Goal: Task Accomplishment & Management: Use online tool/utility

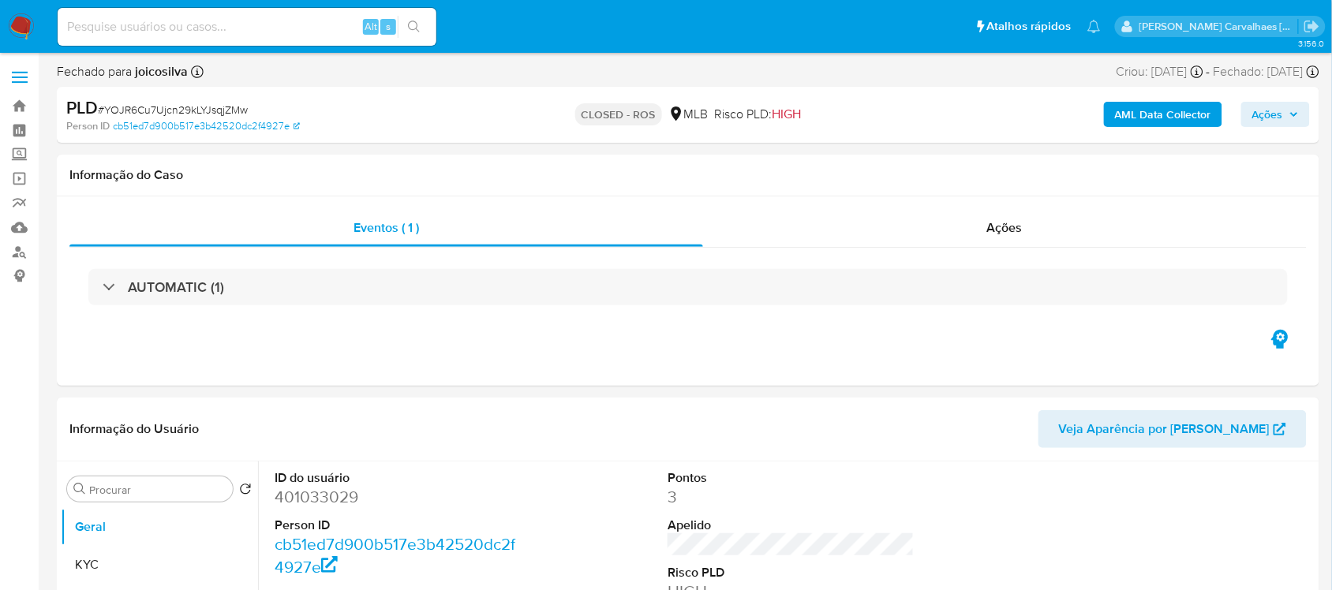
select select "10"
click at [192, 30] on input at bounding box center [247, 27] width 379 height 21
paste input "VVDAvRLAzmvBtO1WlTVZOKuG"
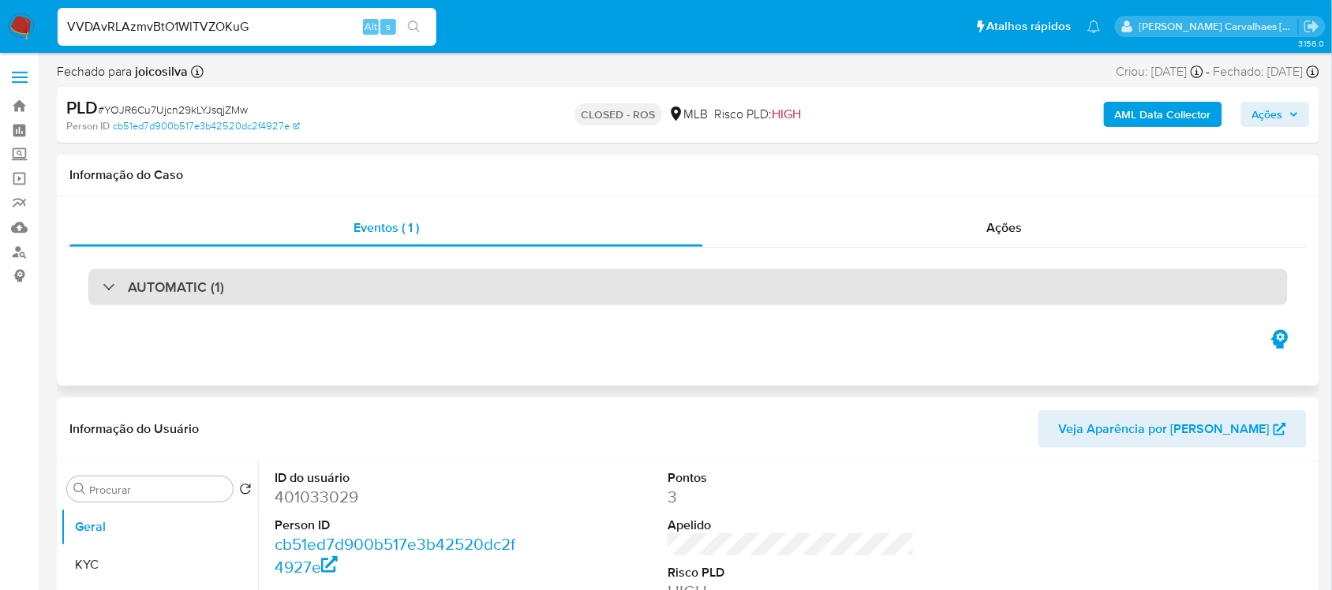
type input "VVDAvRLAzmvBtO1WlTVZOKuG"
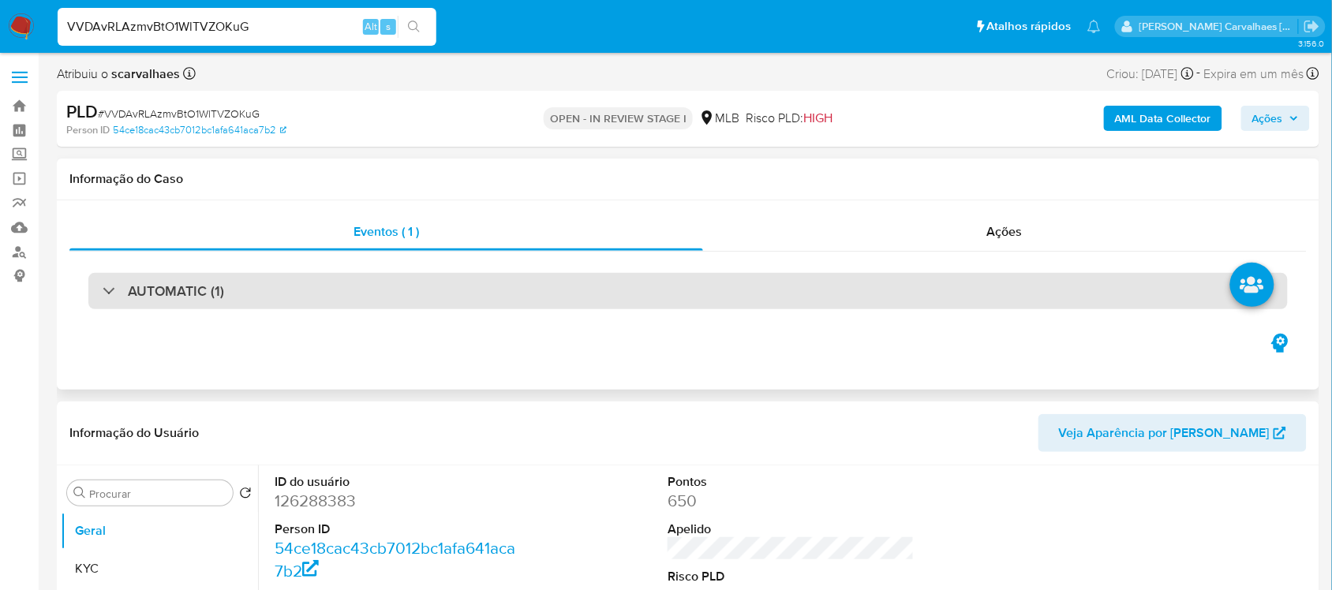
select select "10"
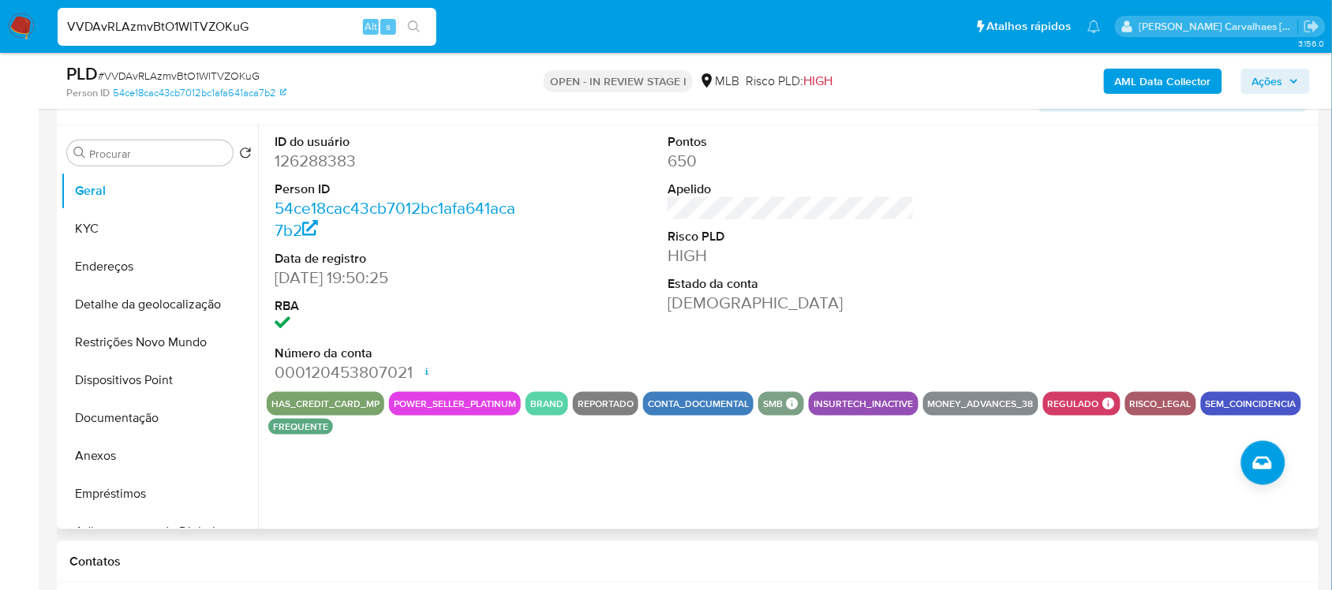
scroll to position [296, 0]
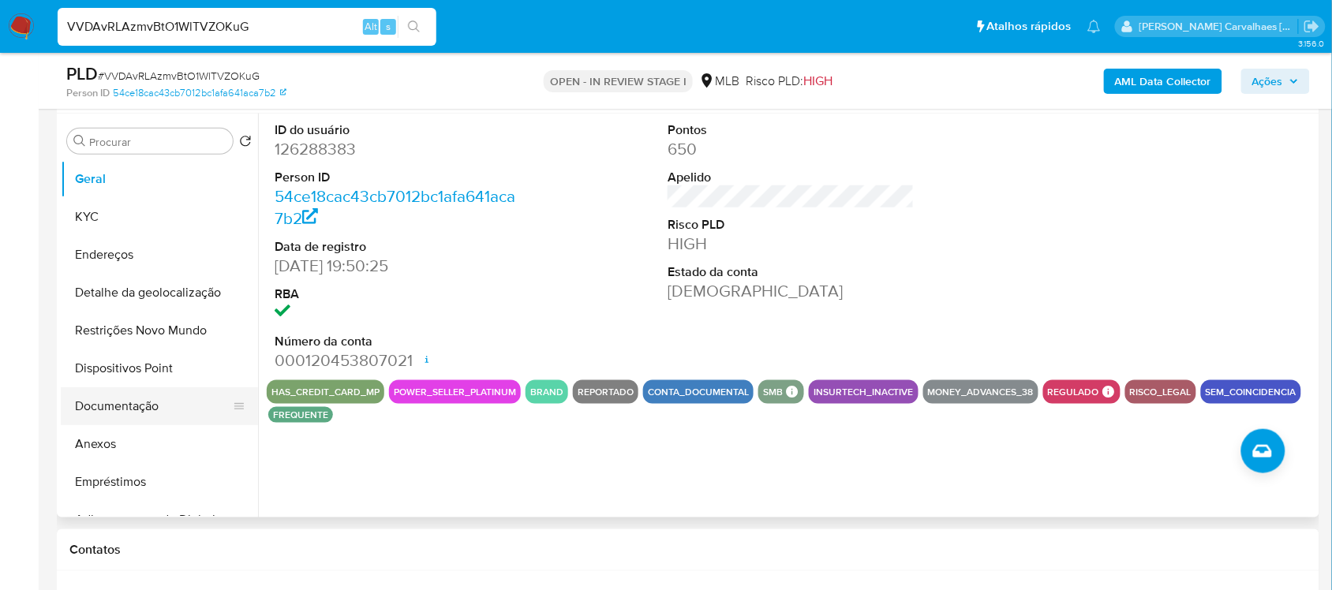
click at [123, 407] on button "Documentação" at bounding box center [153, 406] width 185 height 38
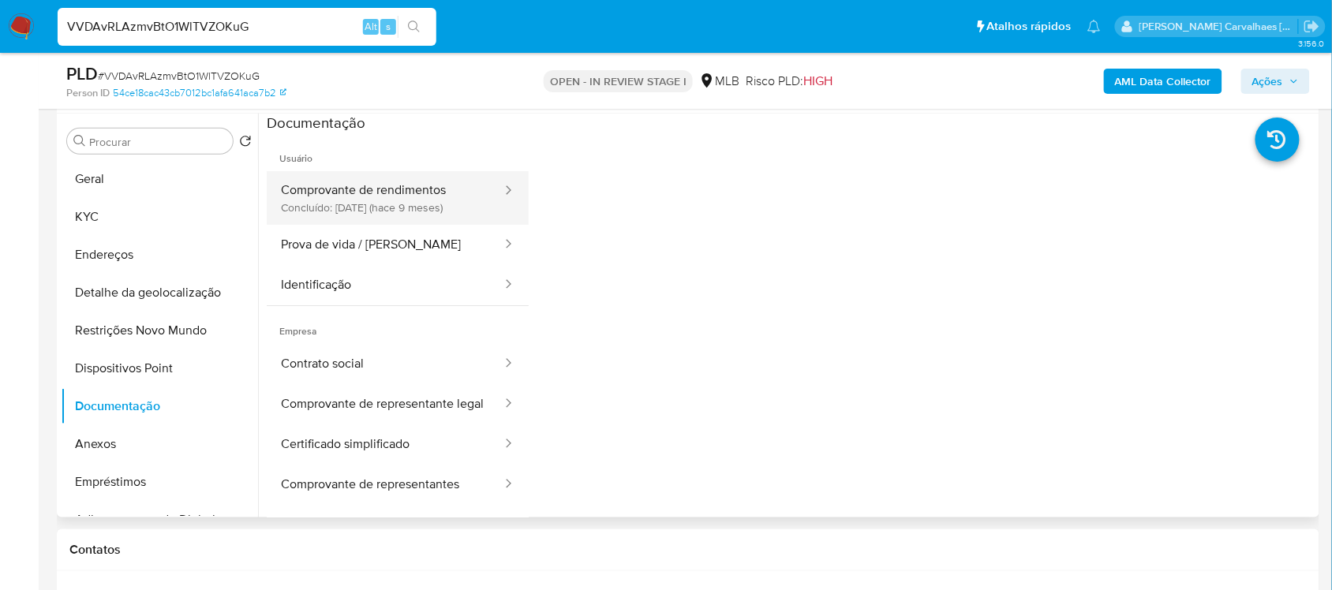
click at [392, 202] on button "Comprovante de rendimentos Concluído: 03/12/2024 (hace 9 meses)" at bounding box center [385, 198] width 237 height 54
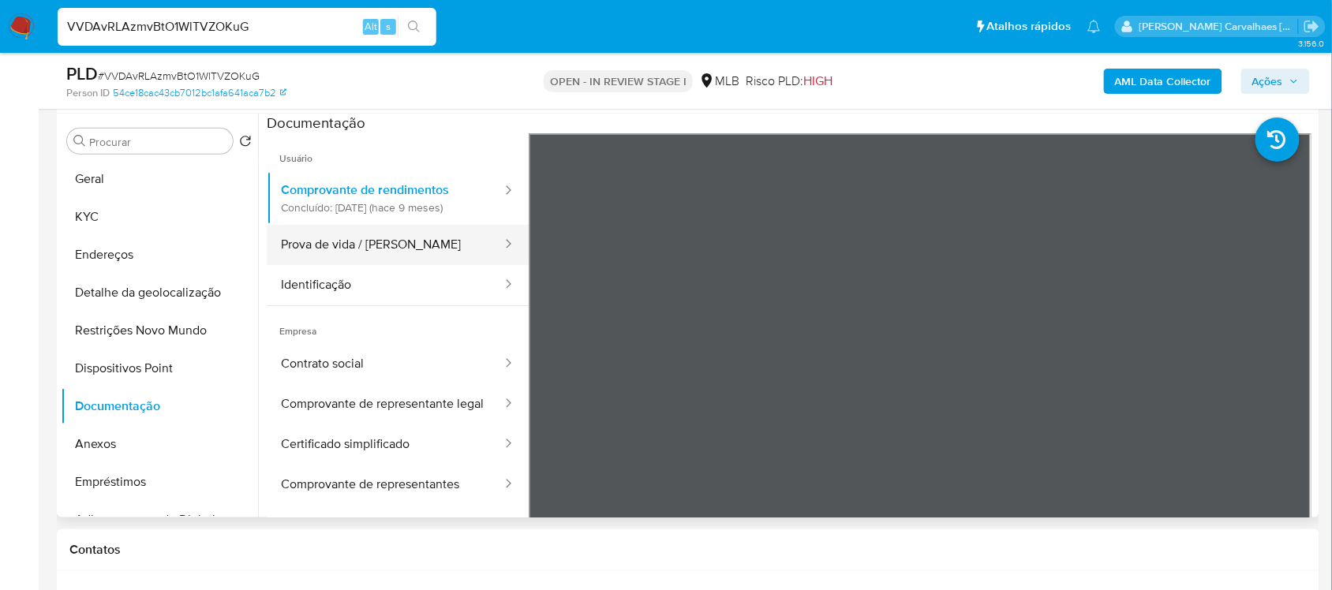
click at [294, 249] on button "Prova de vida / [PERSON_NAME]" at bounding box center [385, 245] width 237 height 40
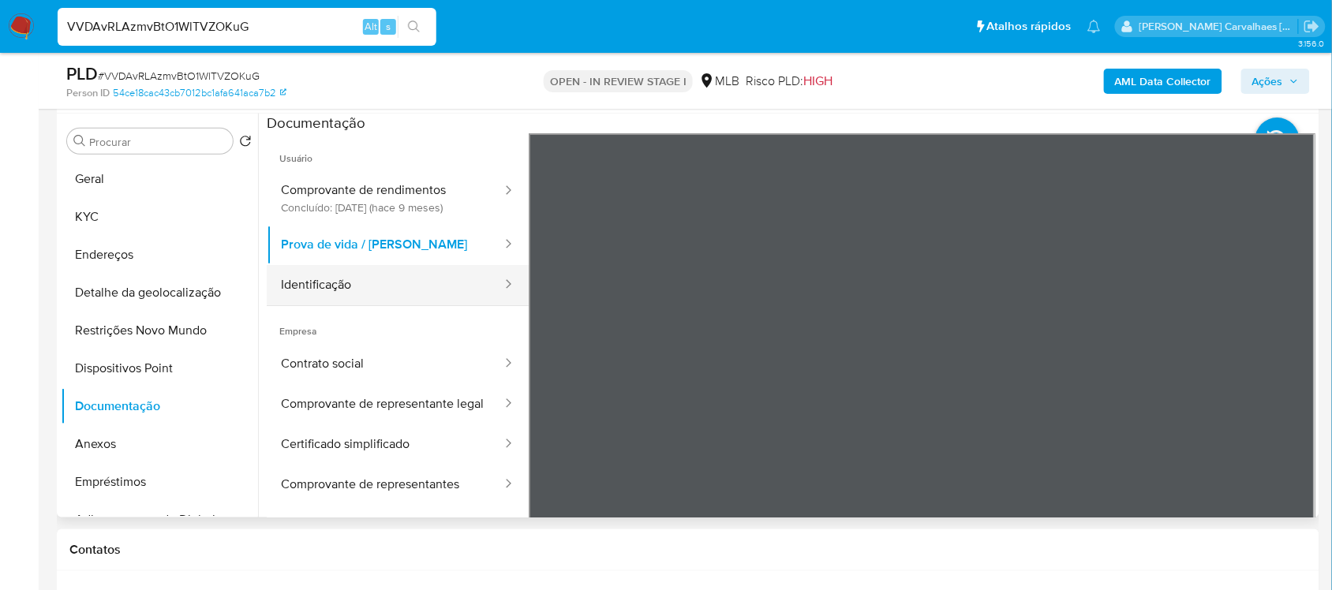
click at [357, 284] on button "Identificação" at bounding box center [385, 285] width 237 height 40
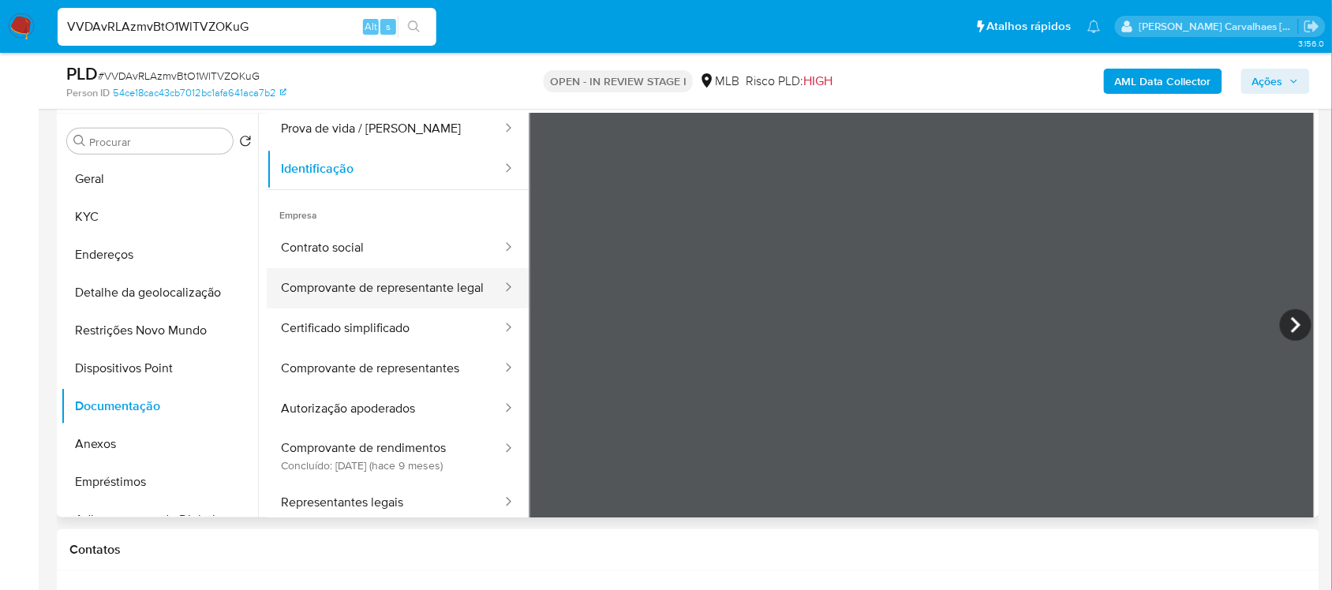
scroll to position [99, 0]
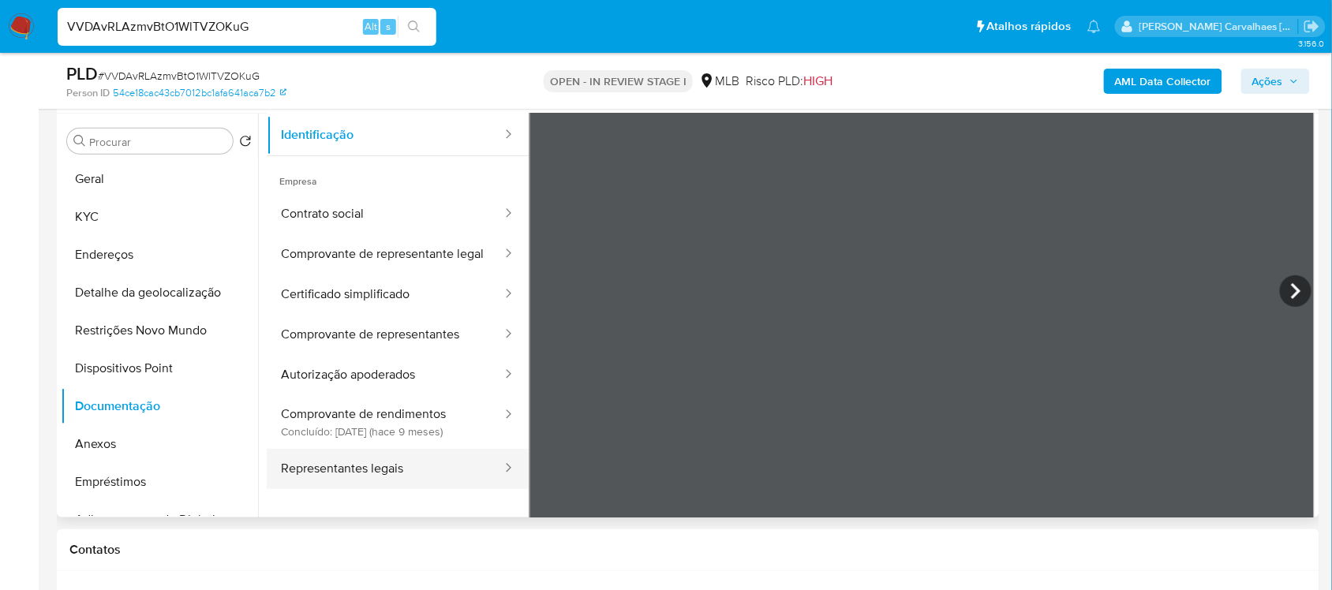
click at [406, 470] on button "Representantes legais" at bounding box center [385, 469] width 237 height 40
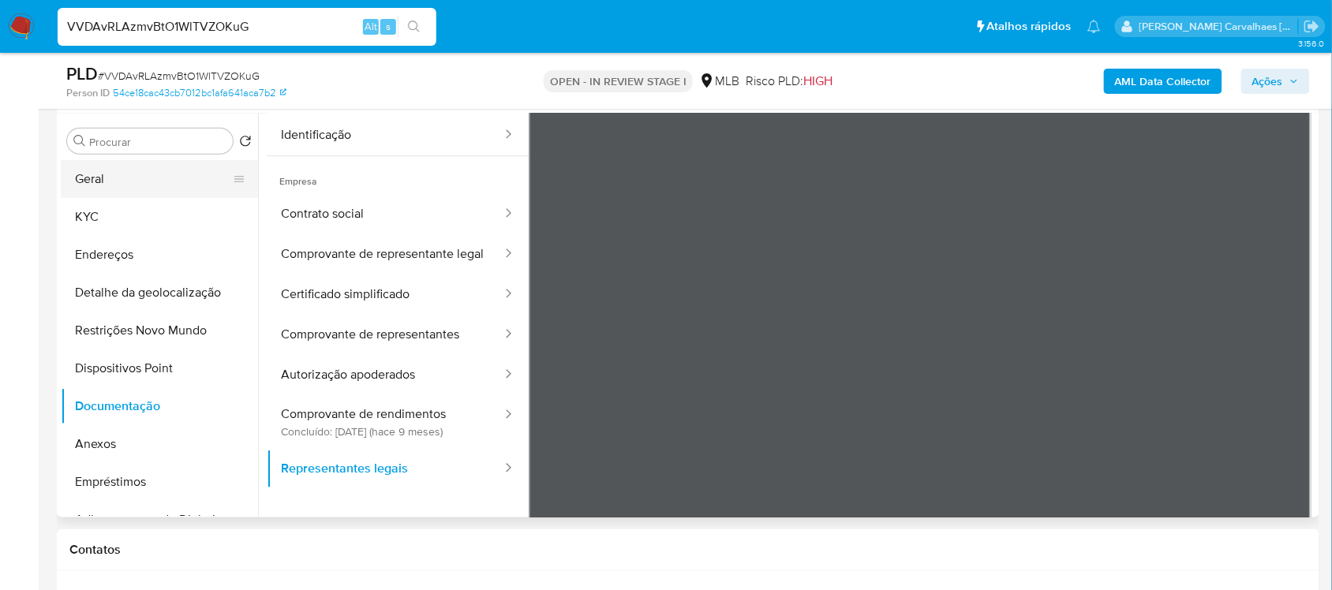
click at [134, 178] on button "Geral" at bounding box center [153, 179] width 185 height 38
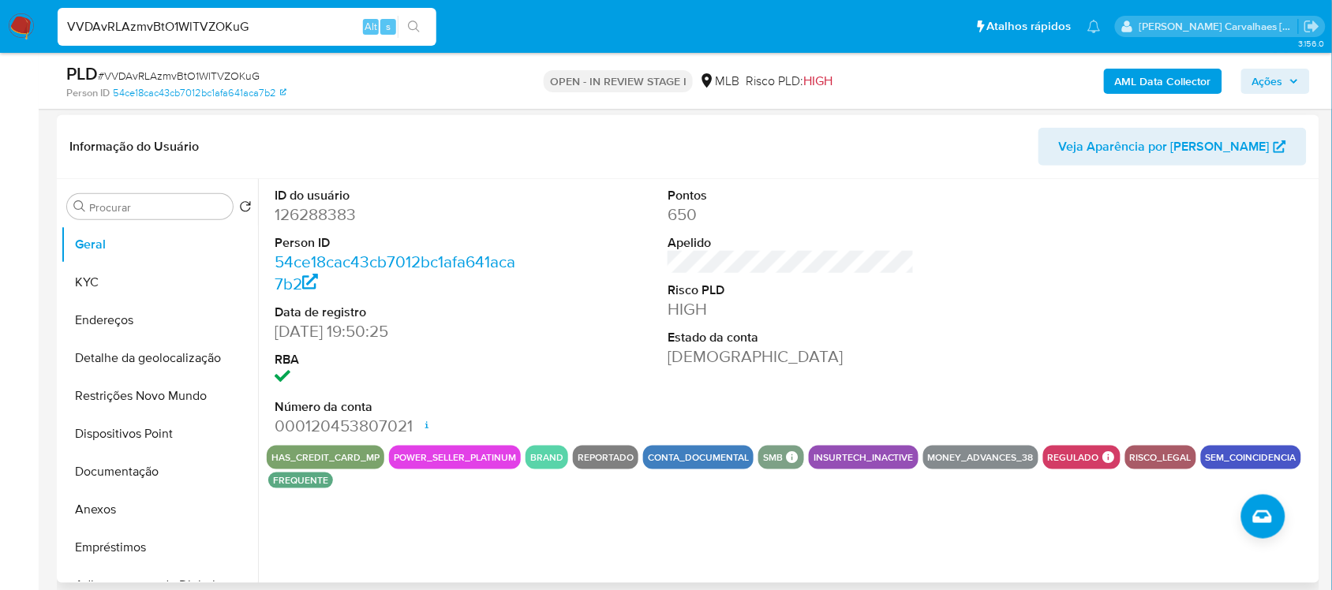
scroll to position [197, 0]
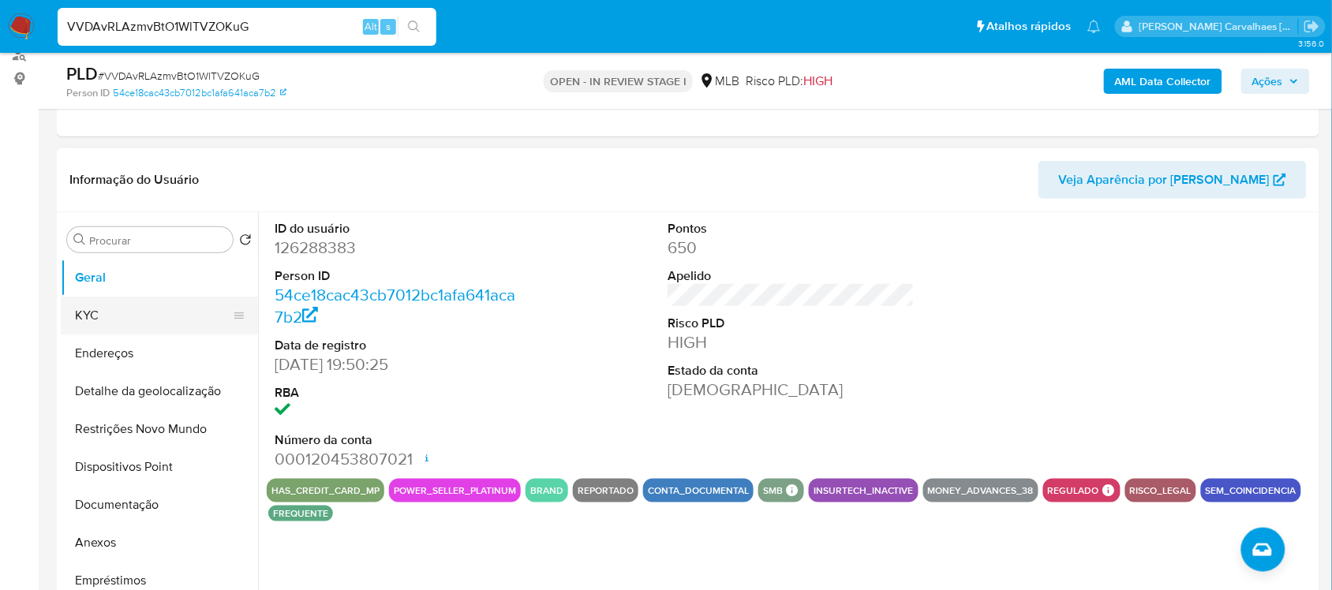
click at [101, 316] on button "KYC" at bounding box center [153, 316] width 185 height 38
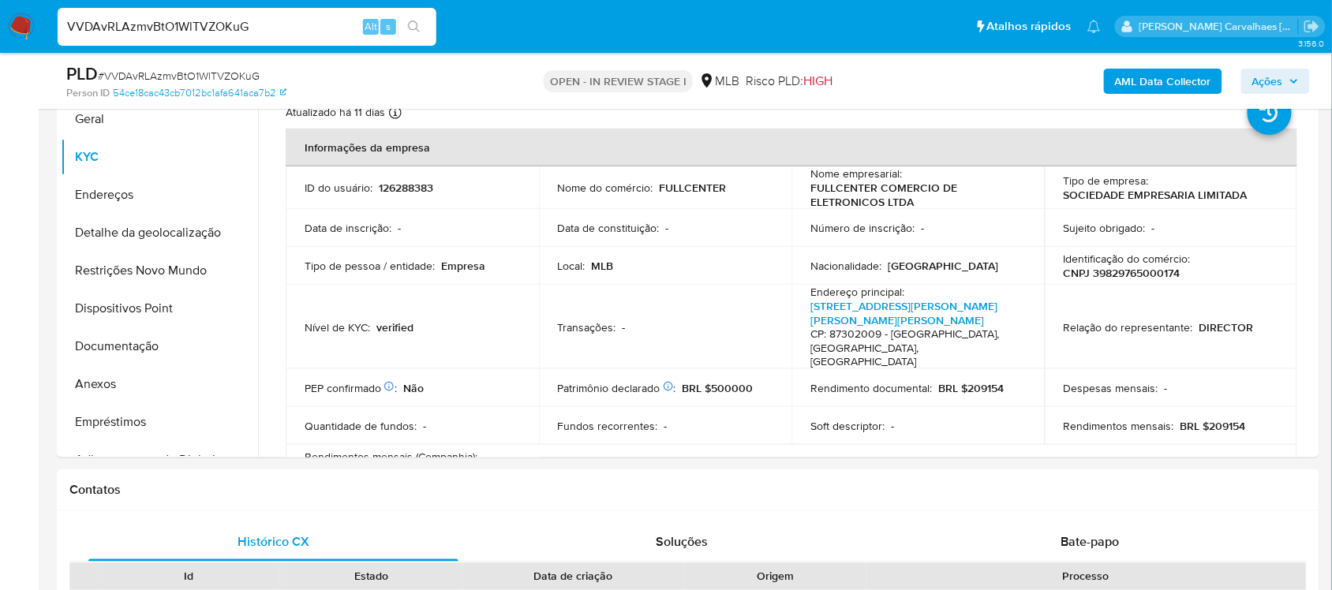
scroll to position [361, 0]
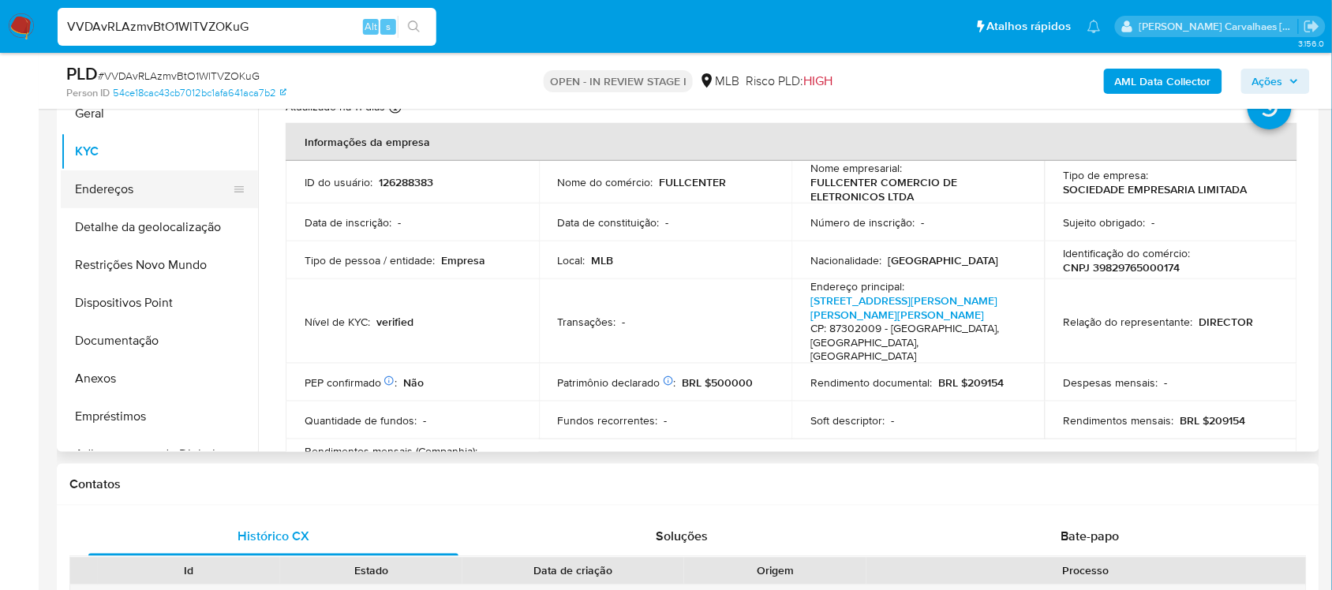
click at [140, 193] on button "Endereços" at bounding box center [153, 189] width 185 height 38
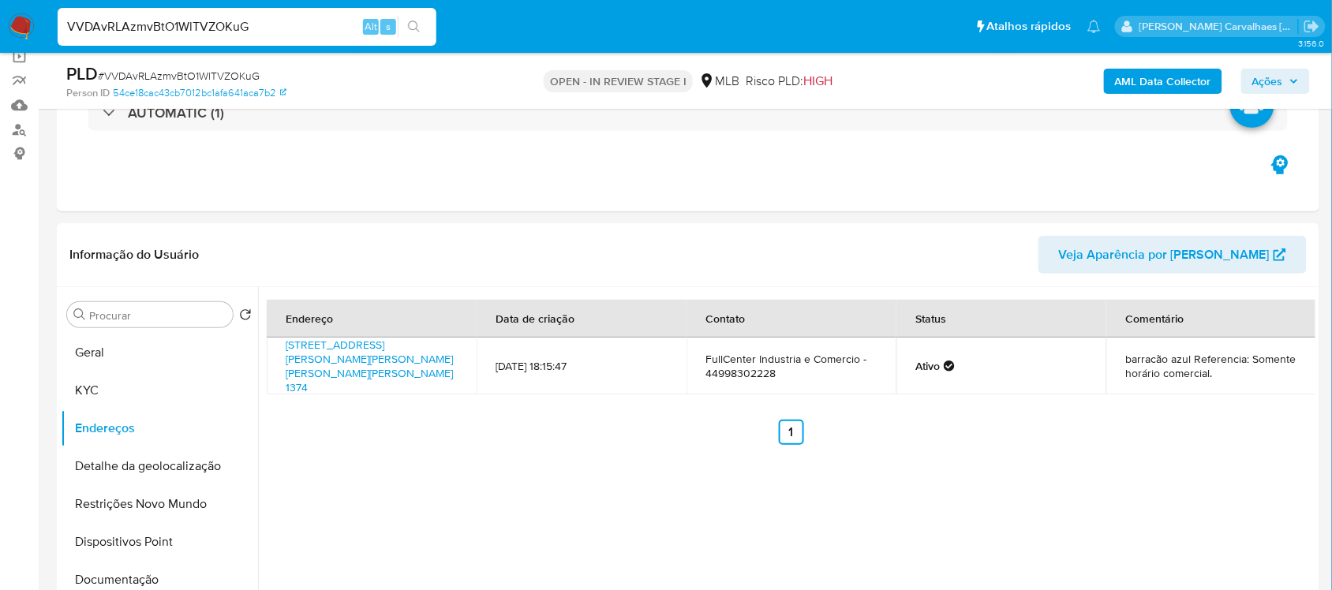
scroll to position [164, 0]
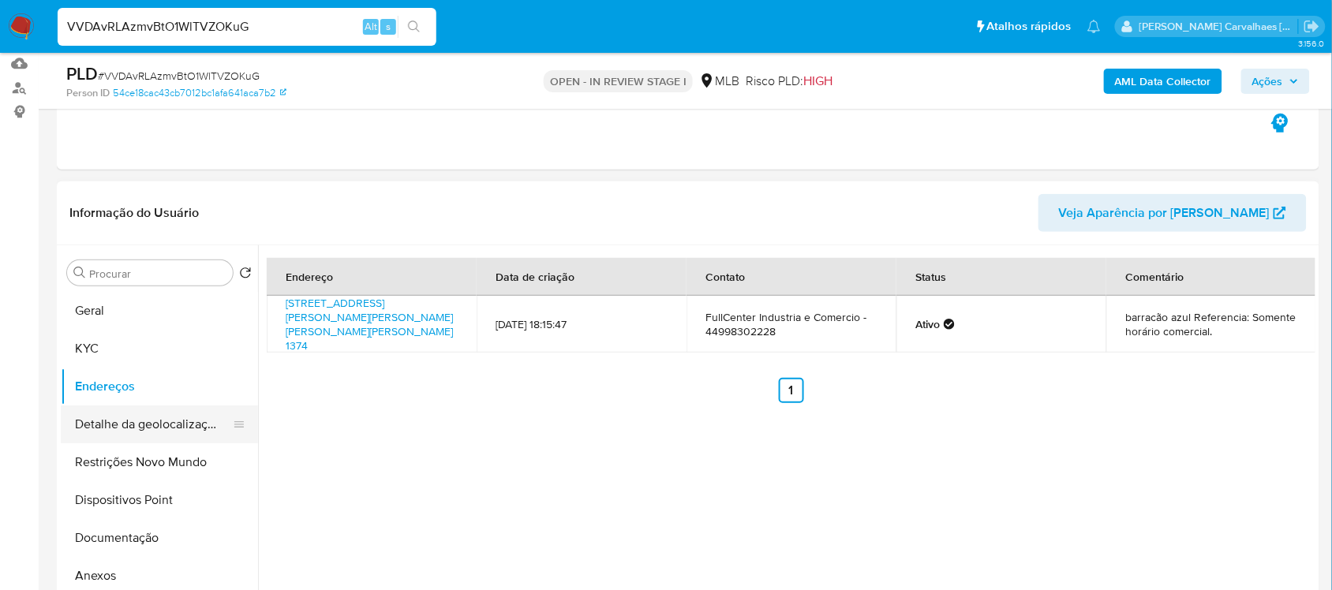
click at [178, 423] on button "Detalhe da geolocalização" at bounding box center [153, 425] width 185 height 38
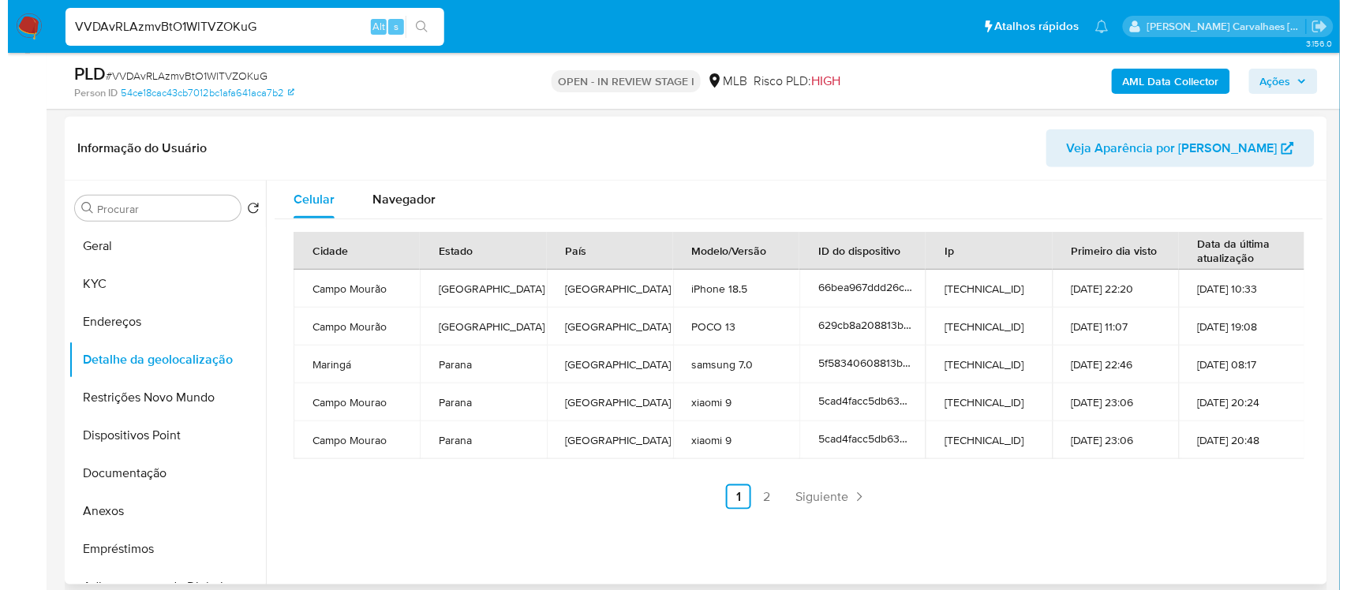
scroll to position [263, 0]
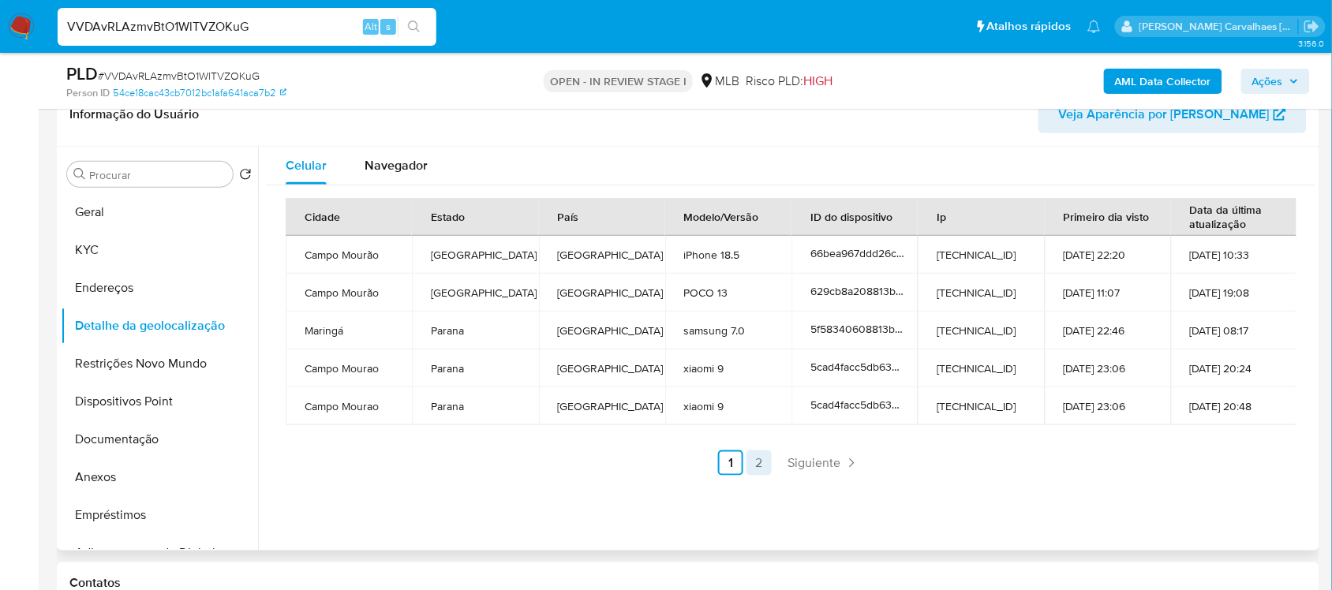
click at [758, 462] on link "2" at bounding box center [758, 463] width 25 height 25
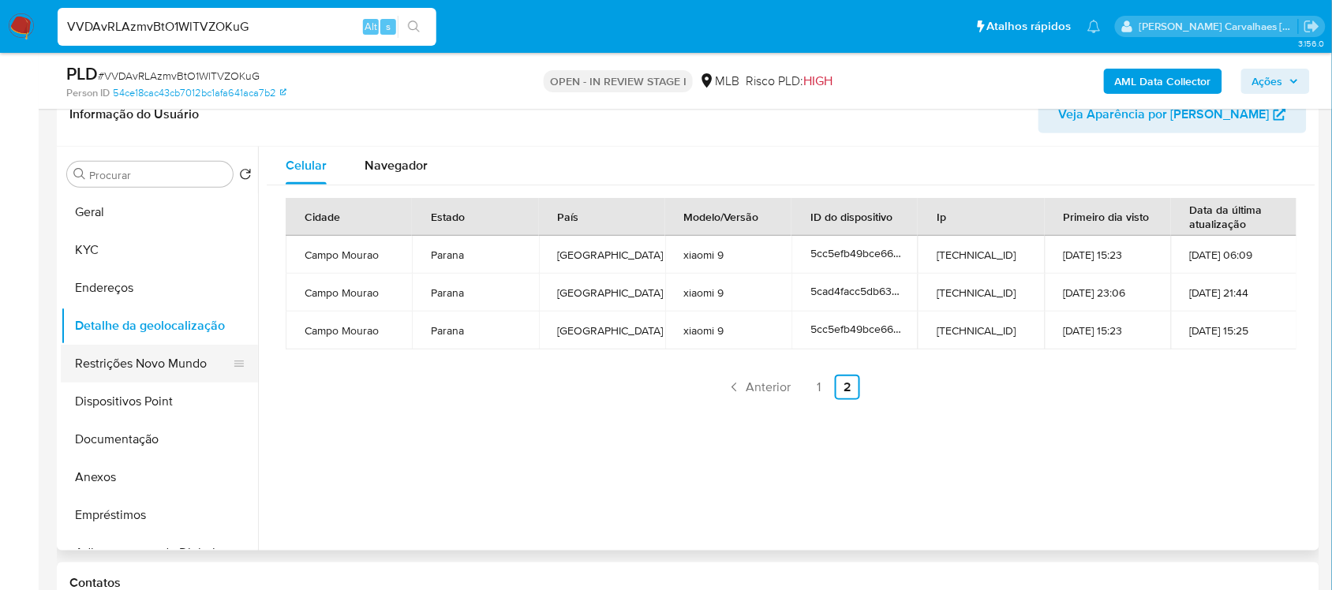
click at [140, 367] on button "Restrições Novo Mundo" at bounding box center [153, 364] width 185 height 38
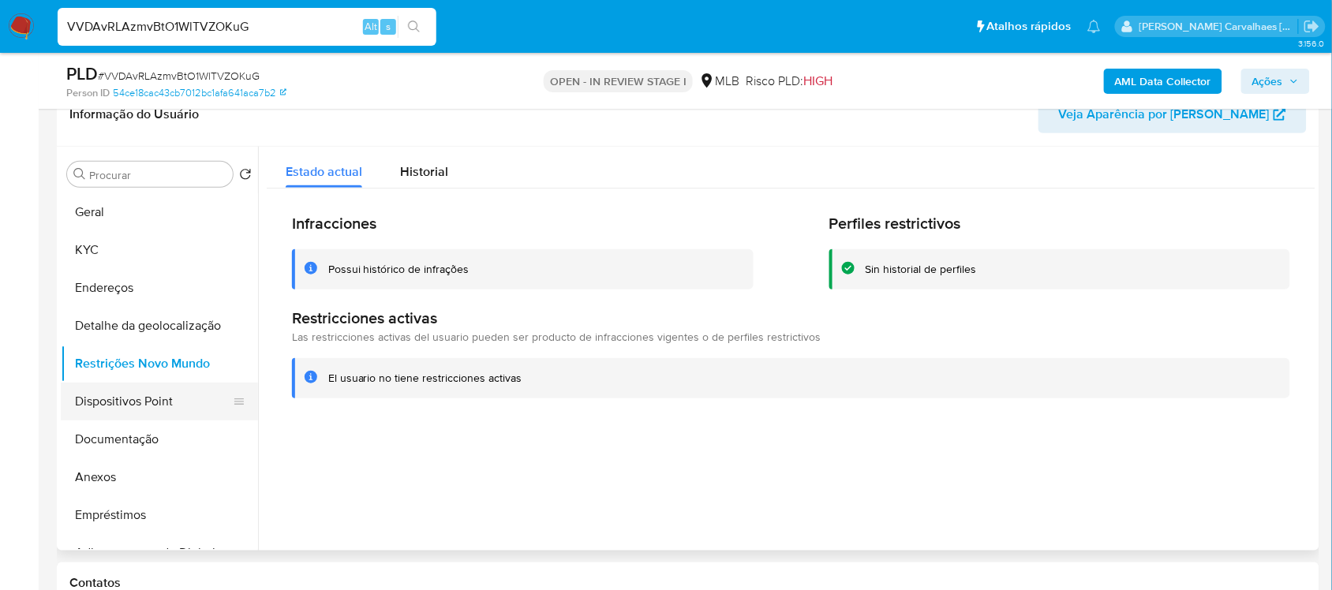
click at [140, 401] on button "Dispositivos Point" at bounding box center [153, 402] width 185 height 38
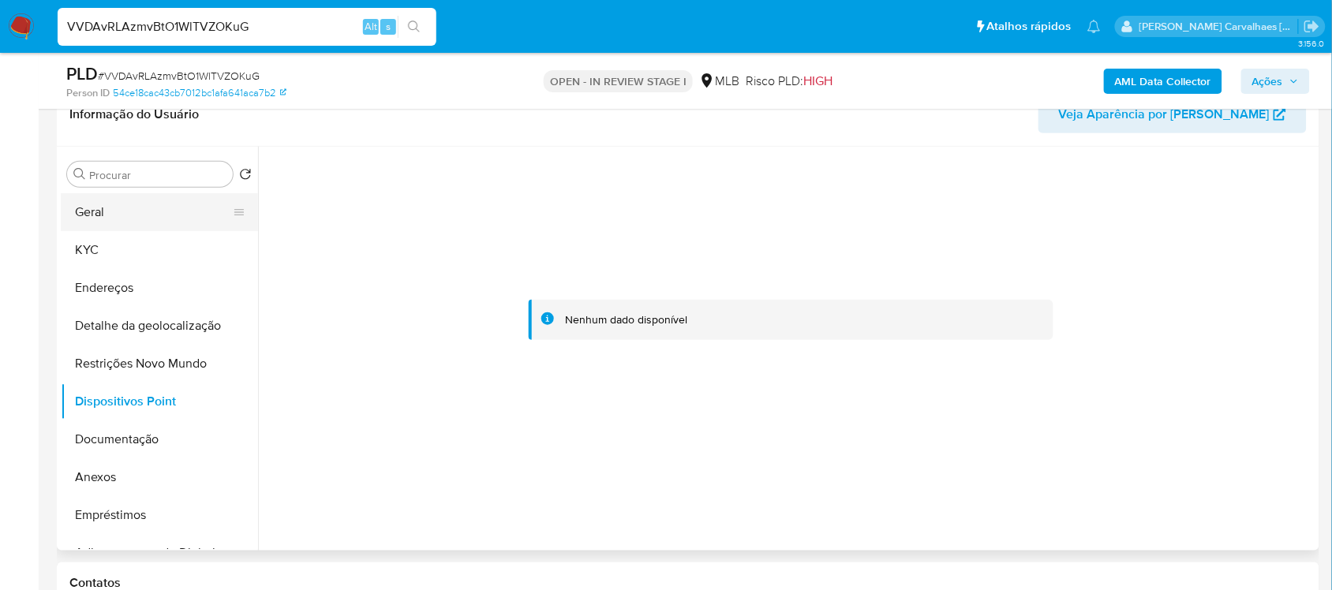
click at [119, 211] on button "Geral" at bounding box center [153, 212] width 185 height 38
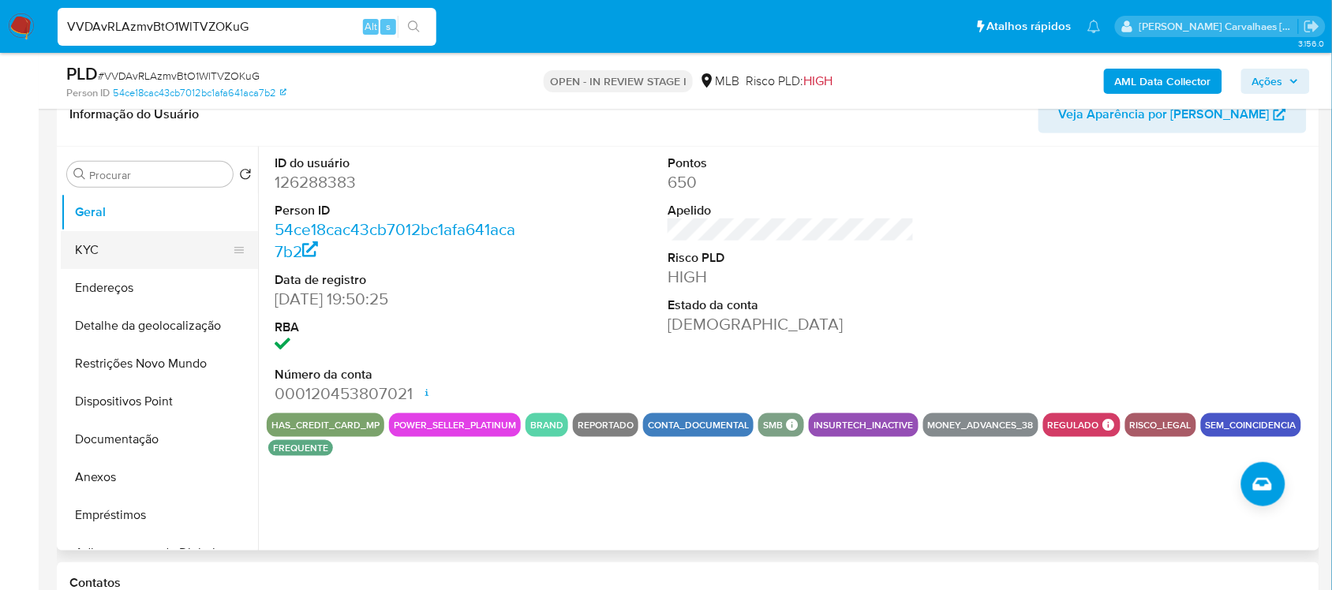
click at [130, 254] on button "KYC" at bounding box center [153, 250] width 185 height 38
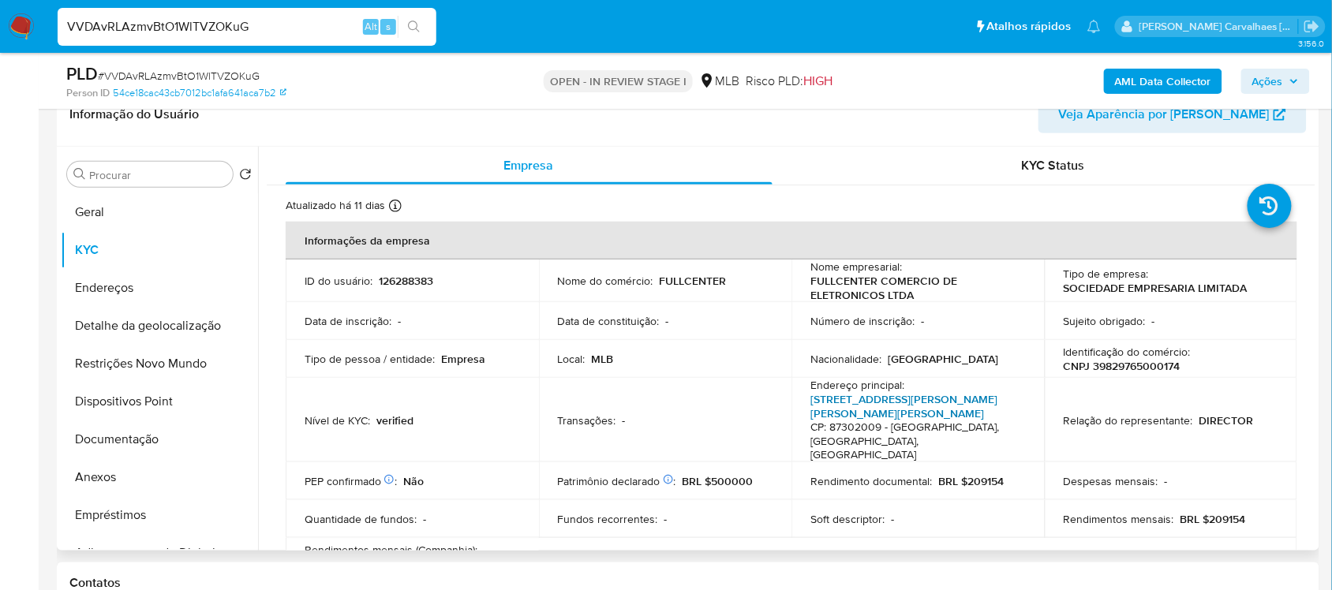
click at [902, 405] on link "Avenida Perimetral Presidente Tancredo De Almeida Neves 1374, Jardim Paraíso Do…" at bounding box center [903, 406] width 187 height 30
click at [118, 472] on button "Anexos" at bounding box center [153, 477] width 185 height 38
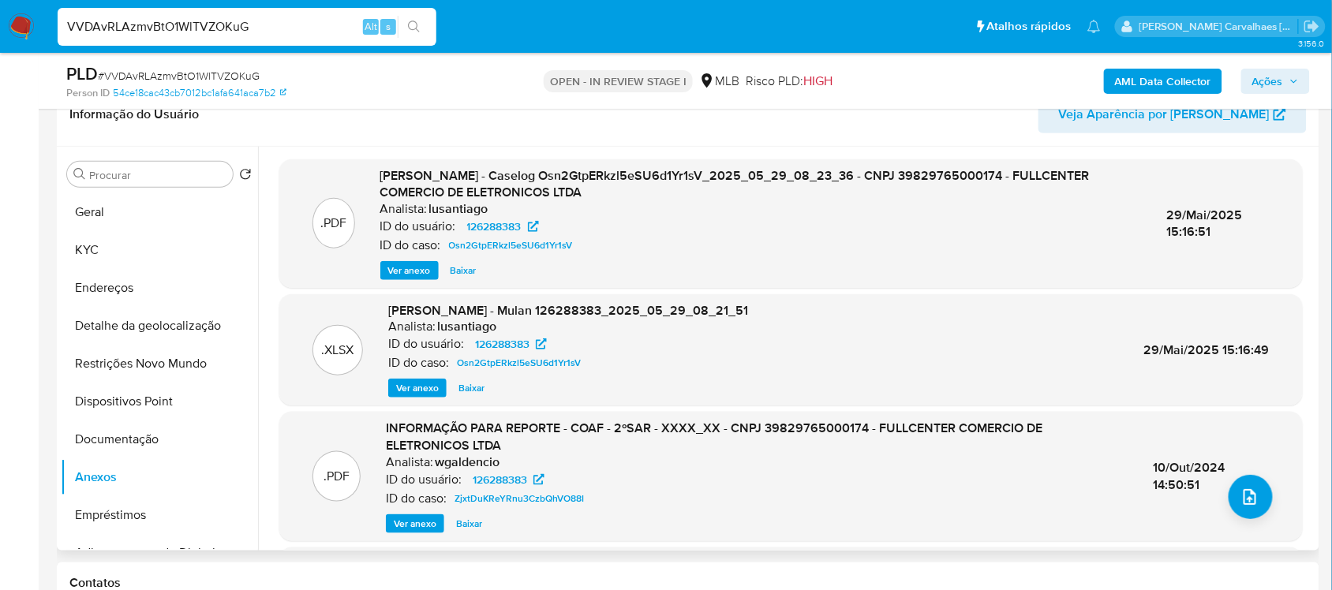
click at [405, 265] on span "Ver anexo" at bounding box center [409, 271] width 43 height 16
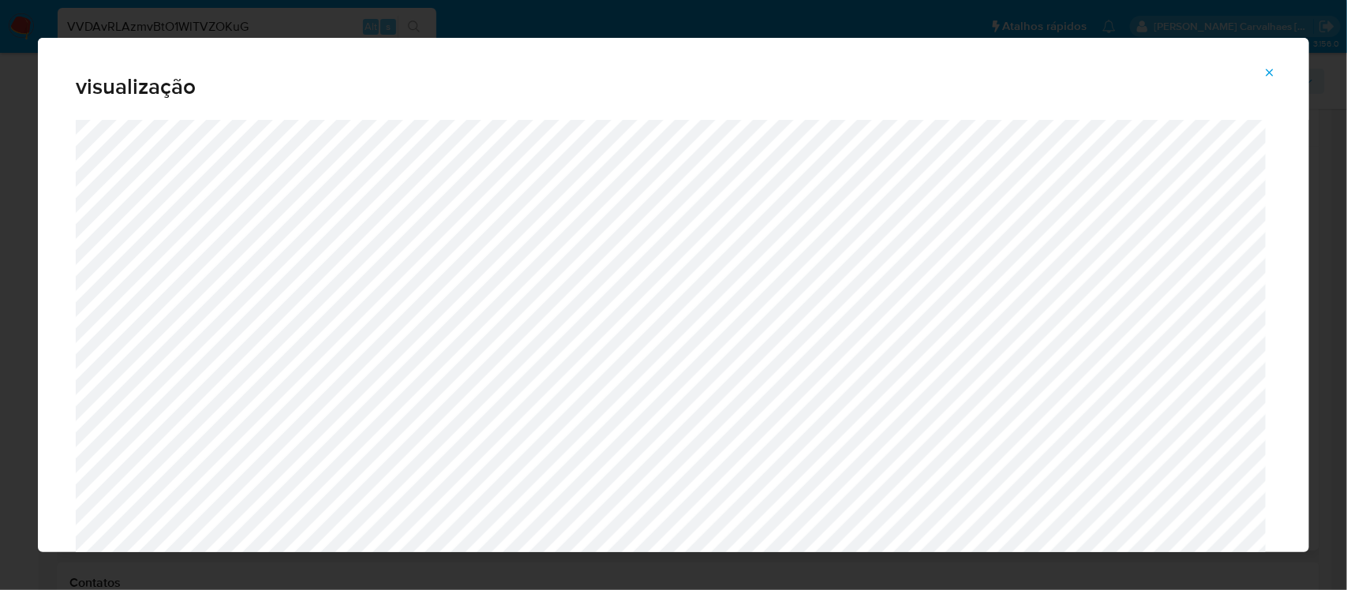
click at [1268, 73] on icon "Attachment preview" at bounding box center [1269, 72] width 13 height 13
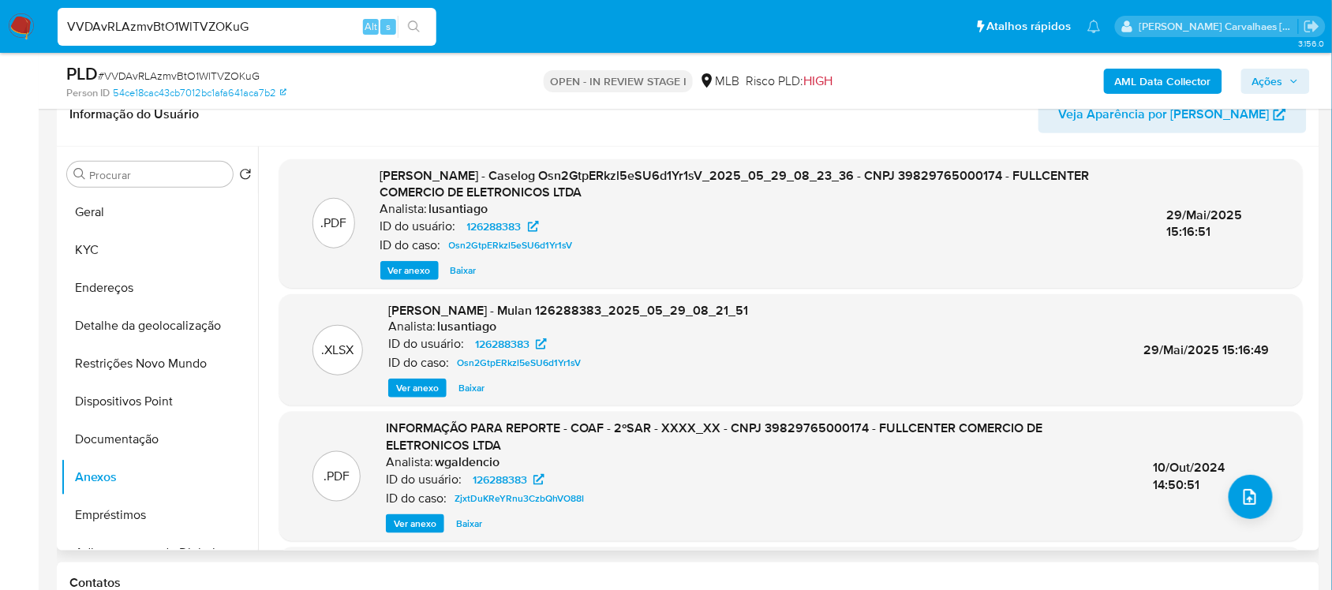
click at [397, 521] on span "Ver anexo" at bounding box center [415, 524] width 43 height 16
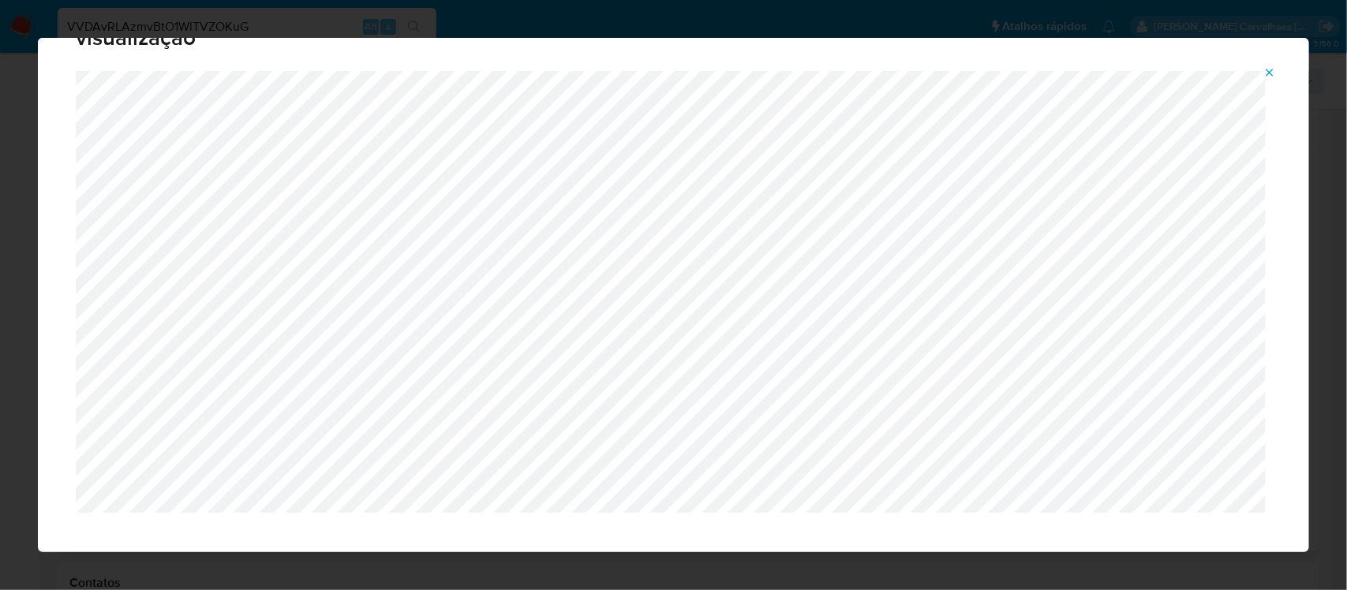
scroll to position [72, 0]
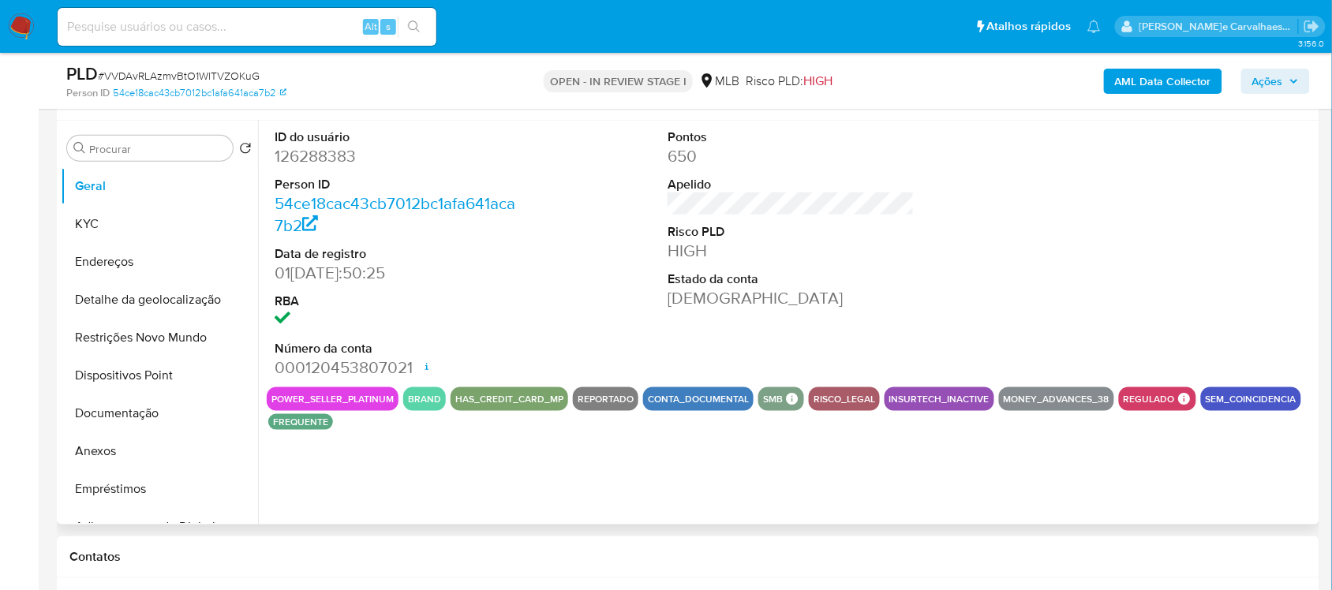
scroll to position [296, 0]
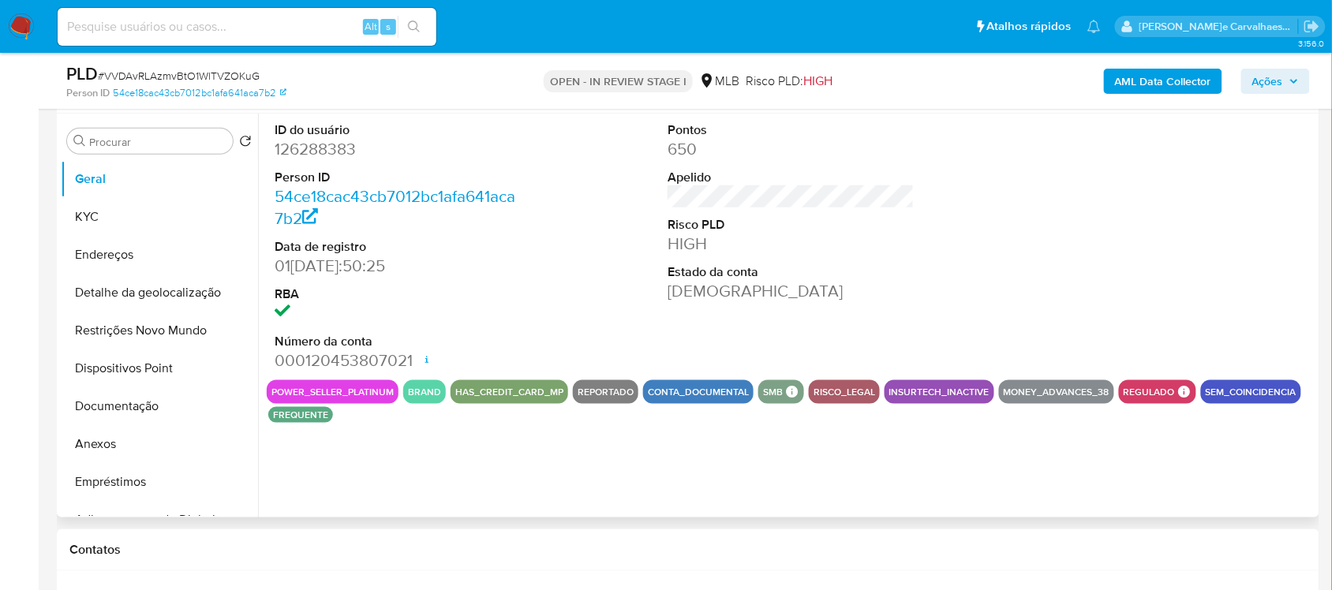
select select "10"
click at [127, 440] on button "Anexos" at bounding box center [153, 444] width 185 height 38
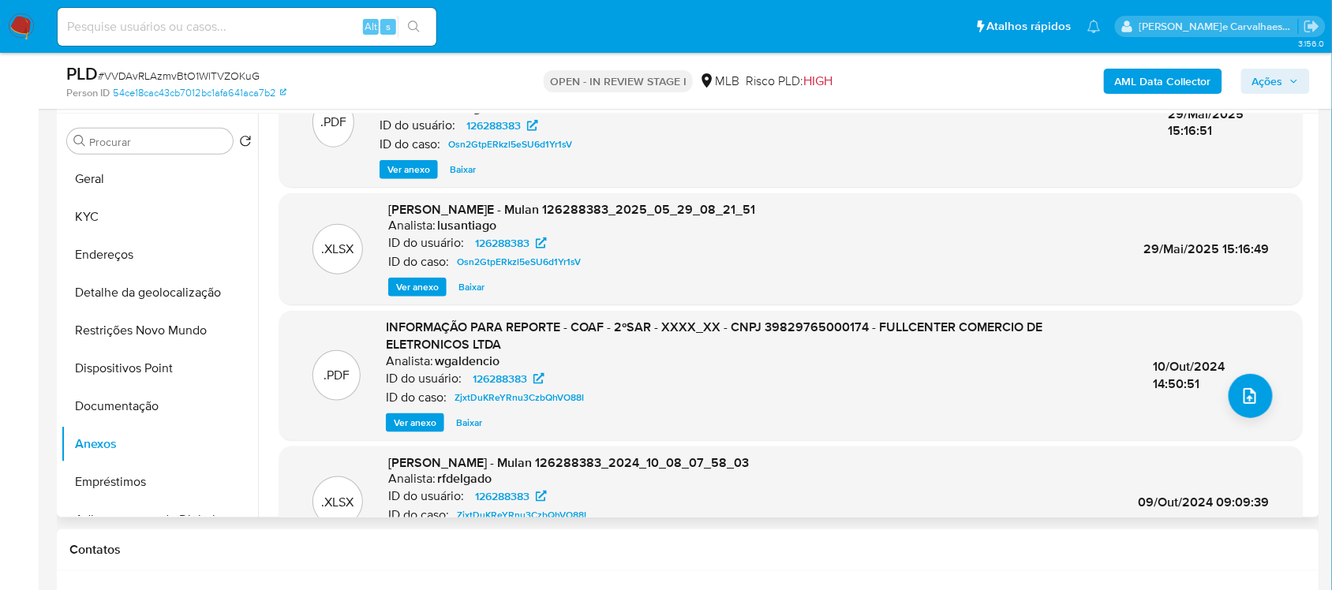
scroll to position [166, 0]
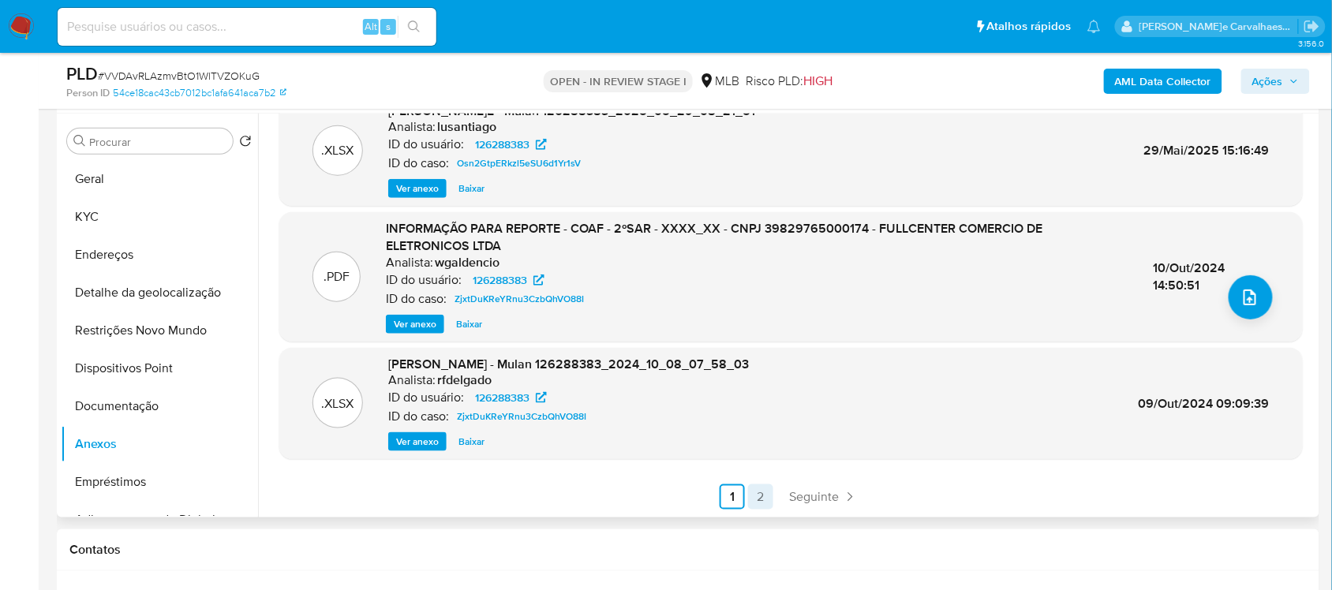
click at [758, 497] on link "2" at bounding box center [760, 496] width 25 height 25
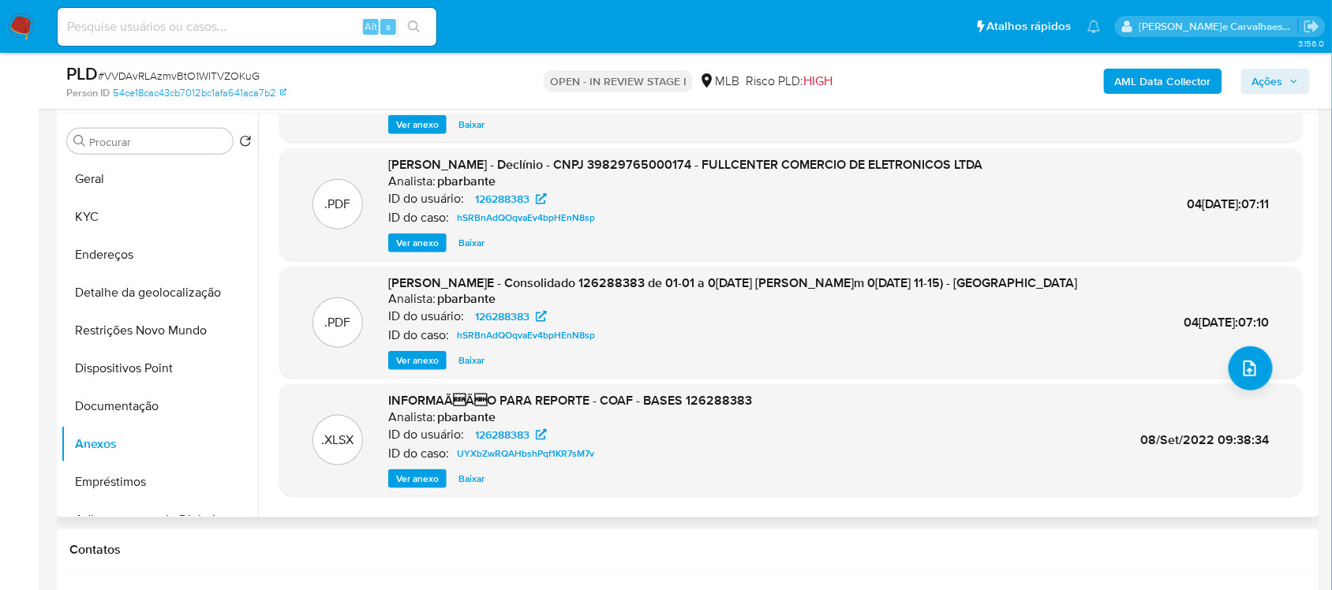
scroll to position [99, 0]
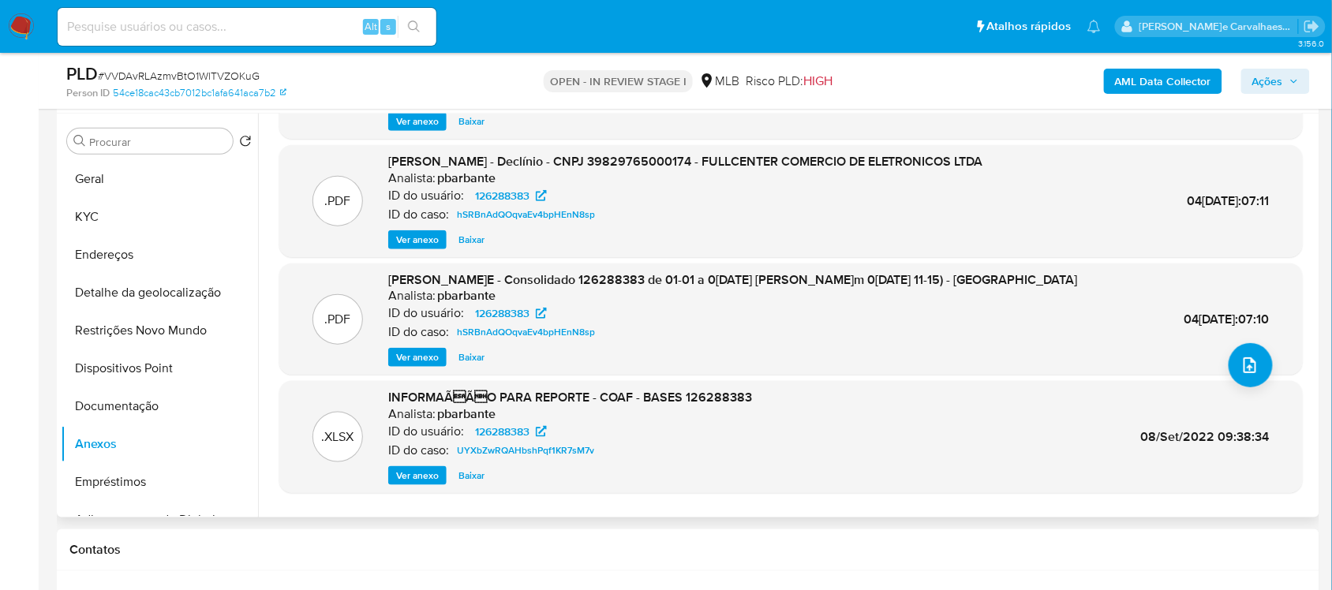
click at [411, 477] on span "Ver anexo" at bounding box center [417, 476] width 43 height 16
drag, startPoint x: 1128, startPoint y: 442, endPoint x: 1197, endPoint y: 498, distance: 88.6
click at [1197, 498] on div ".PDF DOSSIÊ ANÁLISE - 2ºSAR - XXXX_XX - CNPJ 39829765000174 - FULLCENTER COMERC…" at bounding box center [790, 286] width 1023 height 516
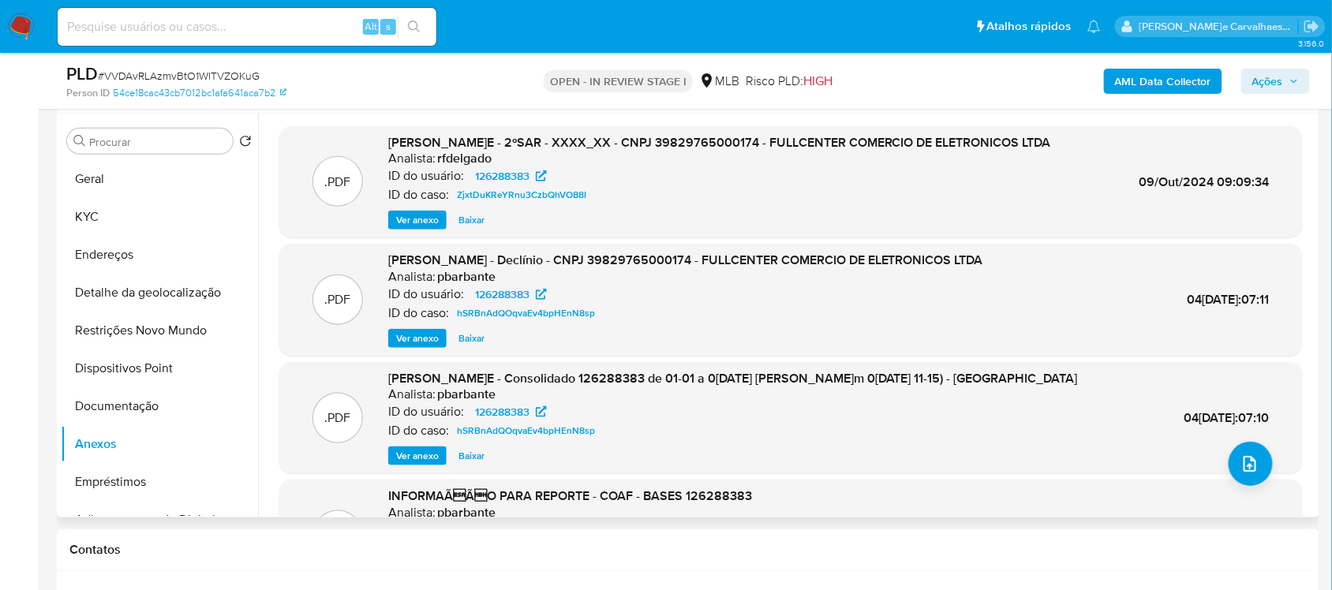
scroll to position [197, 0]
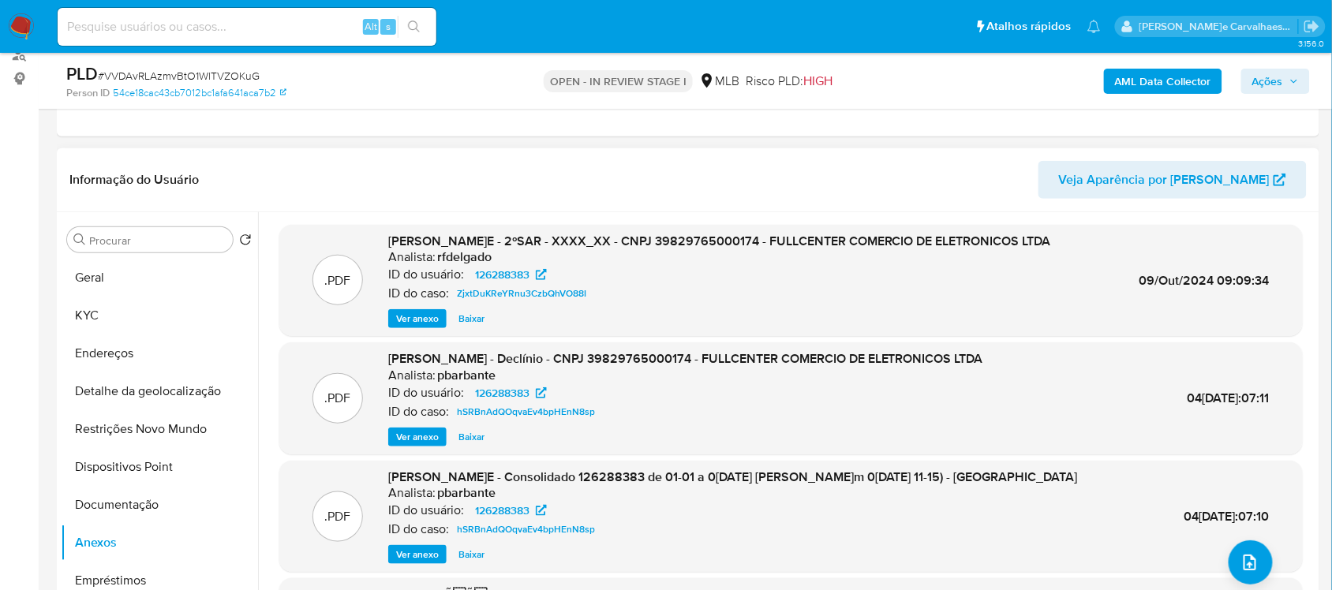
click at [395, 316] on button "Ver anexo" at bounding box center [417, 318] width 58 height 19
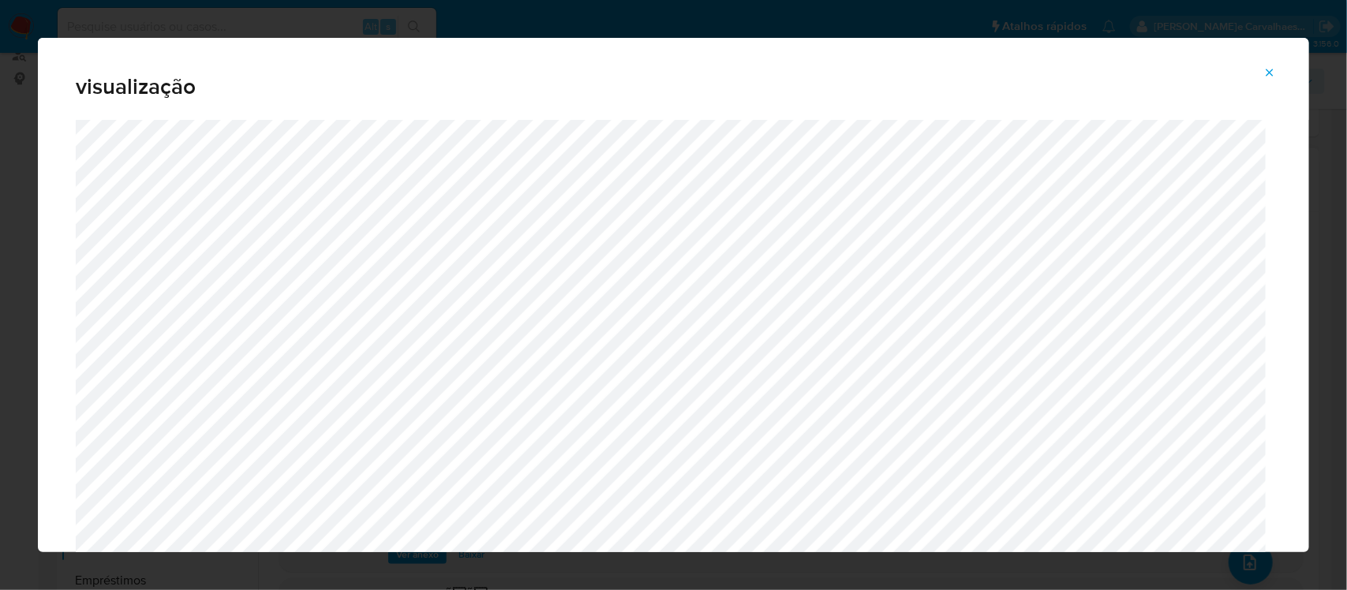
click at [1267, 68] on icon "Attachment preview" at bounding box center [1269, 72] width 13 height 13
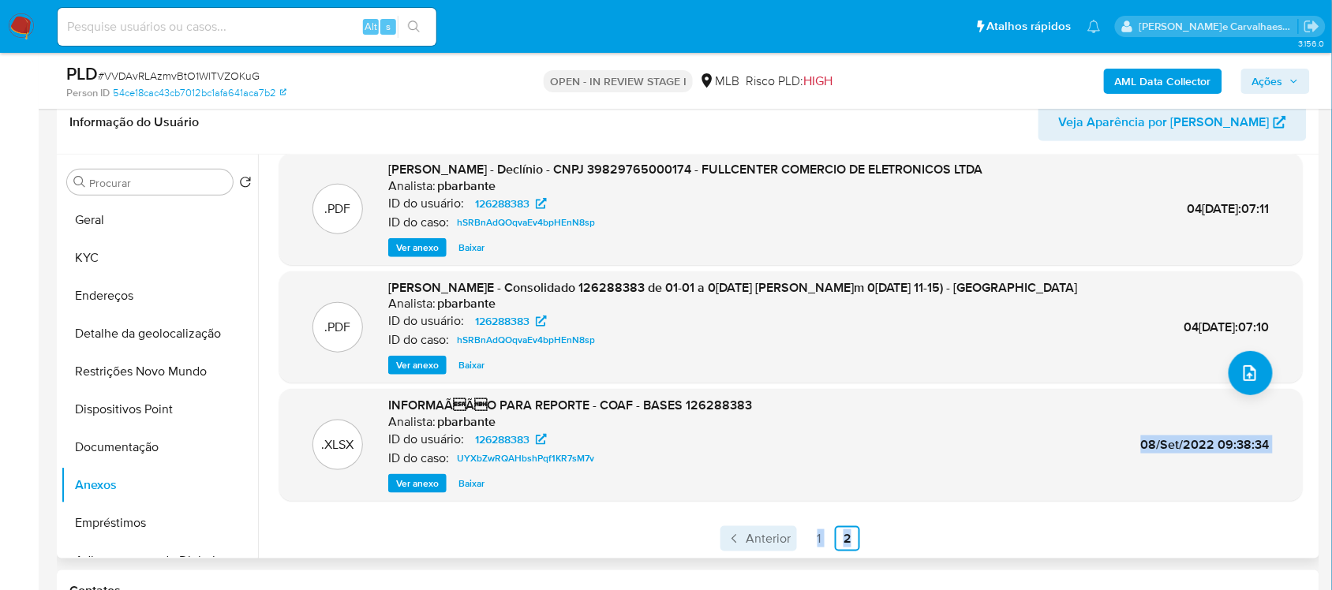
scroll to position [296, 0]
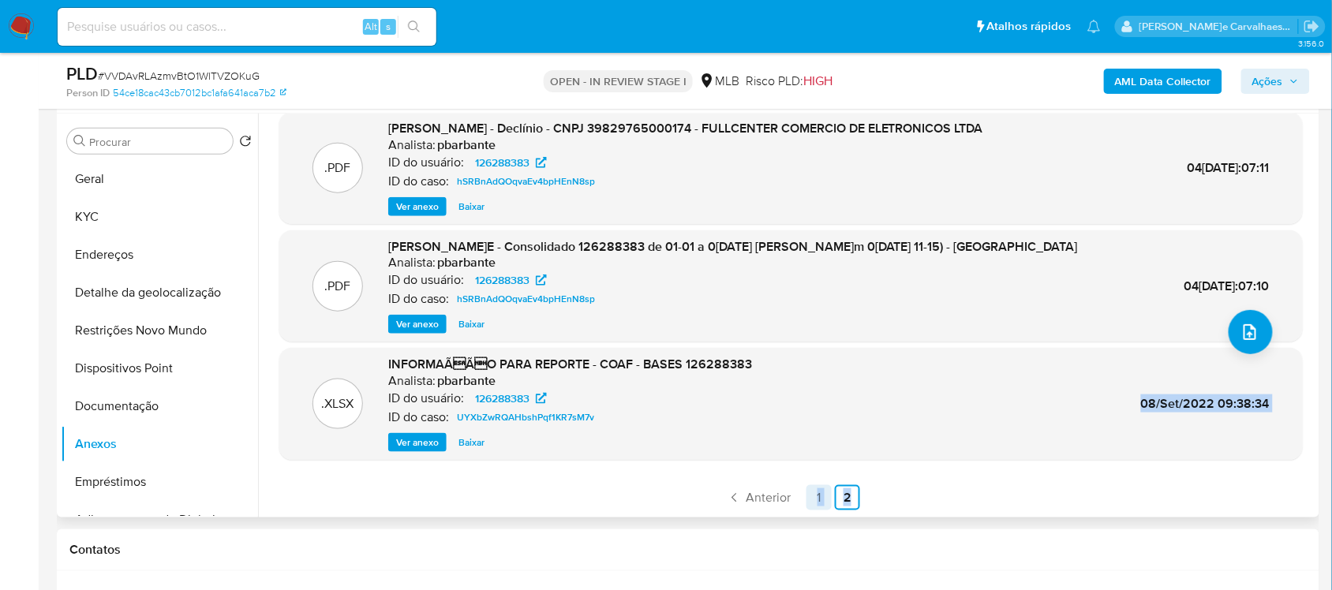
click at [814, 495] on link "1" at bounding box center [818, 497] width 25 height 25
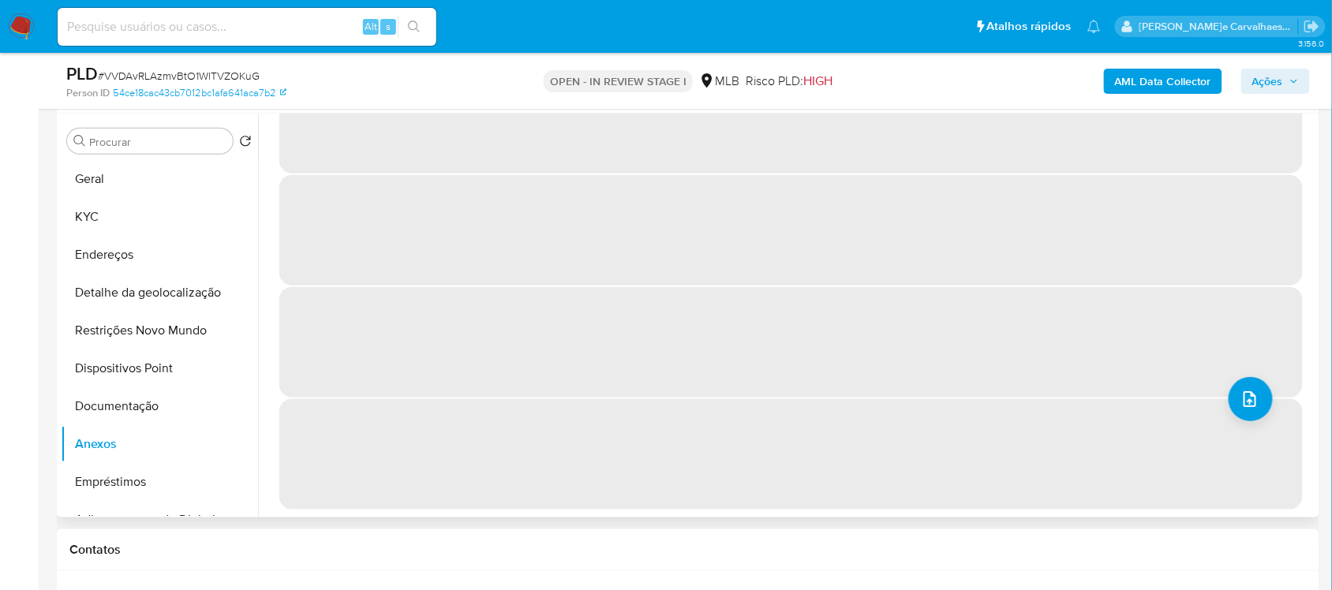
scroll to position [0, 0]
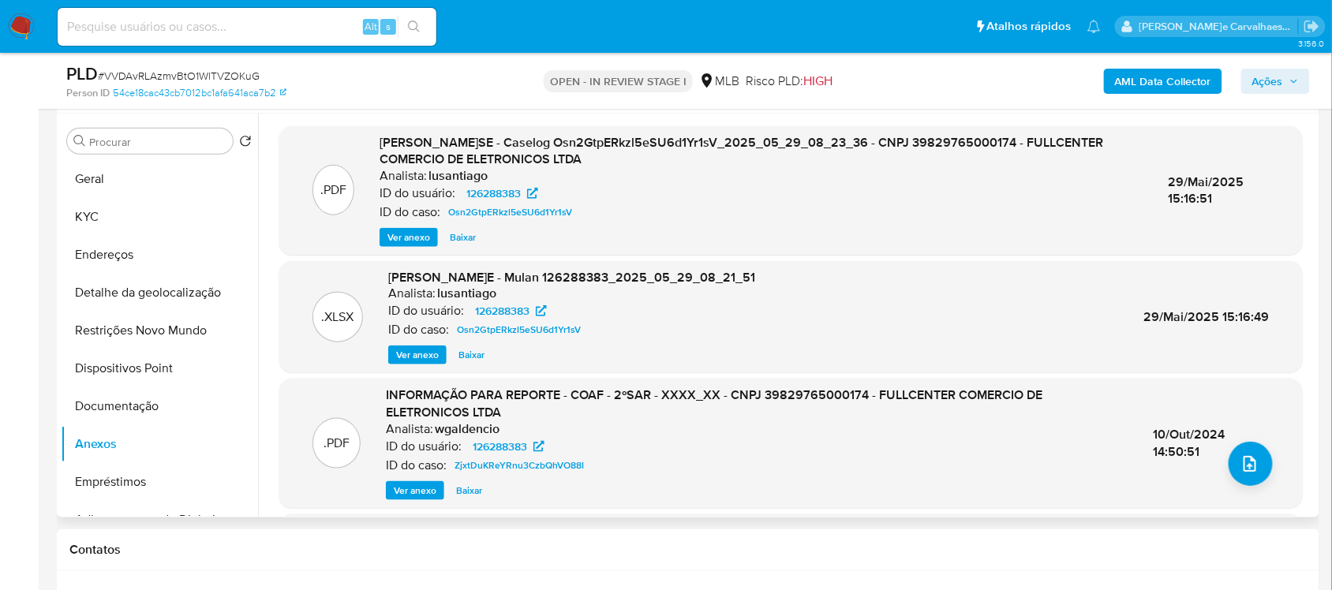
click at [542, 144] on span "DOSSIÊ ANÁLISE - Caselog Osn2GtpERkzl5eSU6d1Yr1sV_2025_05_29_08_23_36 - CNPJ 39…" at bounding box center [742, 151] width 724 height 36
drag, startPoint x: 537, startPoint y: 140, endPoint x: 695, endPoint y: 135, distance: 157.9
click at [697, 136] on span "DOSSIÊ ANÁLISE - Caselog Osn2GtpERkzl5eSU6d1Yr1sV_2025_05_29_08_23_36 - CNPJ 39…" at bounding box center [742, 151] width 724 height 36
copy span "Osn2GtpERkzl5eSU6d1Yr1sV"
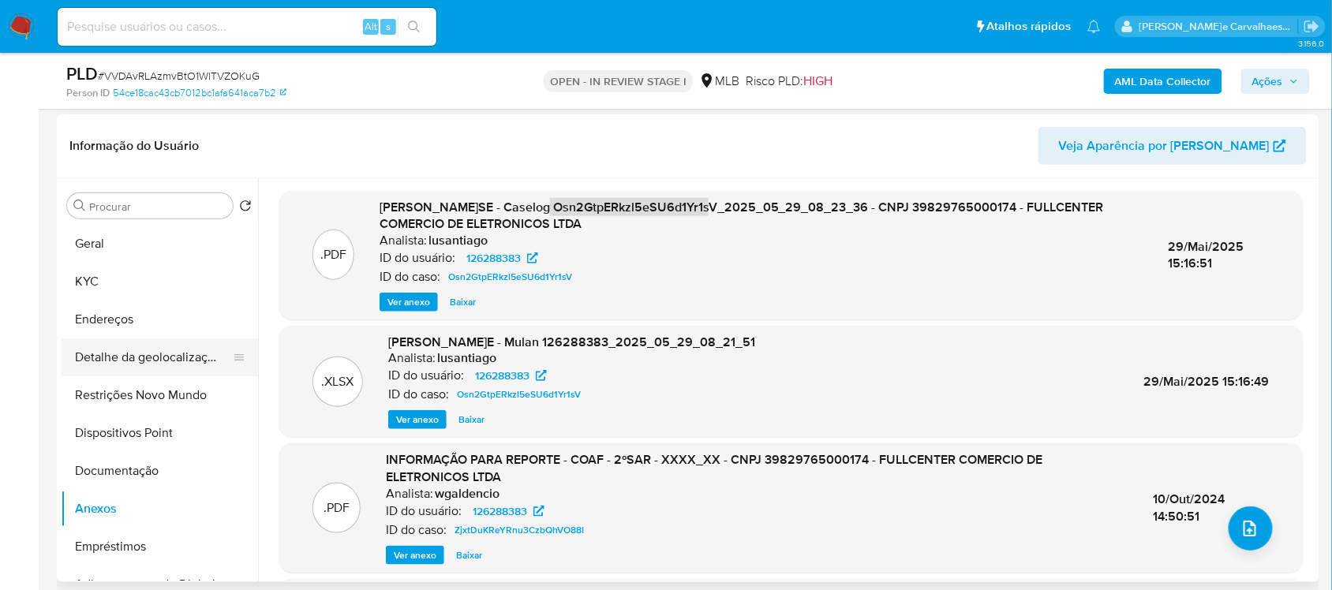
scroll to position [197, 0]
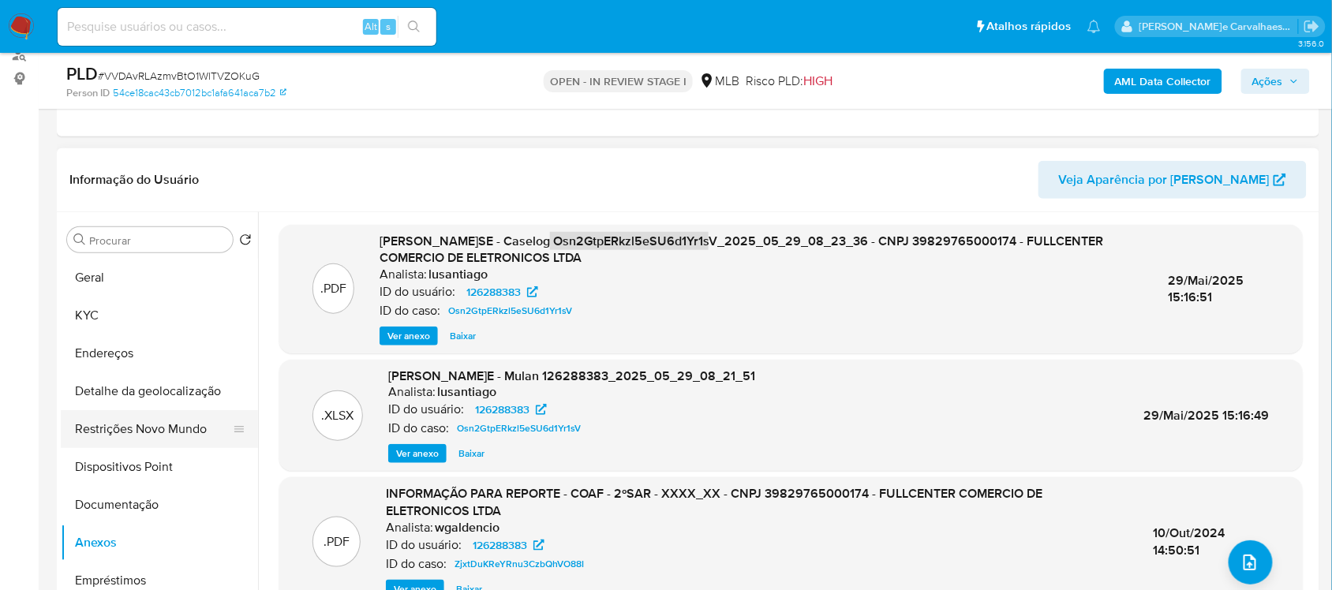
click at [170, 439] on button "Restrições Novo Mundo" at bounding box center [153, 429] width 185 height 38
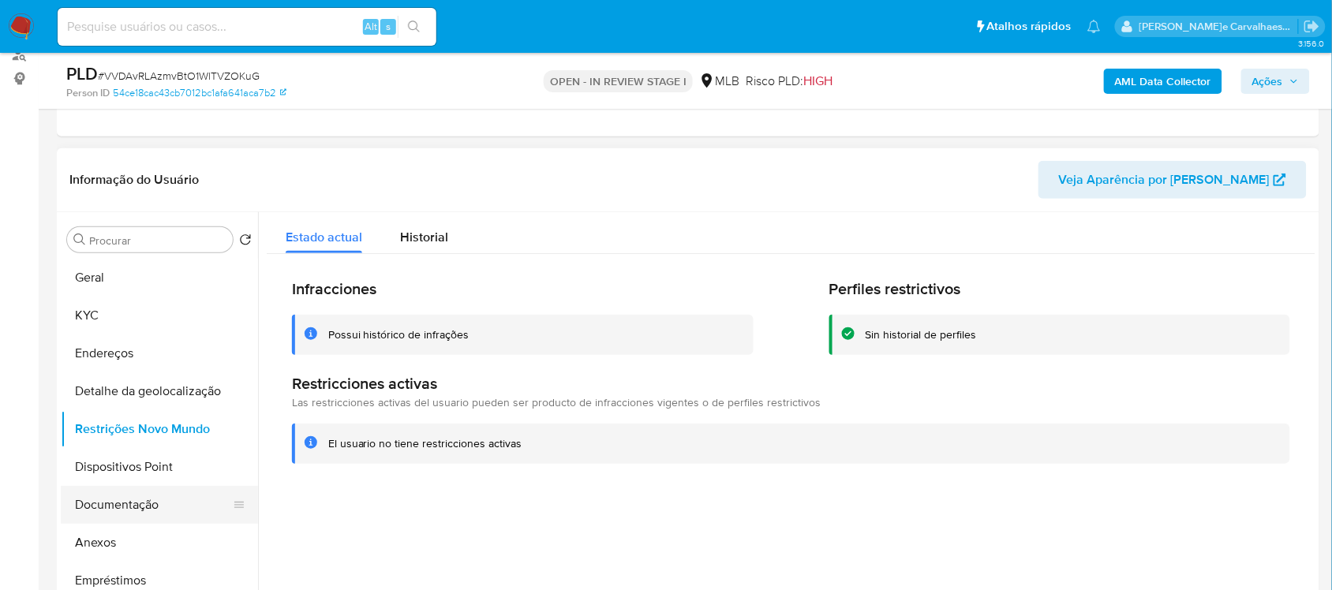
scroll to position [99, 0]
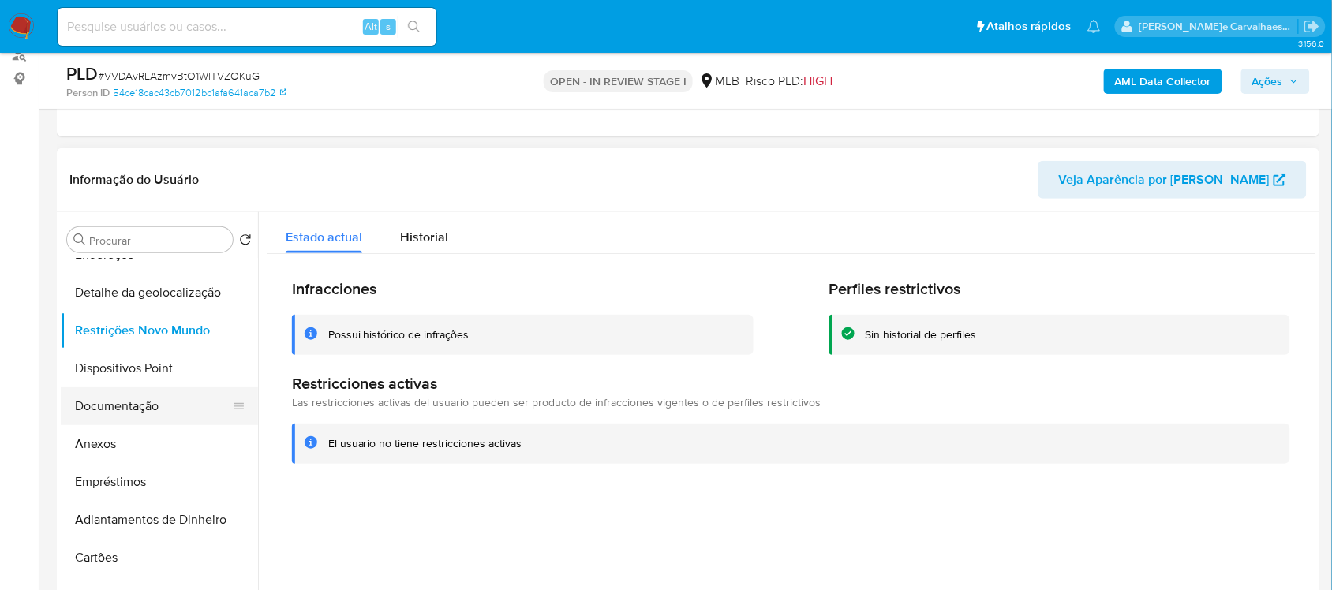
click at [152, 397] on button "Documentação" at bounding box center [153, 406] width 185 height 38
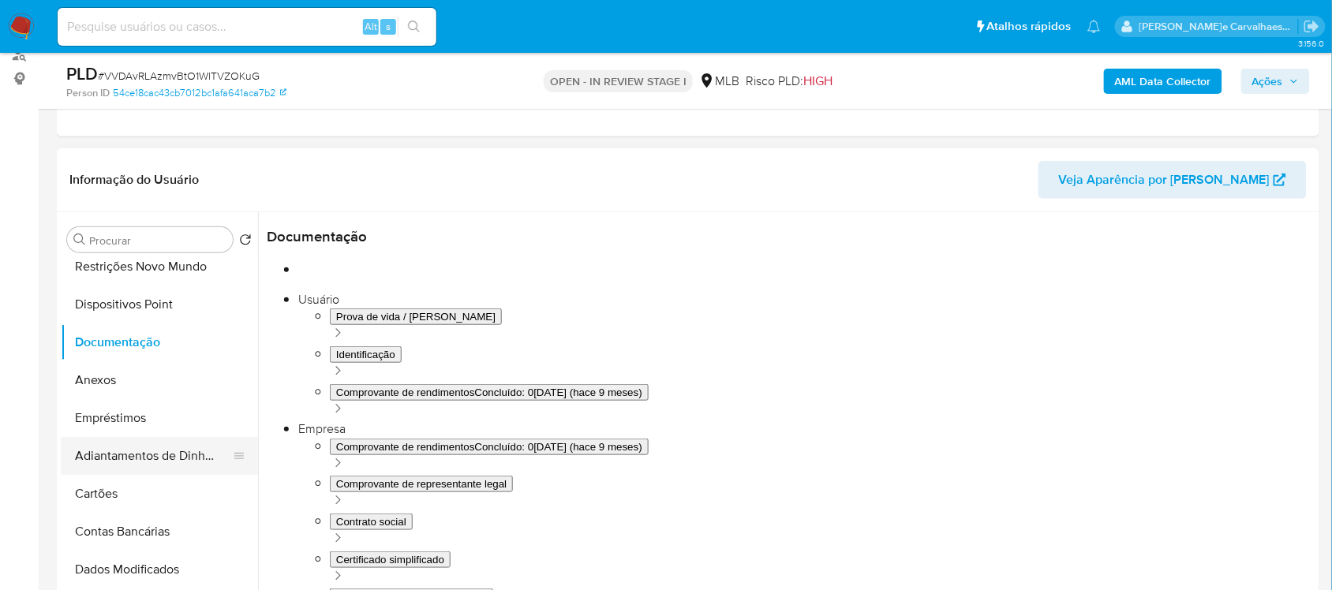
scroll to position [197, 0]
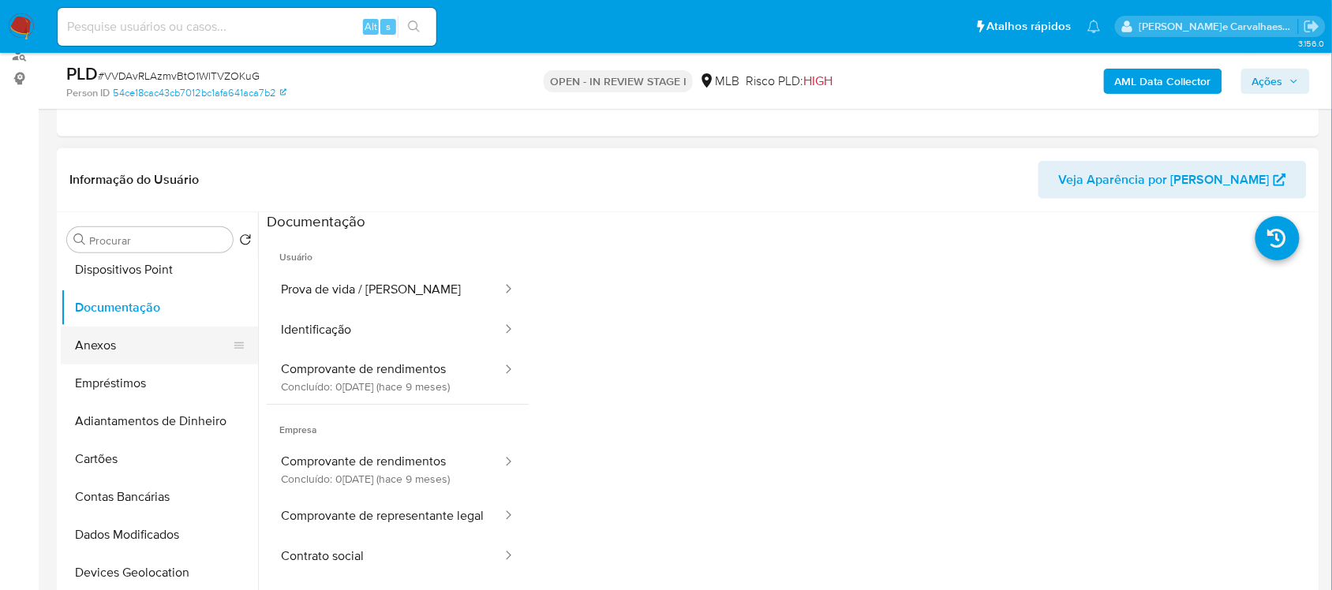
click at [111, 335] on button "Anexos" at bounding box center [153, 346] width 185 height 38
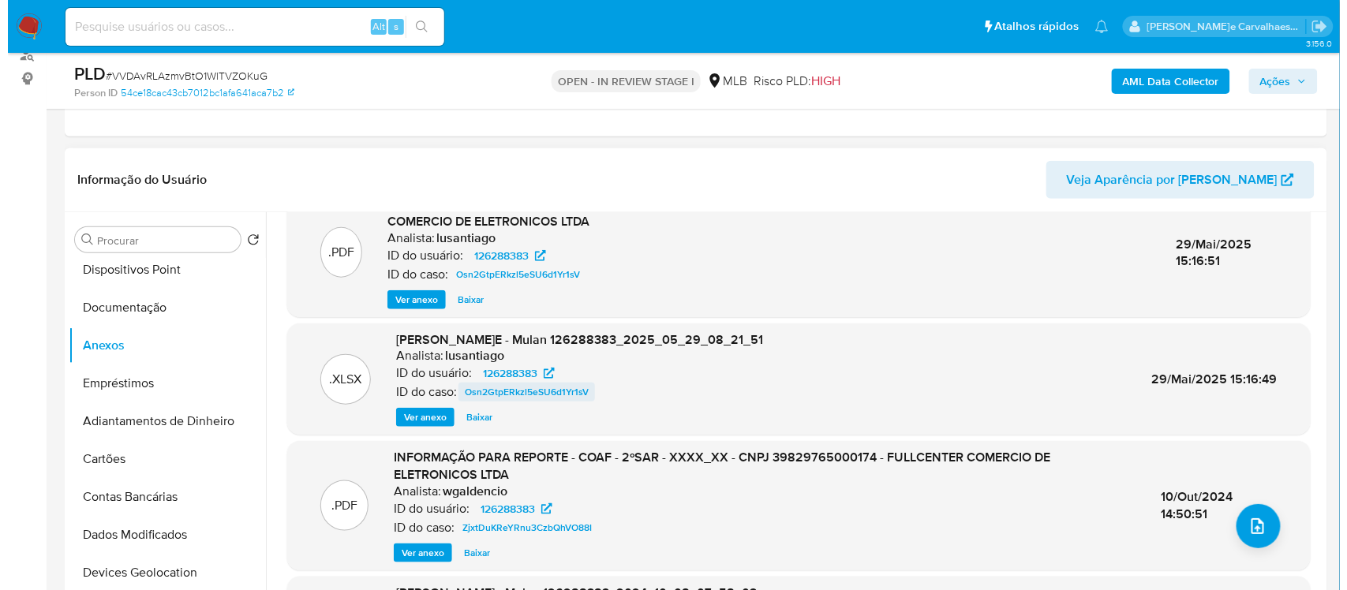
scroll to position [99, 0]
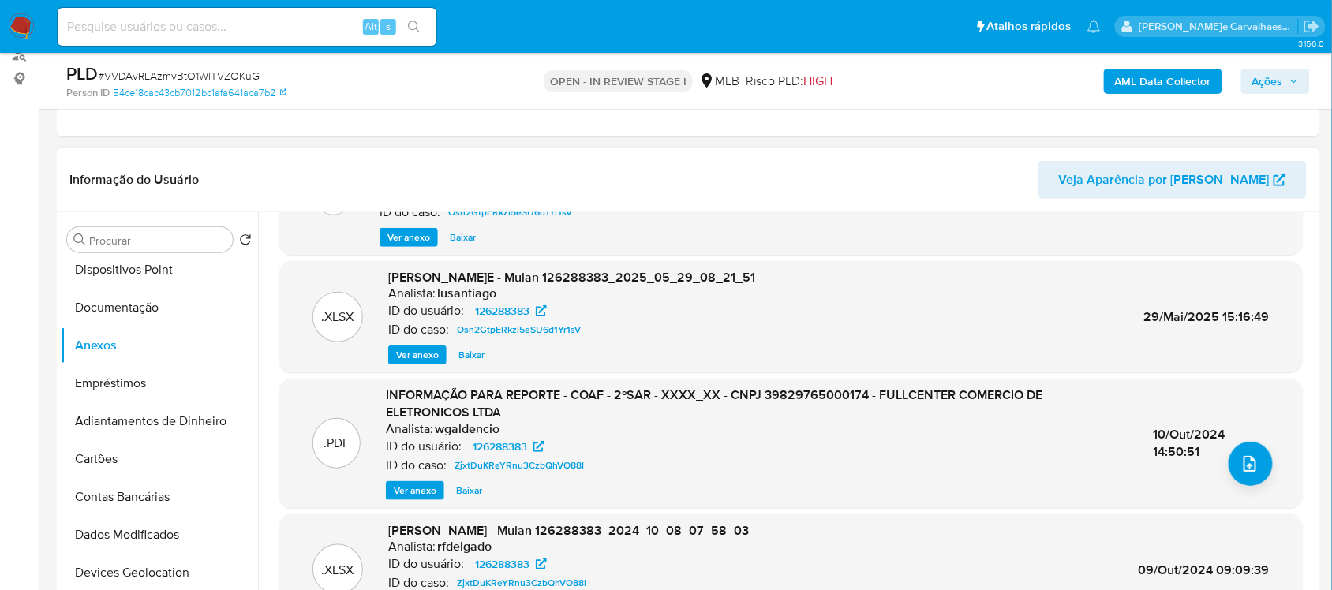
click at [408, 488] on span "Ver anexo" at bounding box center [415, 491] width 43 height 16
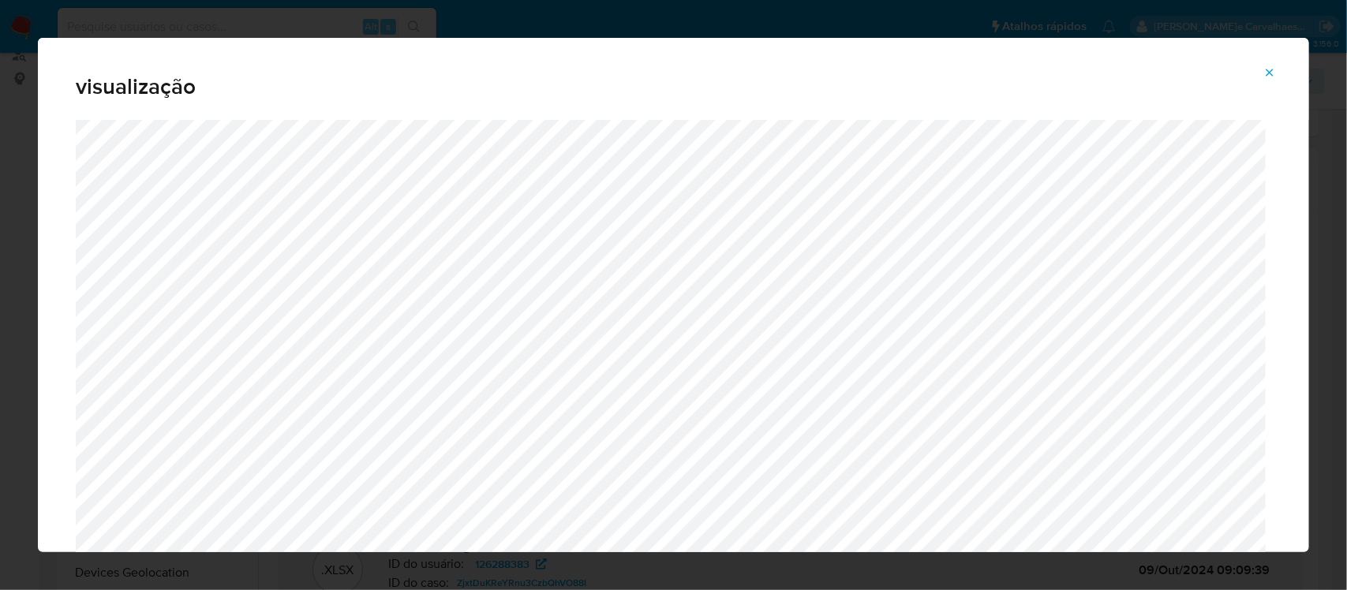
click at [1269, 69] on icon "Attachment preview" at bounding box center [1269, 72] width 13 height 13
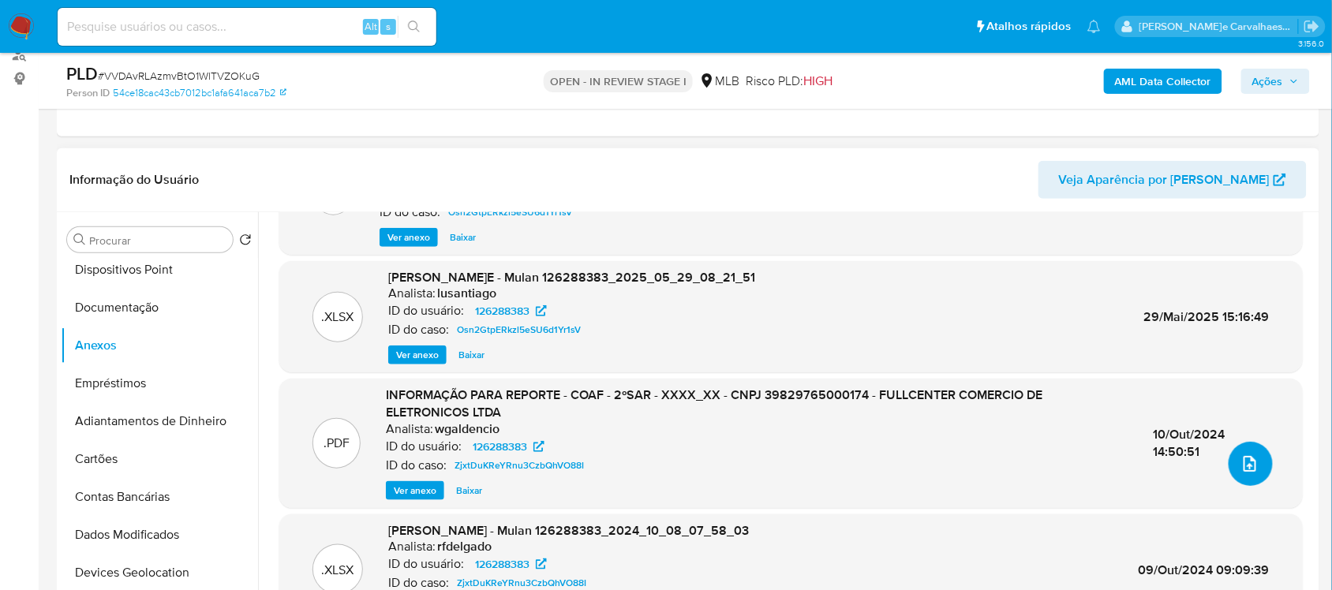
click at [1251, 455] on button "upload-file" at bounding box center [1251, 464] width 44 height 44
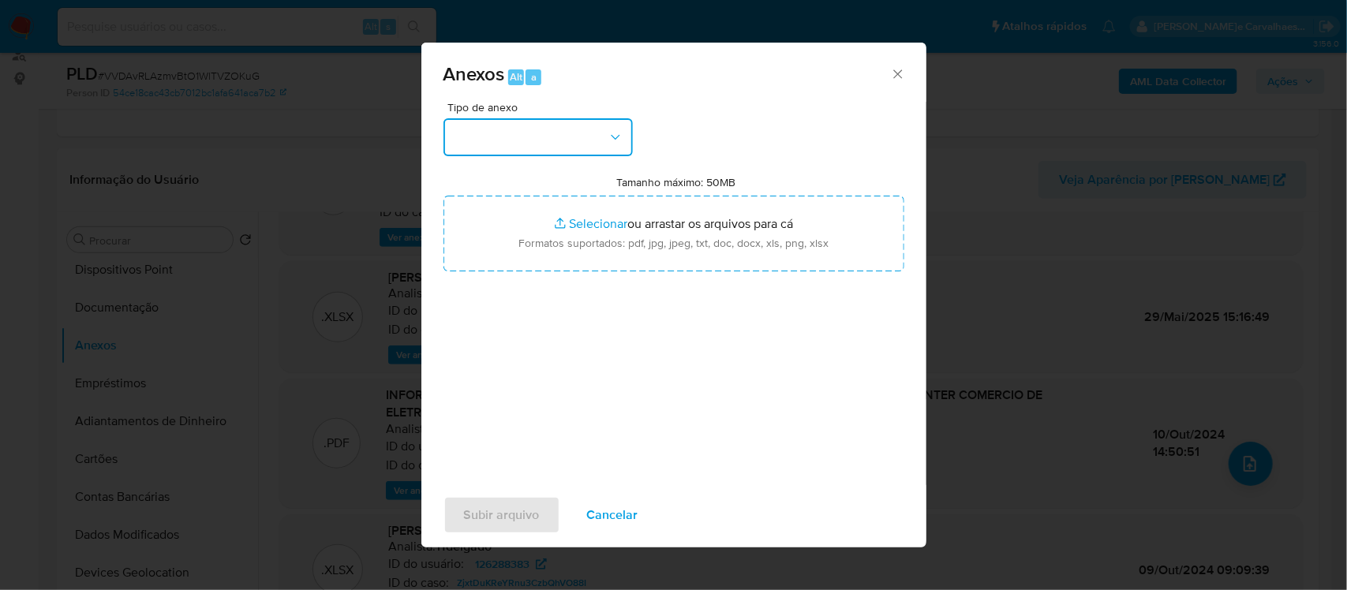
click at [612, 136] on icon "button" at bounding box center [616, 137] width 16 height 16
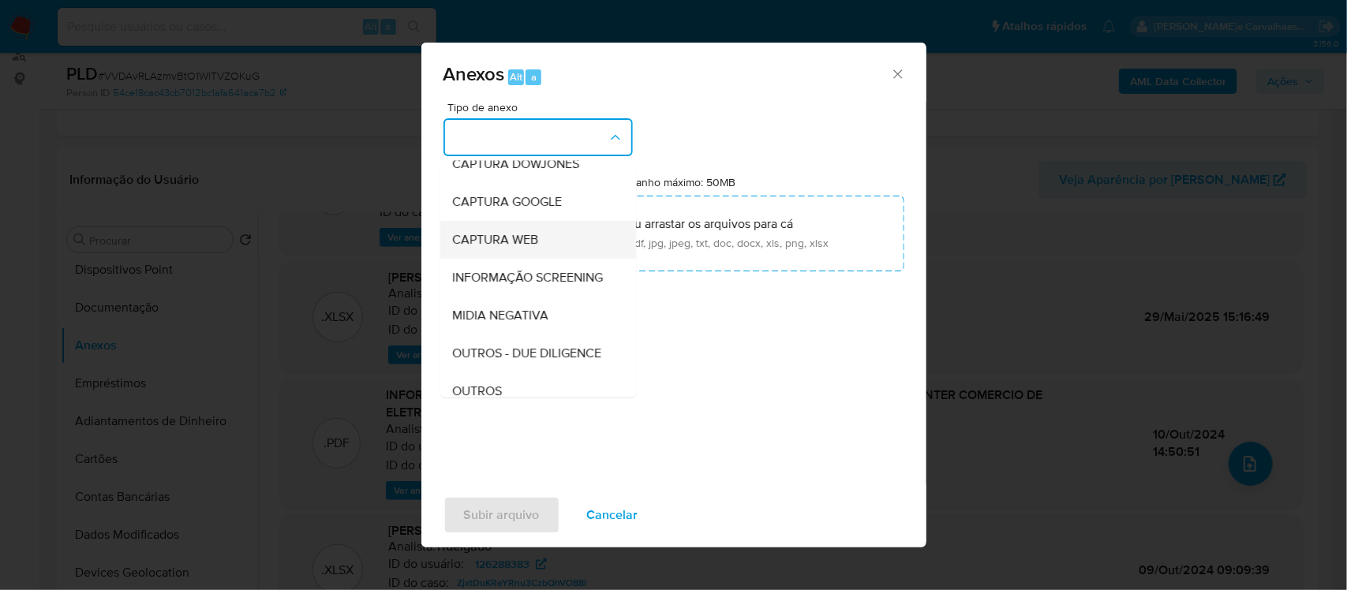
scroll to position [197, 0]
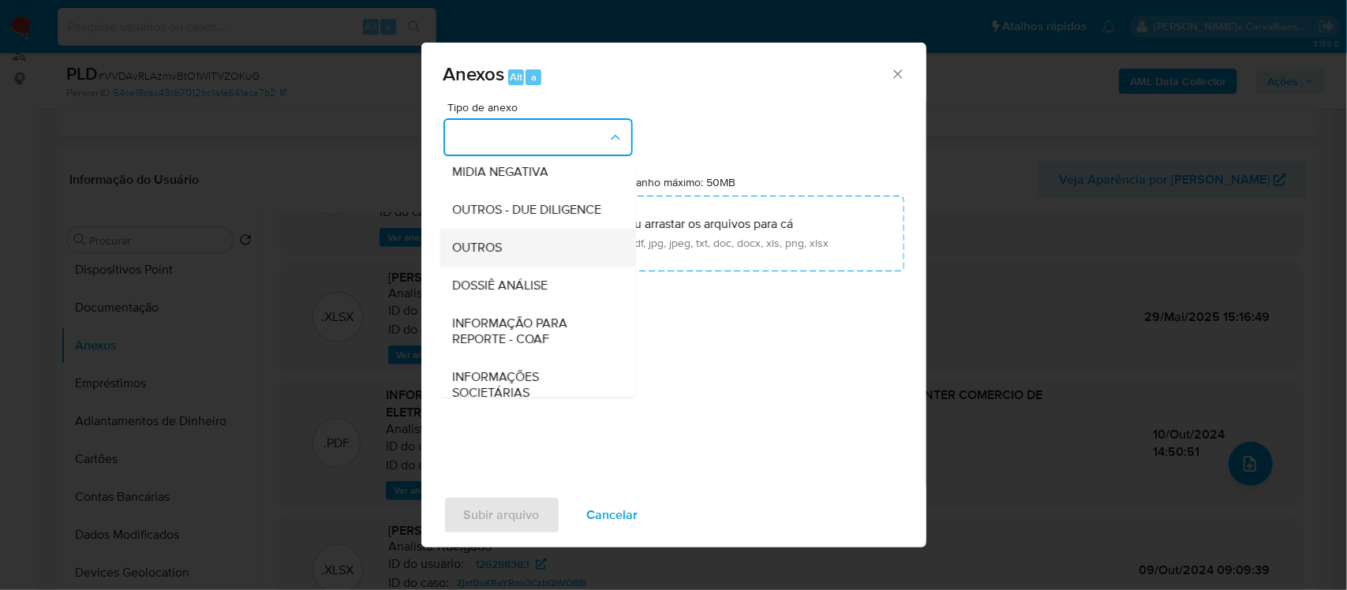
click at [499, 255] on span "OUTROS" at bounding box center [478, 247] width 50 height 16
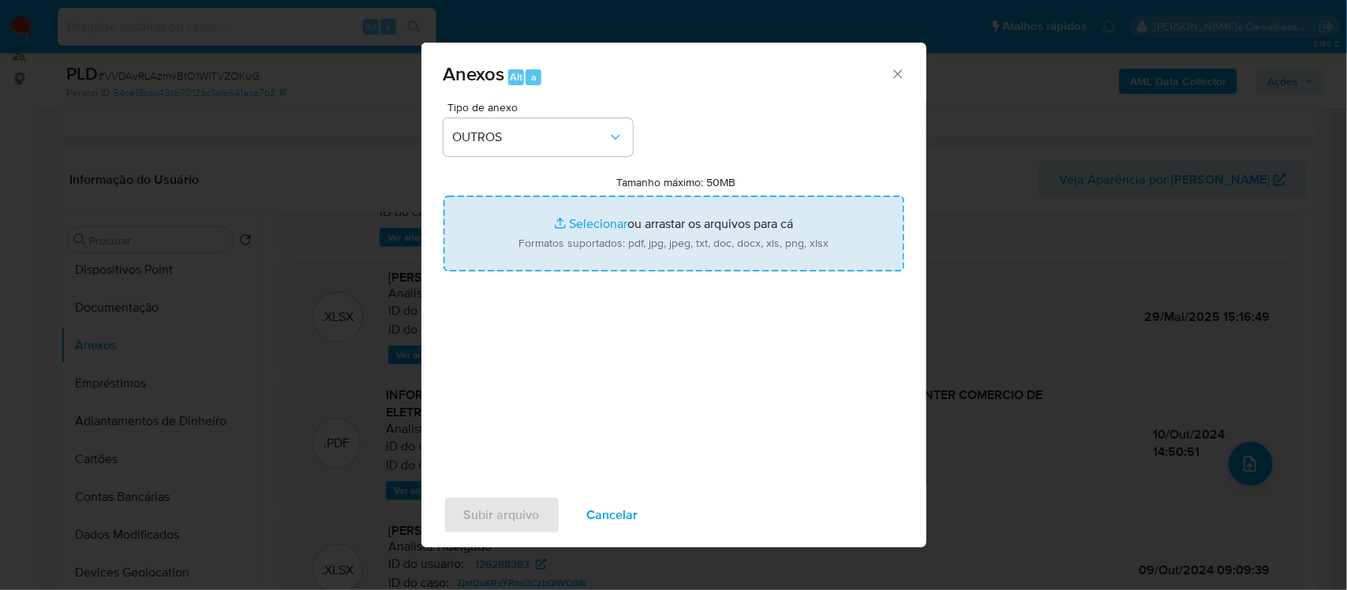
click at [585, 226] on input "Tamanho máximo: 50MB Selecionar arquivos" at bounding box center [673, 234] width 461 height 76
type input "C:\fakepath\3oSAR -xxxx - CNPJ 39829765000174 - FULLCENTER COMERCIO DE ELETRONI…"
click at [582, 219] on input "Tamanho máximo: 50MB Selecionar arquivos" at bounding box center [673, 234] width 461 height 76
type input "C:\fakepath\Mulan FULLCENTER COMERCIO DE ELETRONICOS LTDA 126288383_2025_08_26_…"
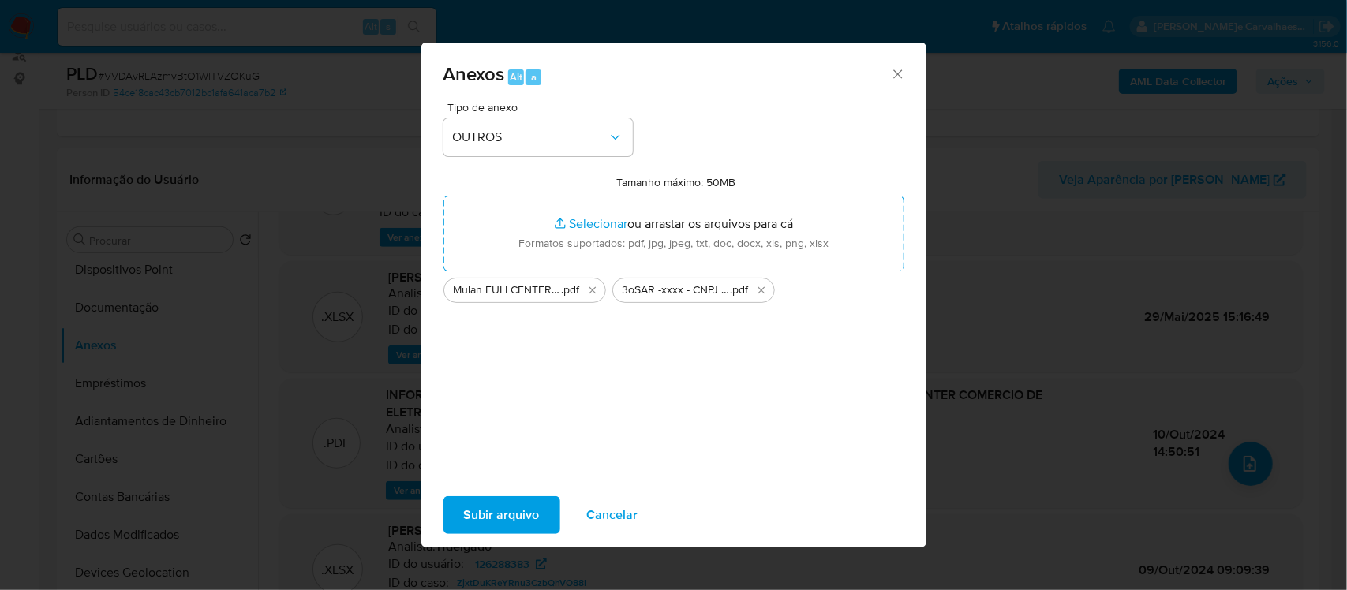
click at [521, 514] on span "Subir arquivo" at bounding box center [502, 515] width 76 height 35
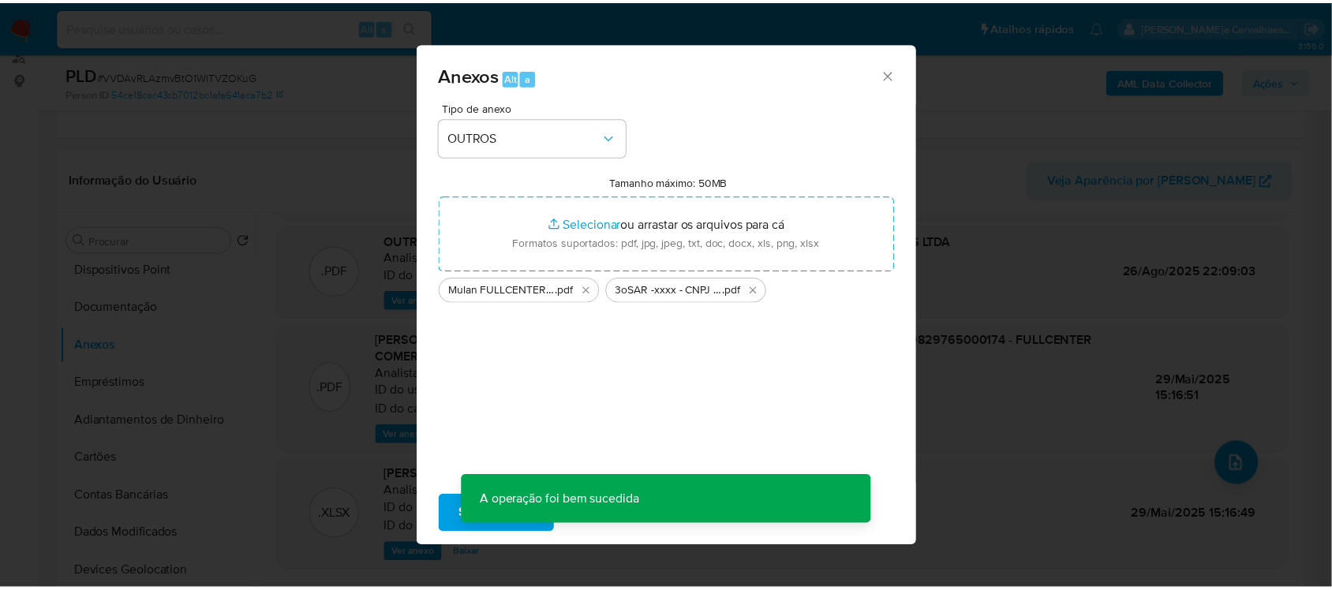
scroll to position [111, 0]
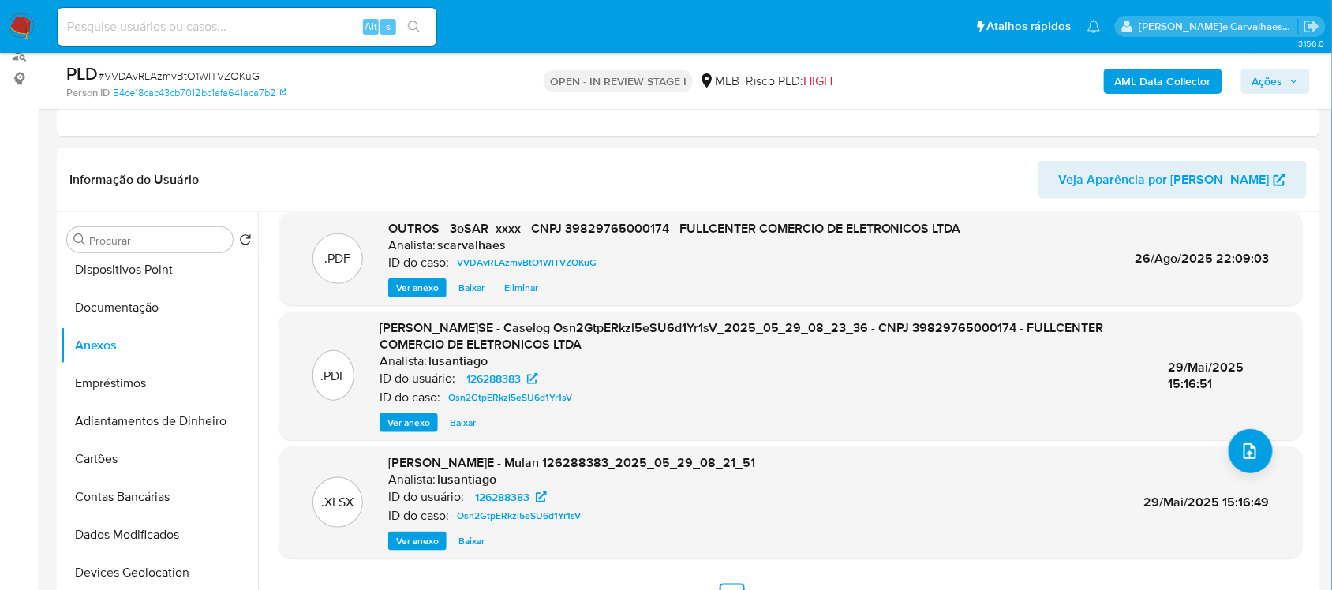
drag, startPoint x: 1274, startPoint y: 73, endPoint x: 1271, endPoint y: 84, distance: 11.5
click at [1271, 84] on span "Ações" at bounding box center [1267, 81] width 31 height 25
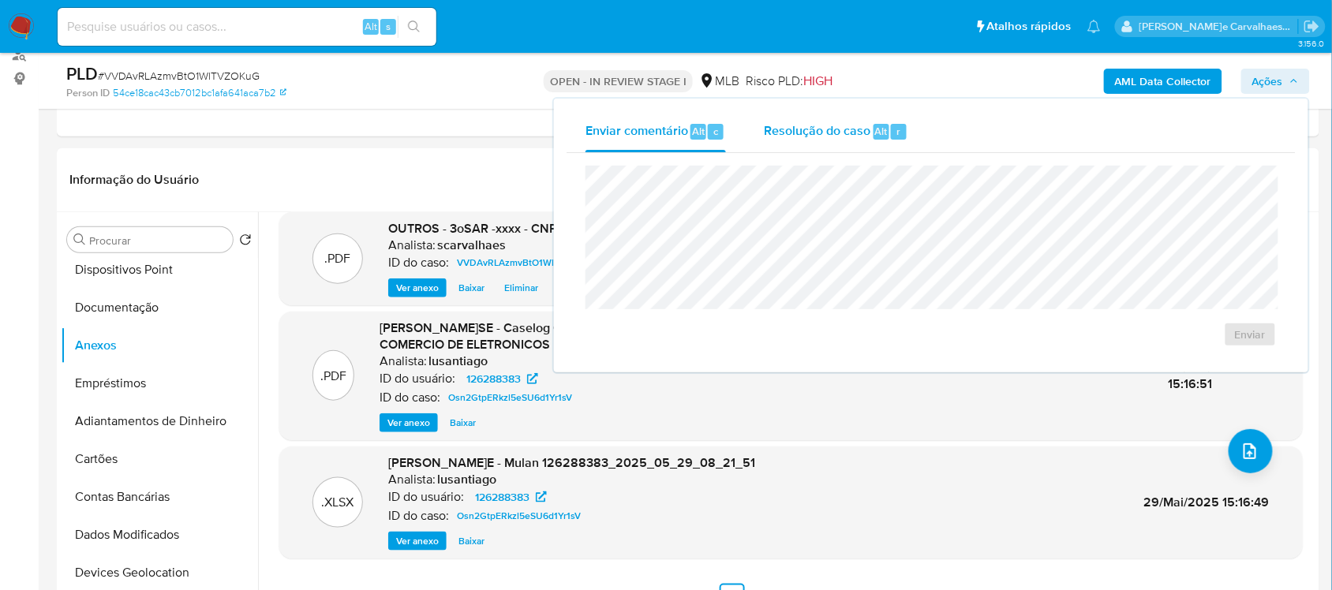
click at [831, 134] on span "Resolução do caso" at bounding box center [817, 131] width 107 height 18
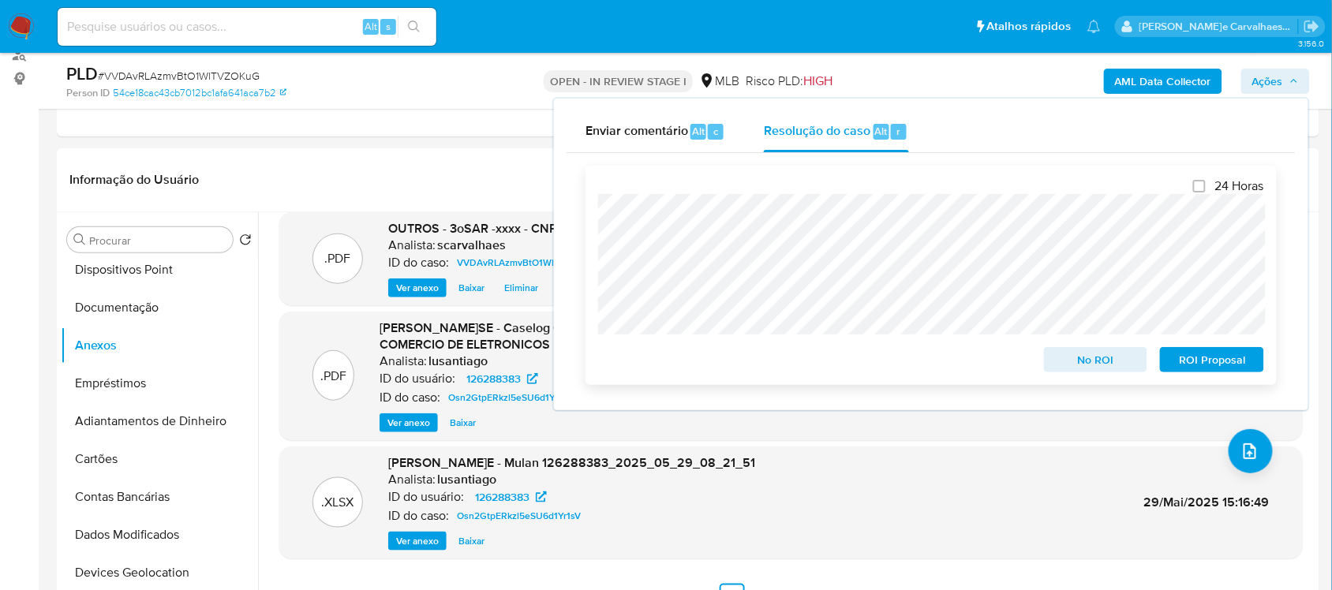
click at [1214, 357] on span "ROI Proposal" at bounding box center [1212, 360] width 82 height 22
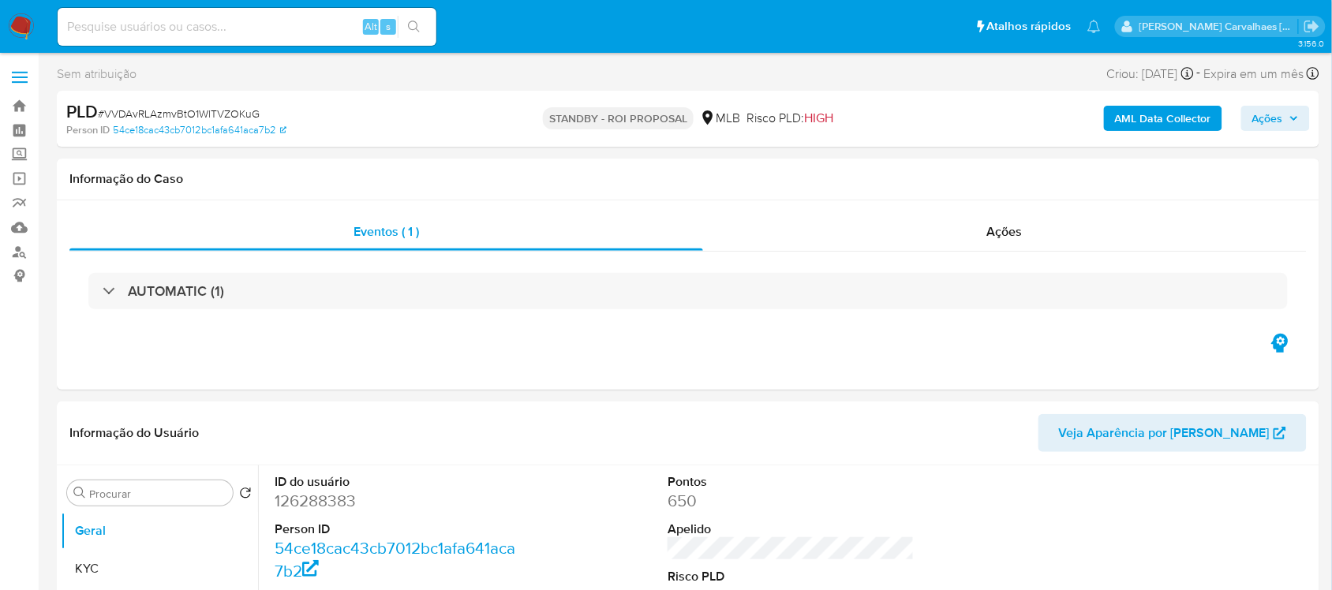
select select "10"
paste input "i8wULznAorSP8nDKoNsA1Vhx"
type input "i8wULznAorSP8nDKoNsA1Vhx"
click at [408, 22] on icon "search-icon" at bounding box center [414, 27] width 13 height 13
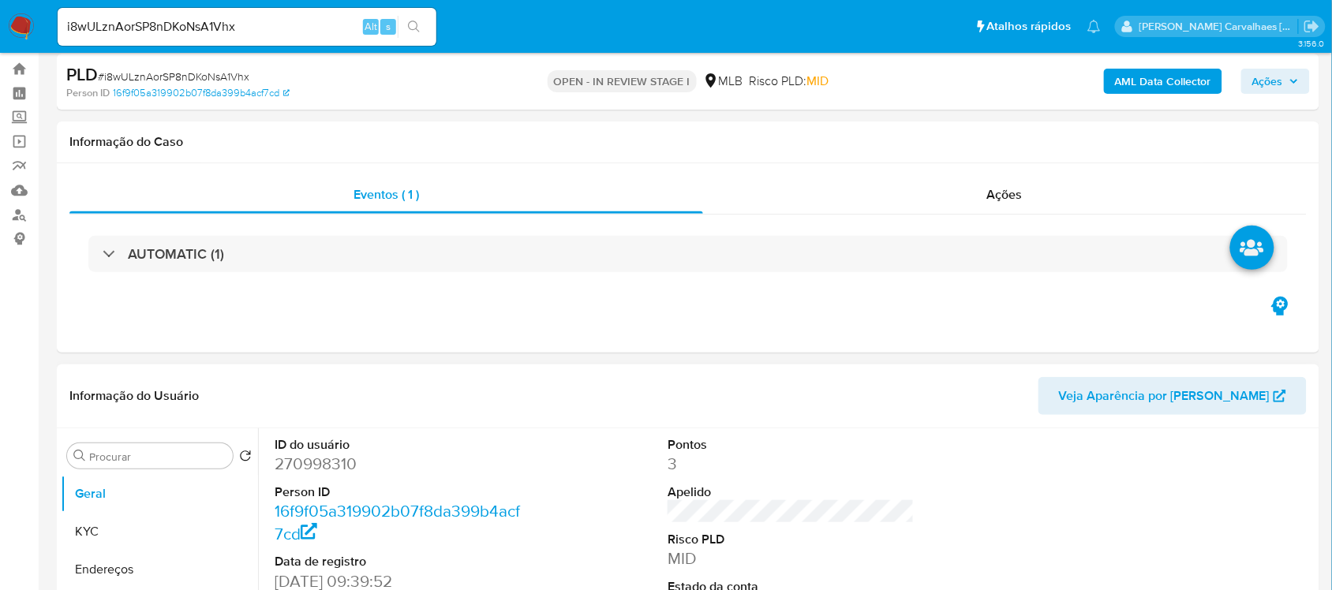
select select "10"
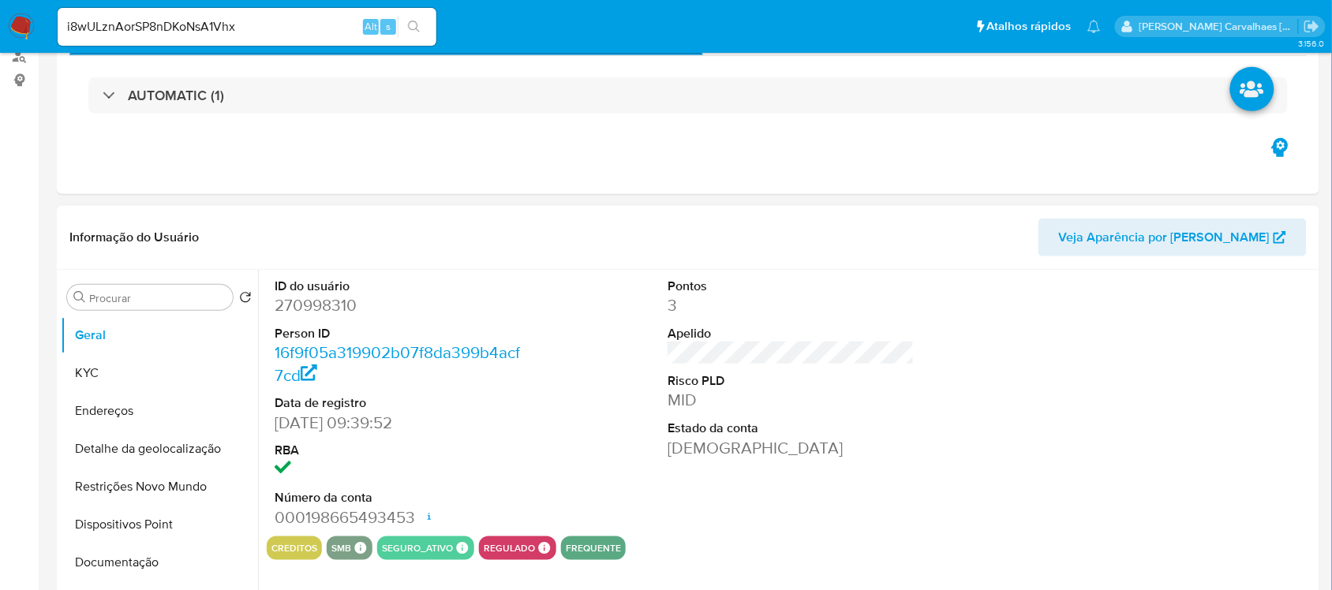
scroll to position [197, 0]
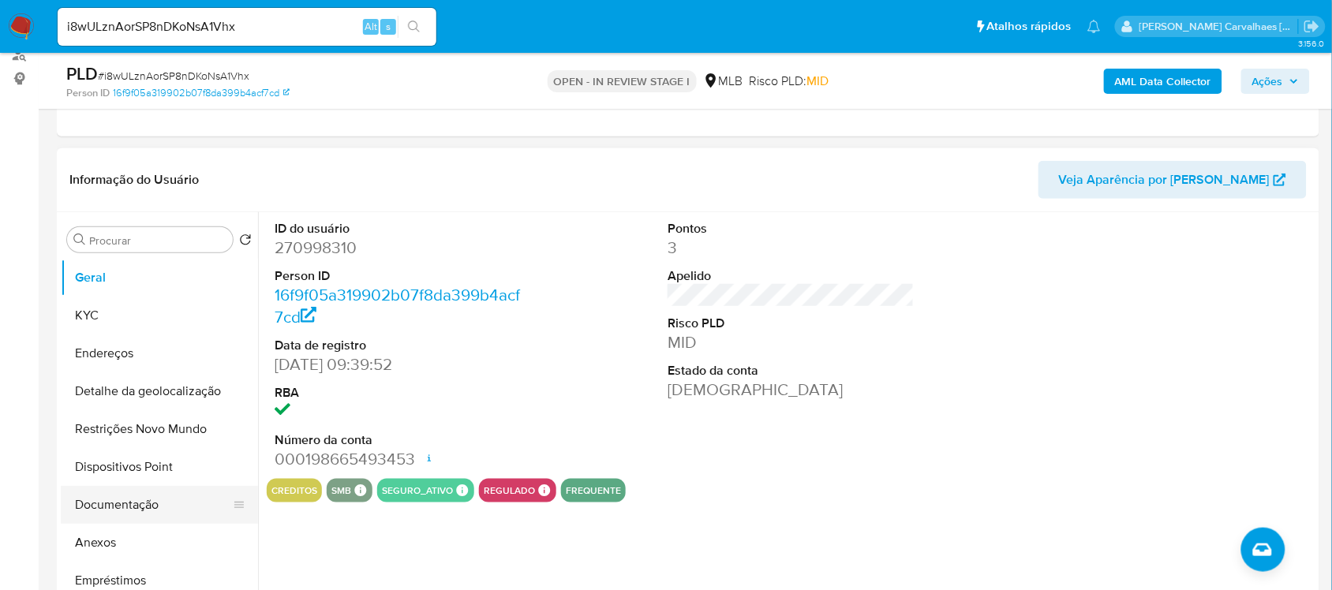
click at [143, 511] on button "Documentação" at bounding box center [153, 505] width 185 height 38
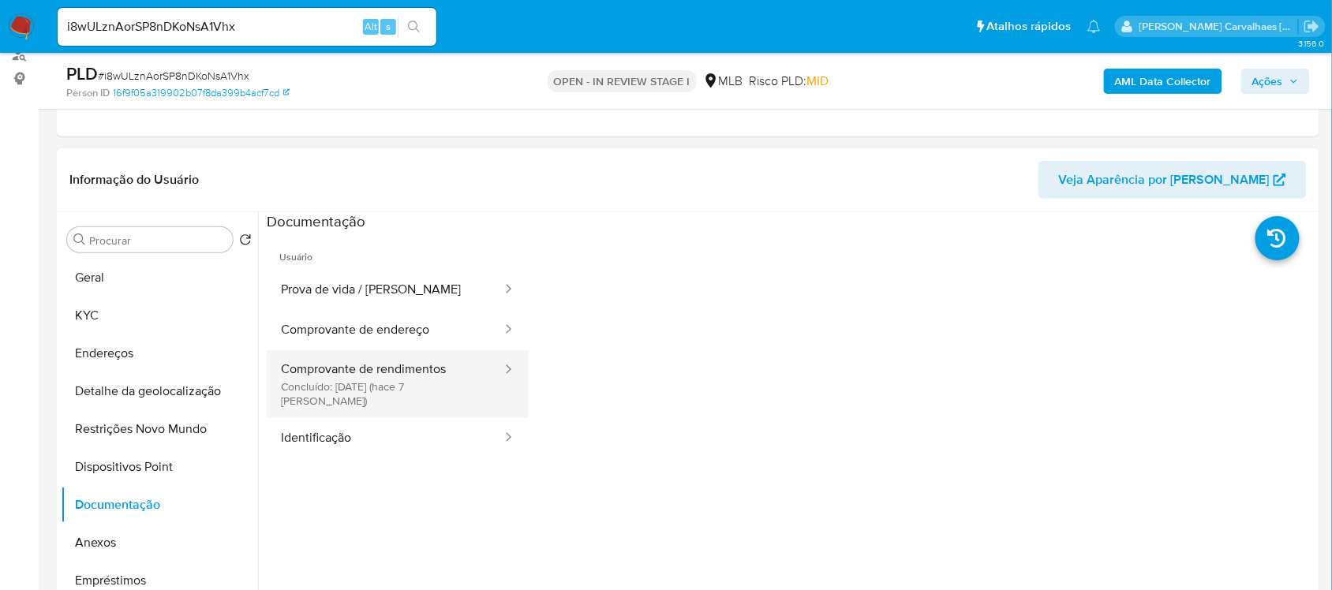
click at [375, 367] on button "Comprovante de rendimentos Concluído: 19/08/2025 (hace 7 días)" at bounding box center [385, 384] width 237 height 68
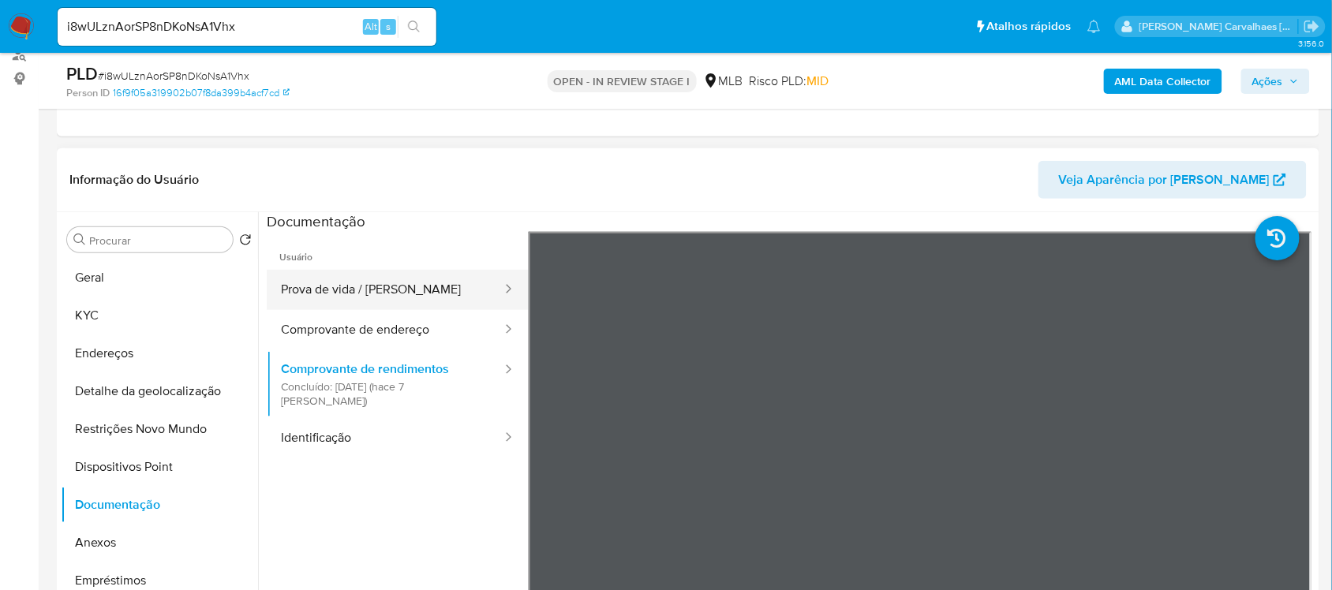
click at [351, 297] on button "Prova de vida / [PERSON_NAME]" at bounding box center [385, 290] width 237 height 40
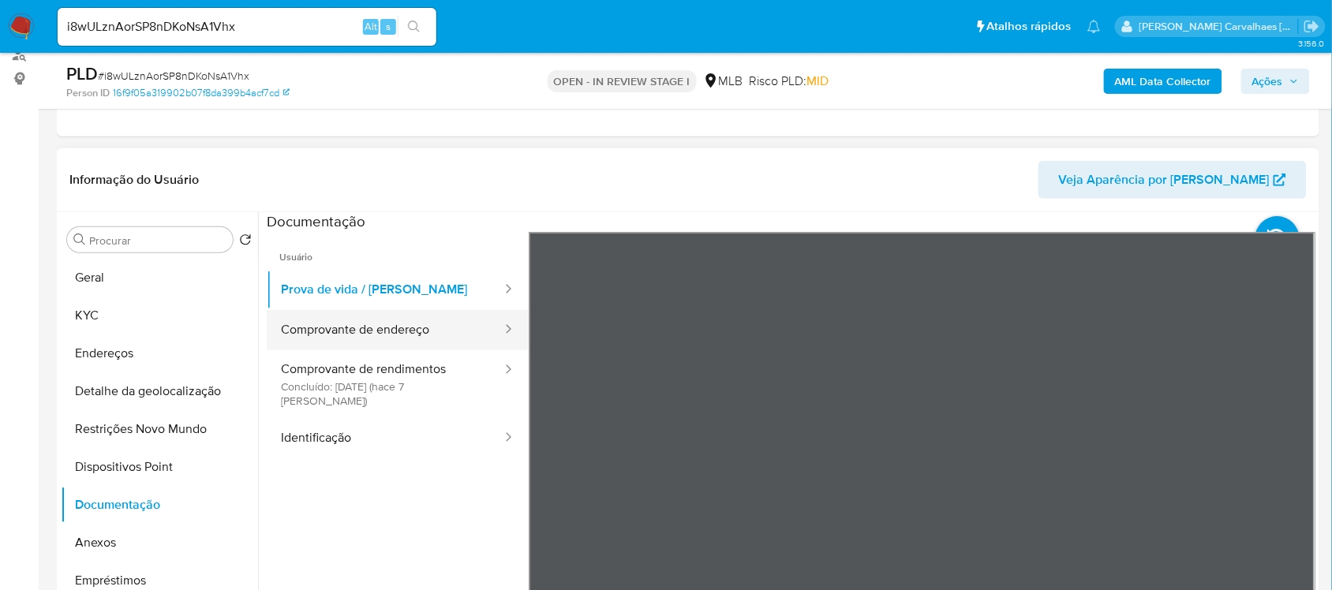
click at [393, 334] on button "Comprovante de endereço" at bounding box center [385, 330] width 237 height 40
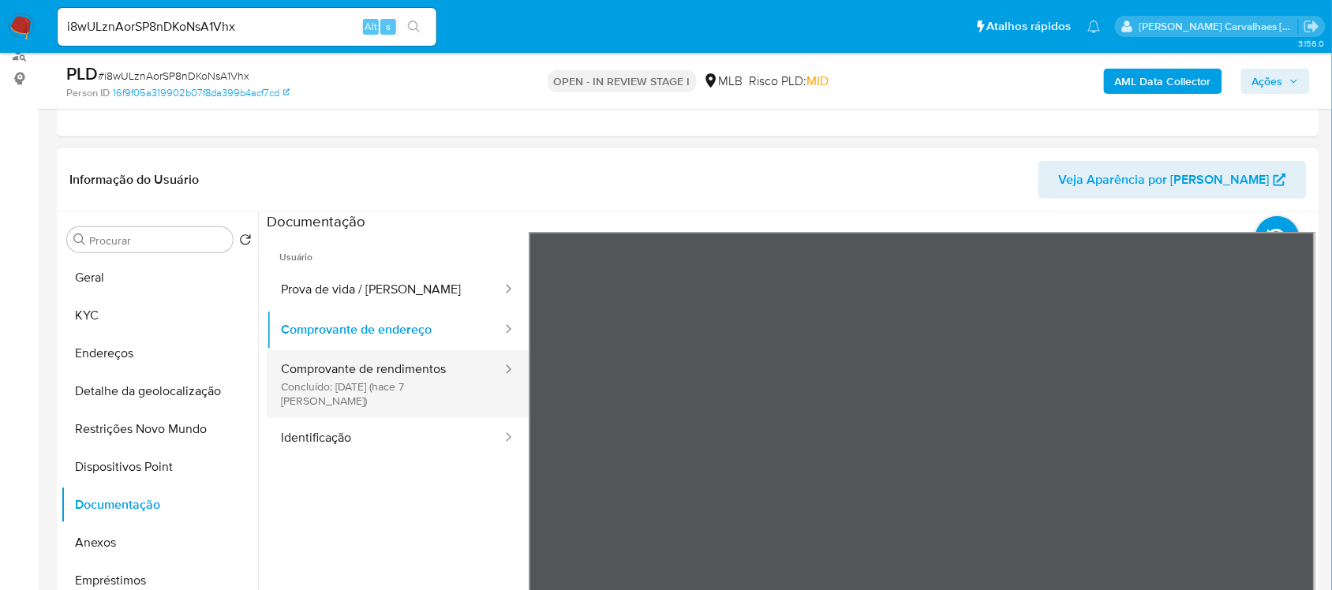
click at [428, 380] on button "Comprovante de rendimentos Concluído: 19/08/2025 (hace 7 días)" at bounding box center [385, 384] width 237 height 68
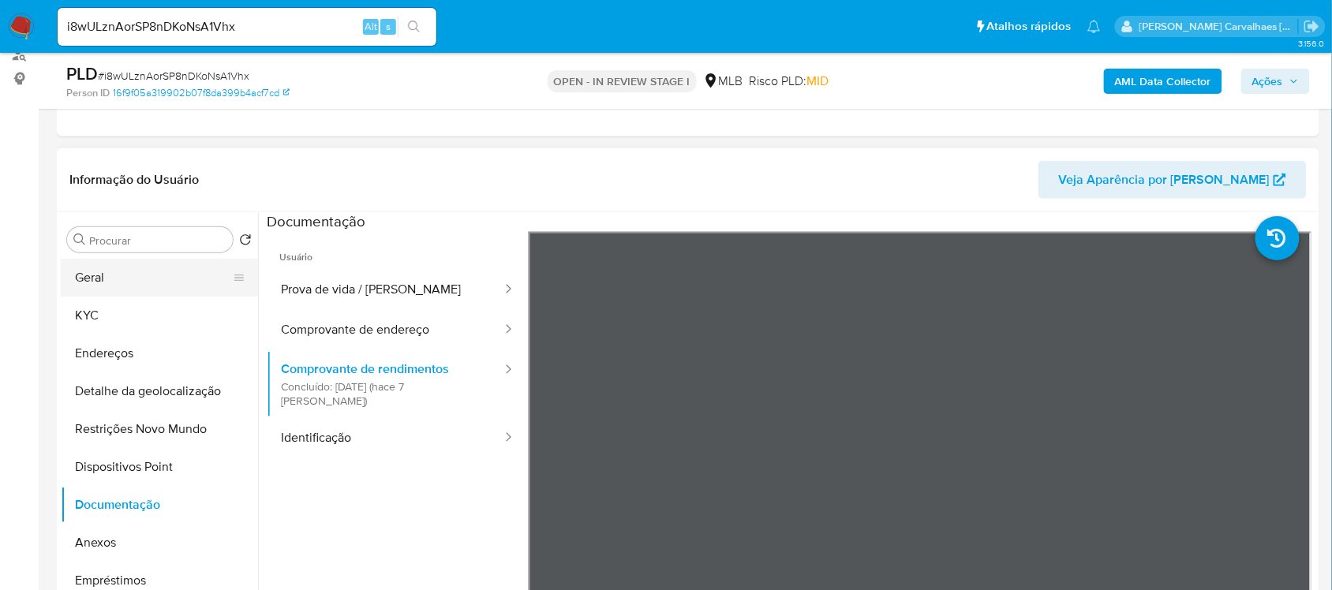
click at [132, 286] on button "Geral" at bounding box center [153, 278] width 185 height 38
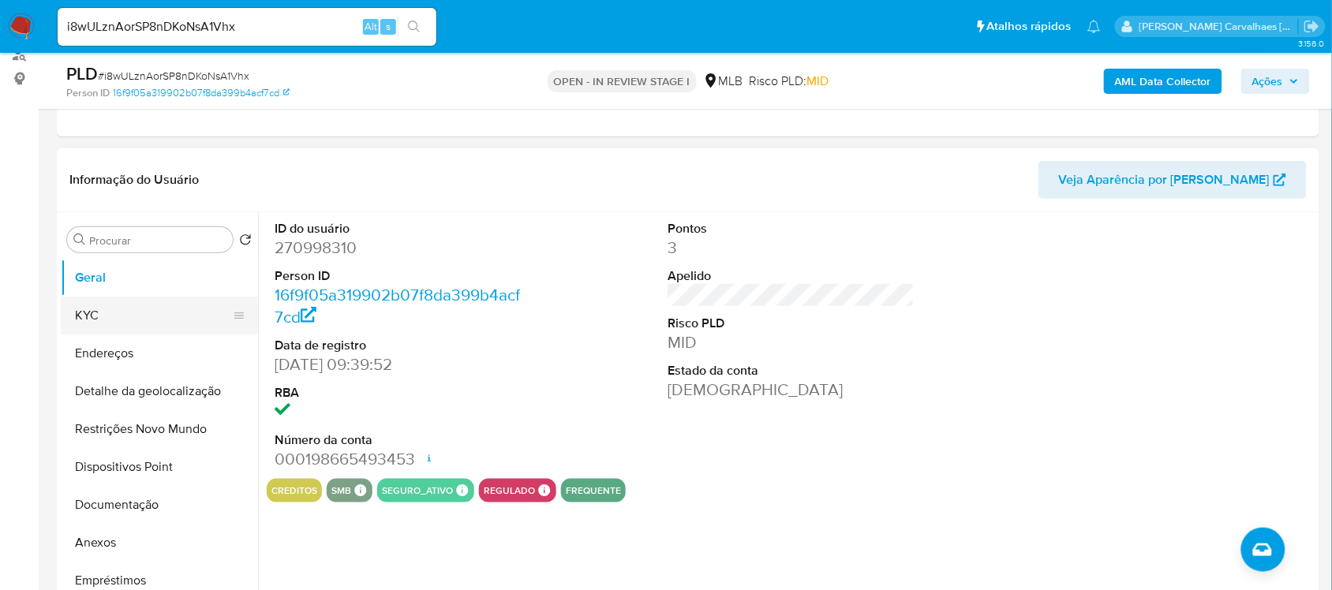
click at [135, 318] on button "KYC" at bounding box center [153, 316] width 185 height 38
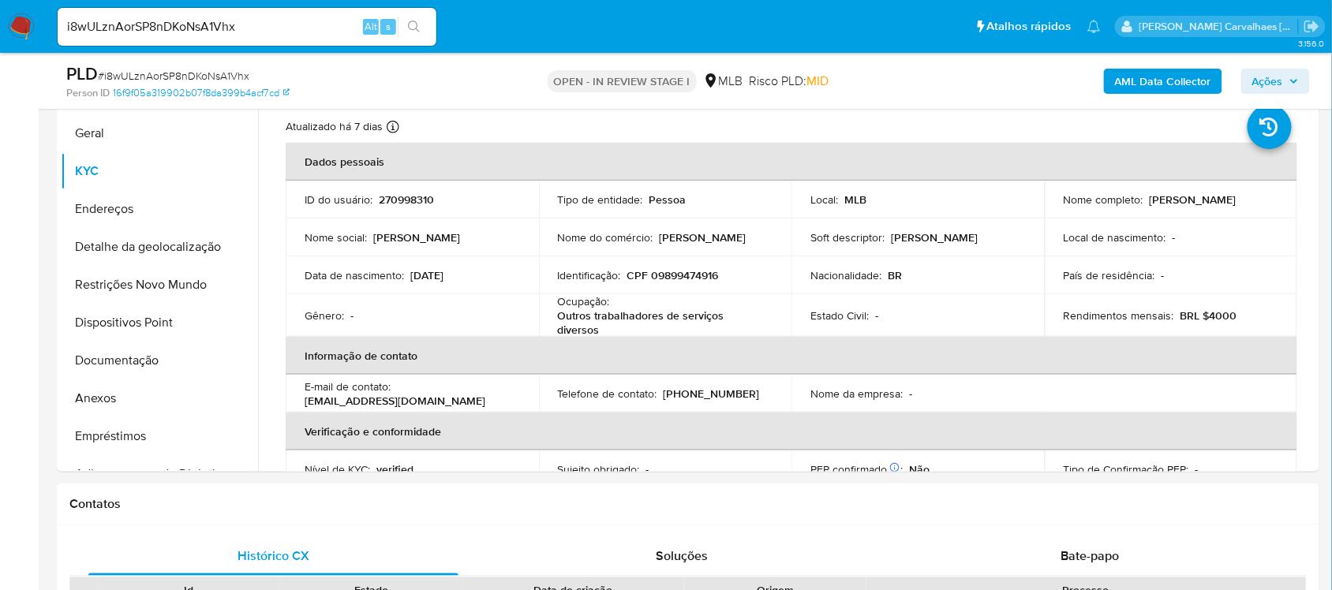
scroll to position [348, 0]
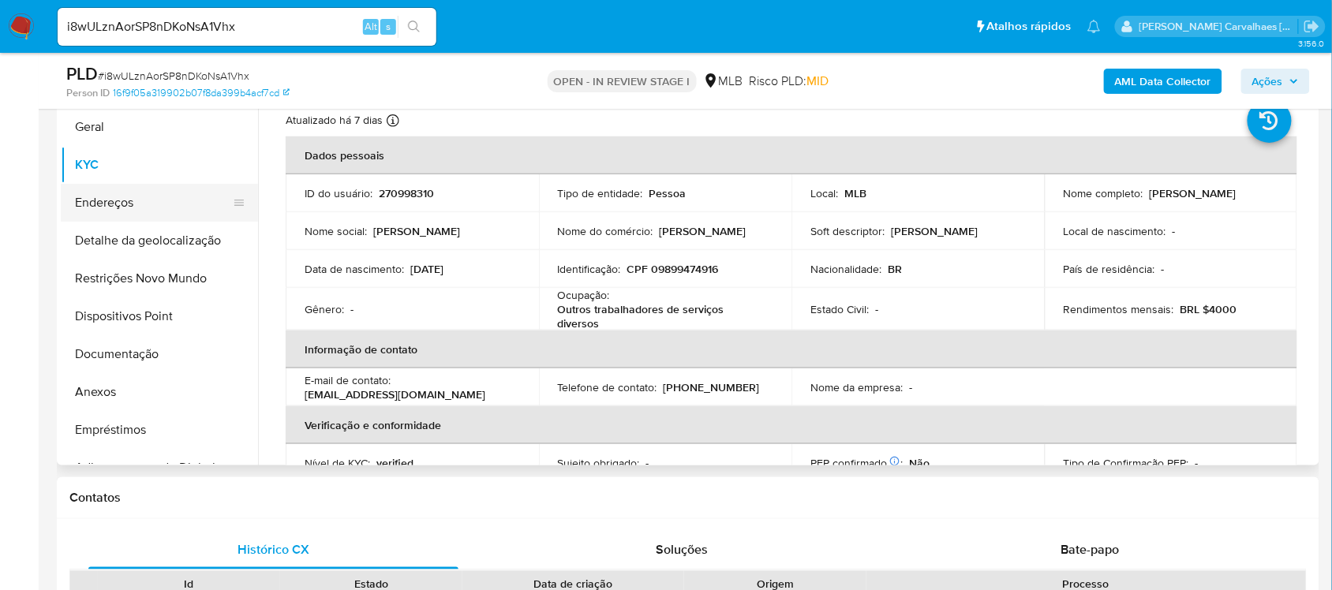
click at [130, 205] on button "Endereços" at bounding box center [153, 203] width 185 height 38
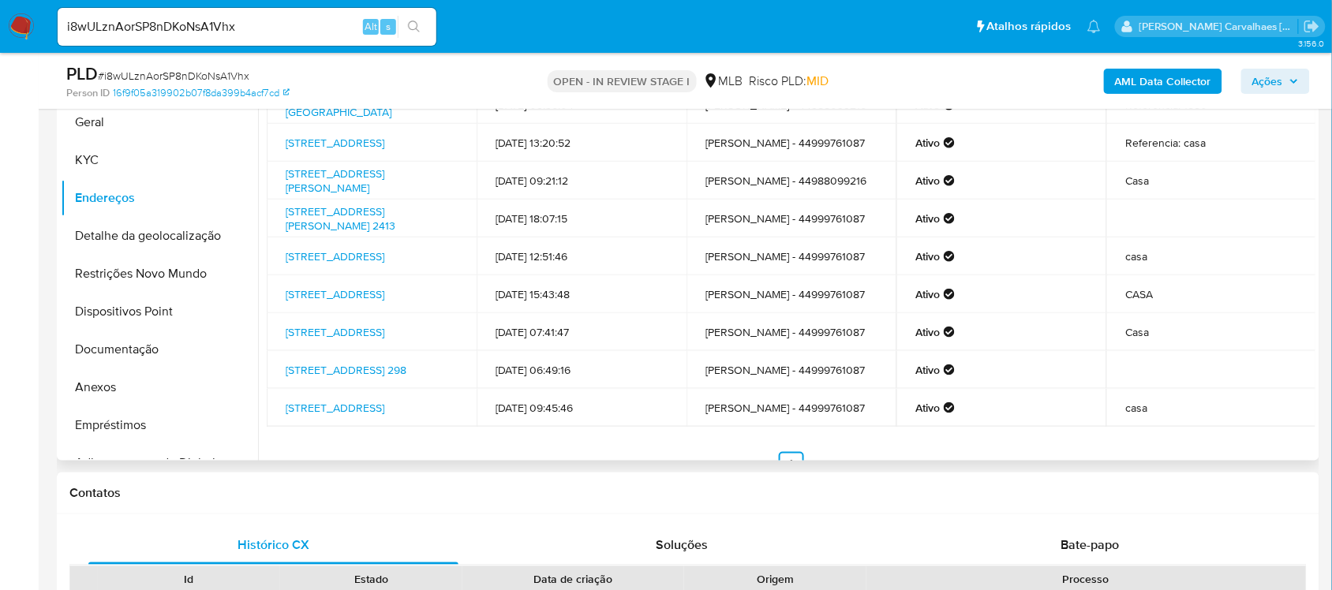
scroll to position [0, 0]
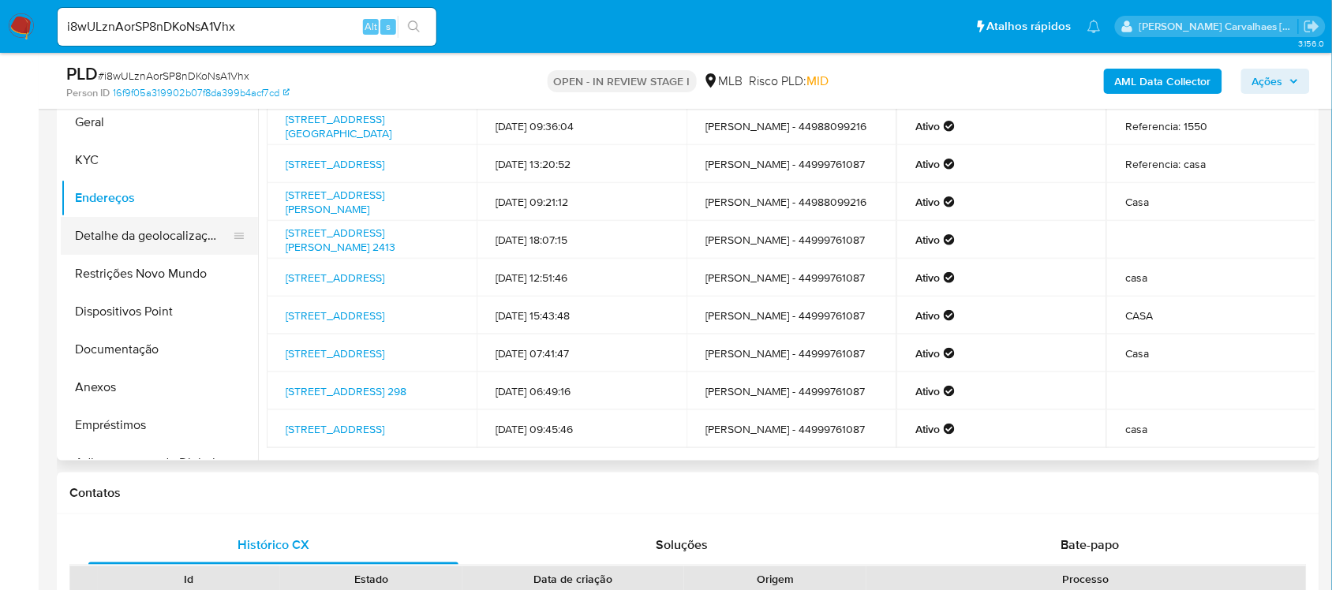
click at [174, 235] on button "Detalhe da geolocalização" at bounding box center [153, 236] width 185 height 38
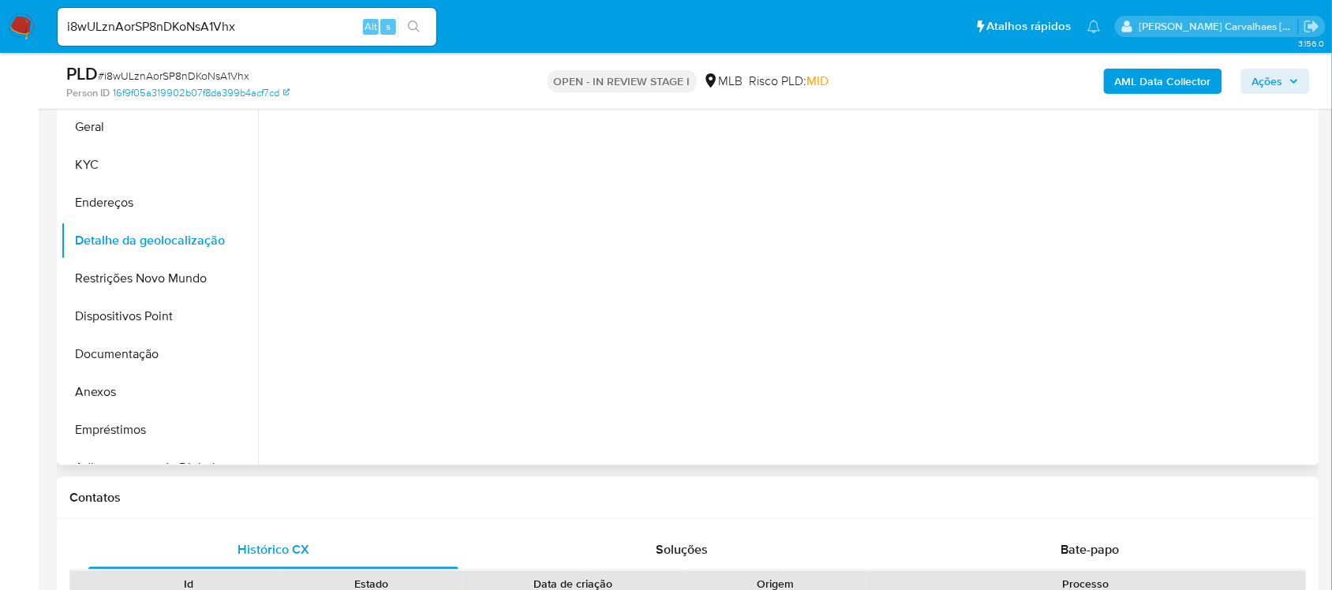
scroll to position [254, 0]
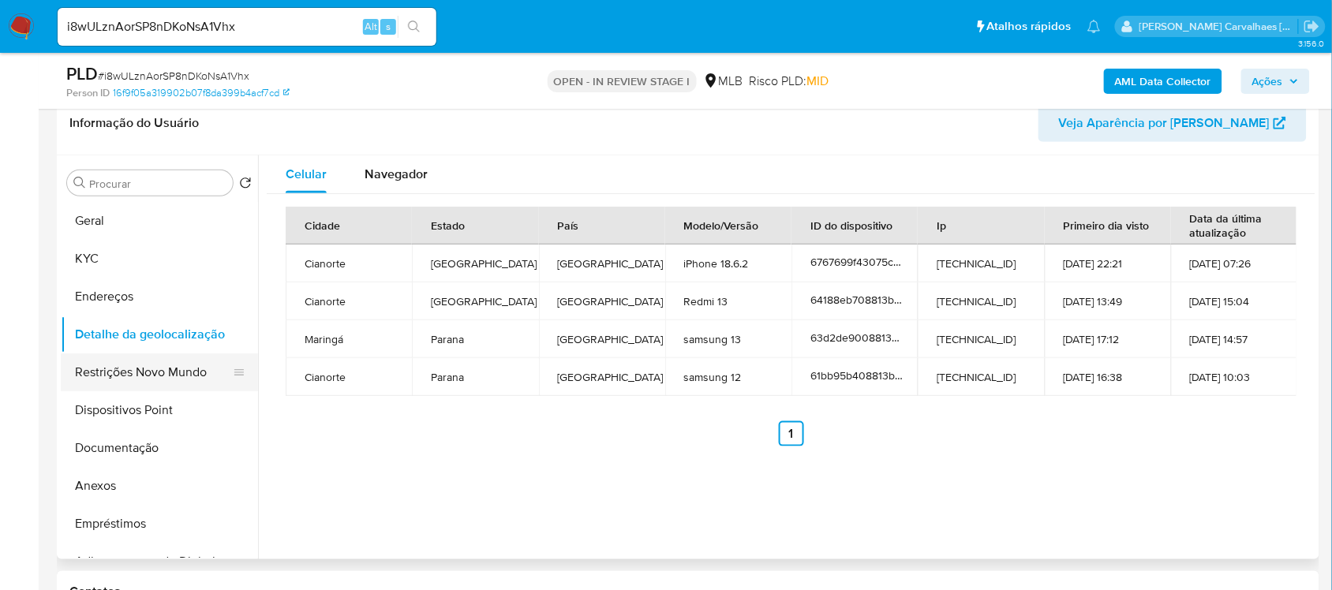
drag, startPoint x: 142, startPoint y: 387, endPoint x: 142, endPoint y: 376, distance: 10.3
click at [142, 387] on button "Restrições Novo Mundo" at bounding box center [153, 373] width 185 height 38
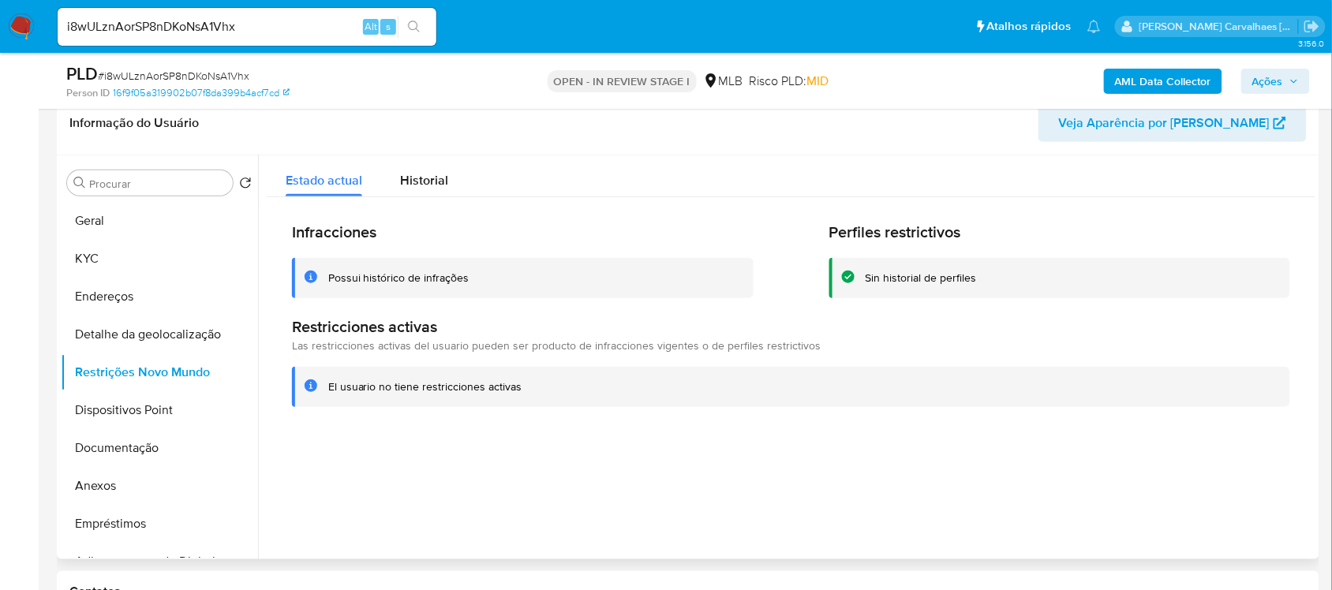
drag, startPoint x: 328, startPoint y: 384, endPoint x: 514, endPoint y: 387, distance: 185.5
click at [527, 392] on div "El usuario no tiene restricciones activas" at bounding box center [802, 387] width 949 height 15
drag, startPoint x: 497, startPoint y: 387, endPoint x: 325, endPoint y: 260, distance: 213.4
click at [325, 260] on div "Possui histórico de infrações" at bounding box center [523, 278] width 462 height 40
drag, startPoint x: 377, startPoint y: 383, endPoint x: 401, endPoint y: 466, distance: 86.2
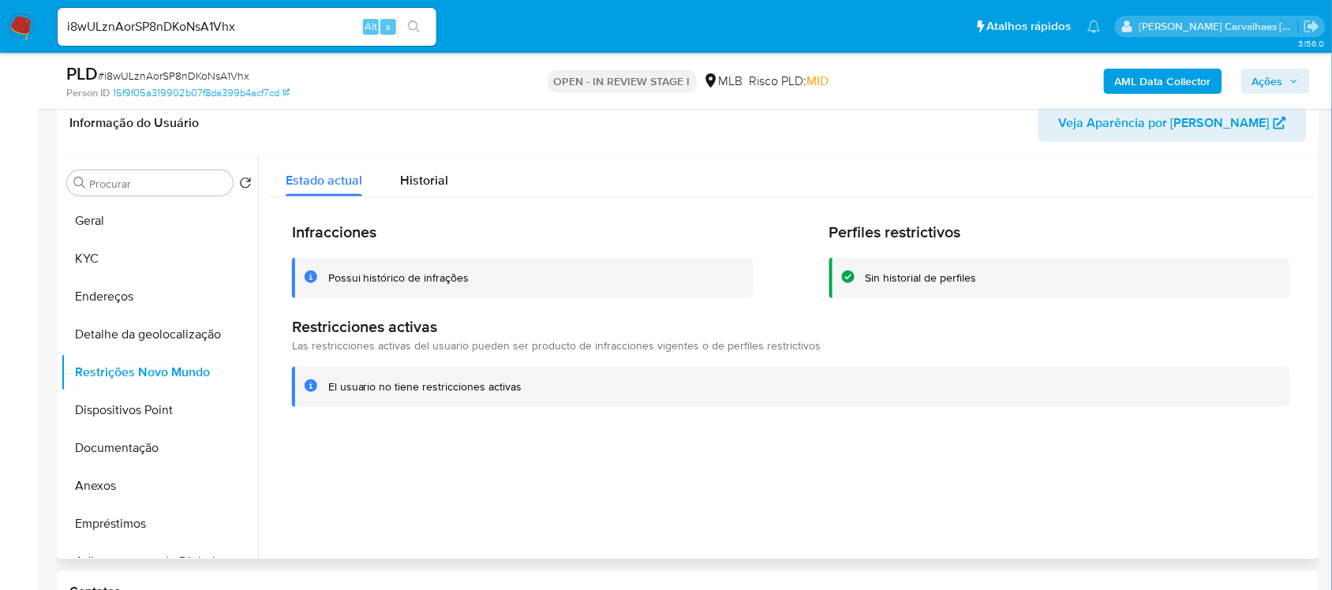
click at [425, 507] on div at bounding box center [786, 357] width 1057 height 404
drag, startPoint x: 331, startPoint y: 384, endPoint x: 427, endPoint y: 391, distance: 95.7
click at [419, 392] on div "El usuario no tiene restricciones activas" at bounding box center [425, 387] width 194 height 15
click at [525, 381] on div "El usuario no tiene restricciones activas" at bounding box center [802, 387] width 949 height 15
drag, startPoint x: 328, startPoint y: 387, endPoint x: 526, endPoint y: 391, distance: 197.3
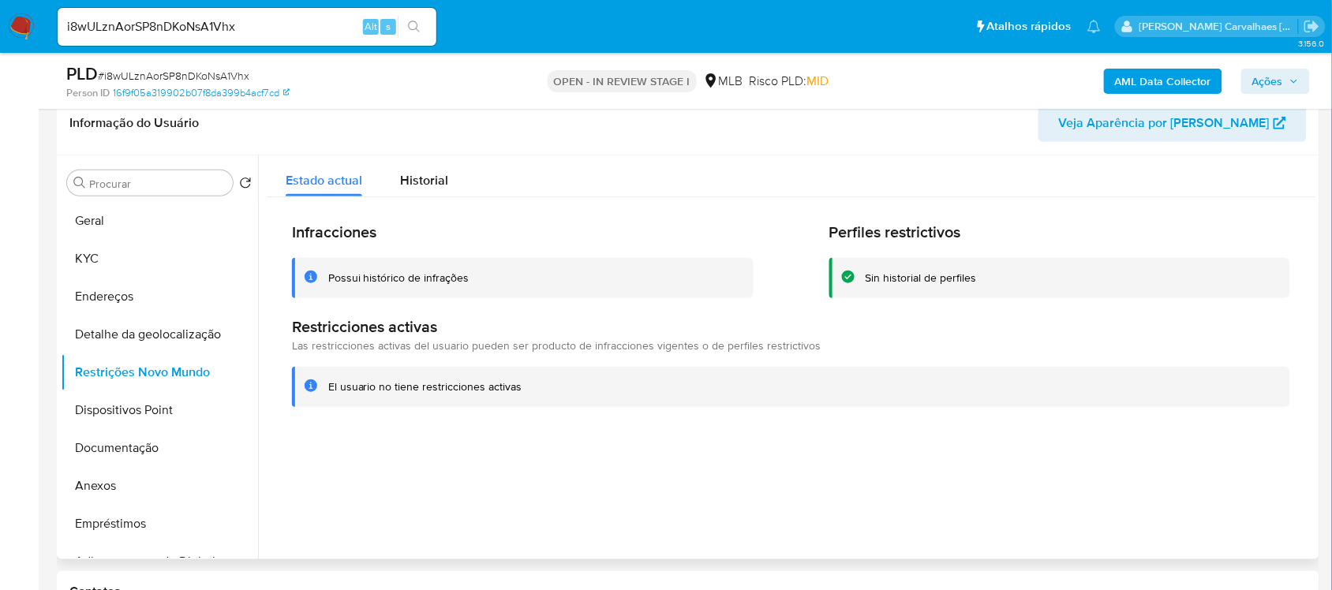
click at [526, 391] on div "El usuario no tiene restricciones activas" at bounding box center [802, 387] width 949 height 15
click at [172, 401] on button "Dispositivos Point" at bounding box center [153, 410] width 185 height 38
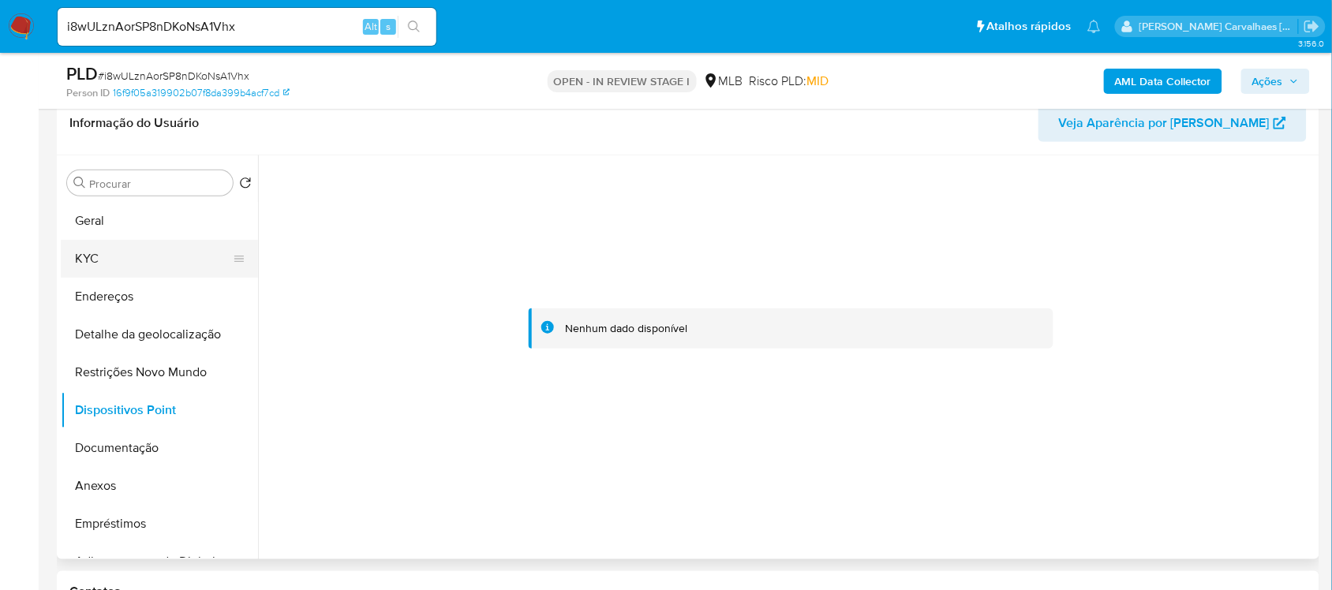
click at [103, 250] on button "KYC" at bounding box center [153, 259] width 185 height 38
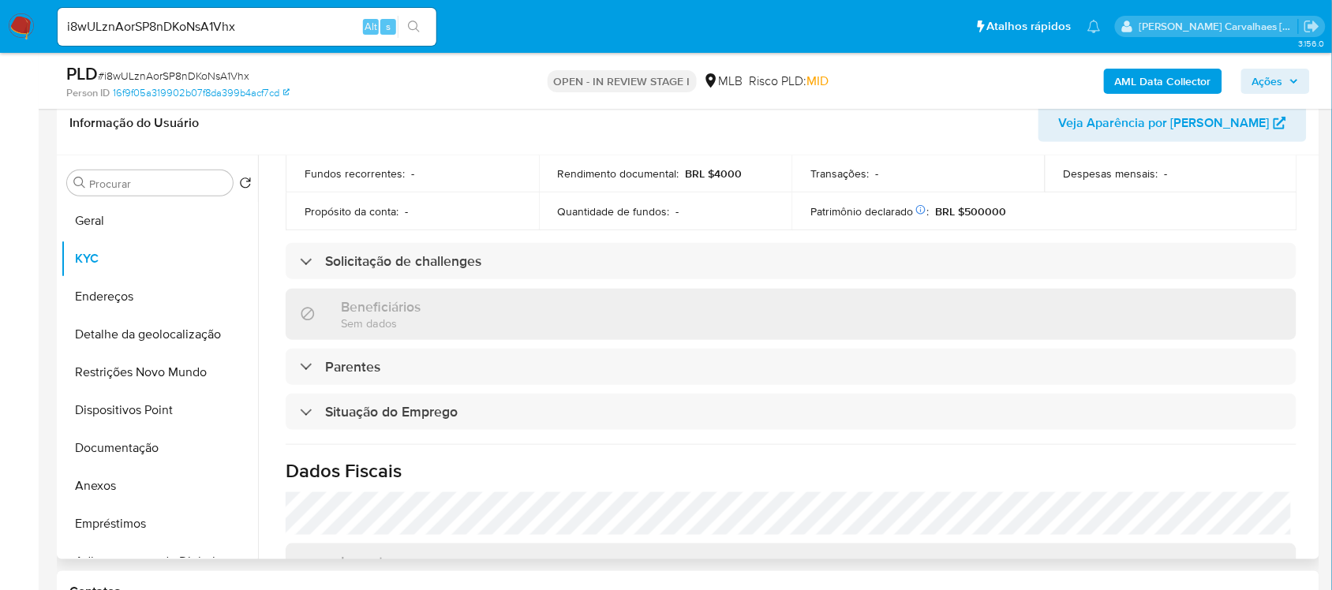
scroll to position [493, 0]
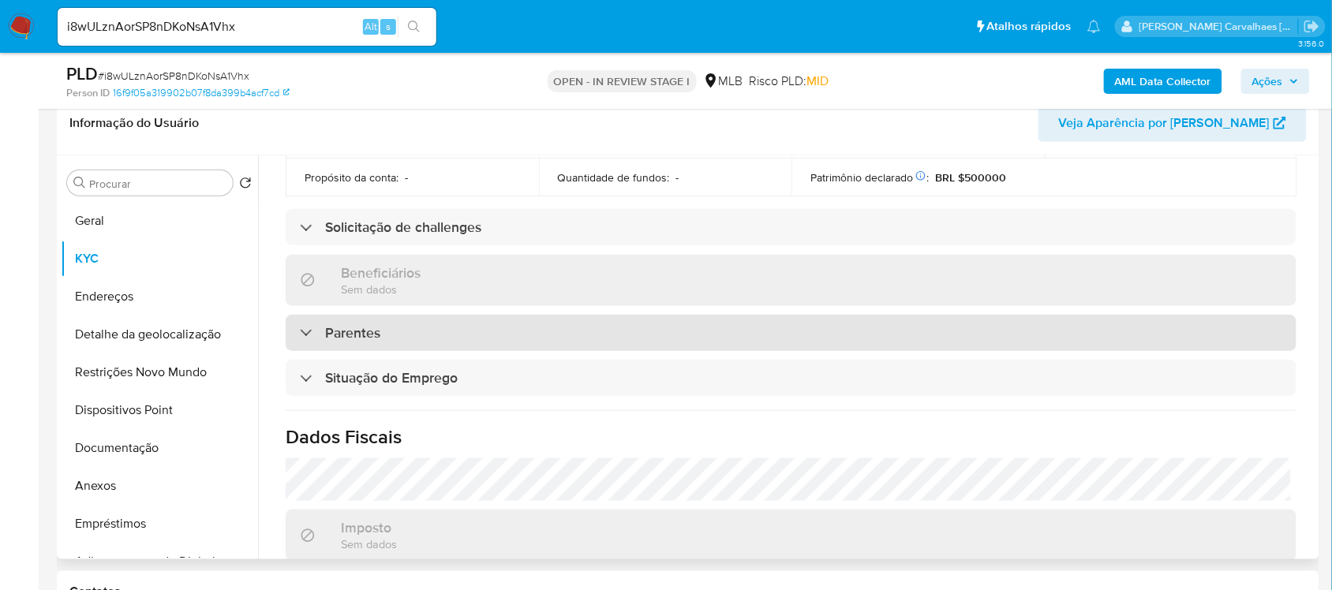
click at [391, 325] on div "Parentes" at bounding box center [791, 333] width 1011 height 36
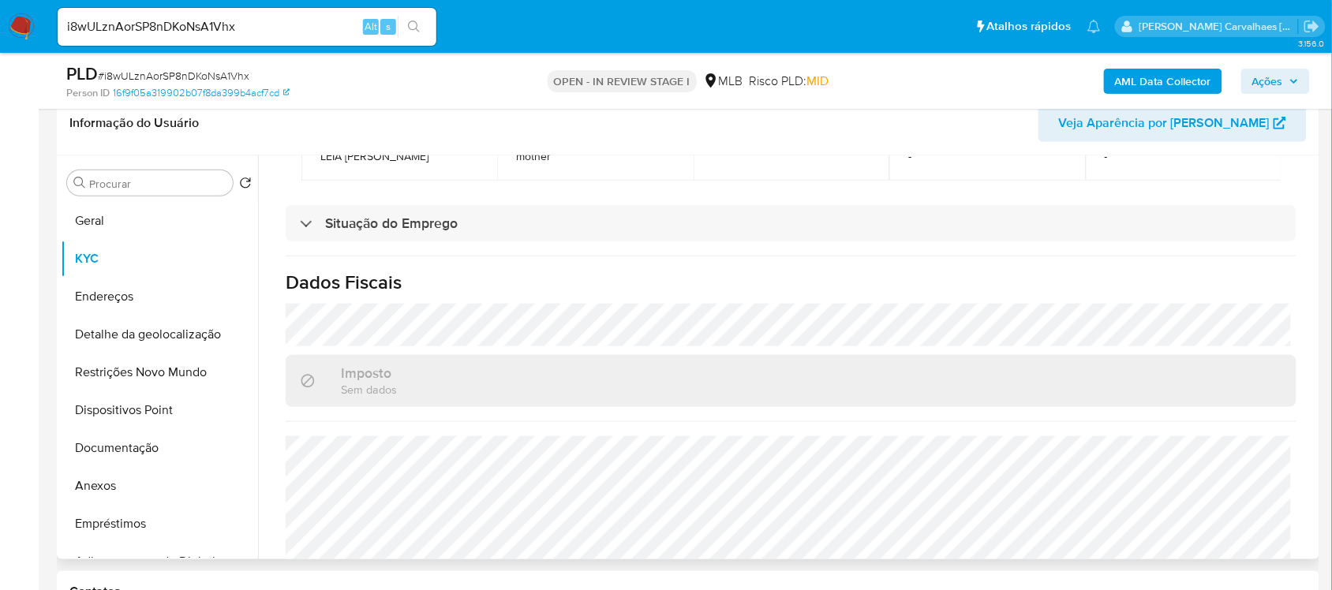
scroll to position [811, 0]
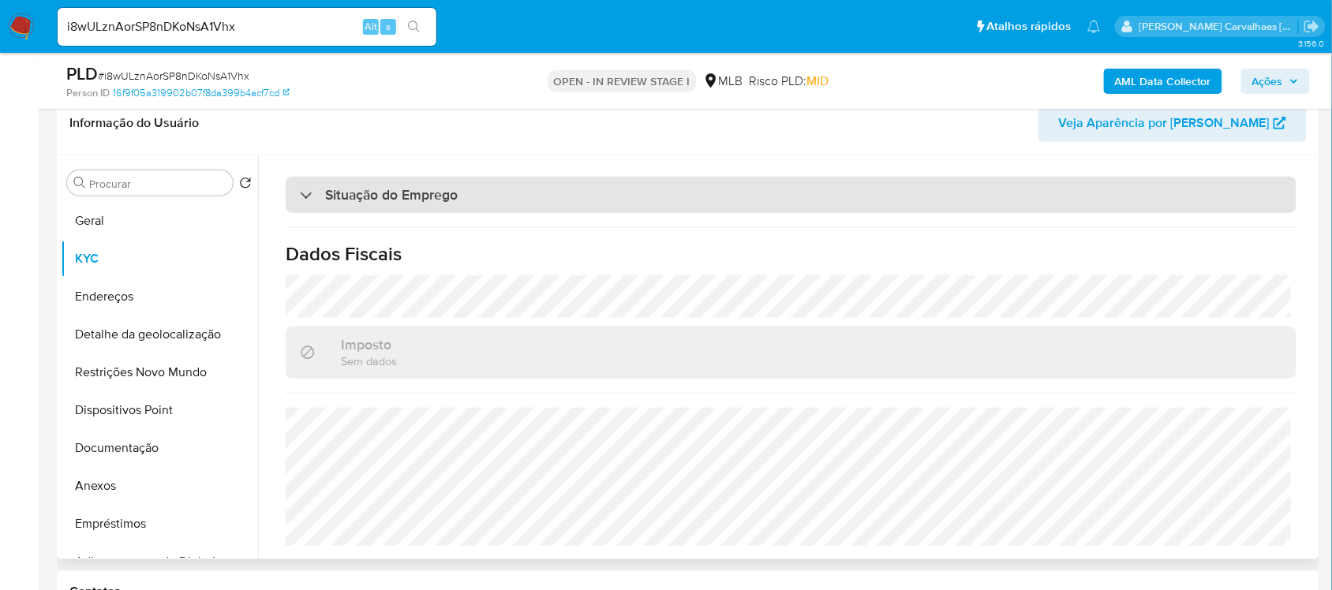
click at [355, 196] on h3 "Situação do Emprego" at bounding box center [391, 194] width 133 height 17
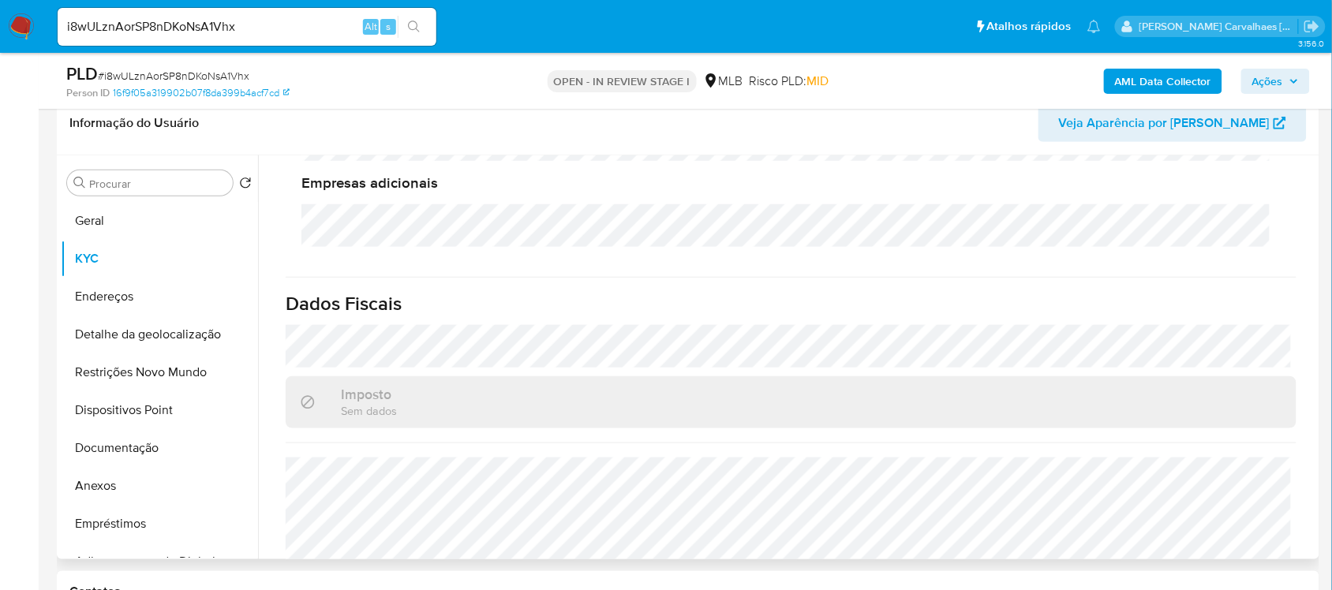
scroll to position [1040, 0]
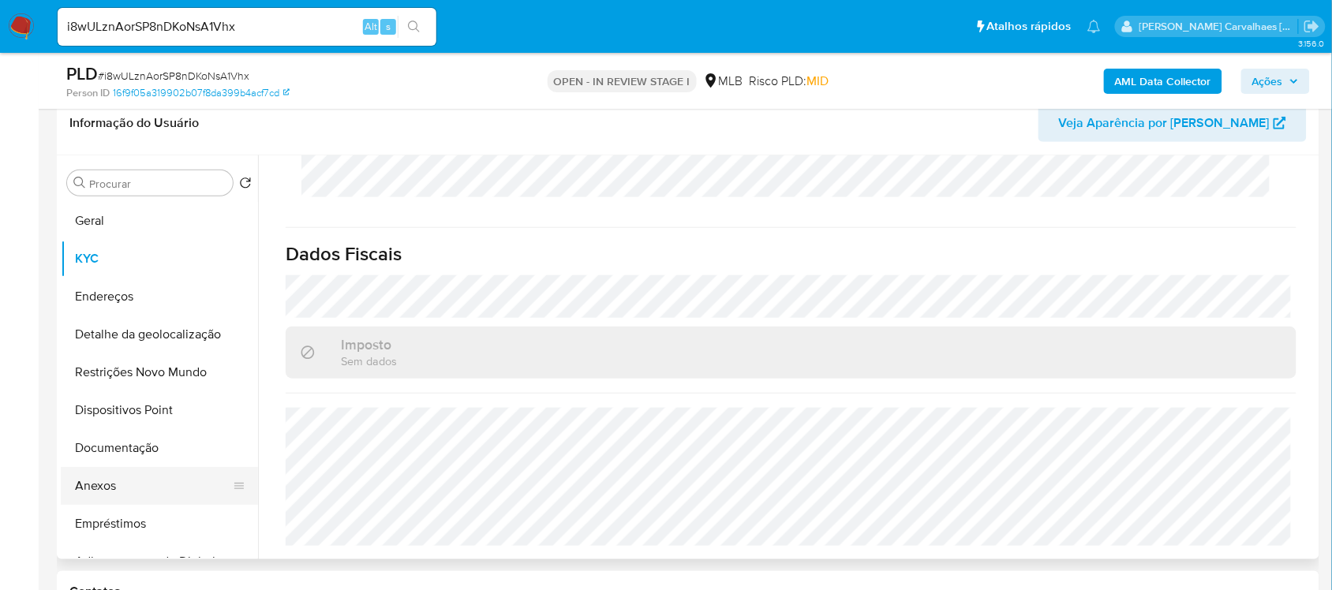
drag, startPoint x: 125, startPoint y: 478, endPoint x: 88, endPoint y: 488, distance: 38.3
click at [126, 481] on button "Anexos" at bounding box center [153, 486] width 185 height 38
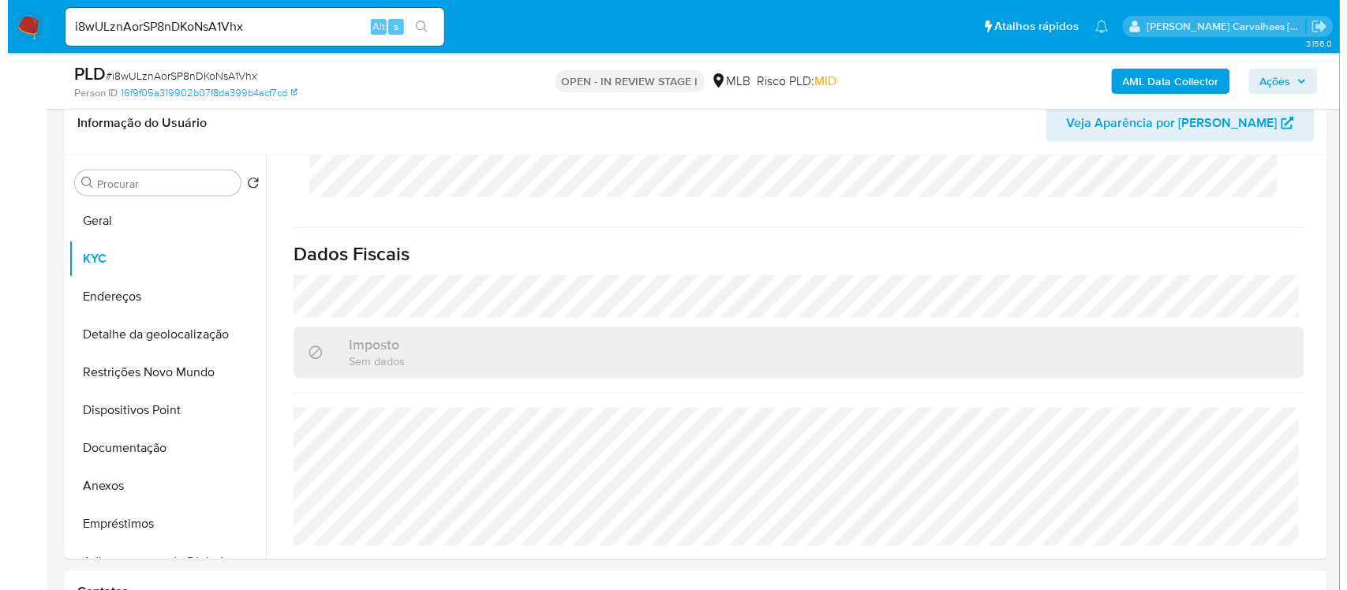
scroll to position [0, 0]
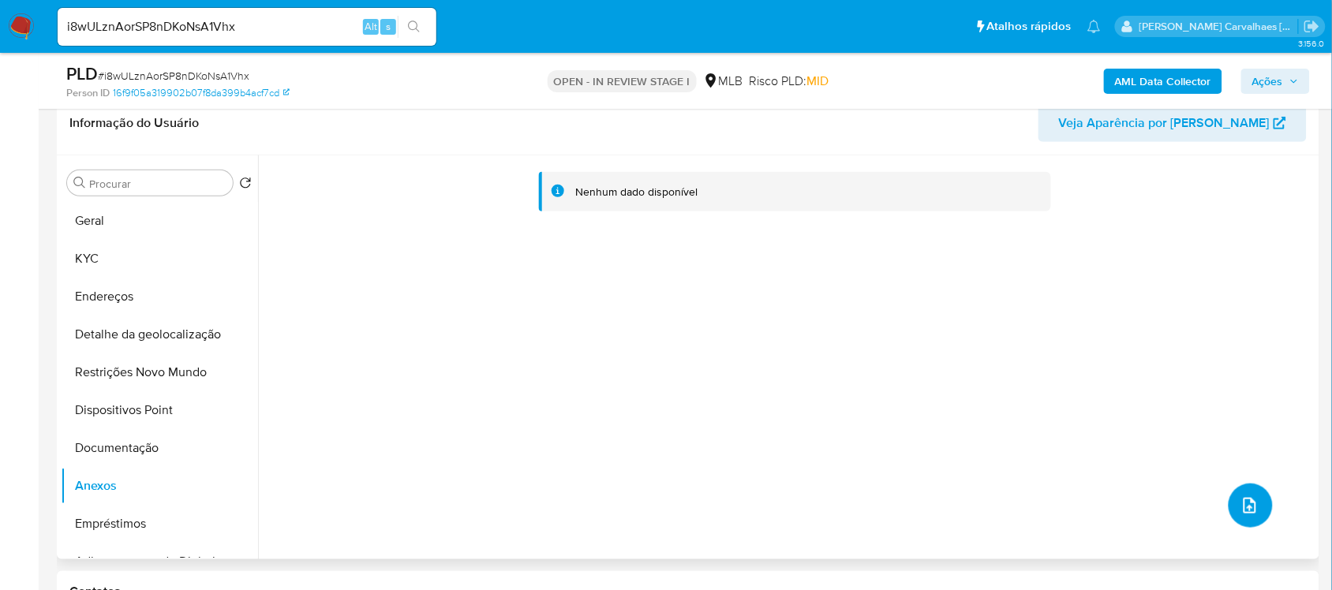
click at [1251, 514] on span "upload-file" at bounding box center [1249, 505] width 19 height 19
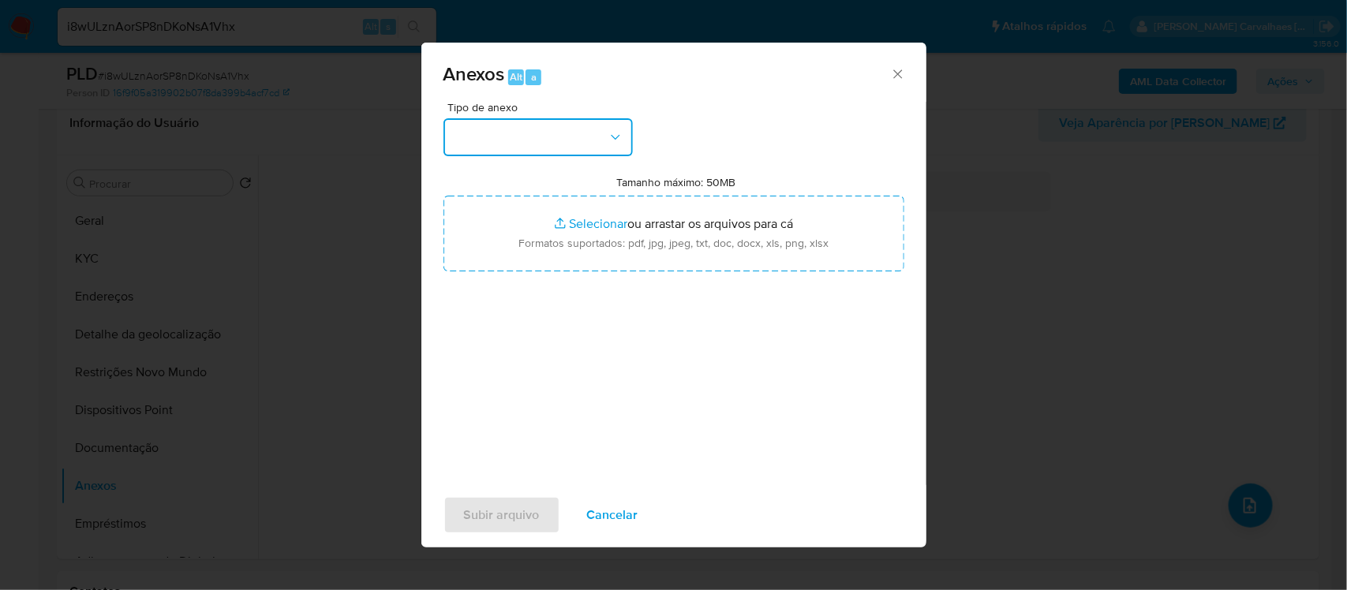
click at [606, 128] on button "button" at bounding box center [537, 137] width 189 height 38
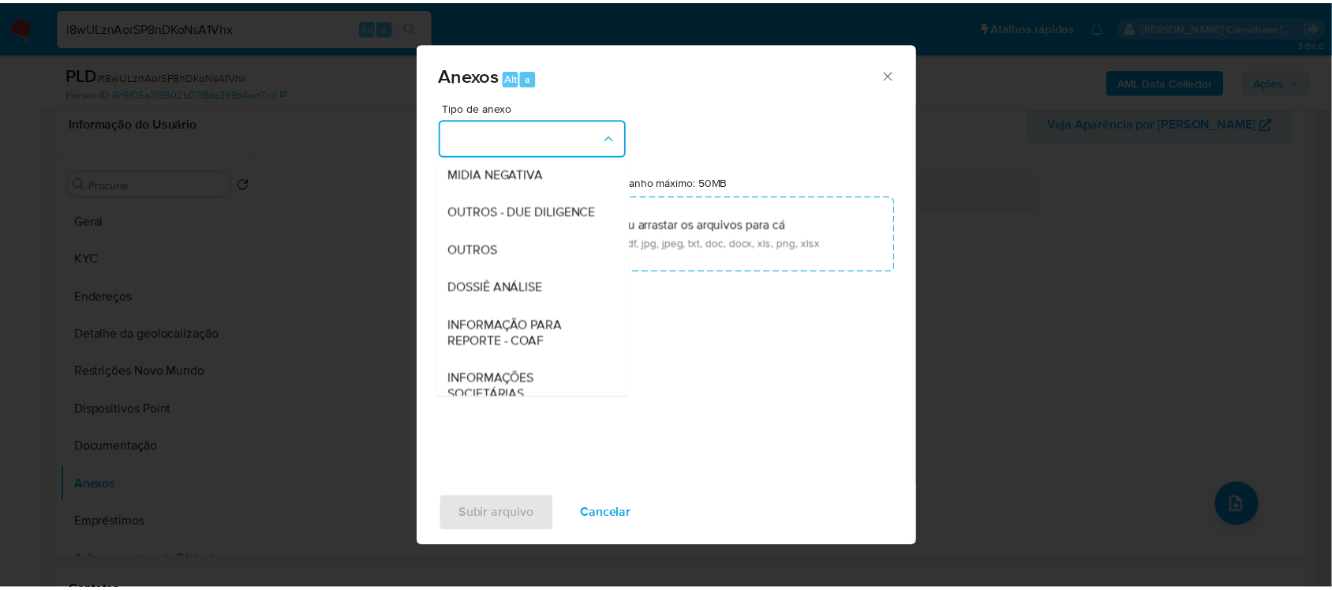
scroll to position [197, 0]
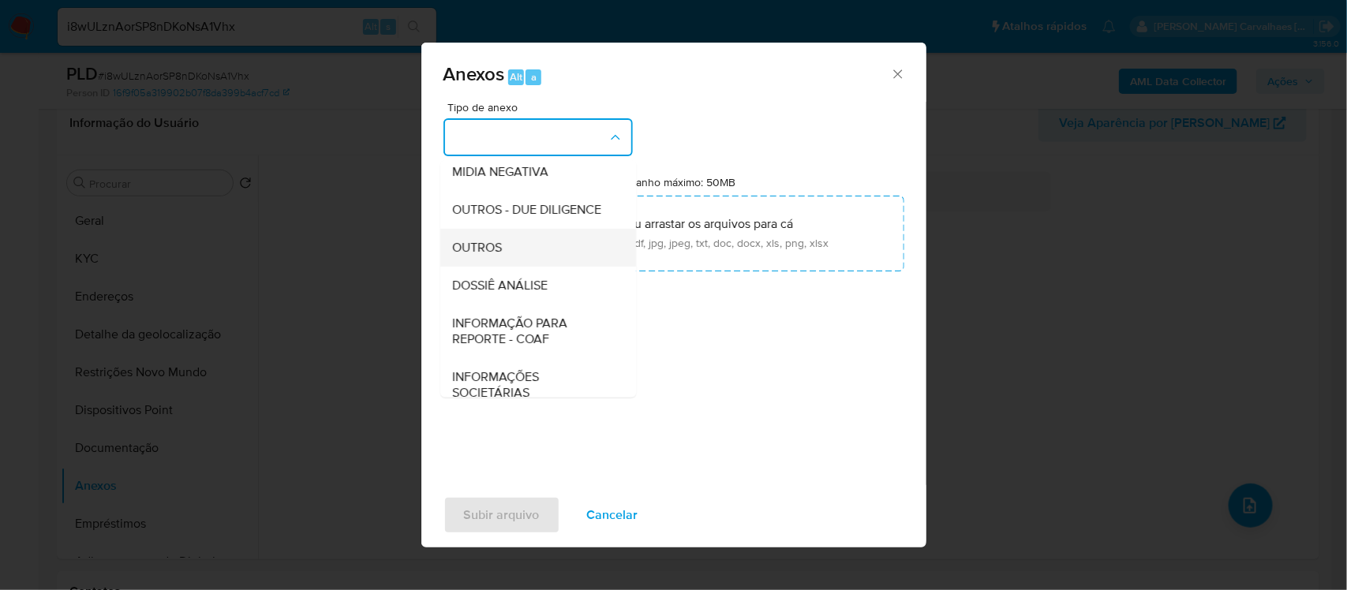
click at [523, 266] on div "OUTROS" at bounding box center [533, 247] width 161 height 38
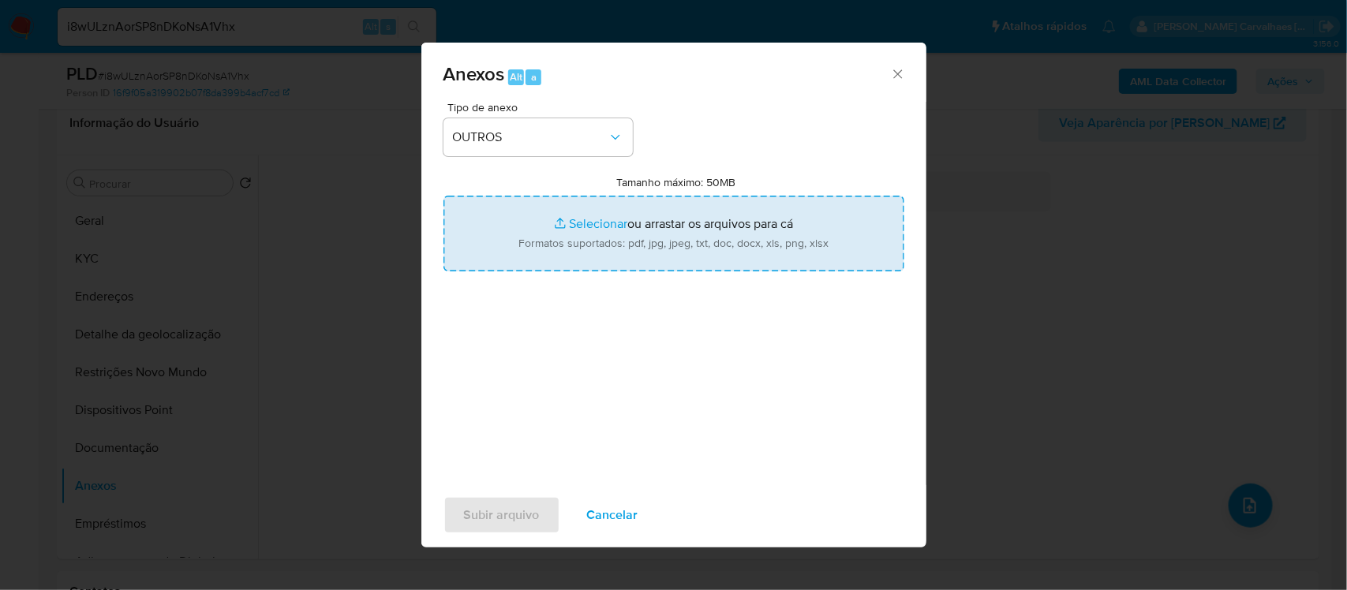
click at [576, 226] on input "Tamanho máximo: 50MB Selecionar arquivos" at bounding box center [673, 234] width 461 height 76
type input "C:\fakepath\SAR - XXXX- CPF 09899474916 - TANIA MARTINS OLIVEIRA.pdf"
click at [565, 238] on input "Tamanho máximo: 50MB Selecionar arquivos" at bounding box center [673, 234] width 461 height 76
type input "C:\fakepath\Mulan Tania Martins Oliveira 270998310_2025_08_26_14_40_07 - Tabla …"
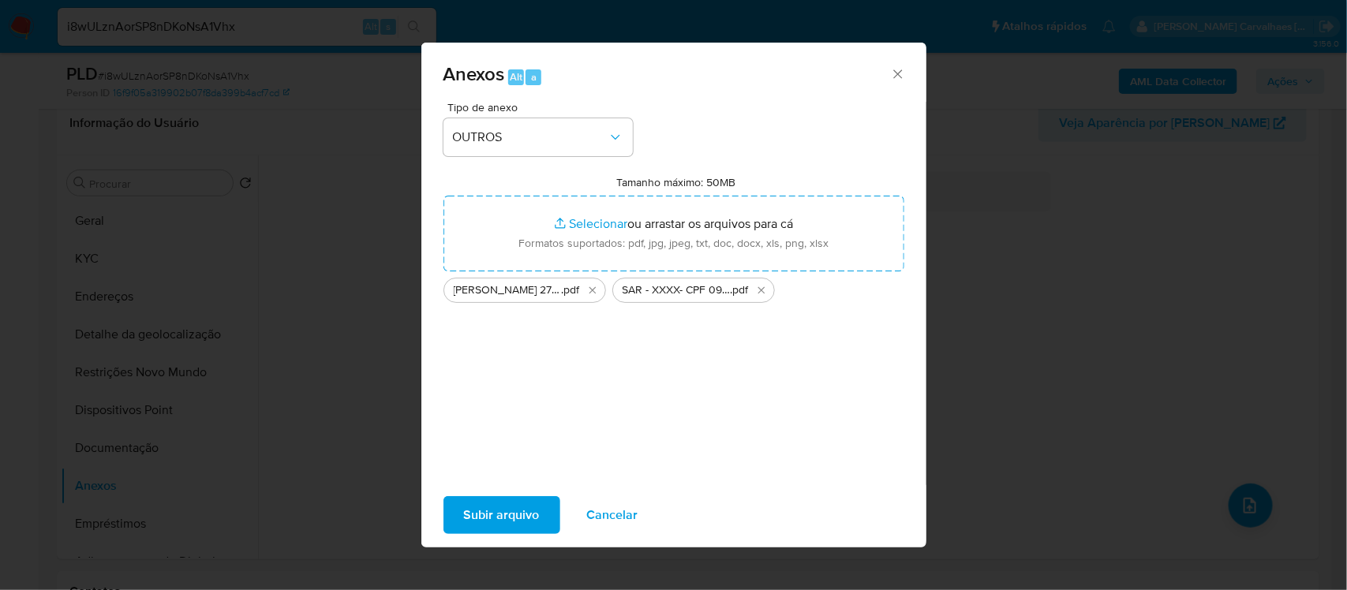
click at [499, 523] on span "Subir arquivo" at bounding box center [502, 515] width 76 height 35
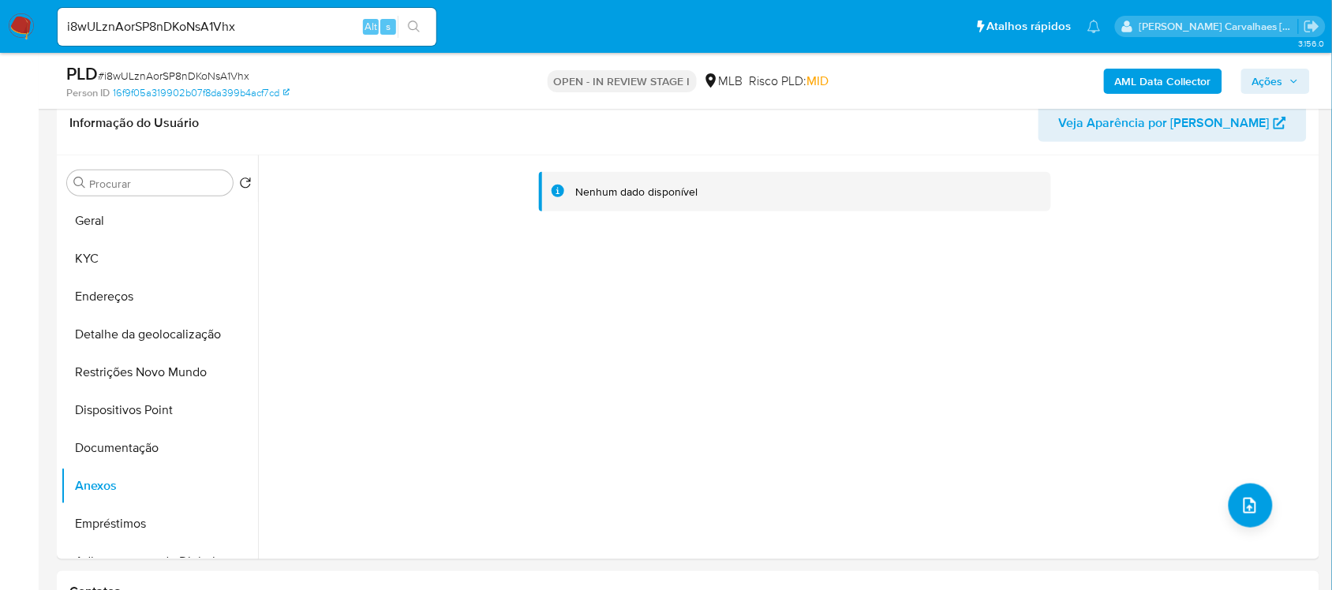
click at [1285, 81] on span "Ações" at bounding box center [1275, 81] width 47 height 22
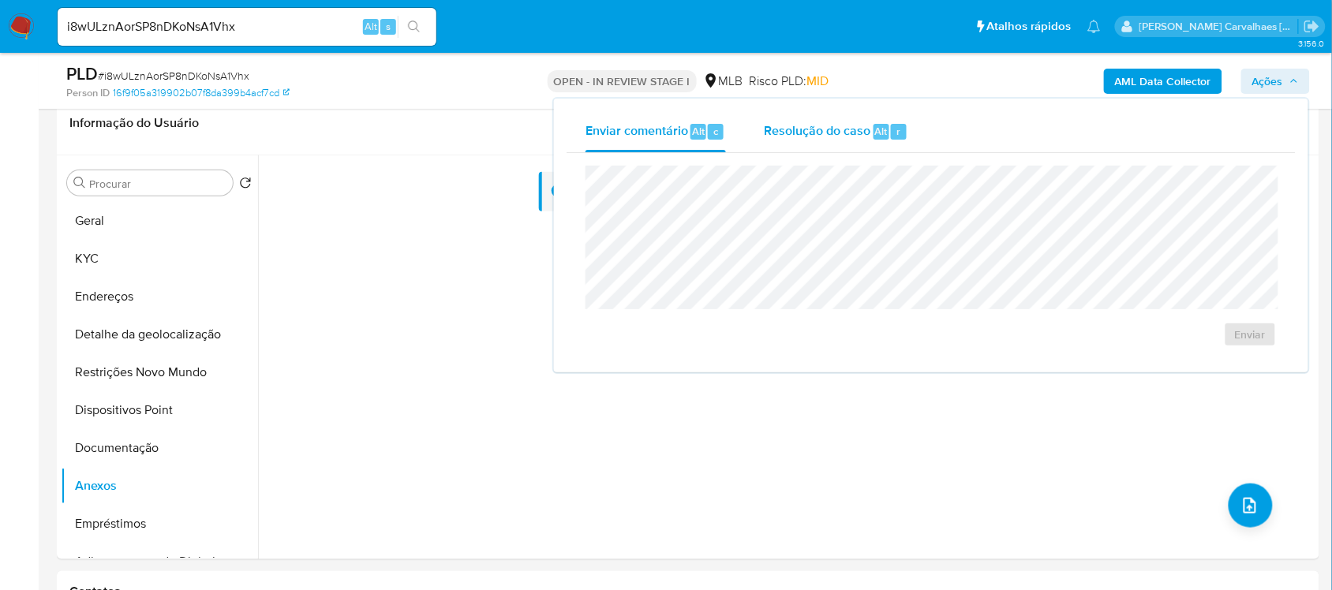
click at [842, 129] on span "Resolução do caso" at bounding box center [817, 131] width 107 height 18
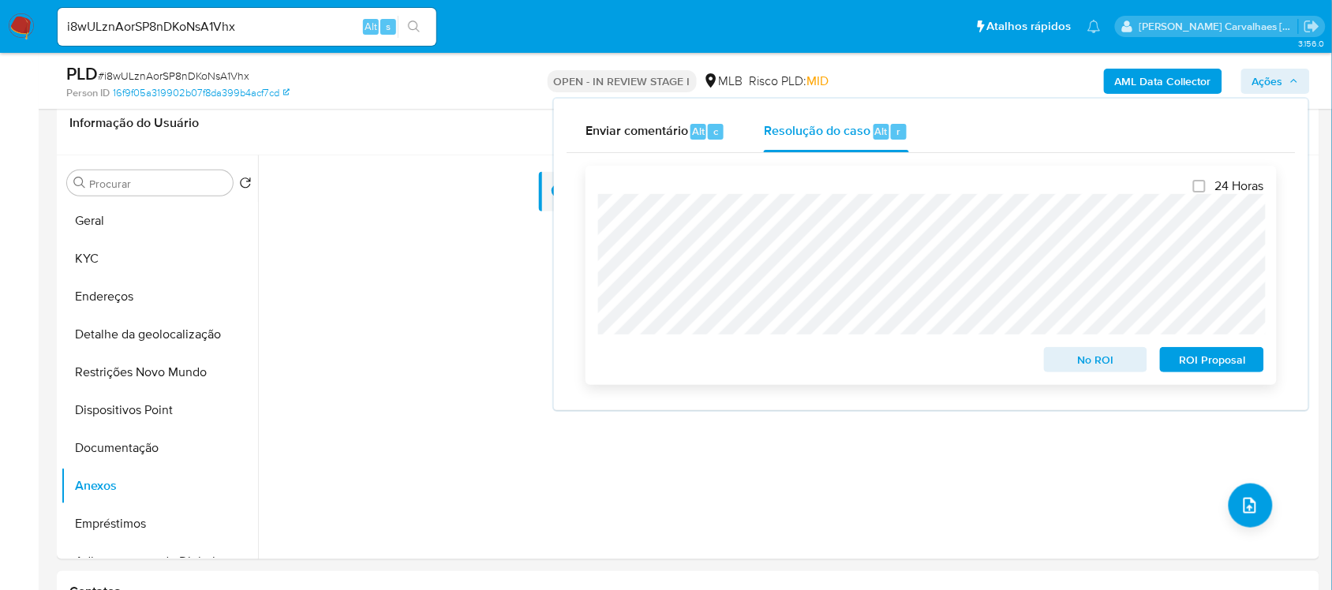
click at [1223, 365] on span "ROI Proposal" at bounding box center [1212, 360] width 82 height 22
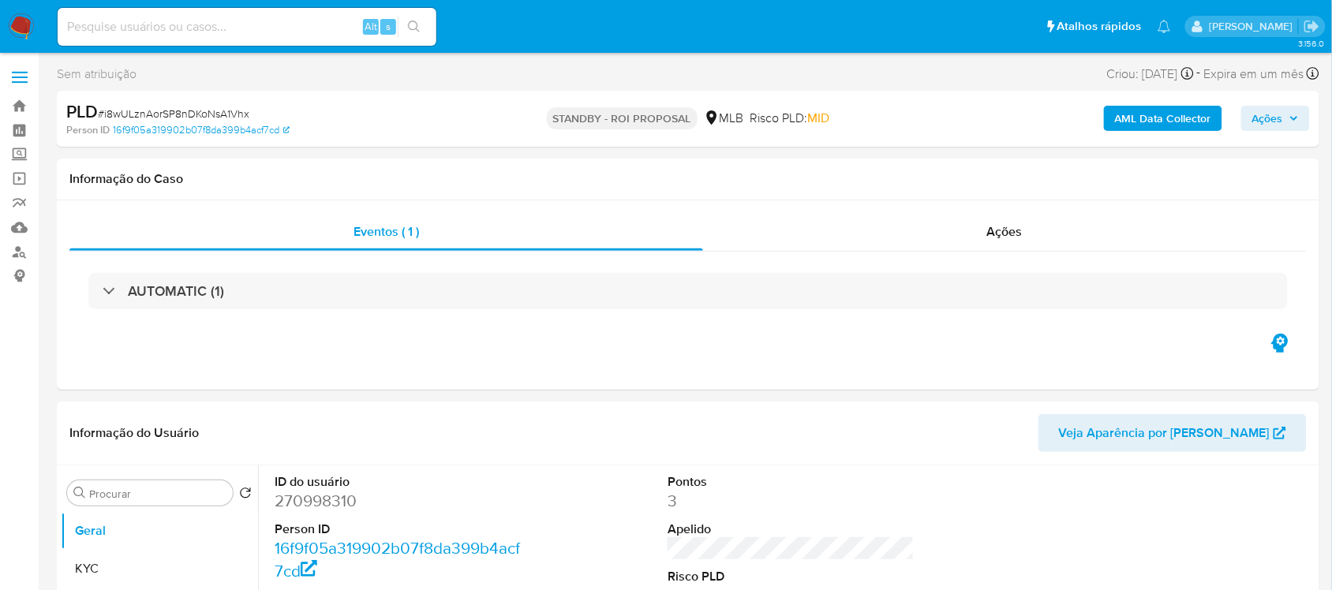
select select "10"
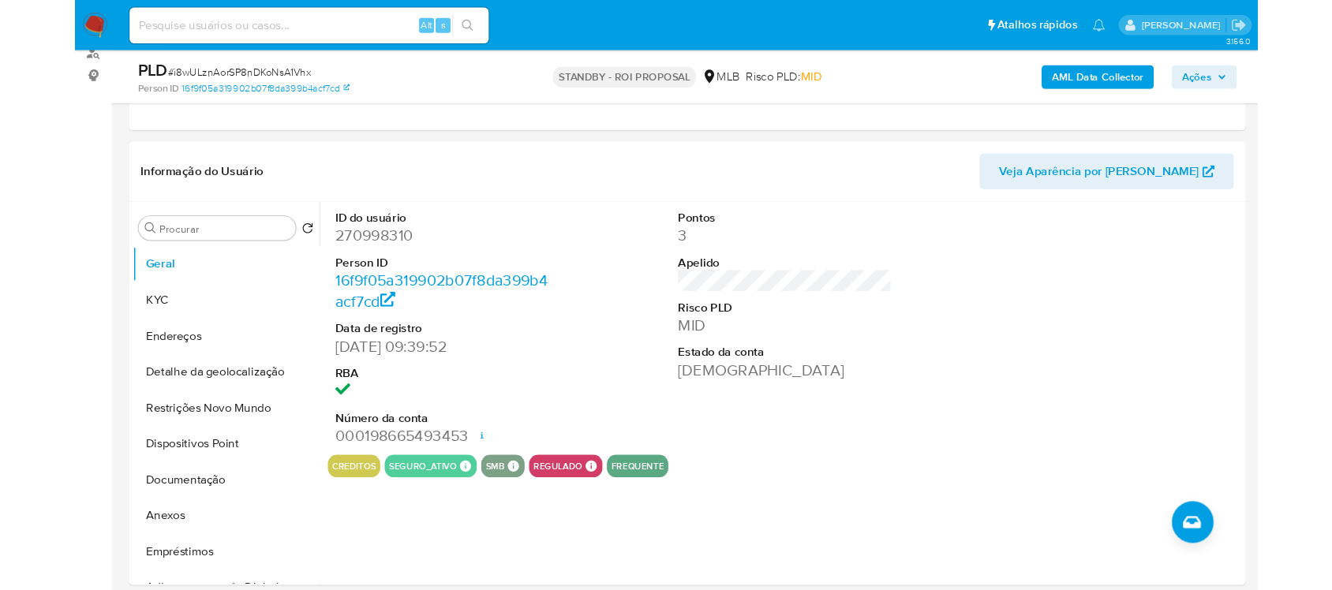
scroll to position [197, 0]
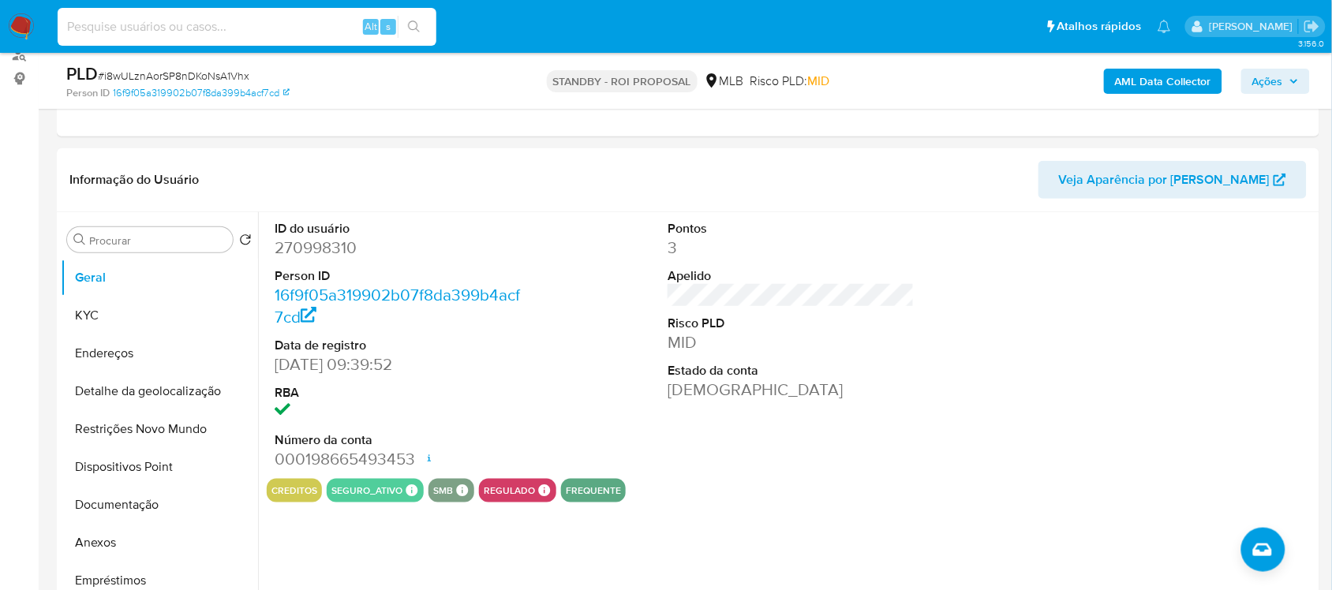
paste input "xwlAHbuatG46xafBmU0CCJrf"
type input "xwlAHbuatG46xafBmU0CCJrf"
click at [415, 33] on button "search-icon" at bounding box center [414, 27] width 32 height 22
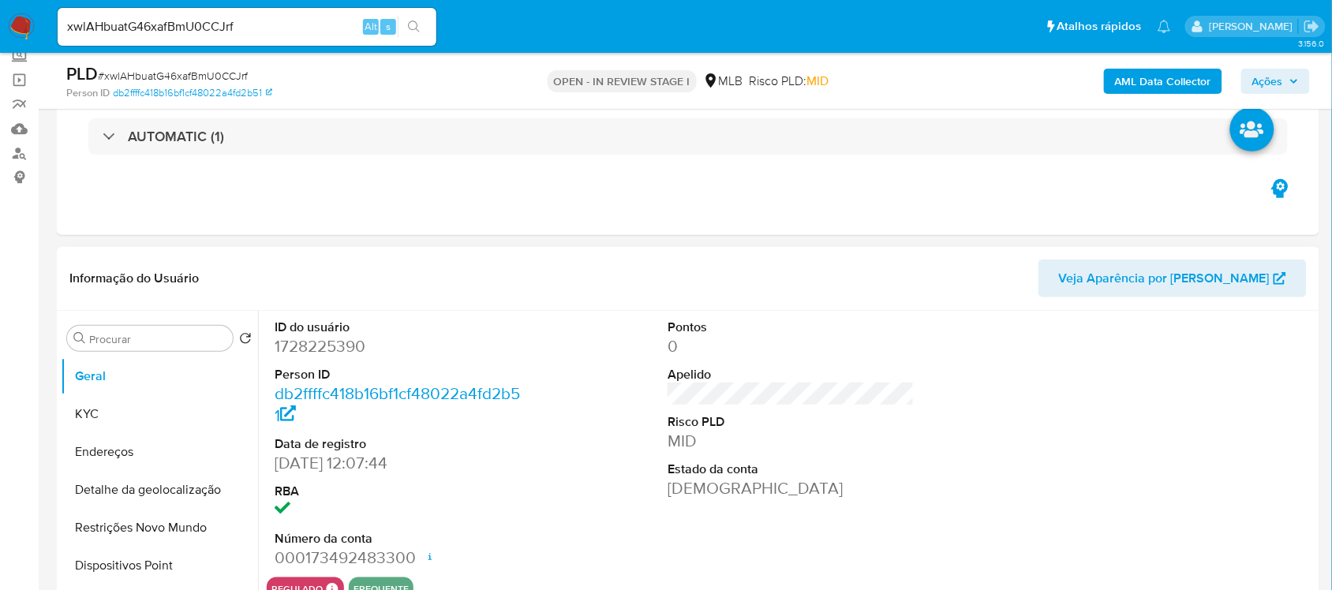
select select "10"
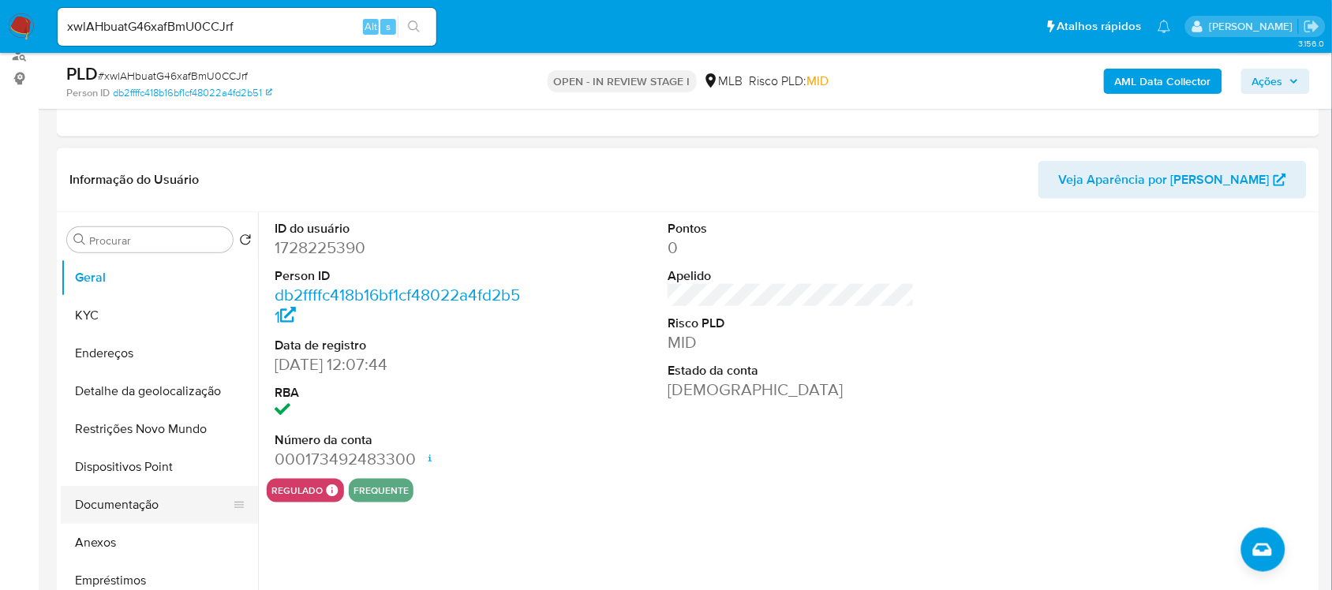
drag, startPoint x: 143, startPoint y: 503, endPoint x: 143, endPoint y: 513, distance: 9.5
click at [143, 511] on button "Documentação" at bounding box center [153, 505] width 185 height 38
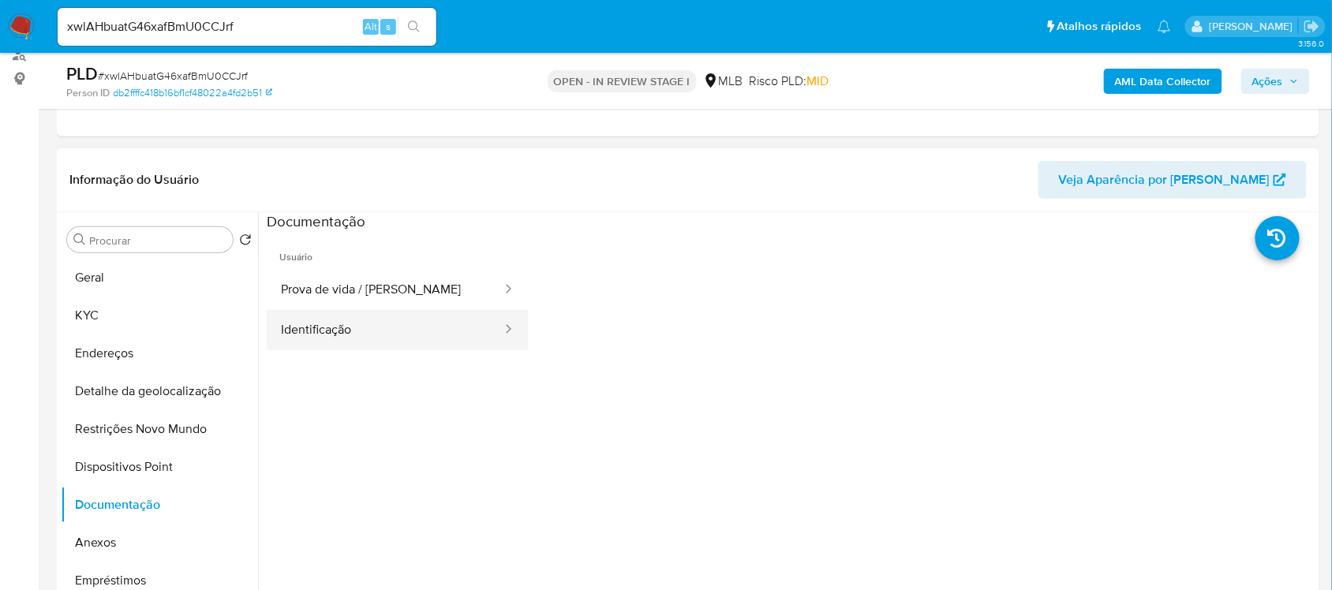
click at [372, 324] on button "Identificação" at bounding box center [385, 330] width 237 height 40
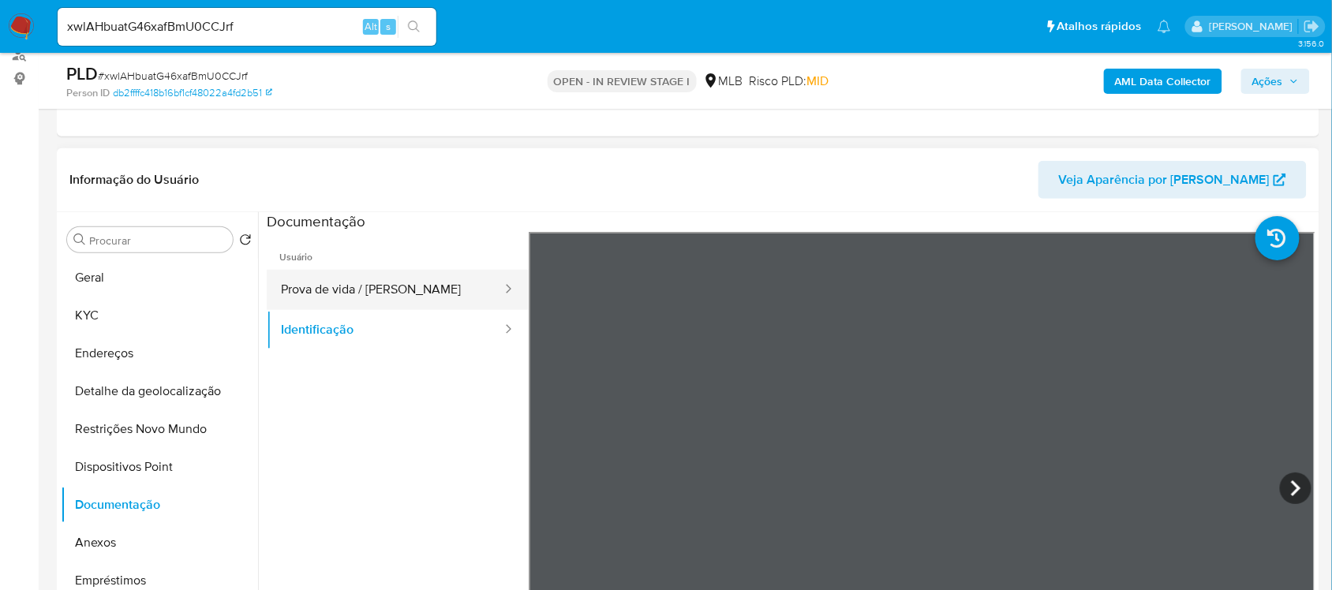
click at [385, 290] on button "Prova de vida / [PERSON_NAME]" at bounding box center [385, 290] width 237 height 40
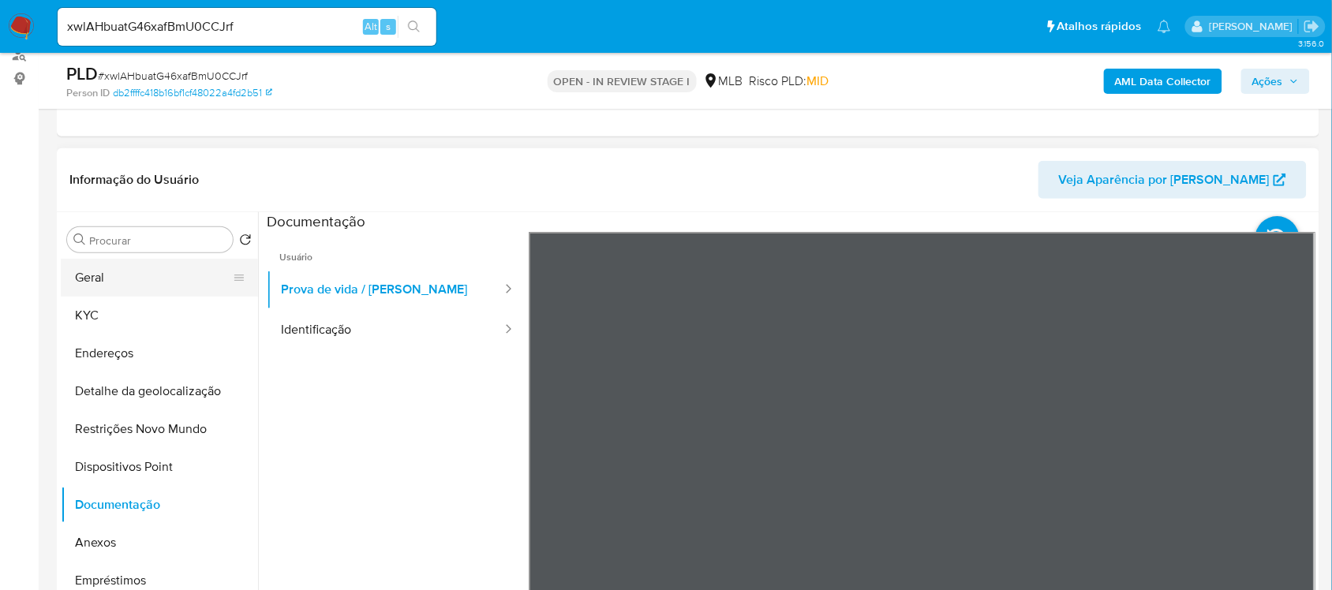
click at [144, 280] on button "Geral" at bounding box center [153, 278] width 185 height 38
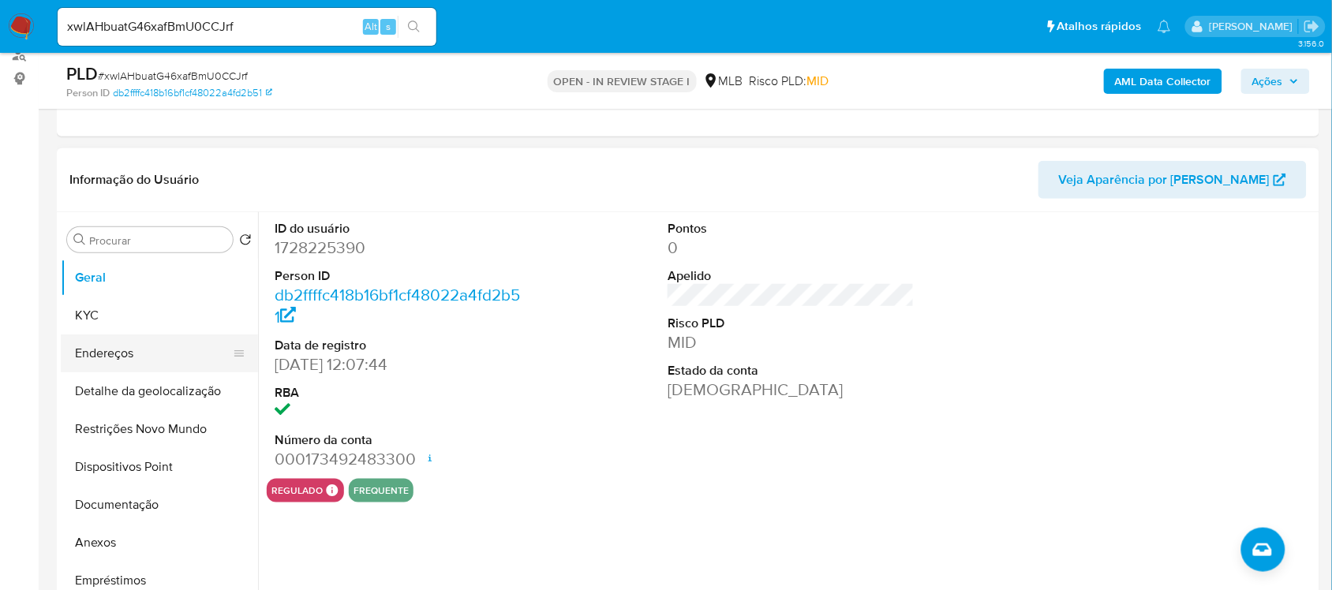
click at [84, 352] on button "Endereços" at bounding box center [153, 354] width 185 height 38
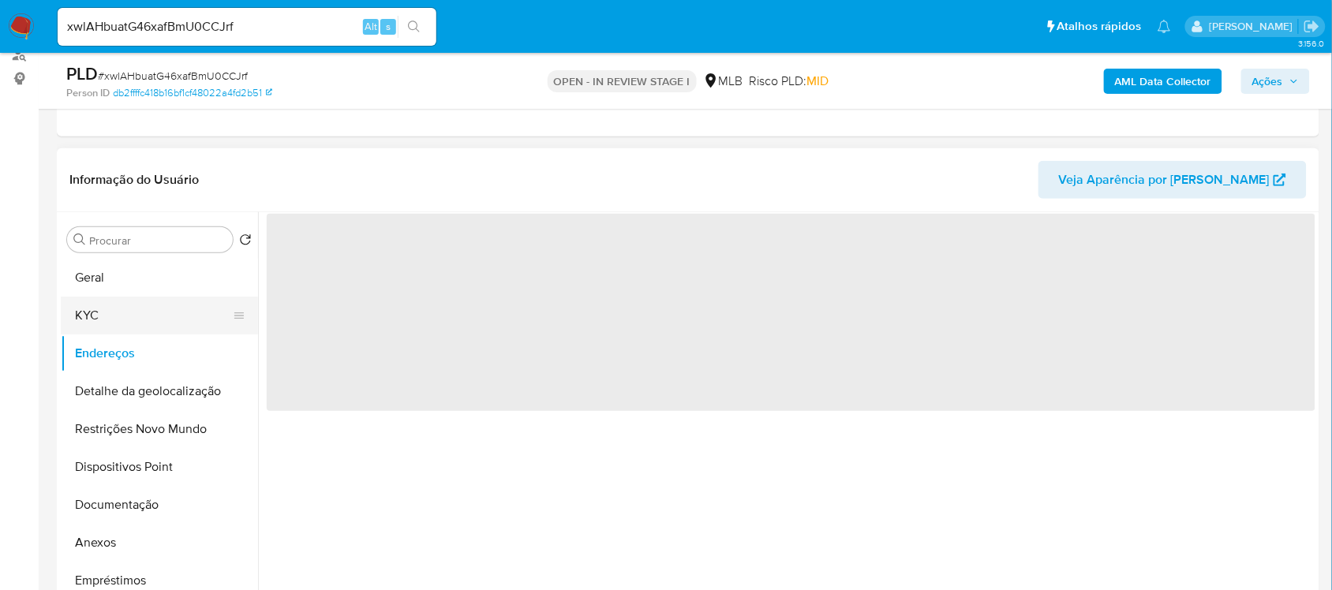
click at [101, 316] on button "KYC" at bounding box center [153, 316] width 185 height 38
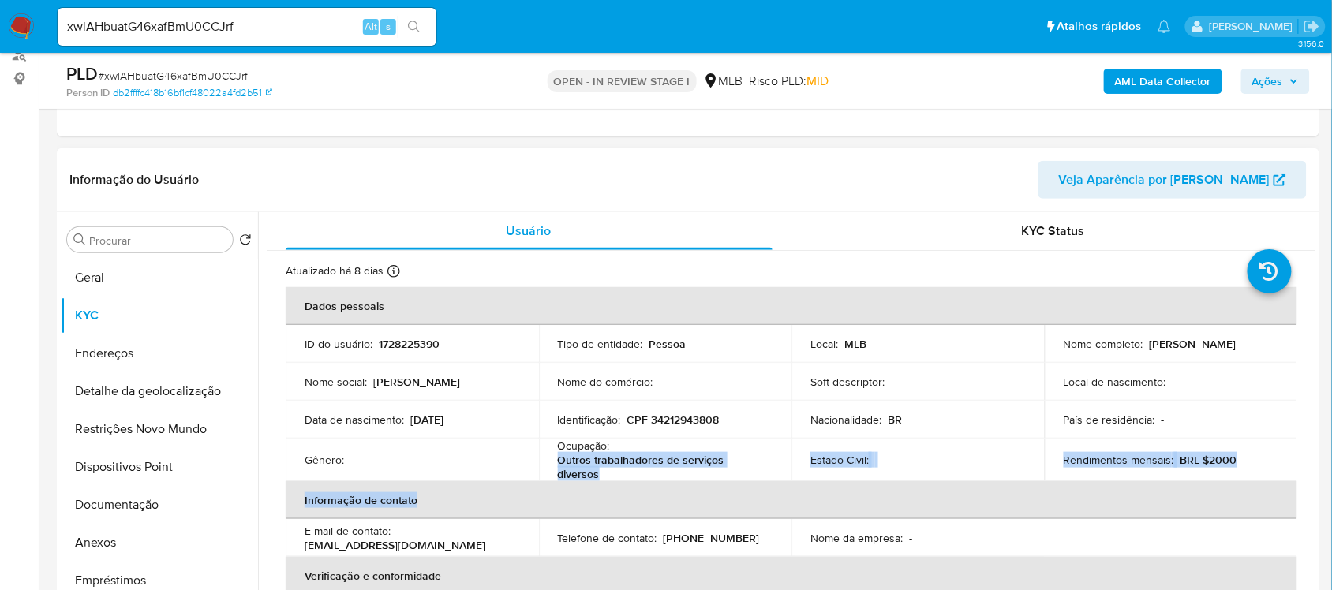
drag, startPoint x: 556, startPoint y: 462, endPoint x: 621, endPoint y: 483, distance: 68.1
click at [621, 483] on table "Dados pessoais ID do usuário : 1728225390 Tipo de entidade : Pessoa Local : MLB…" at bounding box center [792, 516] width 1012 height 459
drag, startPoint x: 604, startPoint y: 466, endPoint x: 578, endPoint y: 467, distance: 26.1
click at [604, 468] on p "Outros trabalhadores de serviços diversos" at bounding box center [662, 467] width 209 height 28
click at [569, 463] on p "Outros trabalhadores de serviços diversos" at bounding box center [662, 467] width 209 height 28
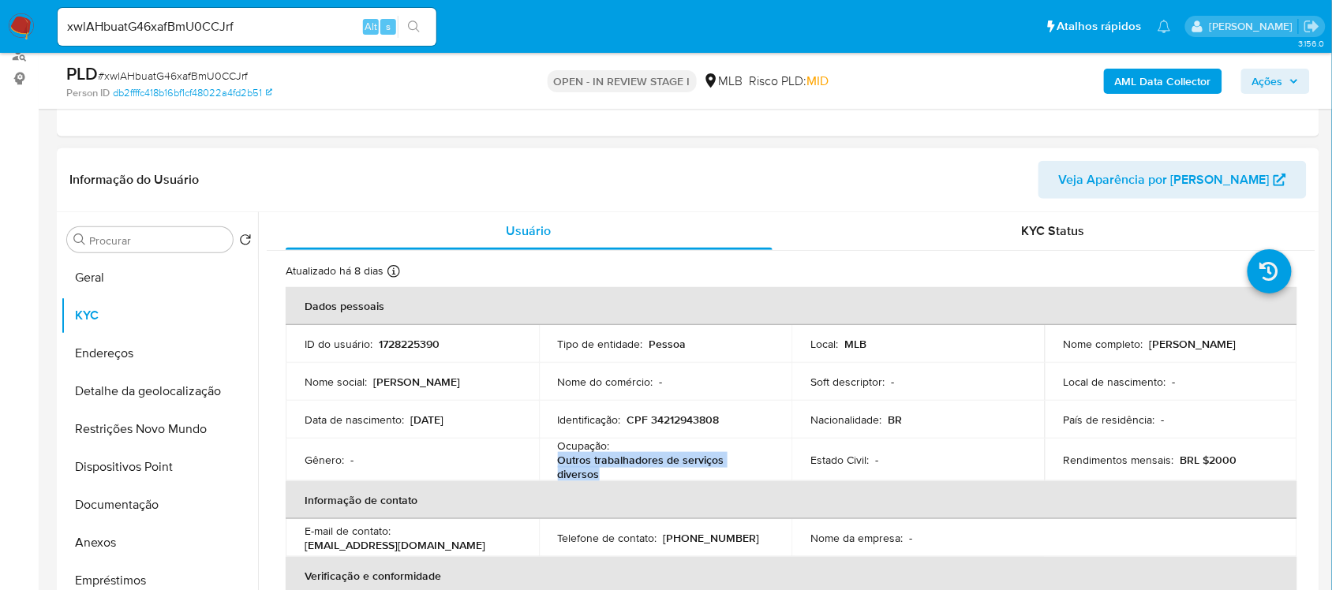
drag, startPoint x: 558, startPoint y: 462, endPoint x: 600, endPoint y: 477, distance: 44.4
click at [600, 477] on p "Outros trabalhadores de serviços diversos" at bounding box center [662, 467] width 209 height 28
copy p "Outros trabalhadores de serviços diversos"
click at [116, 277] on button "Geral" at bounding box center [153, 278] width 185 height 38
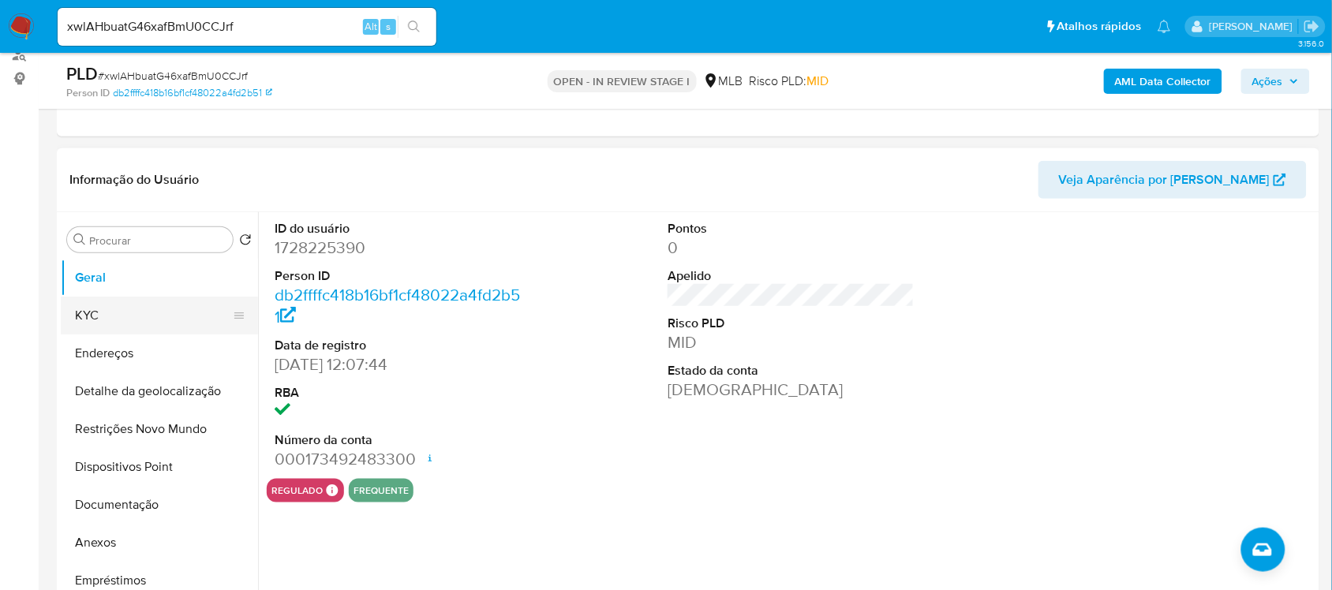
click at [123, 324] on button "KYC" at bounding box center [153, 316] width 185 height 38
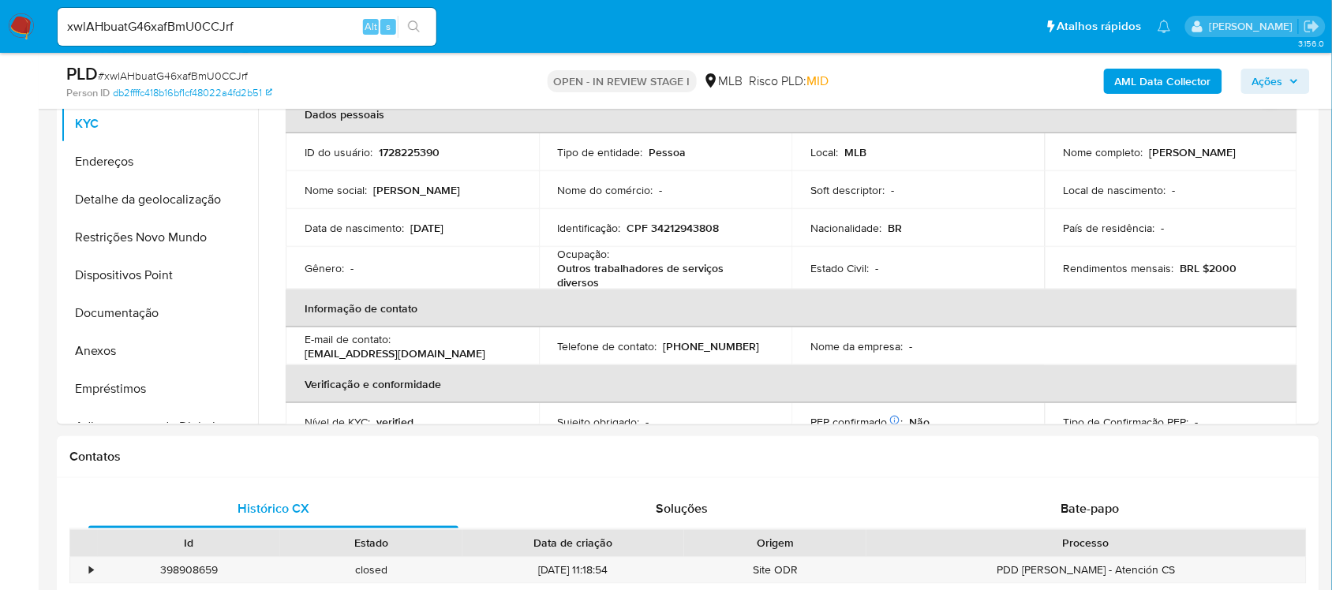
scroll to position [395, 0]
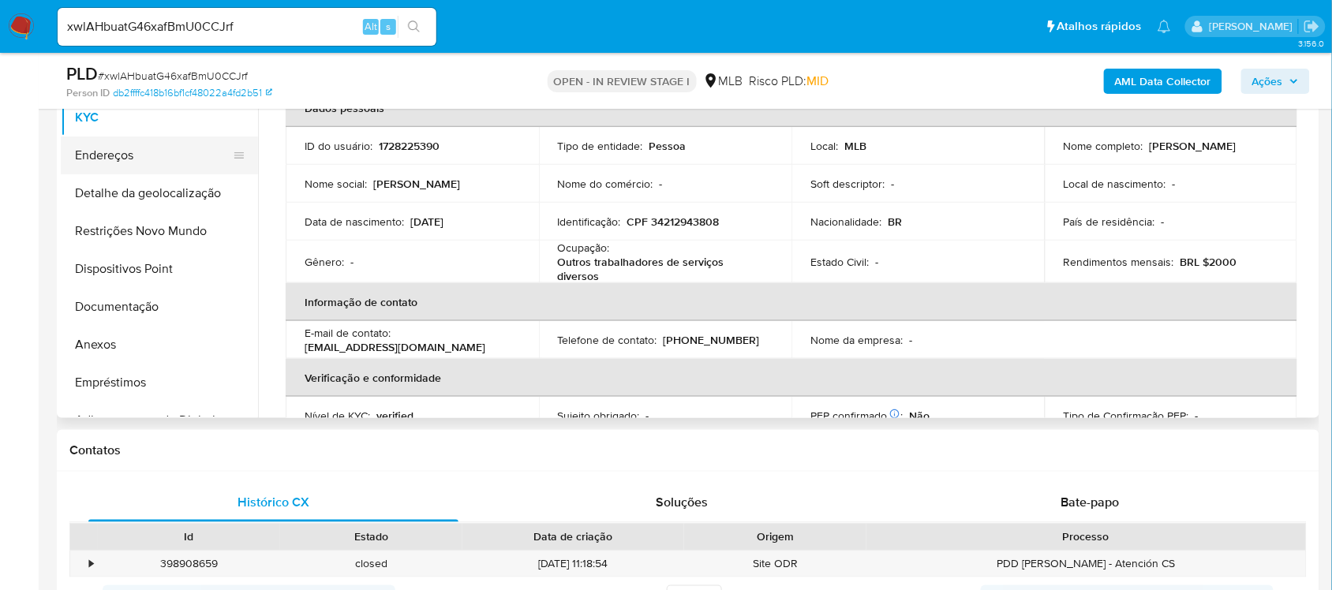
click at [133, 156] on button "Endereços" at bounding box center [153, 156] width 185 height 38
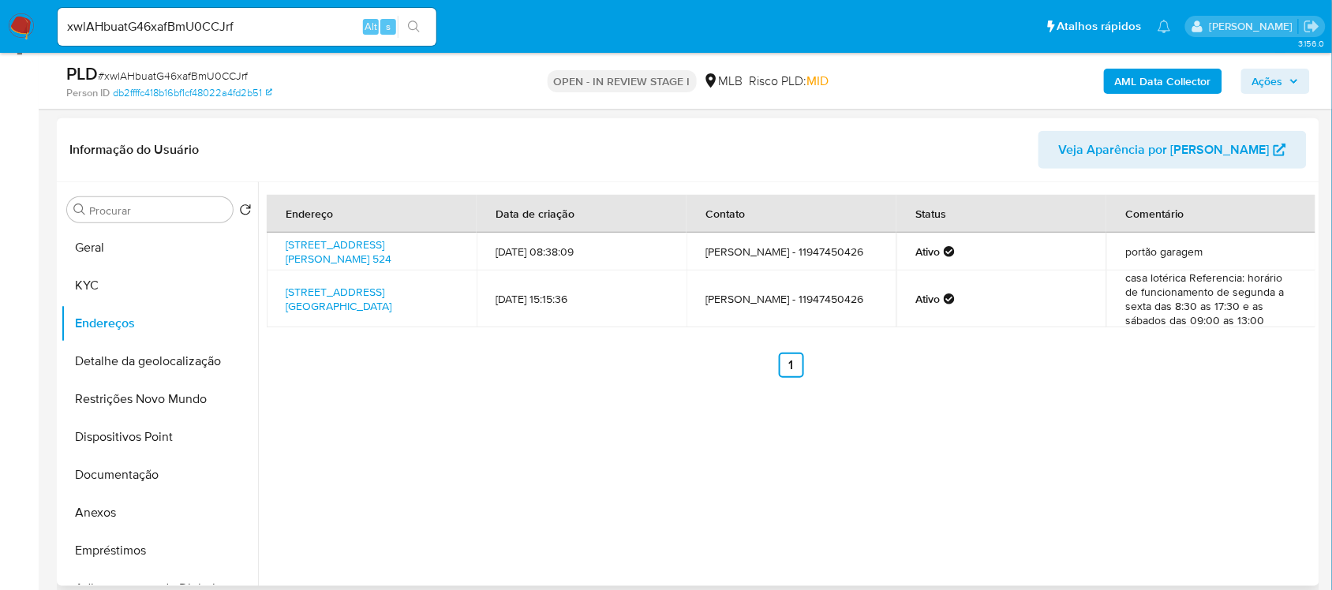
scroll to position [198, 0]
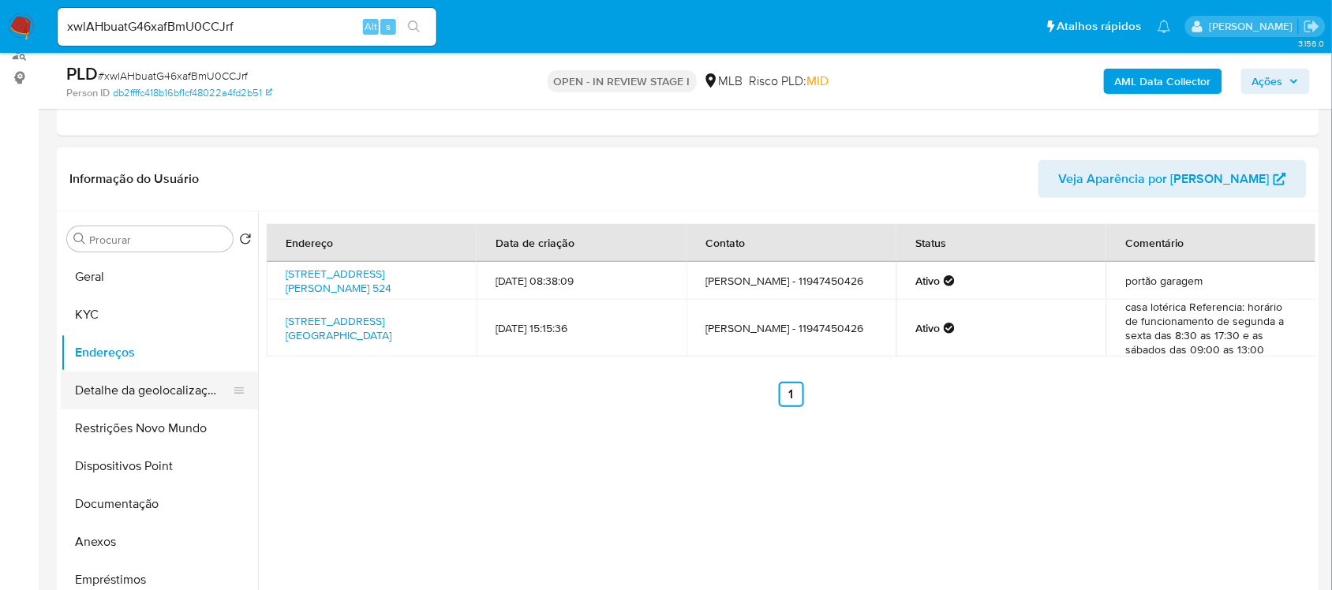
click at [152, 389] on button "Detalhe da geolocalização" at bounding box center [153, 391] width 185 height 38
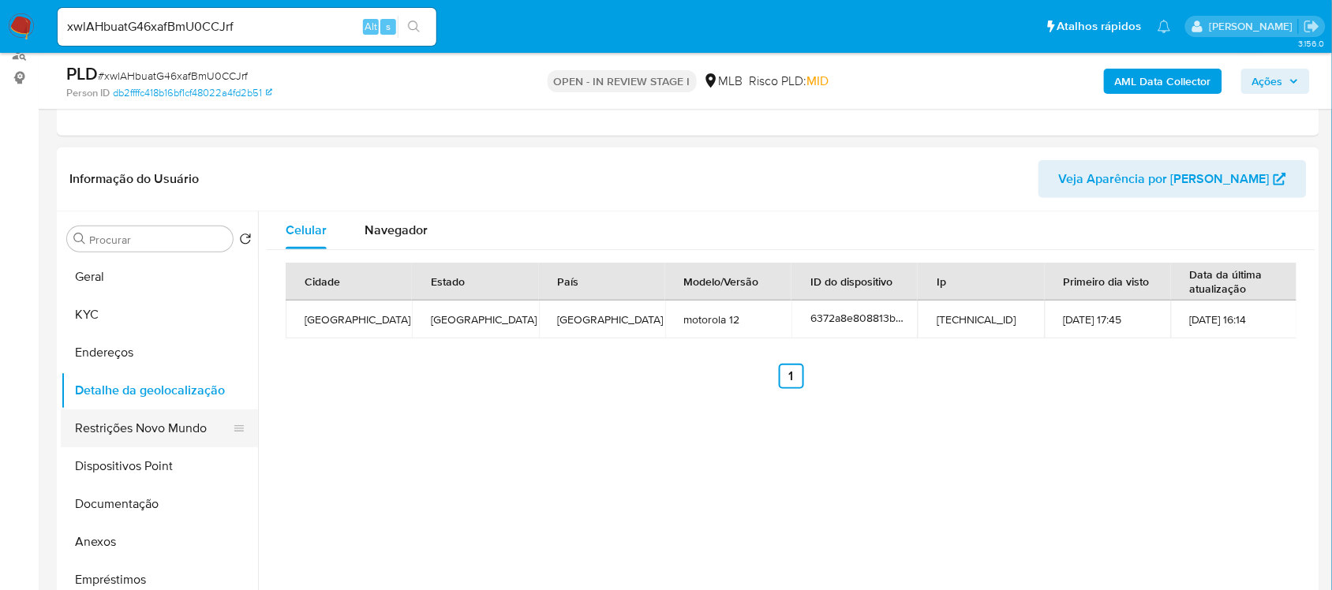
click at [147, 426] on button "Restrições Novo Mundo" at bounding box center [153, 429] width 185 height 38
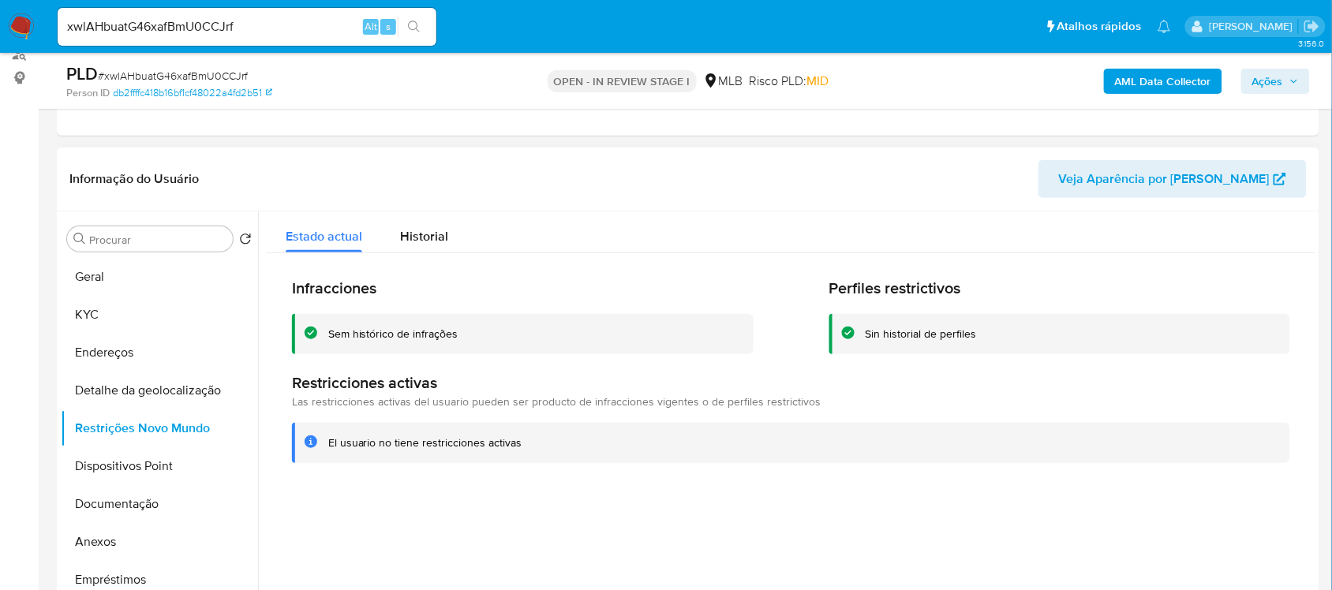
drag, startPoint x: 327, startPoint y: 446, endPoint x: 452, endPoint y: 455, distance: 125.0
click at [452, 455] on div "El usuario no tiene restricciones activas" at bounding box center [791, 443] width 998 height 40
click at [409, 507] on div at bounding box center [786, 413] width 1057 height 404
drag, startPoint x: 529, startPoint y: 455, endPoint x: 342, endPoint y: 440, distance: 188.3
click at [321, 442] on div "El usuario no tiene restricciones activas" at bounding box center [791, 443] width 998 height 40
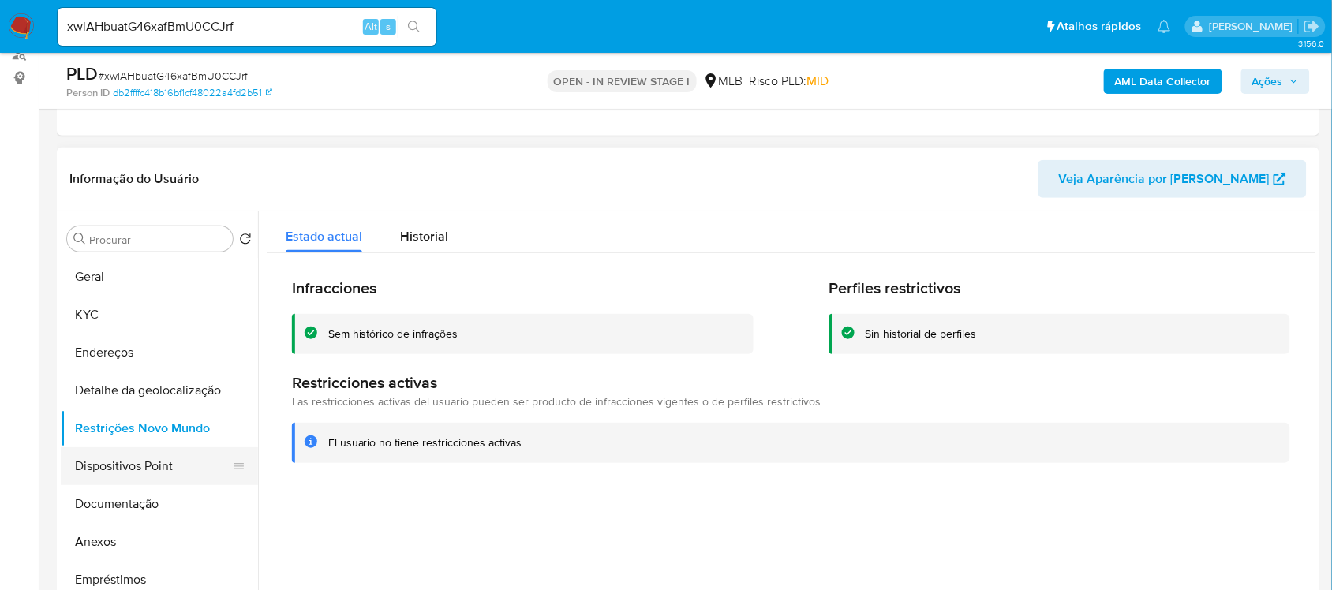
click at [156, 472] on button "Dispositivos Point" at bounding box center [153, 466] width 185 height 38
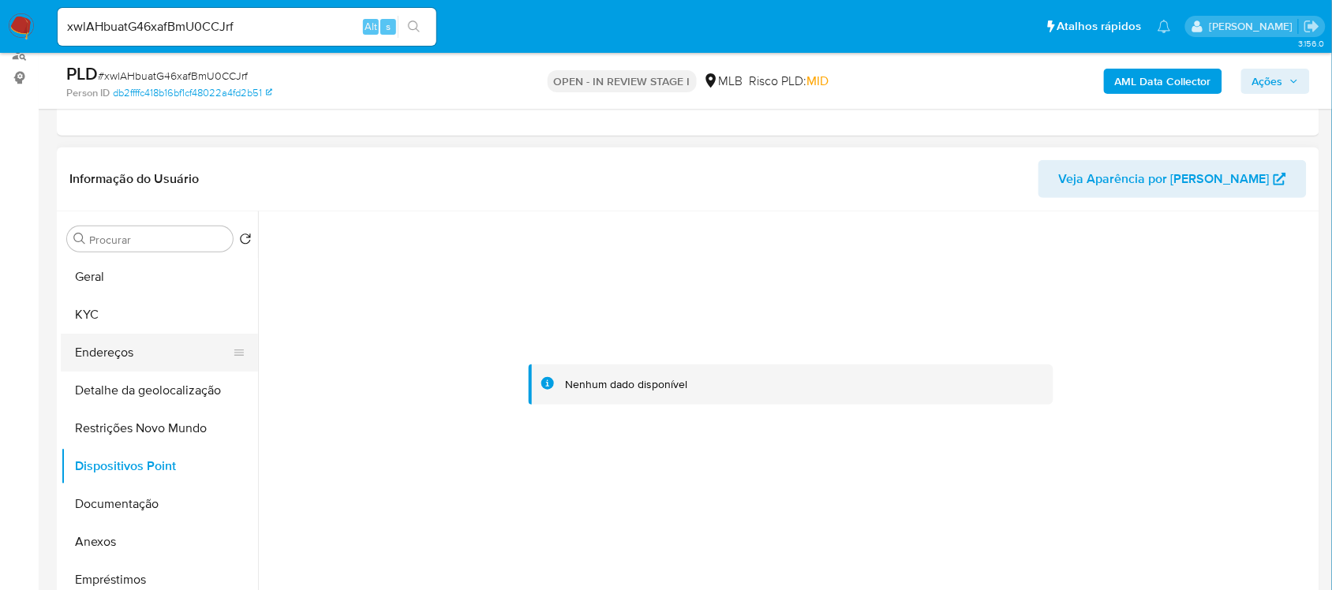
click at [85, 349] on button "Endereços" at bounding box center [153, 353] width 185 height 38
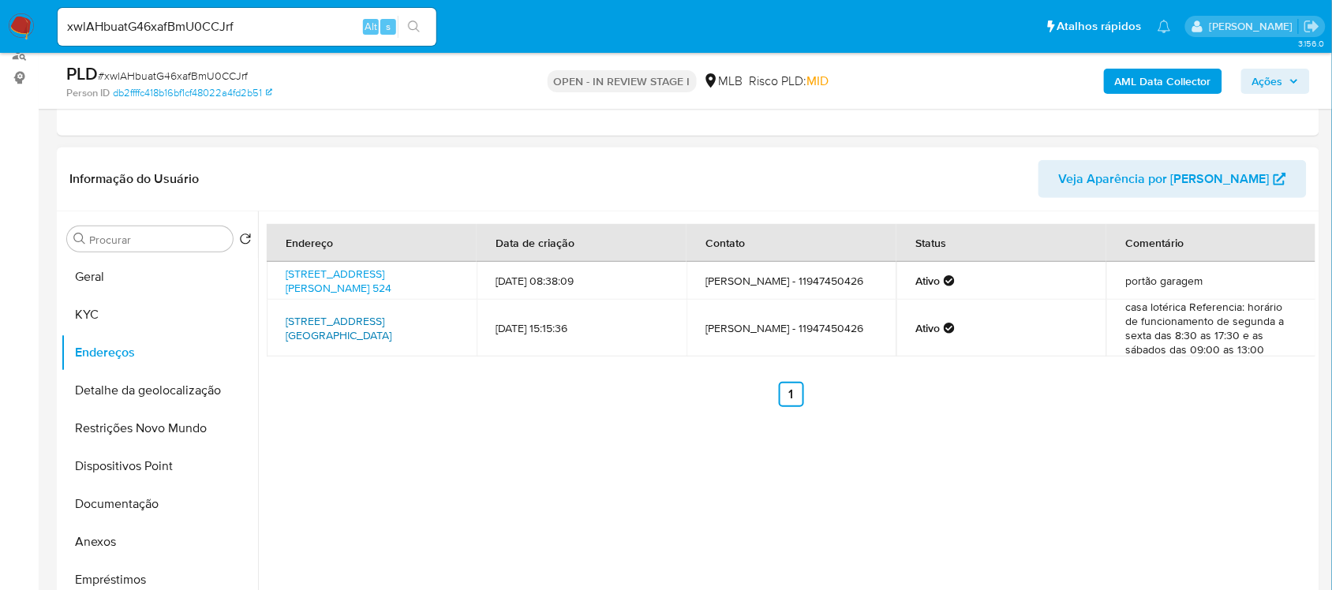
click at [353, 339] on link "Rua Augusta 2413, São Paulo, São Paulo, 01413000, Brasil 2413" at bounding box center [339, 328] width 106 height 30
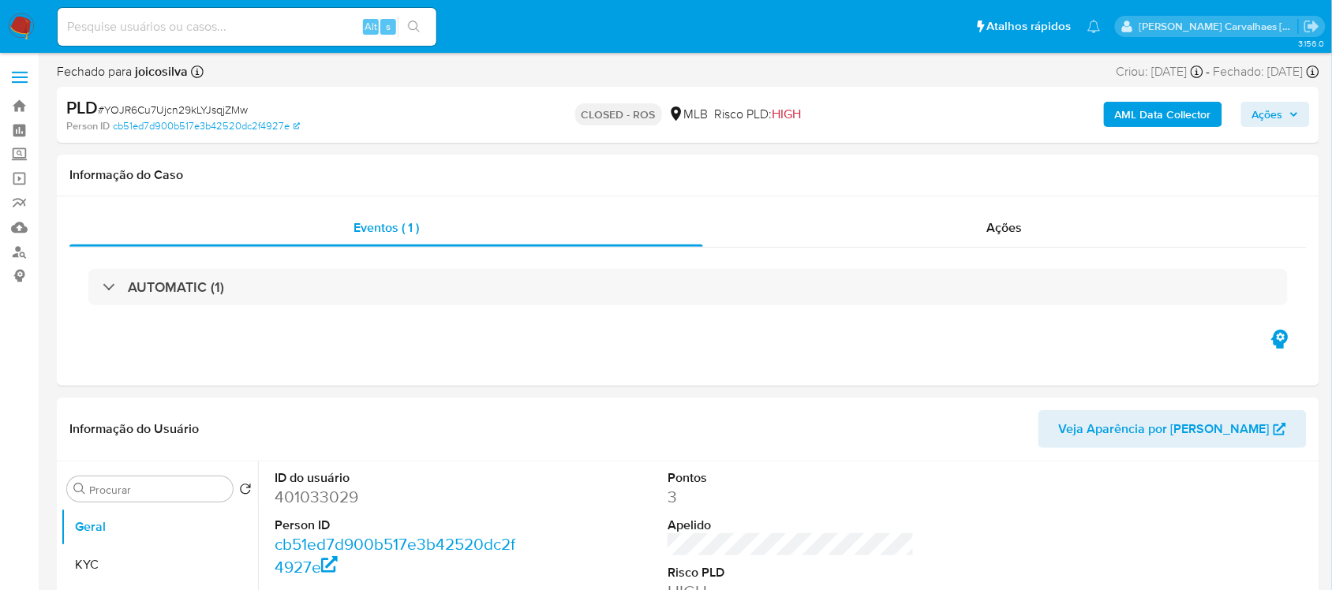
select select "10"
click at [25, 247] on link "Localizador de pessoas" at bounding box center [94, 252] width 188 height 24
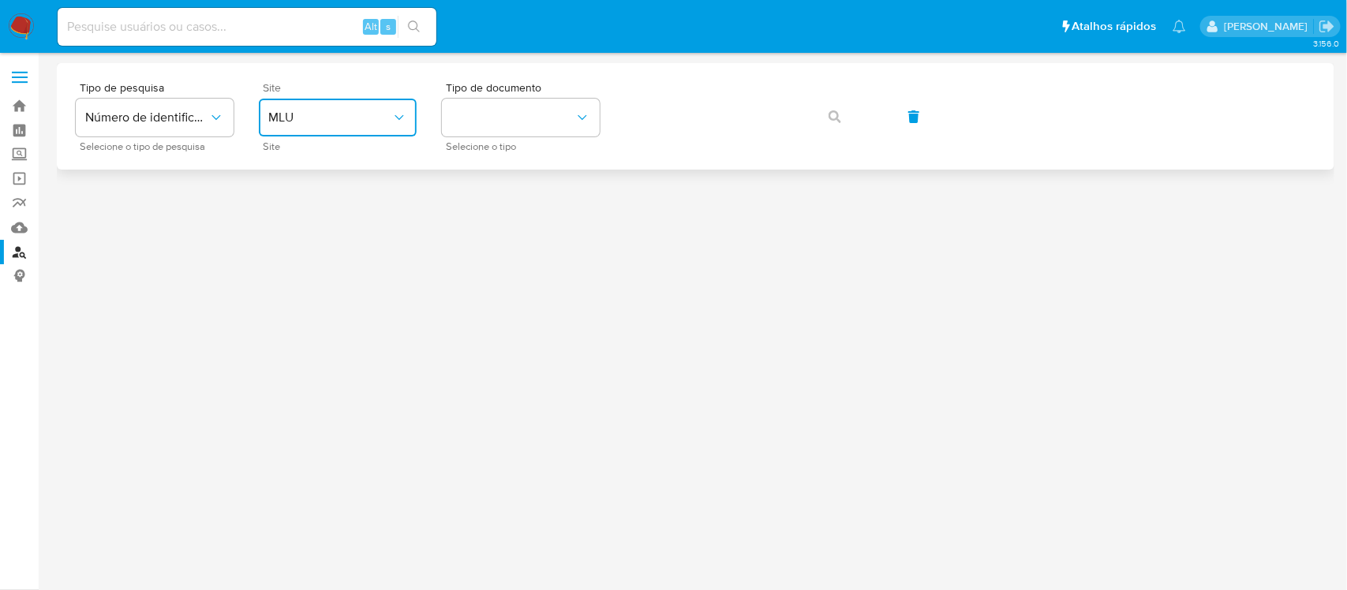
click at [342, 121] on span "MLU" at bounding box center [329, 118] width 123 height 16
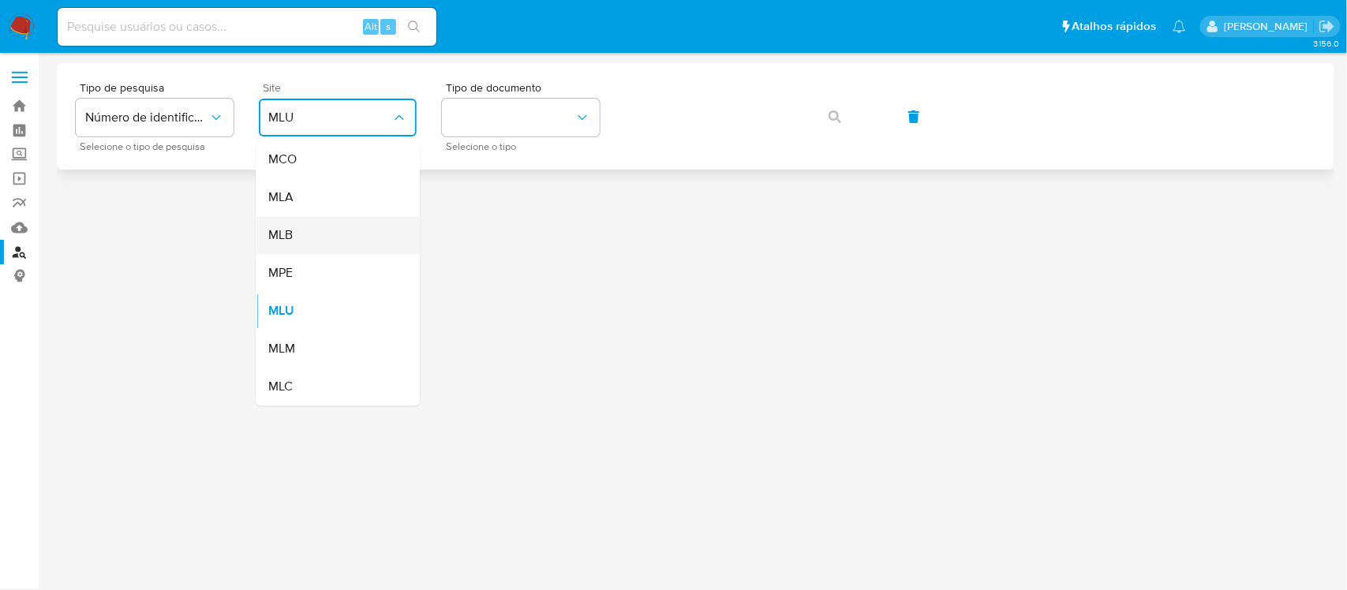
click at [302, 238] on div "MLB" at bounding box center [332, 236] width 129 height 38
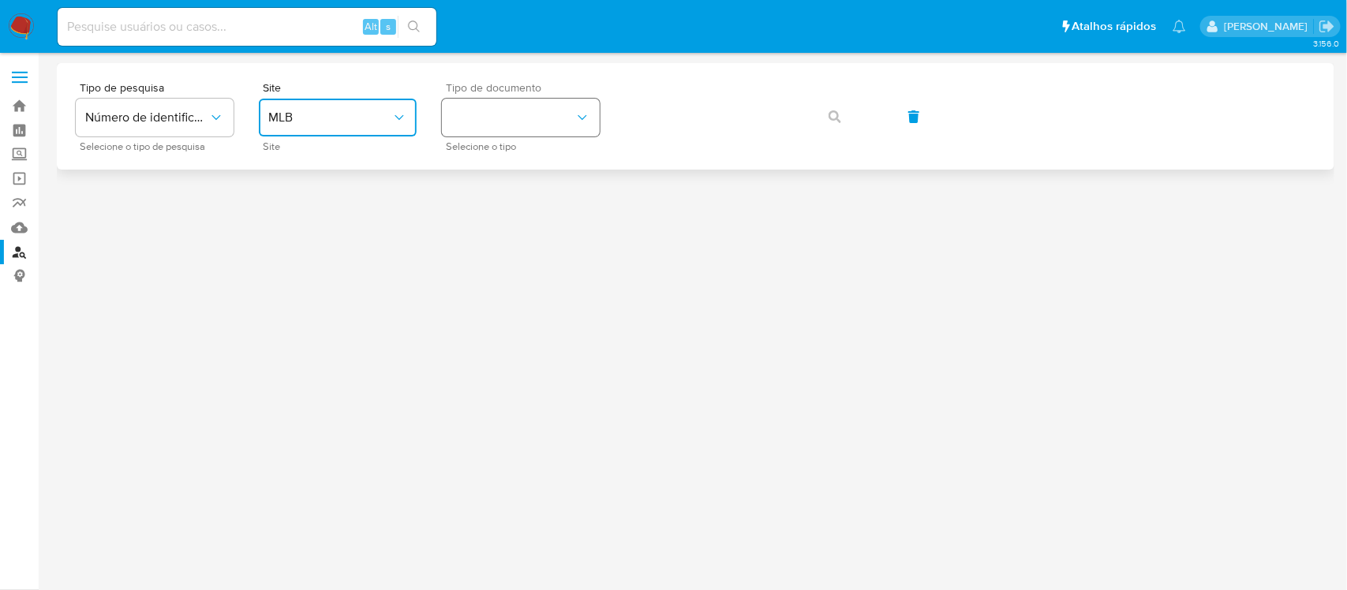
click at [518, 110] on button "identificationType" at bounding box center [521, 118] width 158 height 38
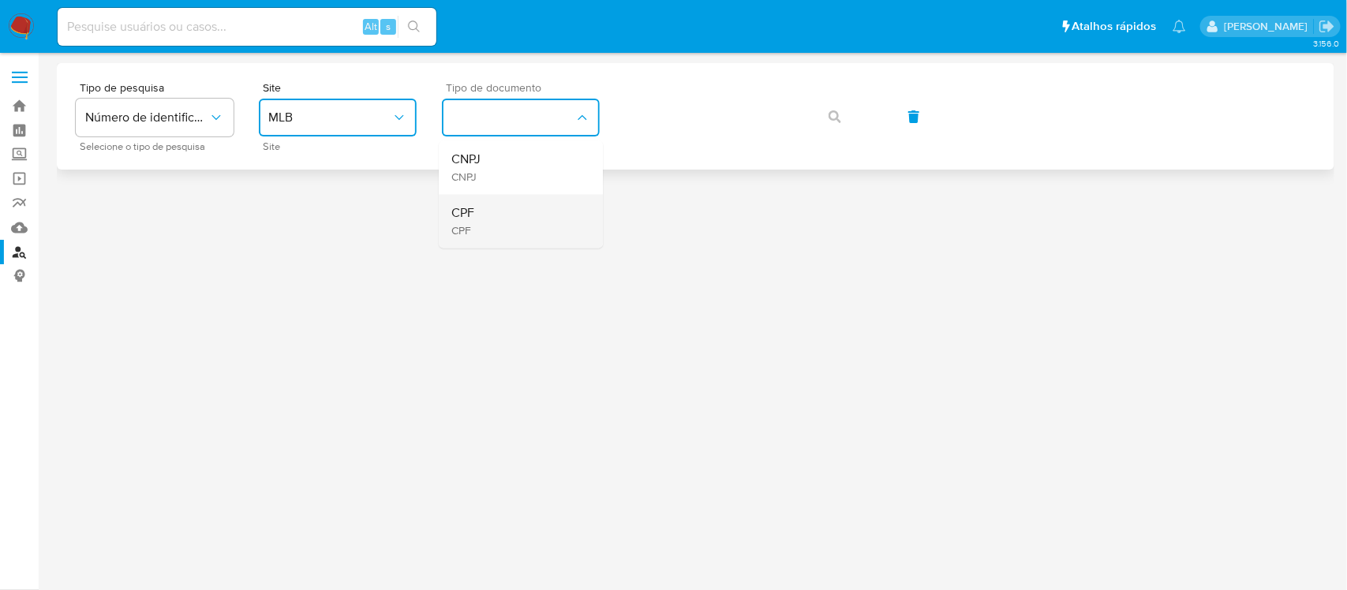
click at [480, 205] on div "CPF CPF" at bounding box center [515, 222] width 129 height 54
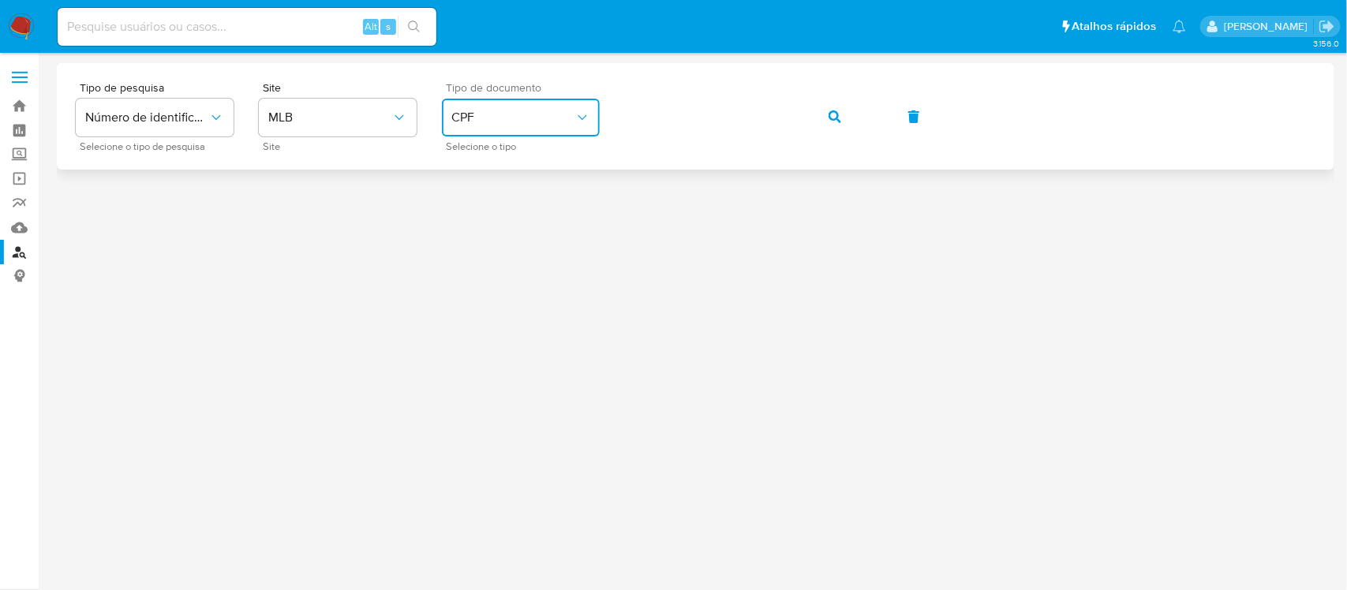
click at [829, 110] on icon "button" at bounding box center [835, 116] width 13 height 13
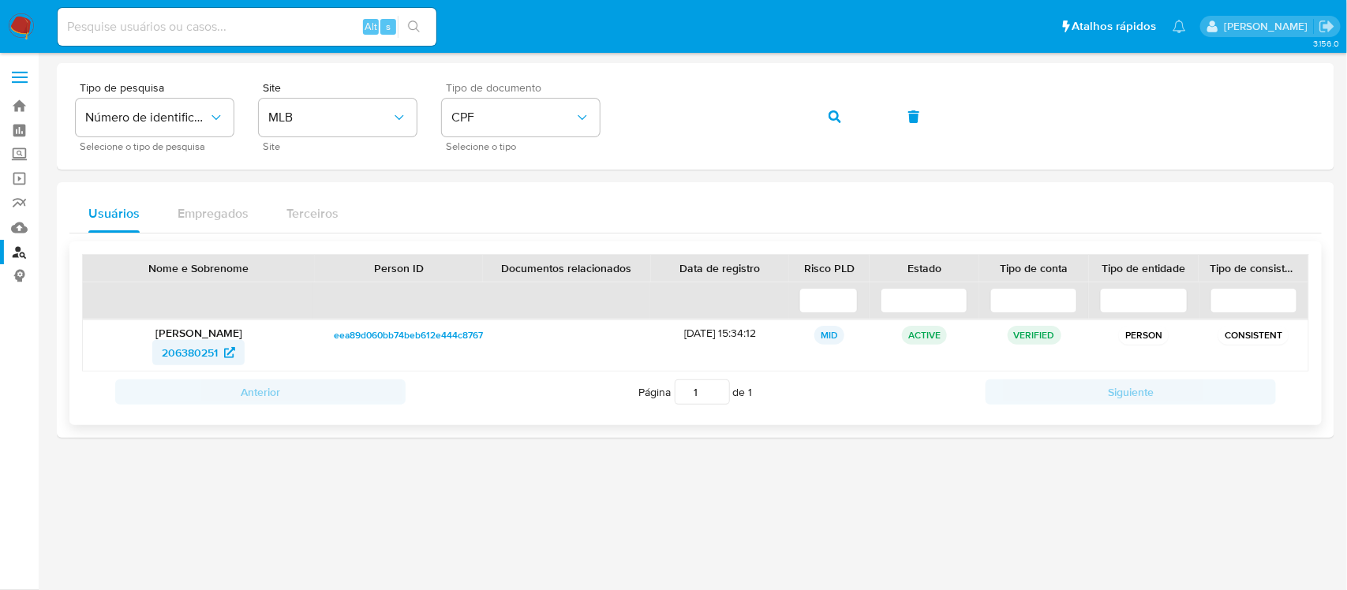
click at [201, 348] on span "206380251" at bounding box center [190, 352] width 56 height 25
click at [834, 118] on icon "button" at bounding box center [835, 116] width 13 height 13
click at [211, 347] on span "1001333702" at bounding box center [190, 352] width 60 height 25
click at [586, 110] on icon "identificationType" at bounding box center [582, 118] width 16 height 16
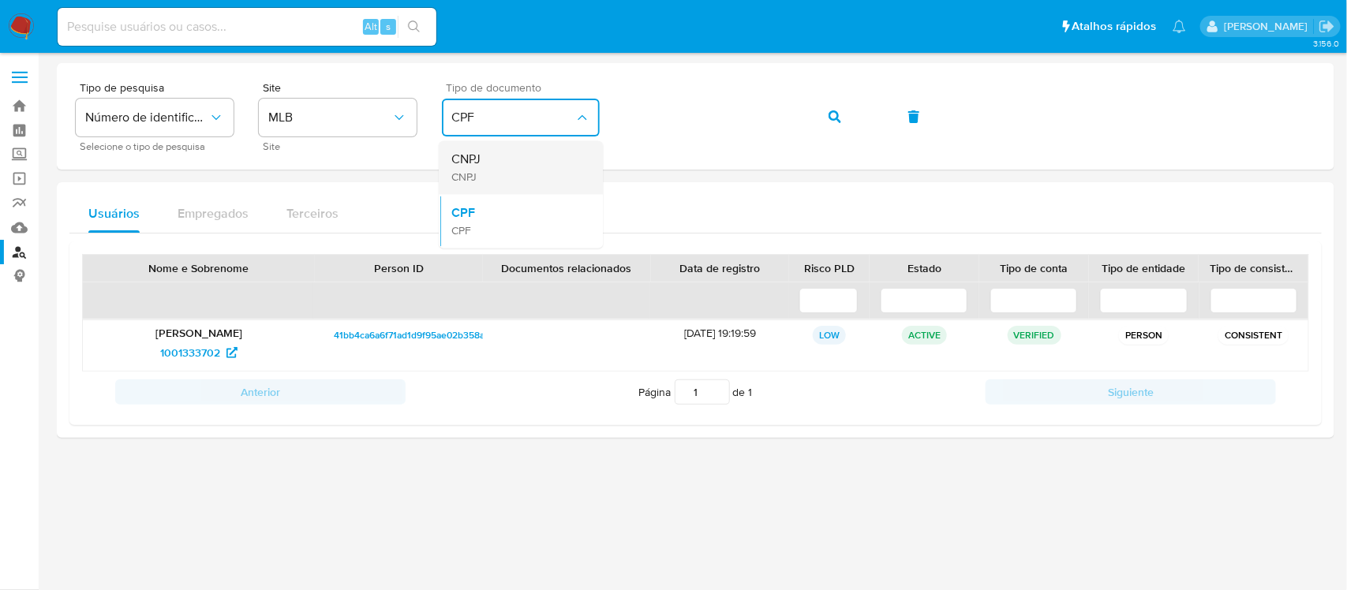
click at [510, 155] on div "CNPJ CNPJ" at bounding box center [515, 168] width 129 height 54
click at [614, 118] on div "Tipo de pesquisa Número de identificação Selecione o tipo de pesquisa Site MLB …" at bounding box center [696, 116] width 1240 height 69
click at [835, 115] on icon "button" at bounding box center [835, 116] width 13 height 13
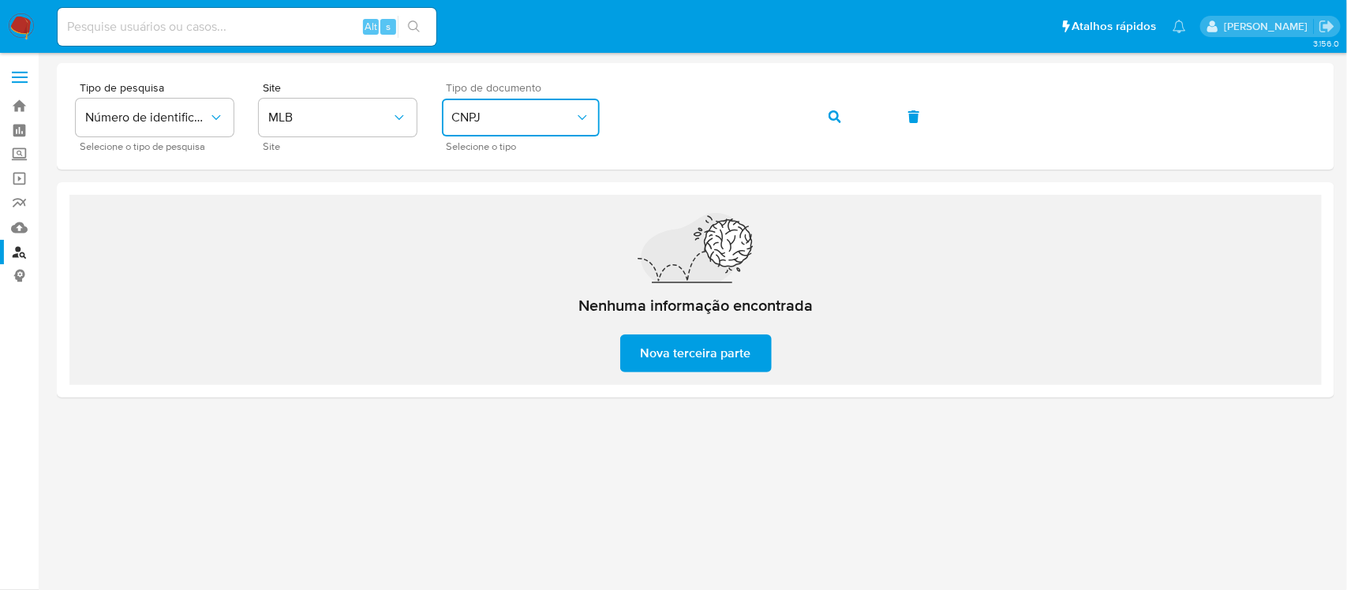
click at [557, 124] on span "CNPJ" at bounding box center [512, 118] width 123 height 16
click at [499, 215] on div "CPF CPF" at bounding box center [515, 222] width 129 height 54
click at [571, 116] on span "CPF" at bounding box center [512, 118] width 123 height 16
click at [497, 167] on div "CNPJ CNPJ" at bounding box center [515, 168] width 129 height 54
click at [825, 122] on button "button" at bounding box center [835, 117] width 54 height 38
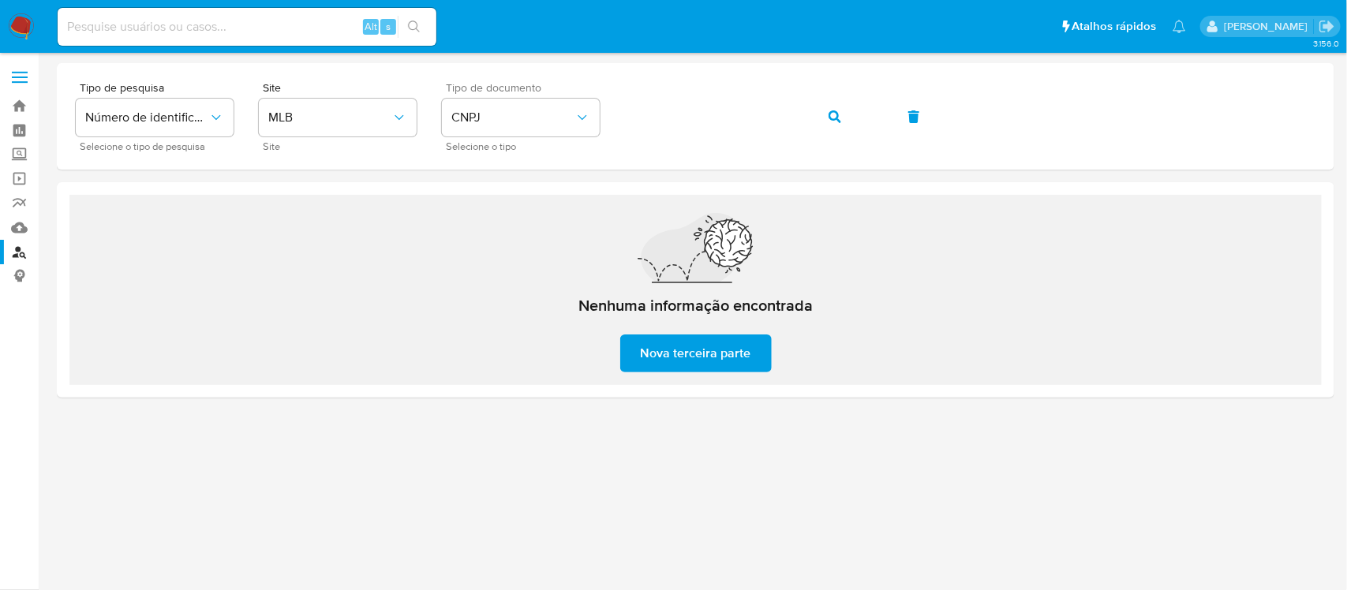
click at [688, 348] on span "Nova terceira parte" at bounding box center [696, 353] width 110 height 35
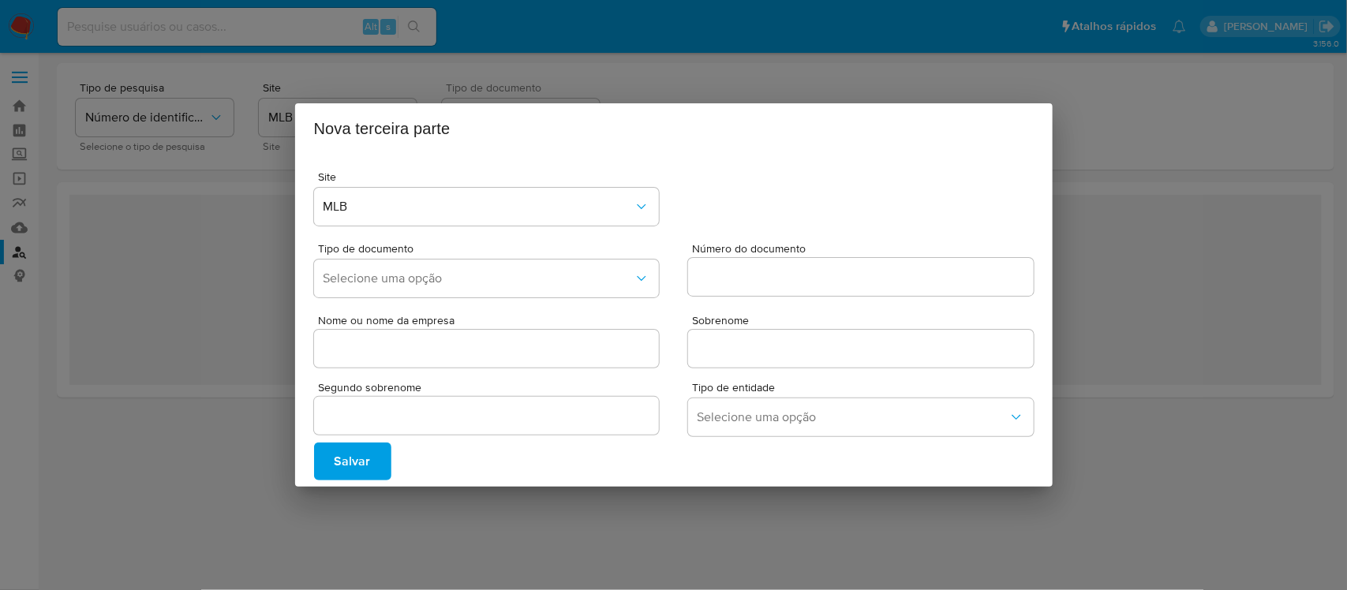
click at [361, 451] on span "Salvar" at bounding box center [353, 461] width 36 height 35
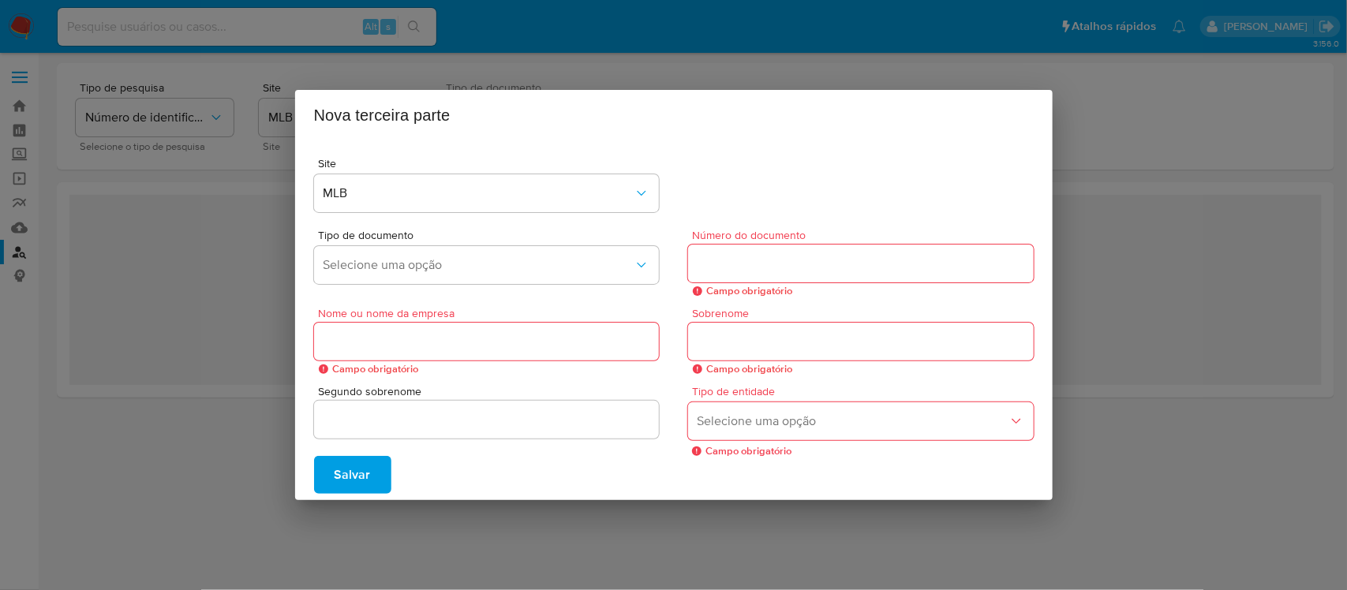
click at [917, 166] on div "Site MLB" at bounding box center [674, 183] width 720 height 72
click at [1103, 140] on div "Nova terceira parte Site MLB Tipo de documento Selecione uma opção Número do do…" at bounding box center [673, 295] width 1347 height 590
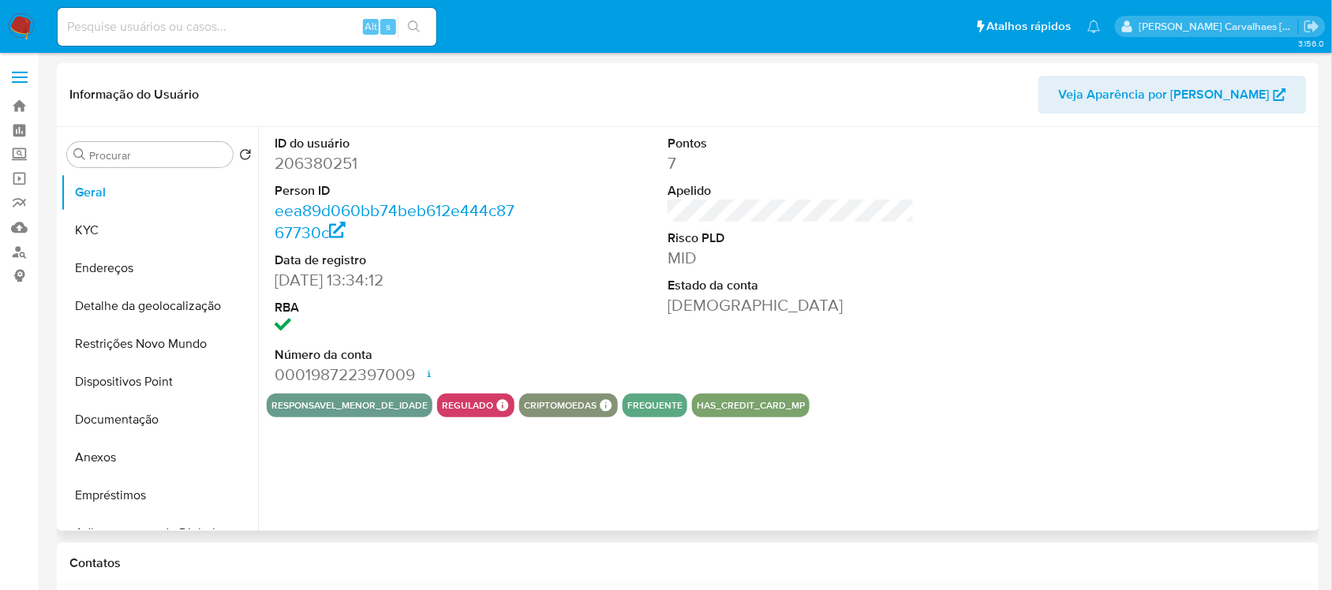
select select "10"
click at [129, 406] on button "Documentação" at bounding box center [153, 420] width 185 height 38
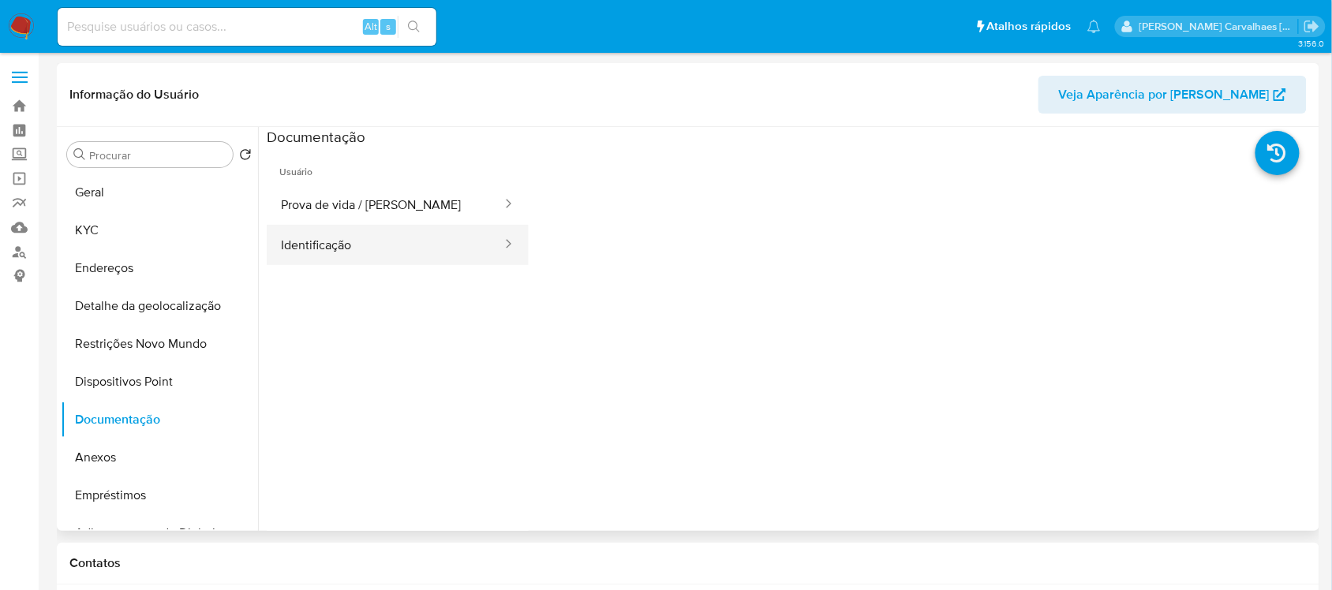
click at [383, 255] on button "Identificação" at bounding box center [385, 245] width 237 height 40
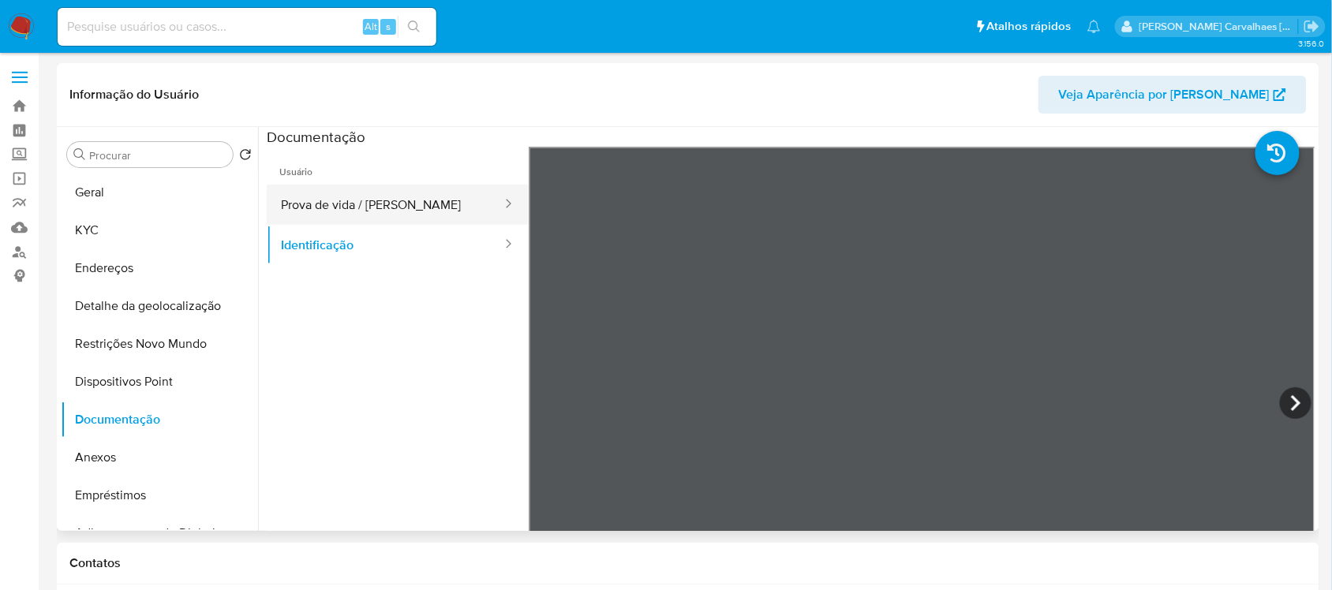
click at [332, 211] on button "Prova de vida / Selfie" at bounding box center [385, 205] width 237 height 40
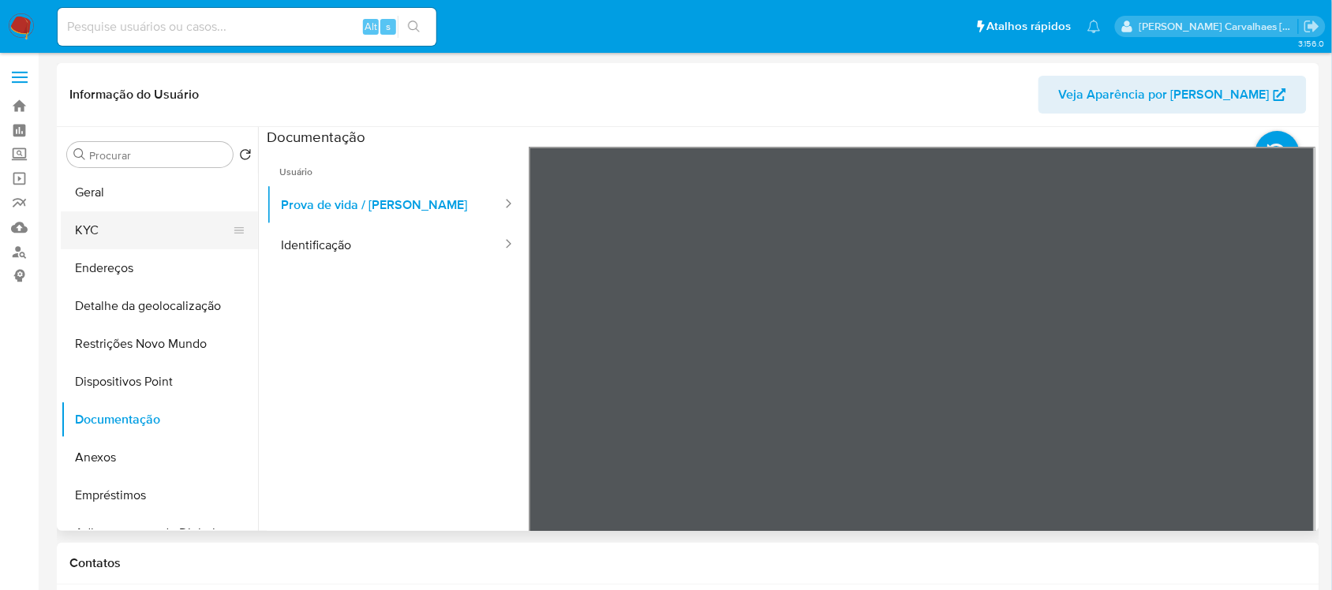
click at [105, 230] on button "KYC" at bounding box center [153, 230] width 185 height 38
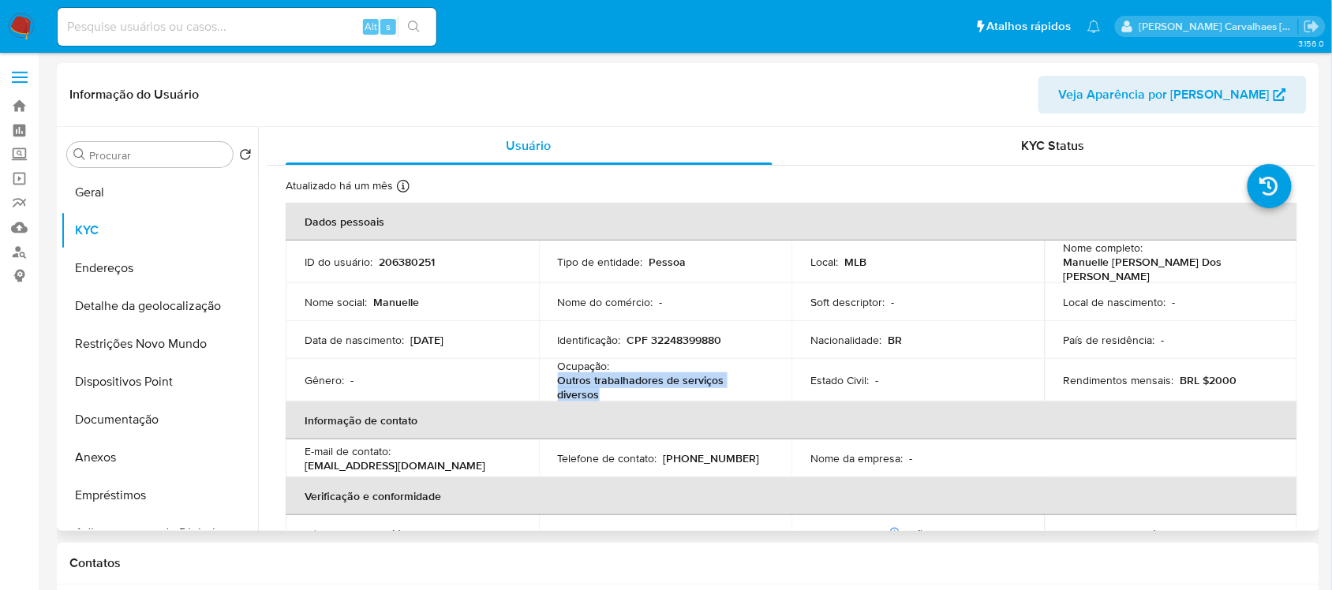
drag, startPoint x: 555, startPoint y: 377, endPoint x: 600, endPoint y: 388, distance: 46.3
click at [600, 388] on td "Ocupação : Outros trabalhadores de serviços diversos" at bounding box center [665, 380] width 253 height 43
copy p "Outros trabalhadores de serviços diversos"
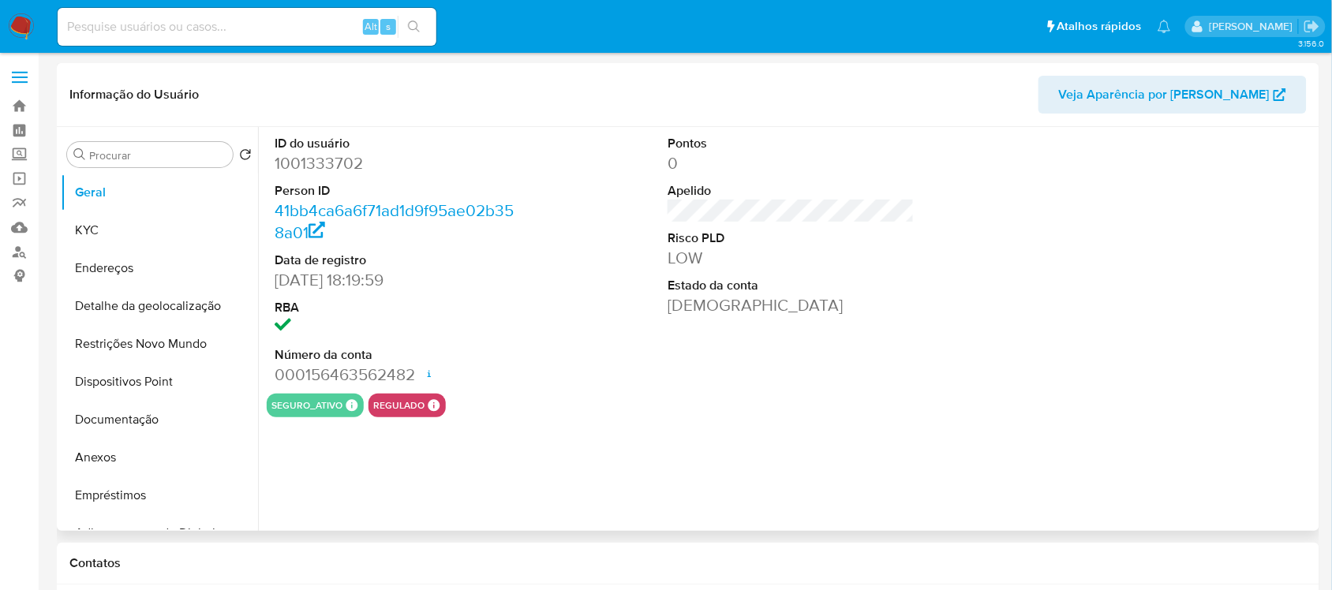
select select "10"
click at [152, 424] on button "Documentação" at bounding box center [153, 420] width 185 height 38
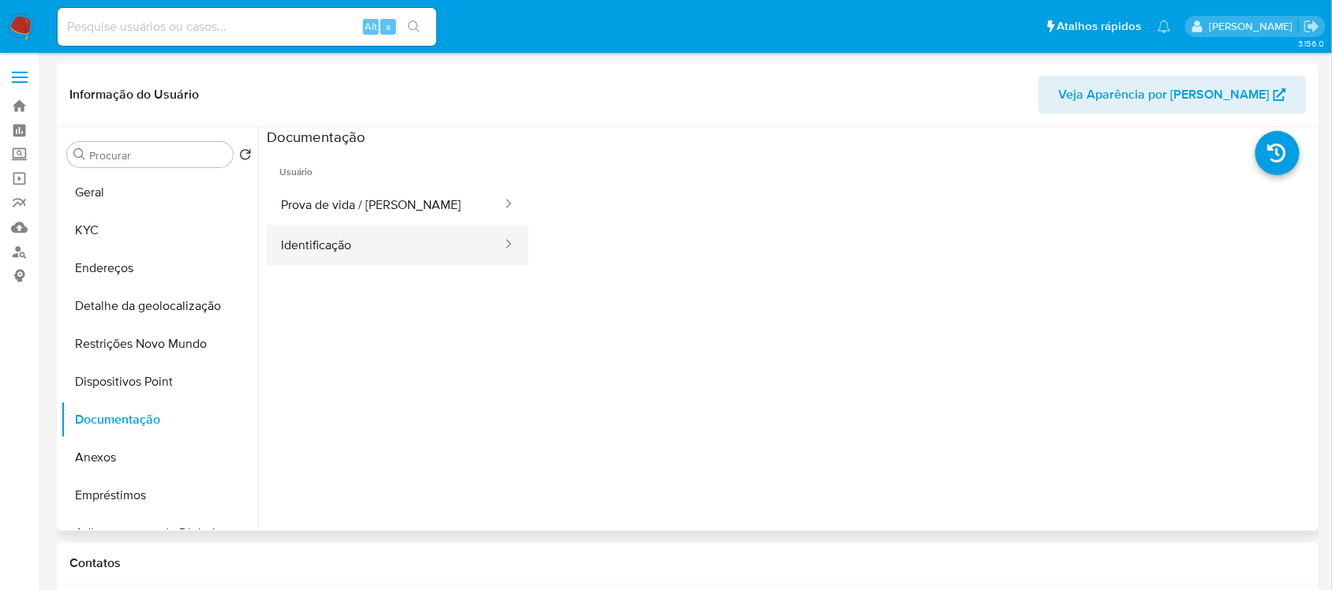
click at [293, 249] on button "Identificação" at bounding box center [385, 245] width 237 height 40
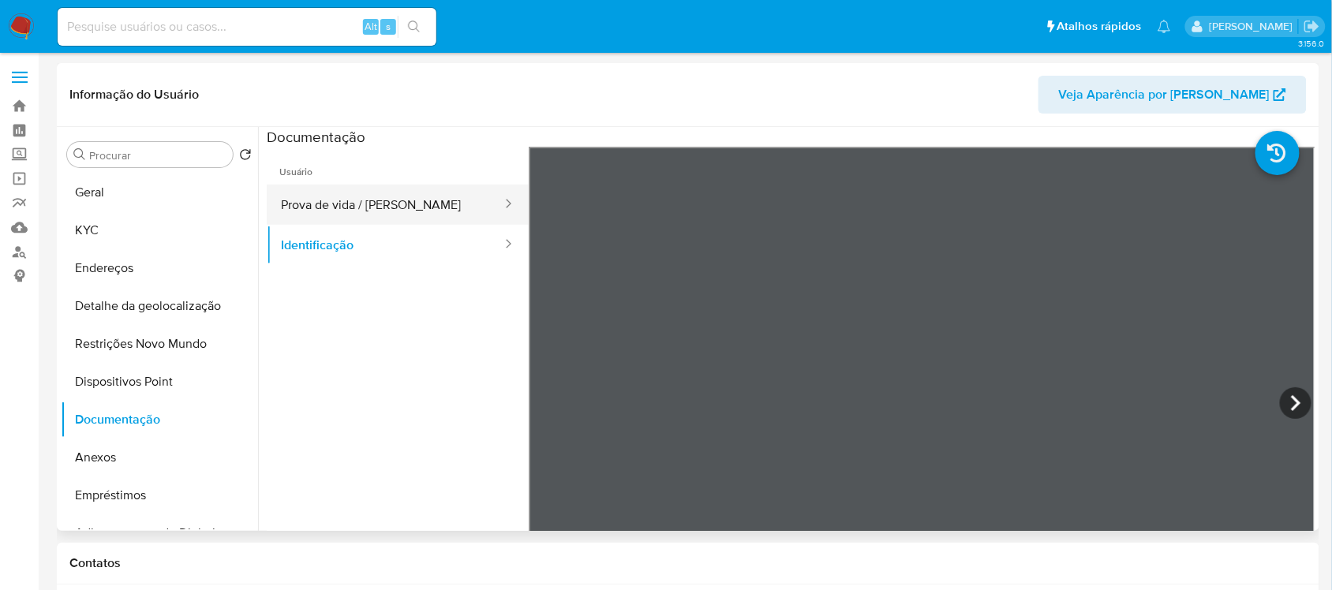
click at [348, 203] on button "Prova de vida / Selfie" at bounding box center [385, 205] width 237 height 40
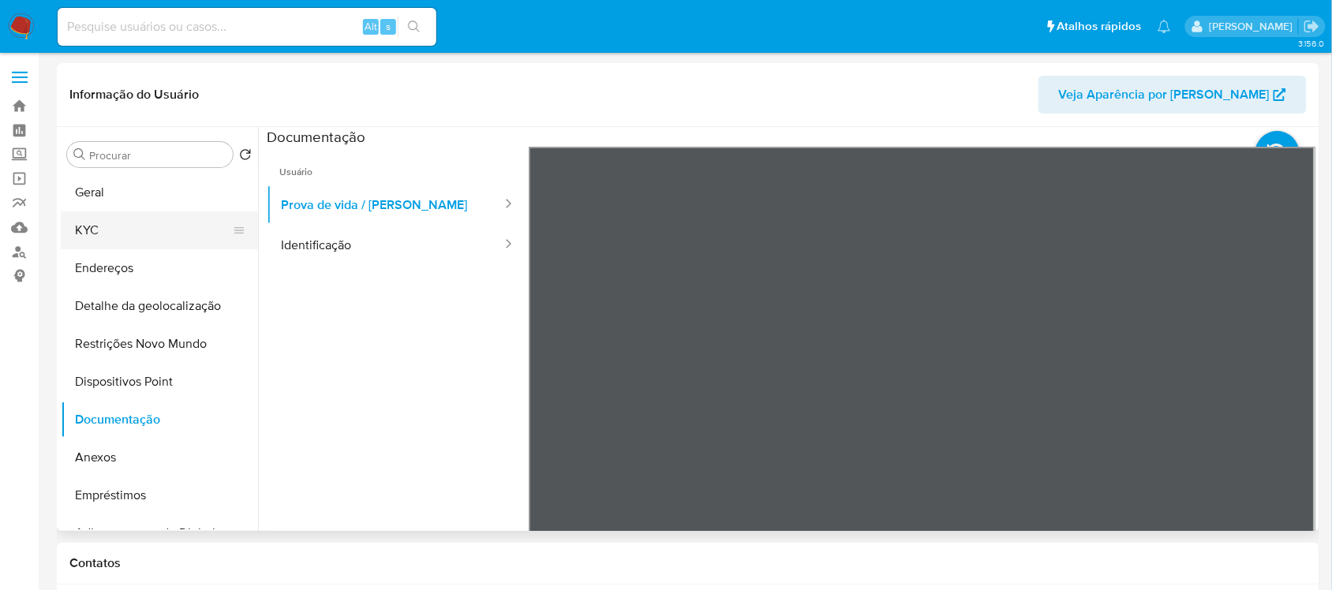
click at [119, 225] on button "KYC" at bounding box center [153, 230] width 185 height 38
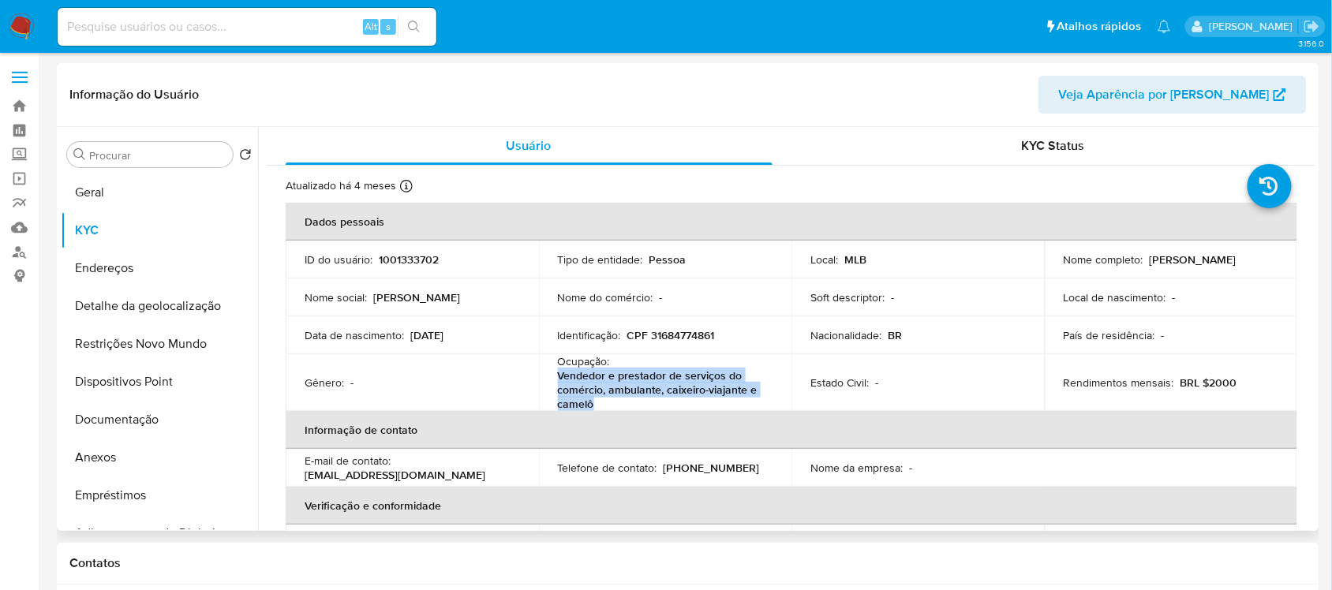
drag, startPoint x: 555, startPoint y: 373, endPoint x: 602, endPoint y: 400, distance: 54.4
click at [602, 400] on td "Ocupação : Vendedor e prestador de serviços do comércio, ambulante, caixeiro-vi…" at bounding box center [665, 382] width 253 height 57
copy p "Vendedor e prestador de serviços do comércio, ambulante, caixeiro-viajante e ca…"
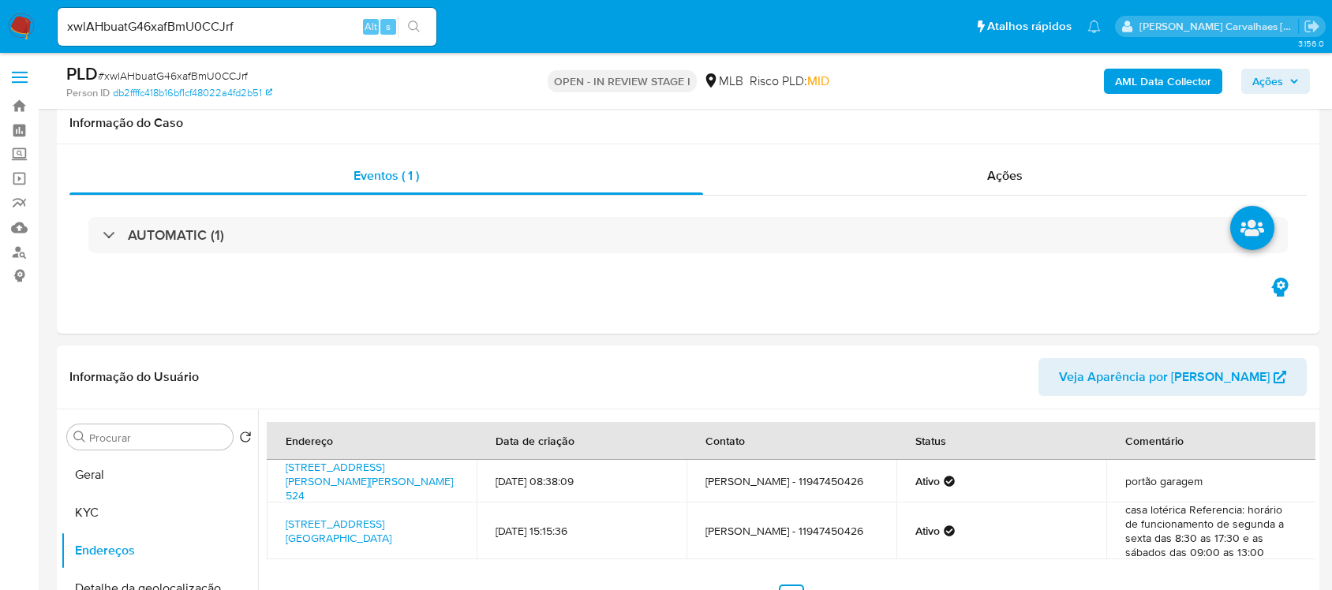
select select "10"
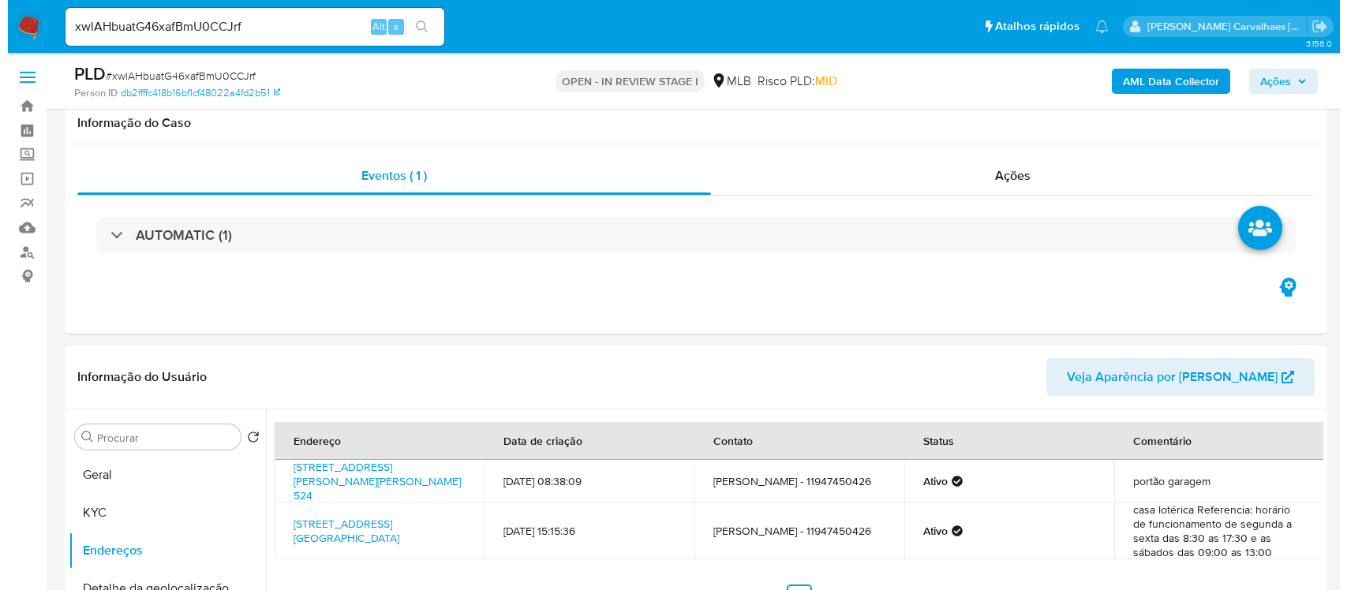
scroll to position [198, 0]
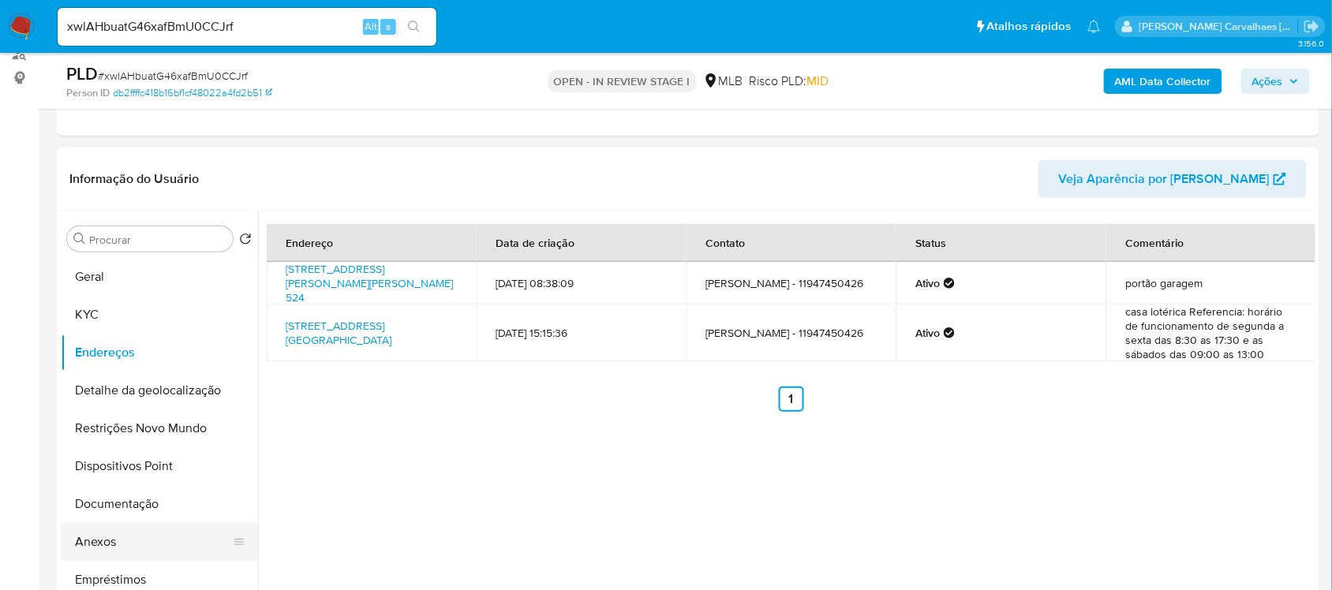
click at [107, 546] on button "Anexos" at bounding box center [153, 542] width 185 height 38
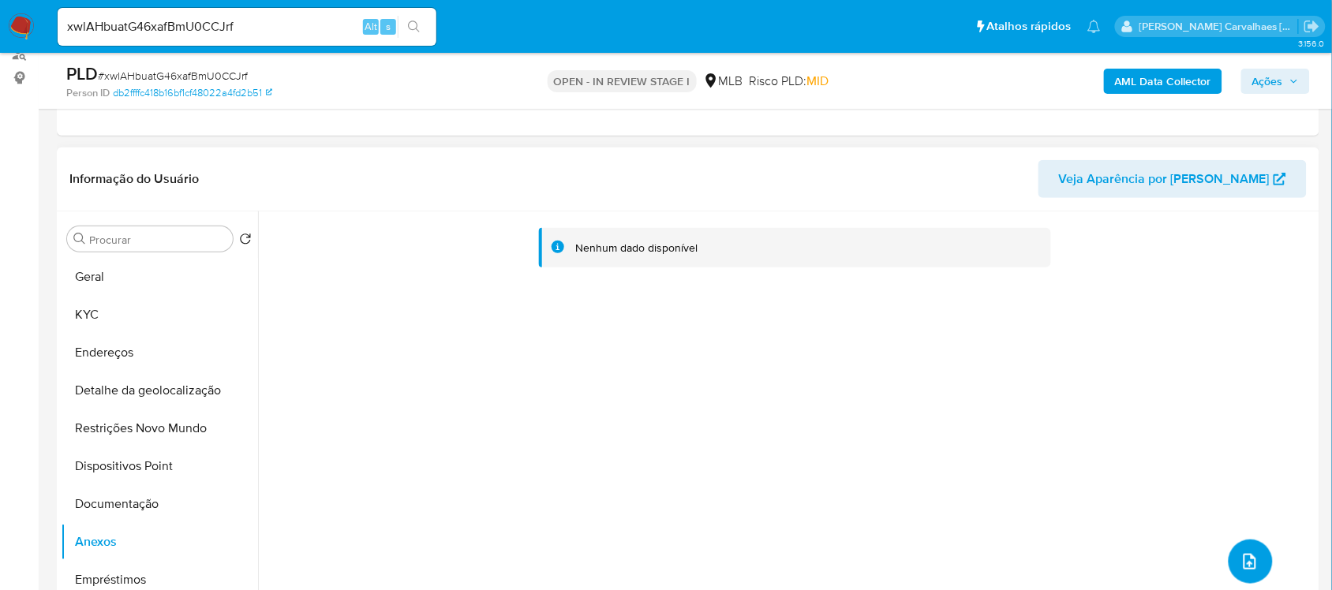
click at [1240, 559] on icon "upload-file" at bounding box center [1249, 561] width 19 height 19
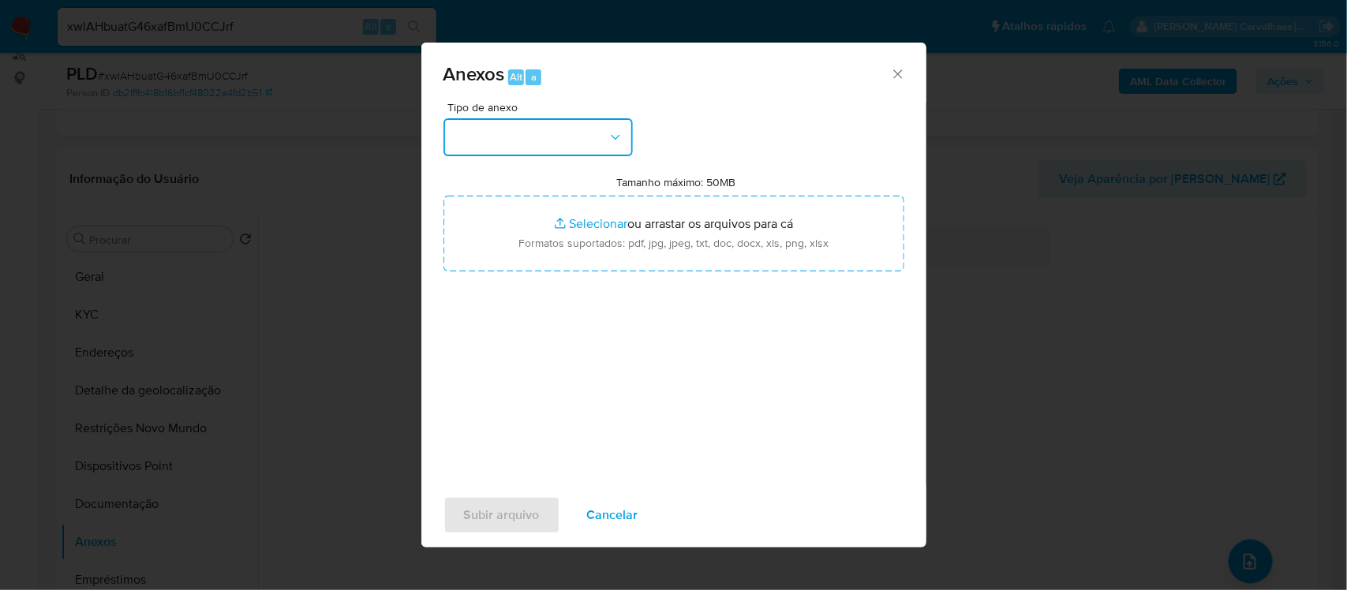
click at [612, 144] on icon "button" at bounding box center [616, 137] width 16 height 16
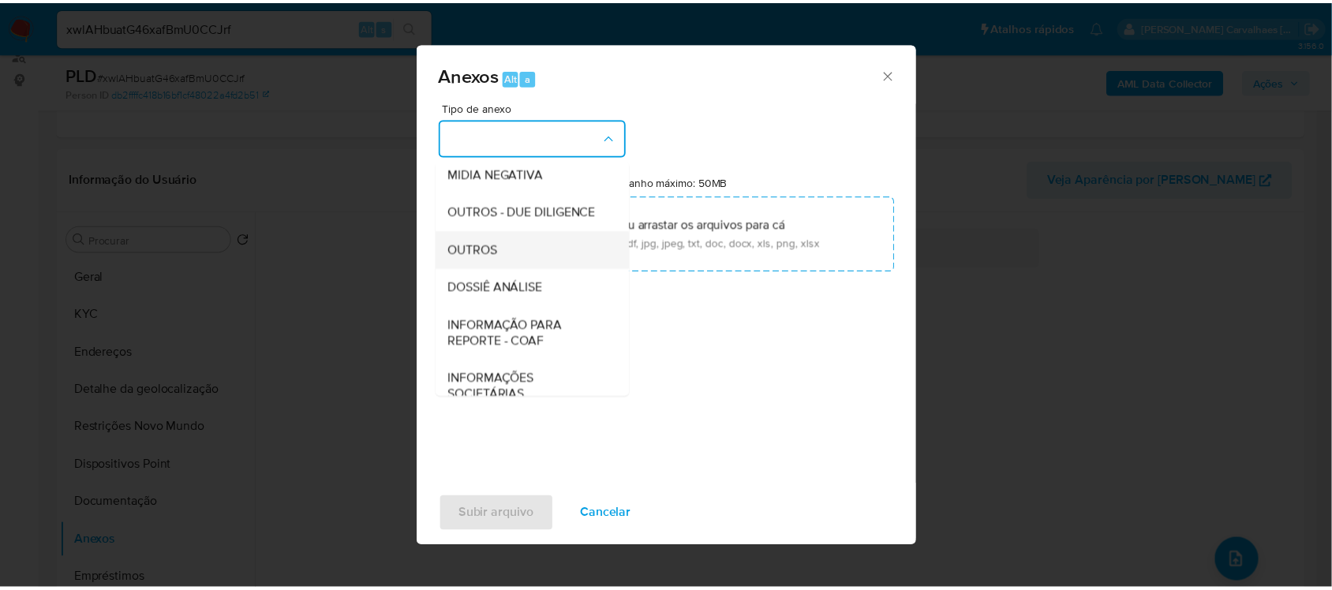
scroll to position [197, 0]
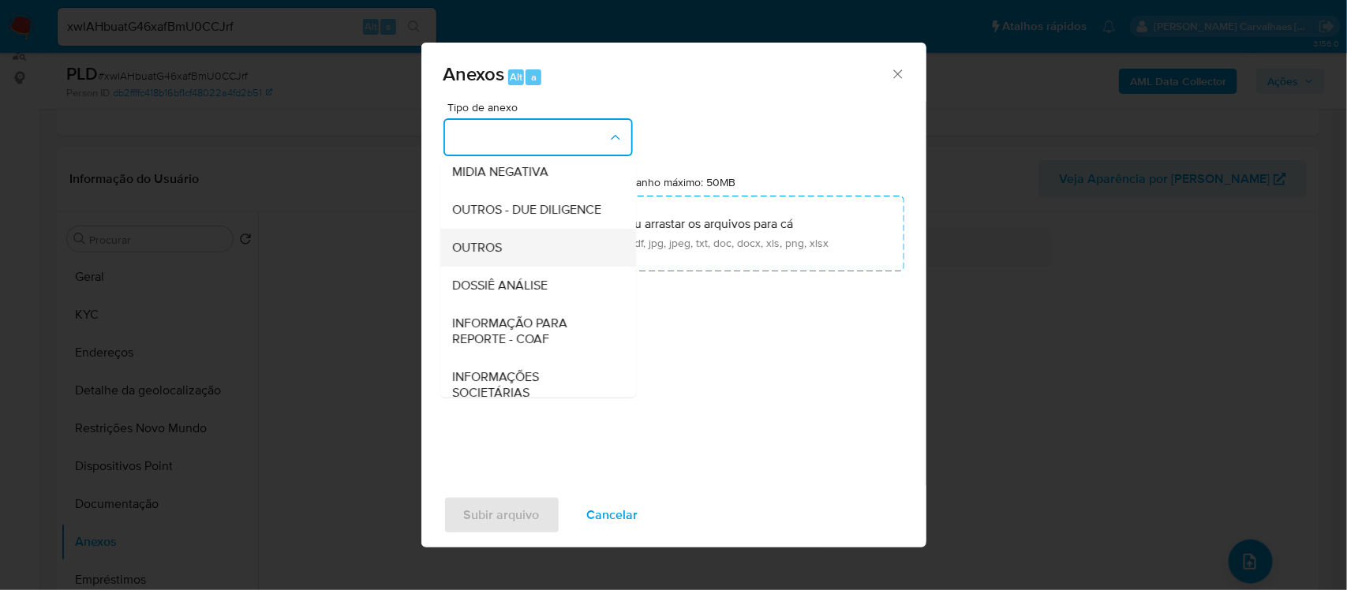
click at [544, 266] on div "OUTROS" at bounding box center [533, 247] width 161 height 38
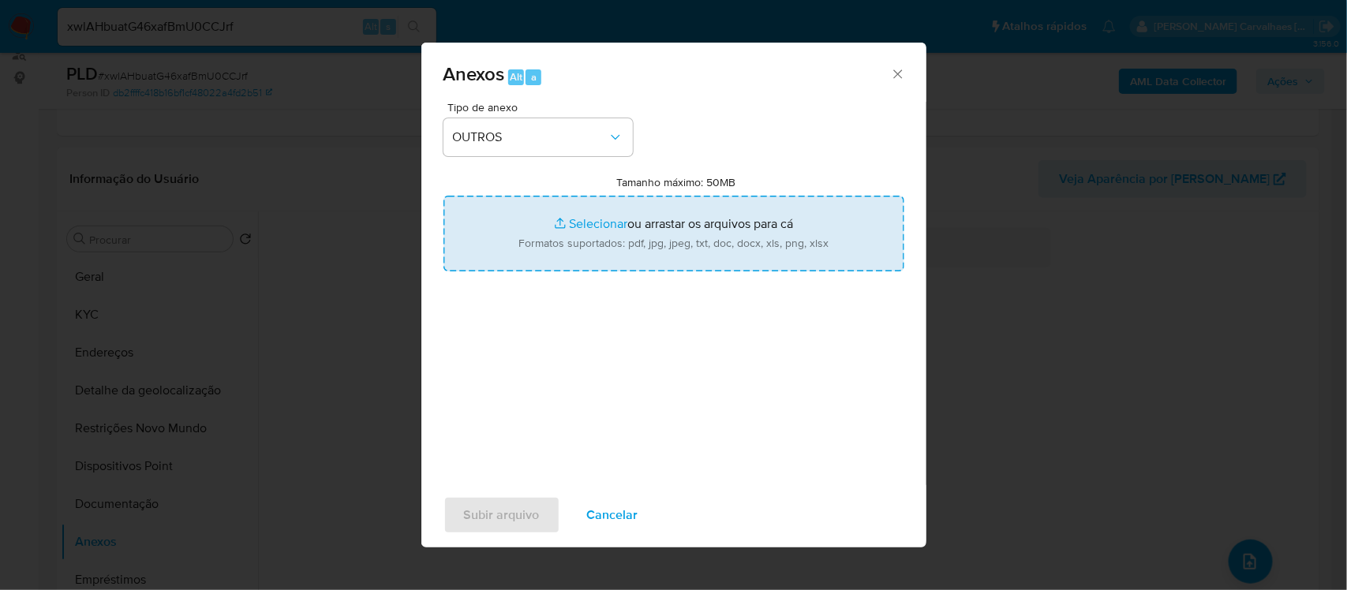
click at [578, 219] on input "Tamanho máximo: 50MB Selecionar arquivos" at bounding box center [673, 234] width 461 height 76
type input "C:\fakepath\SAR - XXXX - CPF 34212943808 - [PERSON_NAME].pdf"
click at [597, 223] on input "Tamanho máximo: 50MB Selecionar arquivos" at bounding box center [673, 234] width 461 height 76
type input "C:\fakepath\[PERSON_NAME] 1728225390_2025_08_26_14_41_15 - Tabla dinámica 1.pdf"
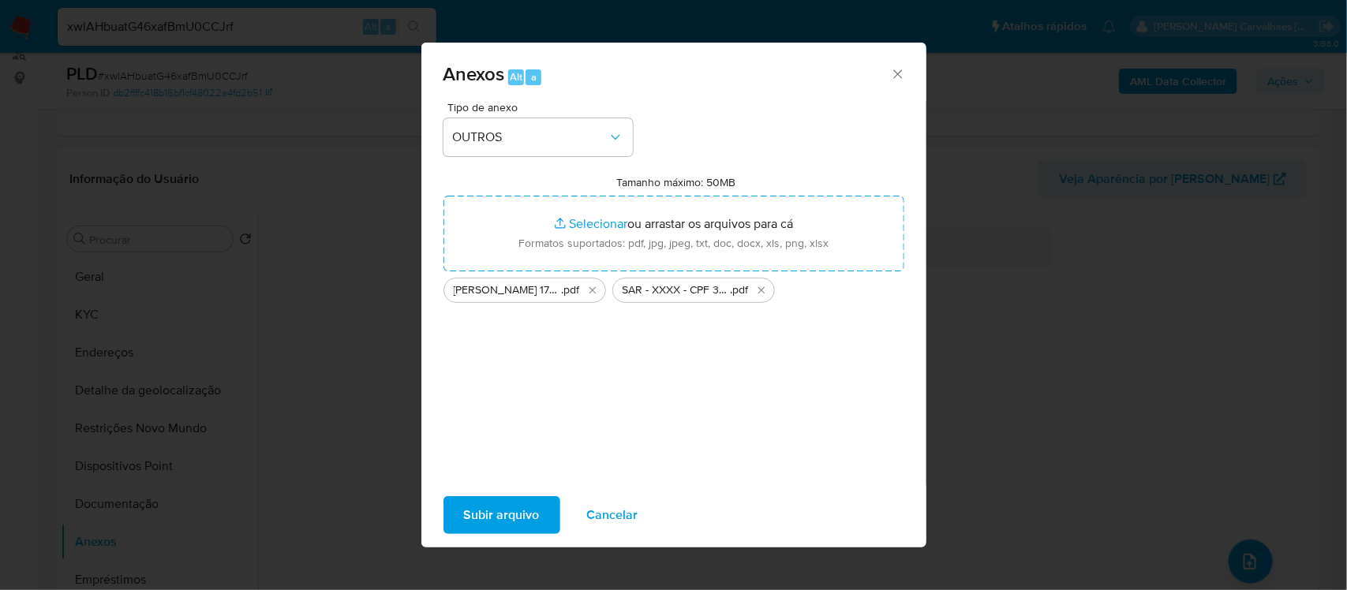
click at [506, 503] on span "Subir arquivo" at bounding box center [502, 515] width 76 height 35
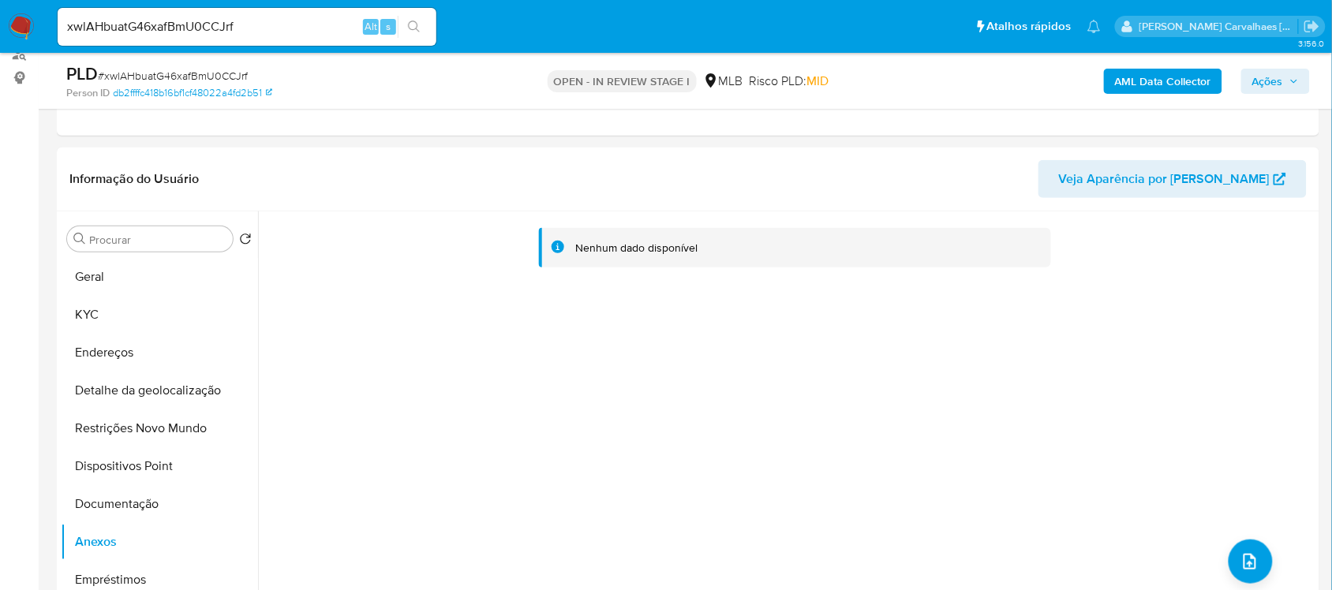
click at [1271, 80] on span "Ações" at bounding box center [1267, 81] width 31 height 25
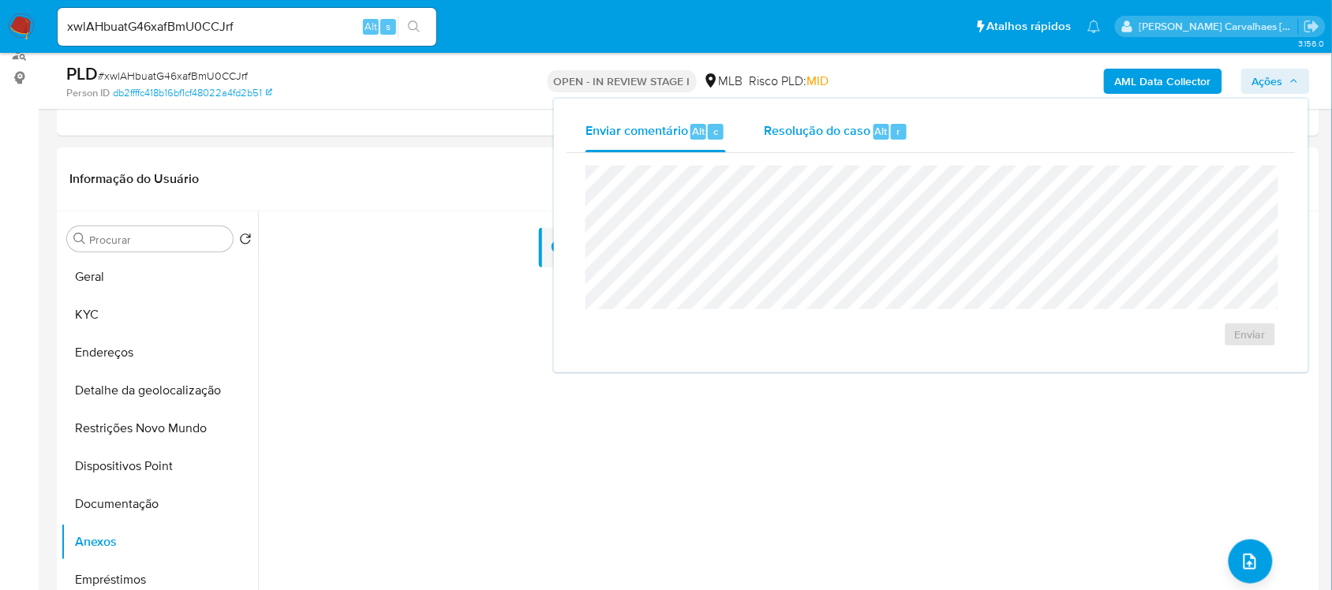
click at [810, 129] on span "Resolução do caso" at bounding box center [817, 131] width 107 height 18
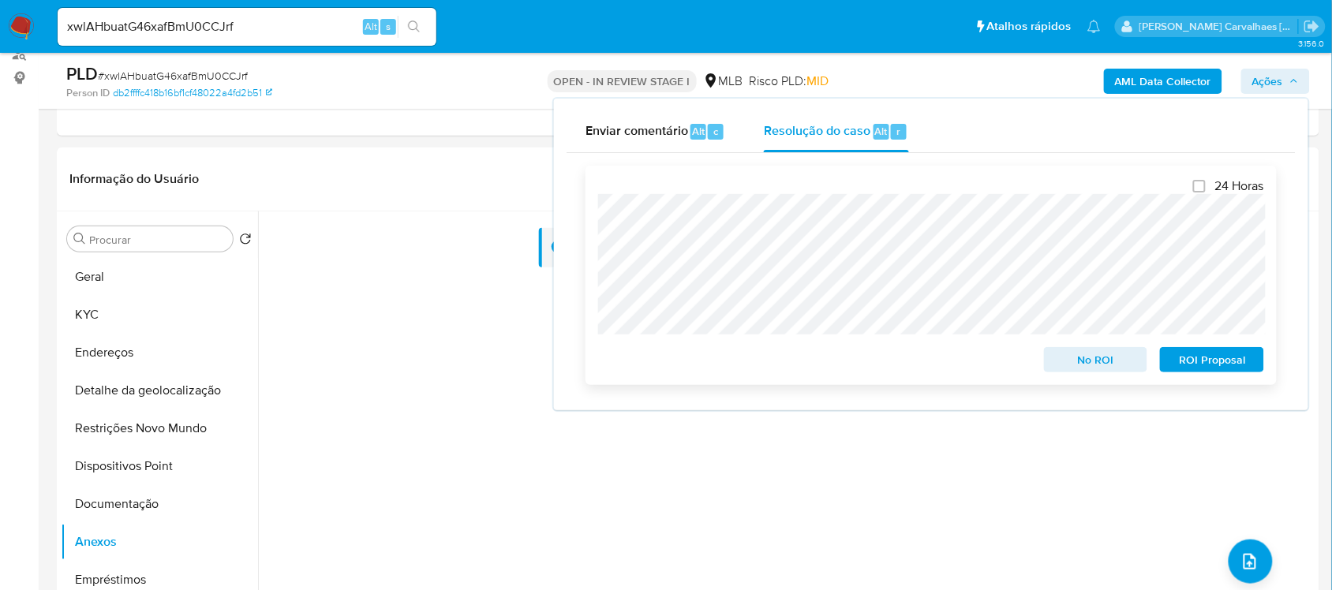
click at [1212, 354] on span "ROI Proposal" at bounding box center [1212, 360] width 82 height 22
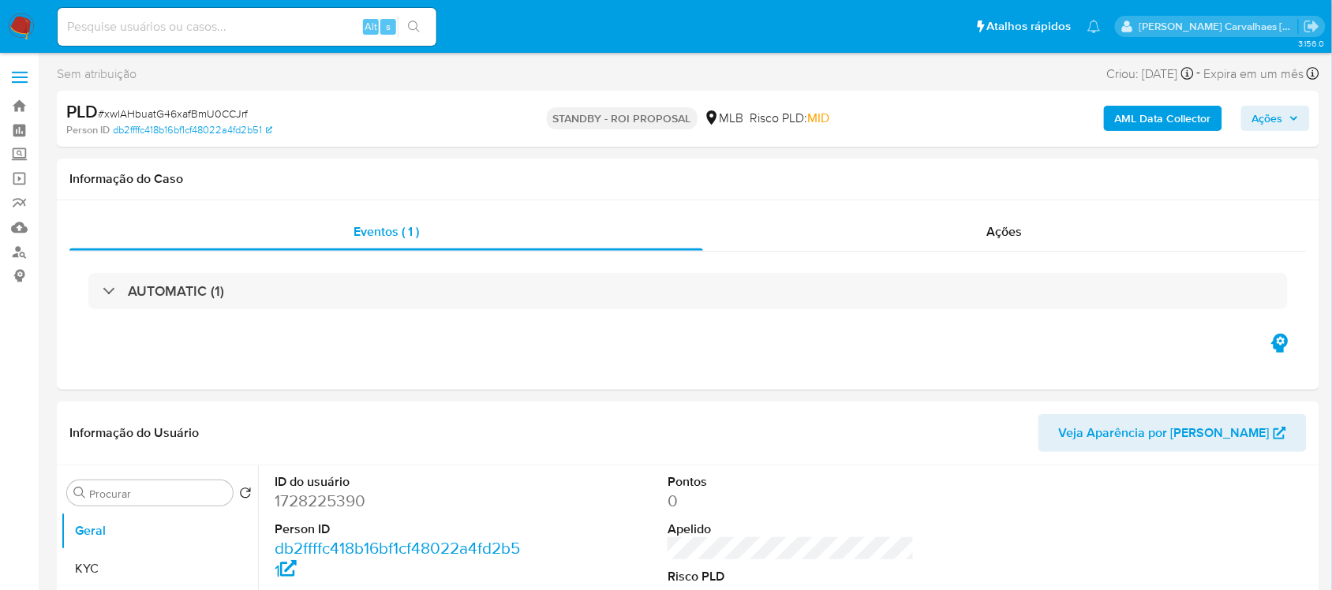
select select "10"
click at [17, 29] on img at bounding box center [21, 26] width 27 height 27
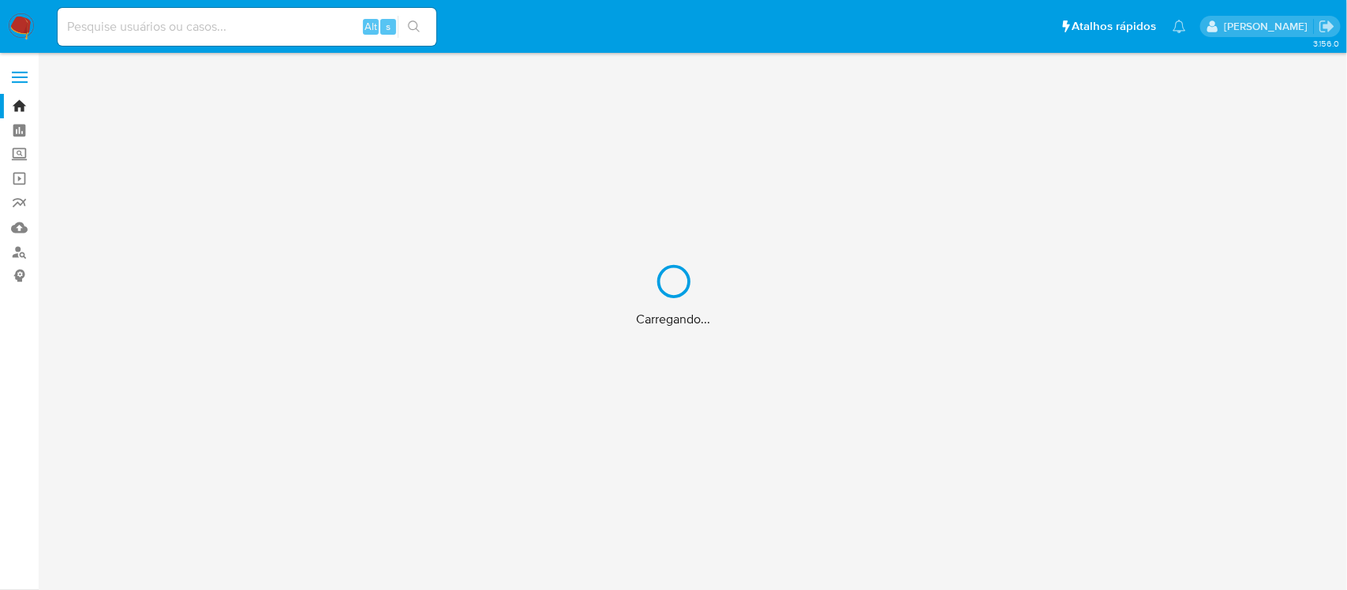
click at [17, 108] on div "Carregando..." at bounding box center [673, 295] width 1347 height 590
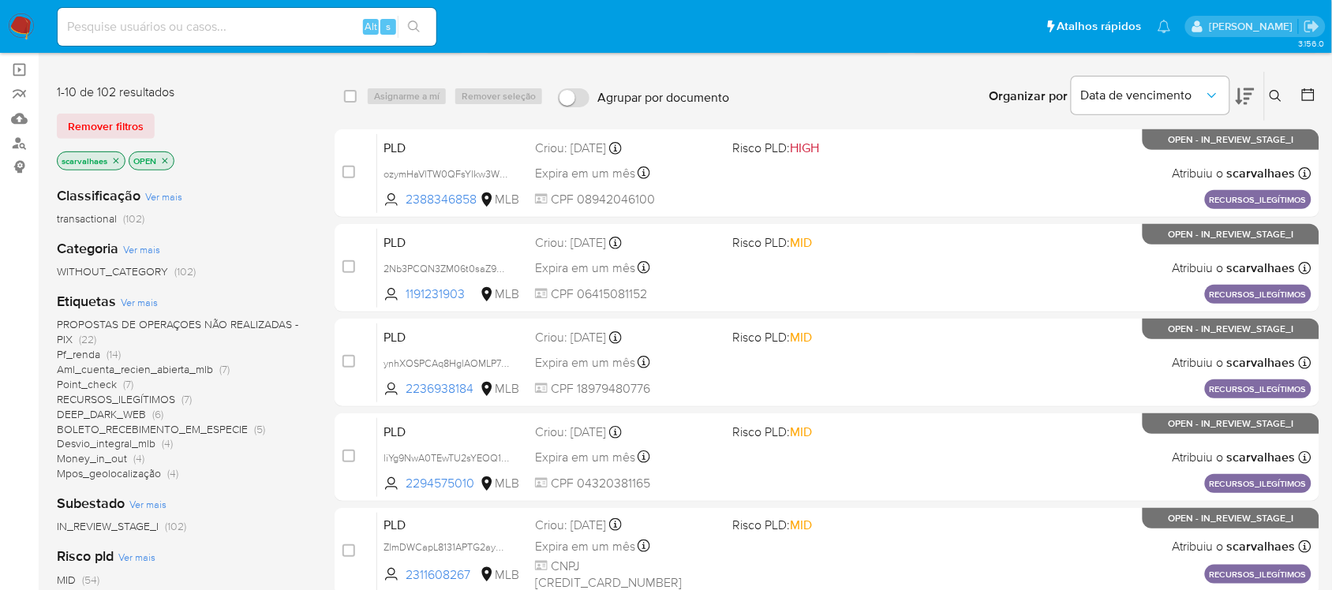
scroll to position [197, 0]
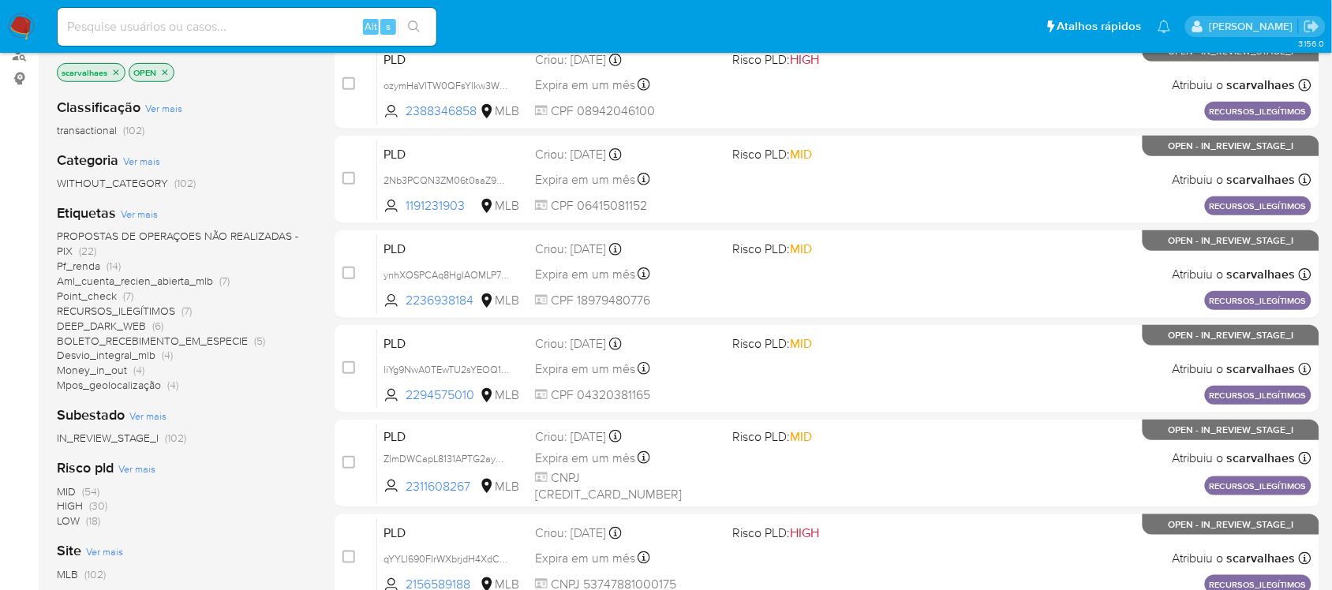
click at [143, 357] on span "Desvio_integral_mlb" at bounding box center [106, 355] width 99 height 16
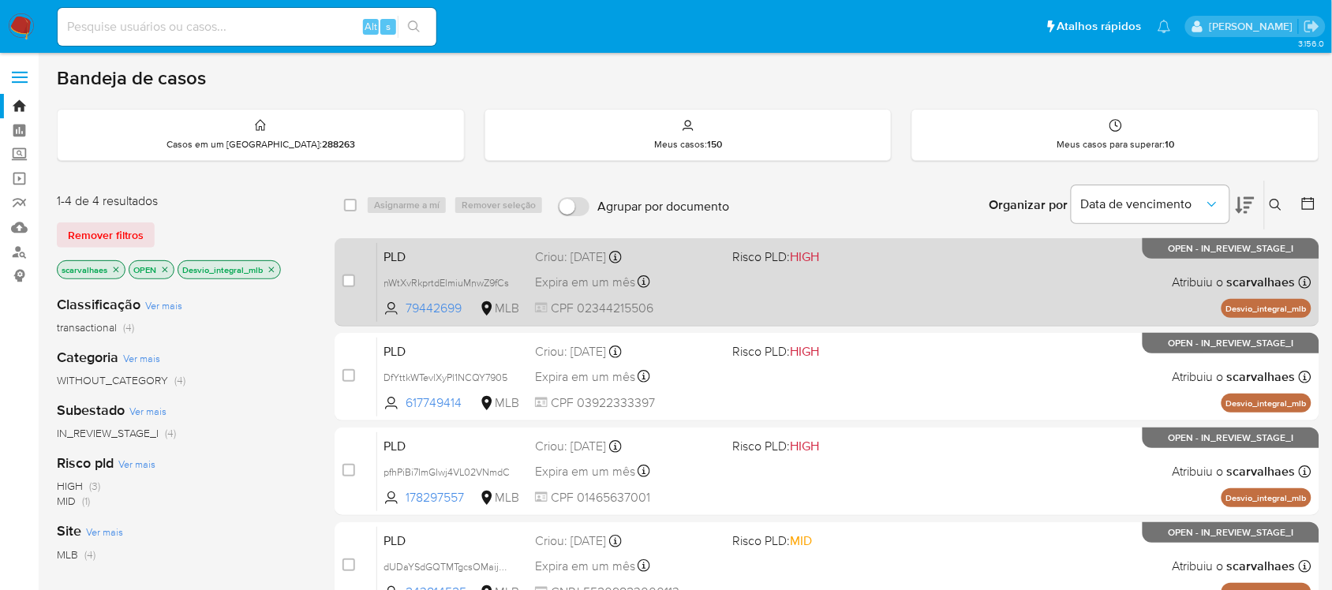
click at [795, 309] on div "PLD nWtXvRkprtdElmiuMnwZ9fCs 79442699 MLB Risco PLD: HIGH Criou: 12/08/2025 Cri…" at bounding box center [844, 282] width 934 height 80
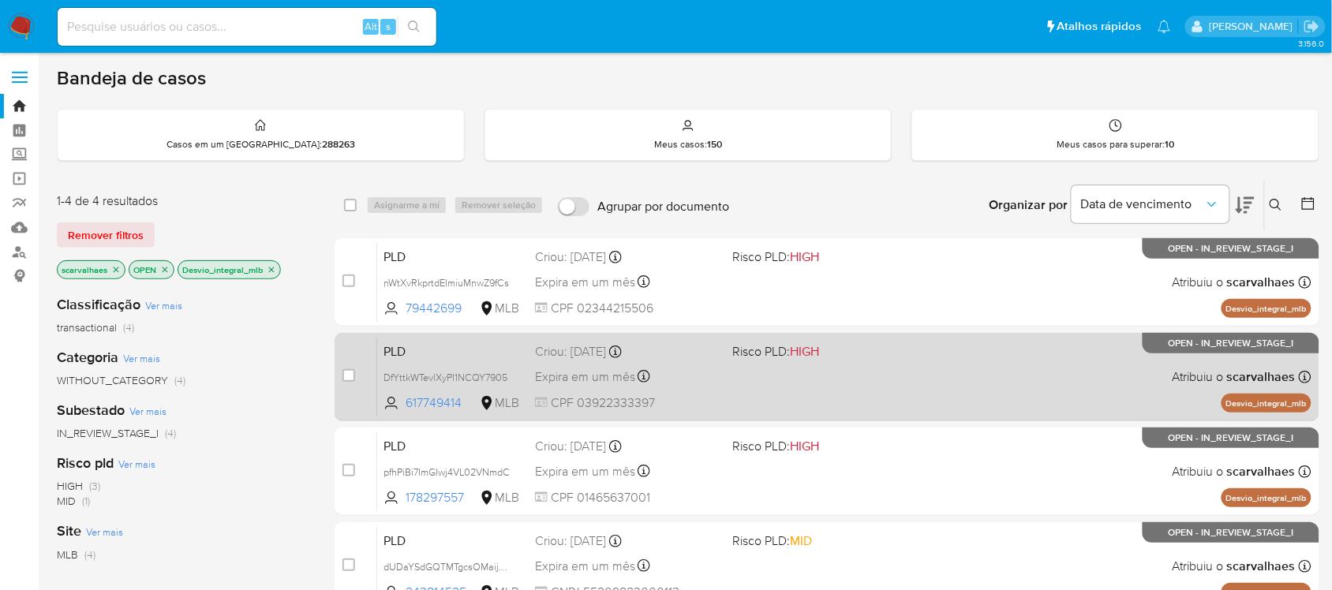
click at [735, 369] on div "PLD DfYttkWTevlXyPl1NCQY7905 617749414 MLB Risco PLD: HIGH Criou: 12/08/2025 Cr…" at bounding box center [844, 377] width 934 height 80
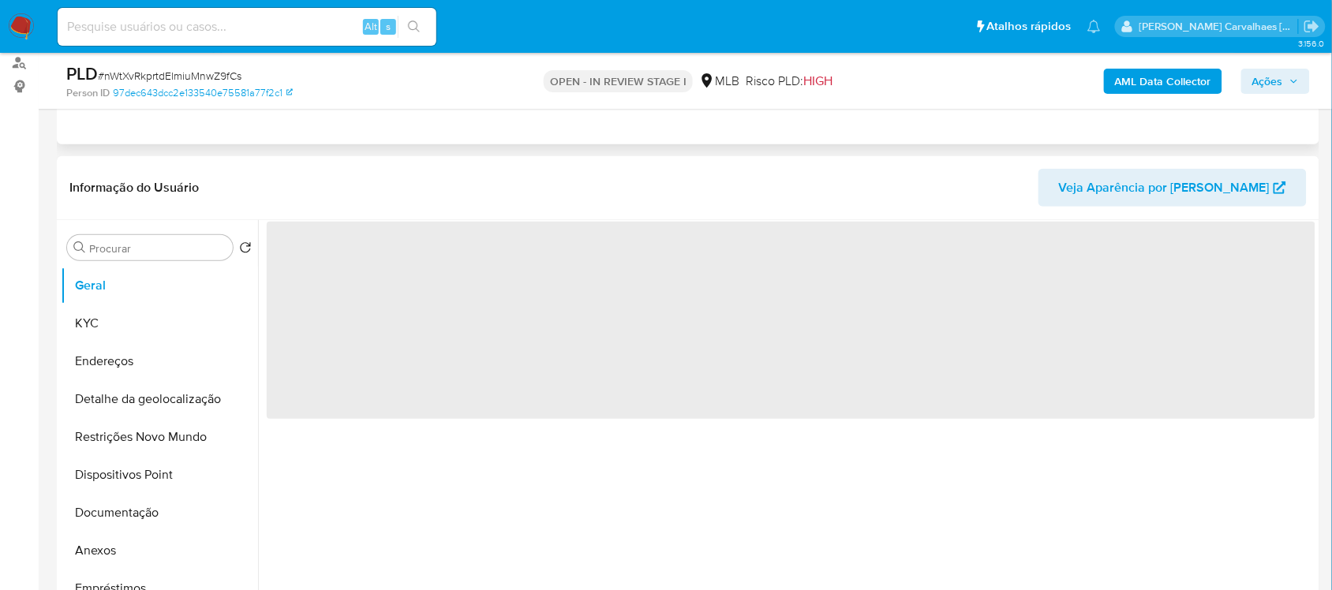
scroll to position [197, 0]
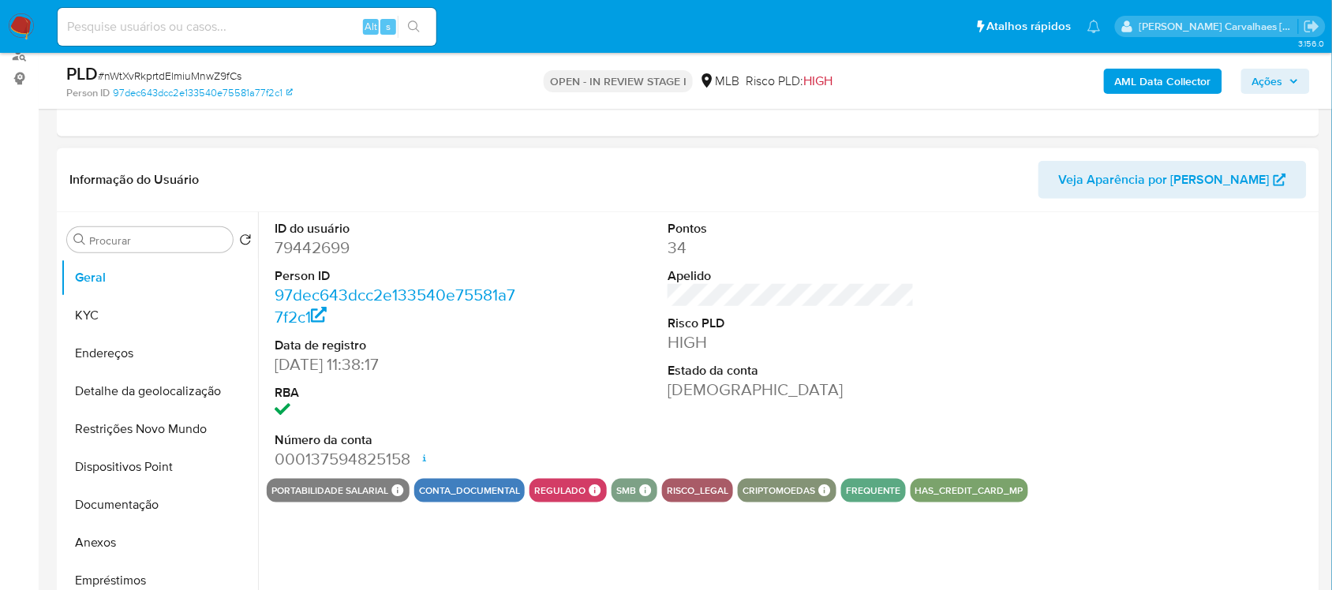
select select "10"
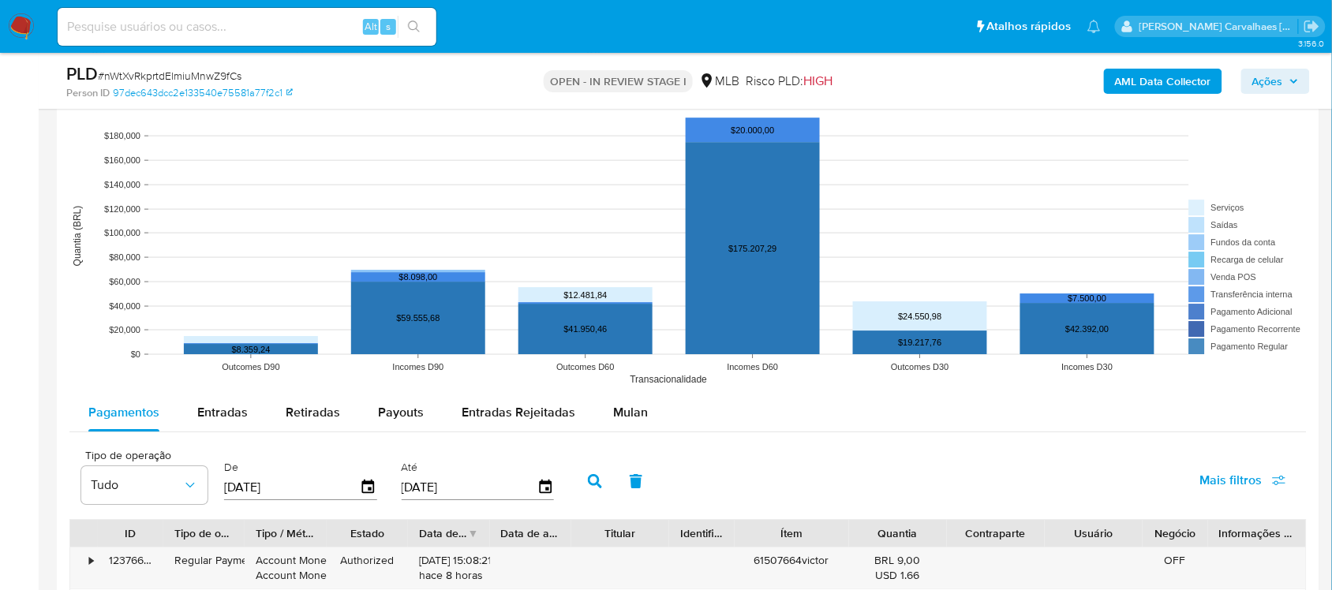
scroll to position [1381, 0]
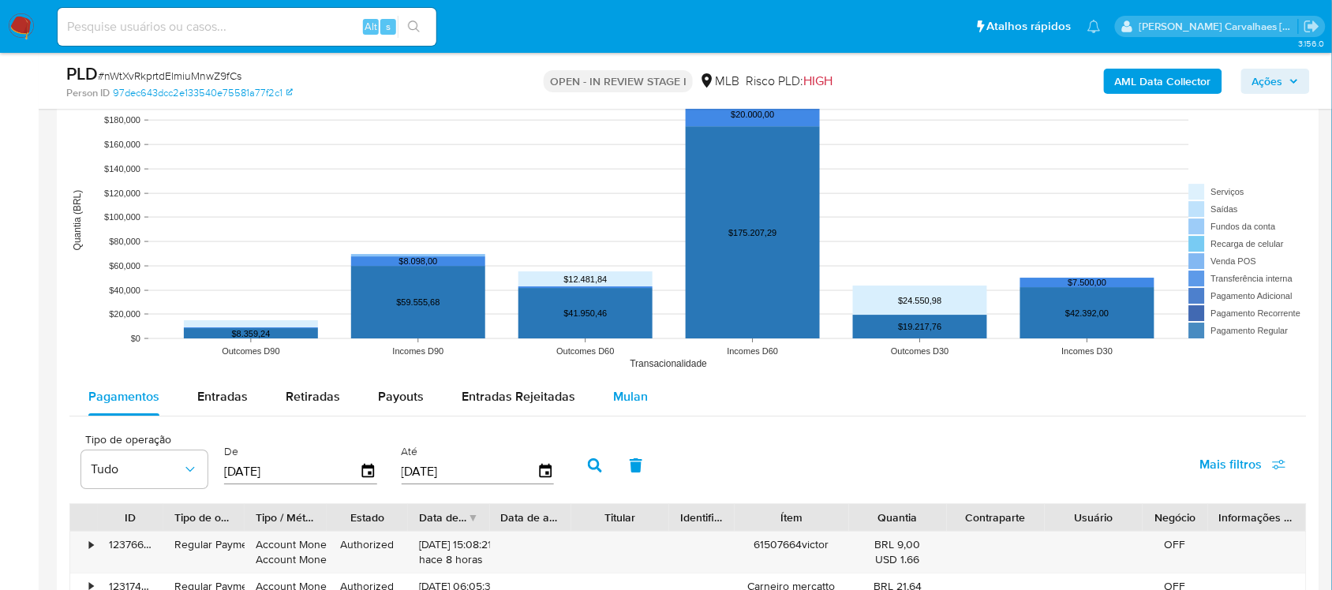
click at [619, 398] on span "Mulan" at bounding box center [630, 396] width 35 height 18
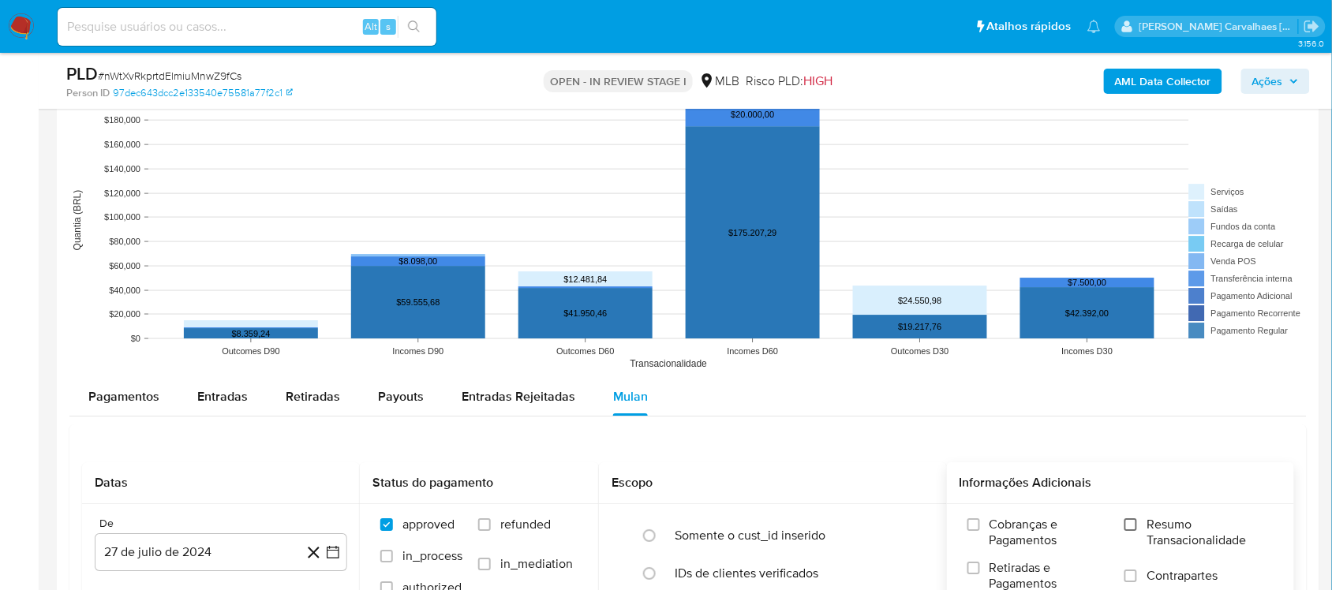
click at [1129, 525] on input "Resumo Transacionalidade" at bounding box center [1130, 524] width 13 height 13
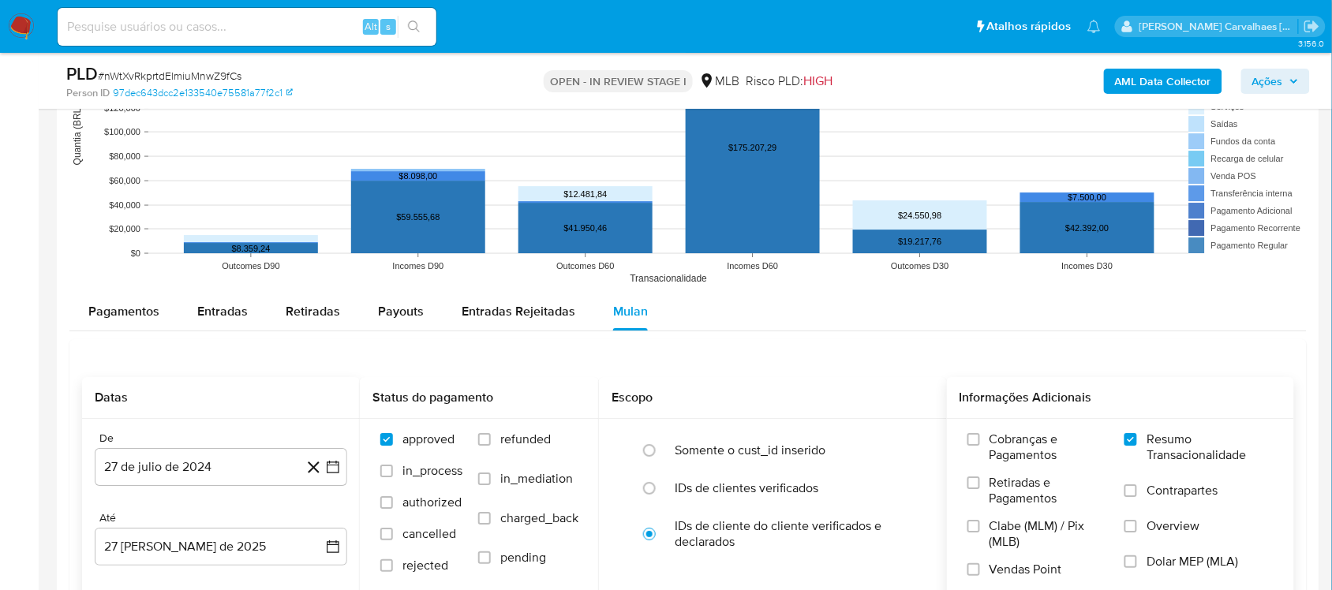
scroll to position [1578, 0]
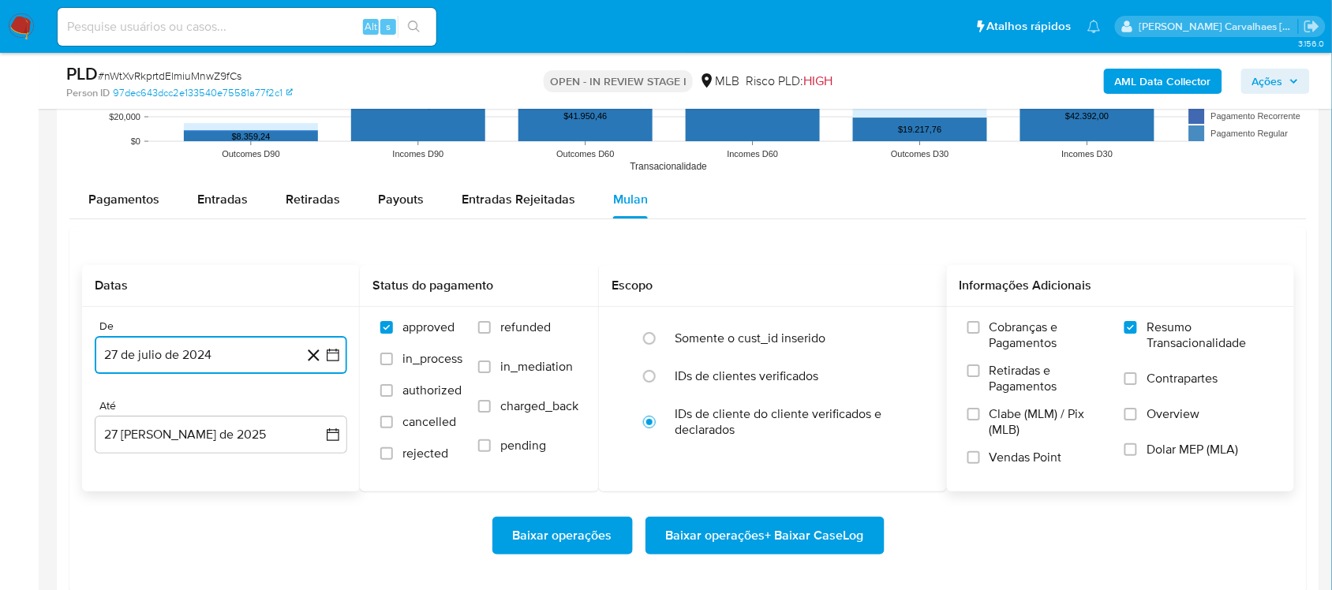
click at [334, 352] on icon "button" at bounding box center [333, 355] width 13 height 13
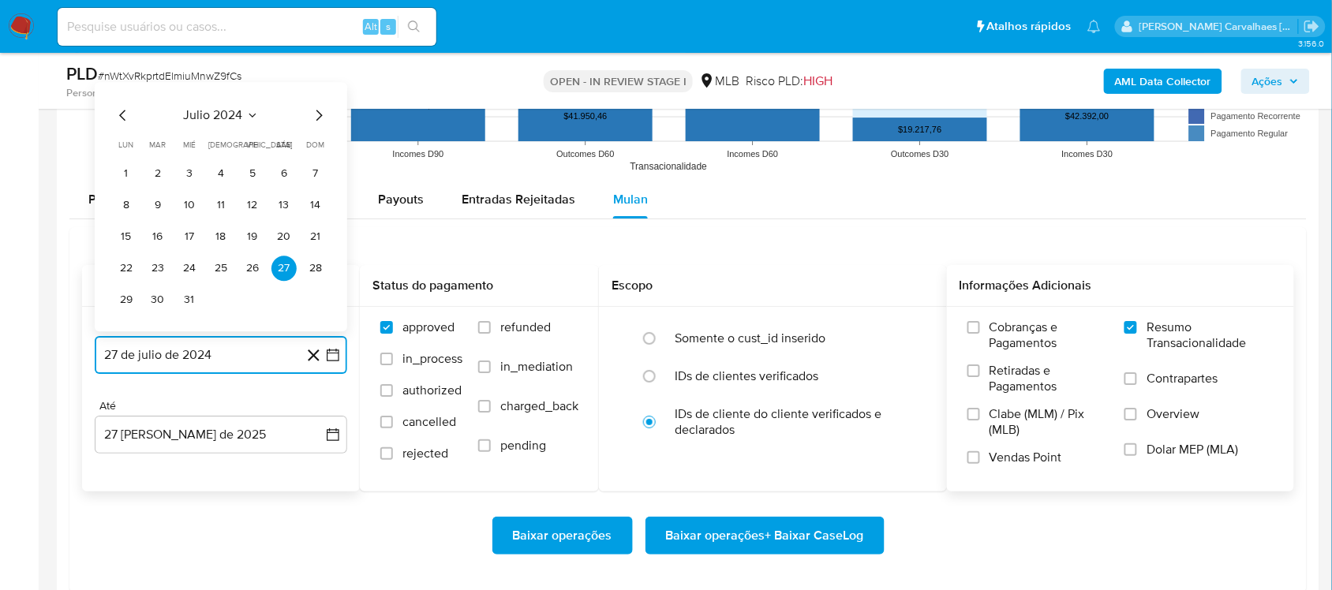
click at [313, 115] on icon "Mes siguiente" at bounding box center [318, 115] width 19 height 19
click at [314, 117] on icon "Mes siguiente" at bounding box center [318, 115] width 19 height 19
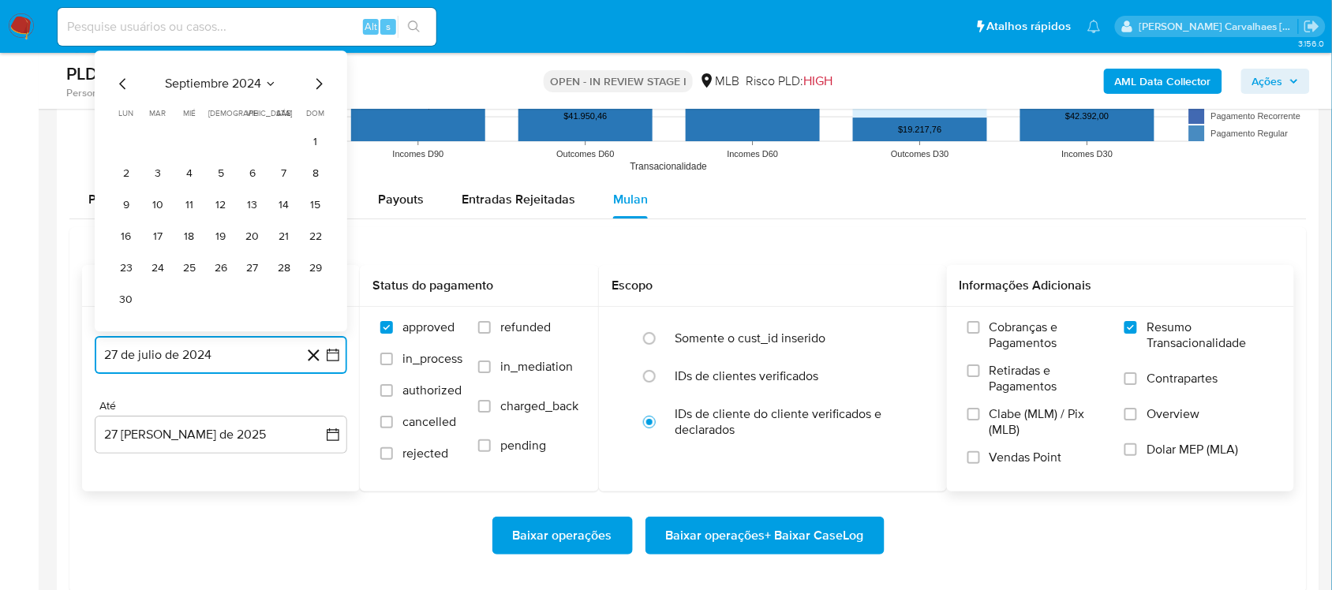
click at [312, 84] on icon "Mes siguiente" at bounding box center [318, 83] width 19 height 19
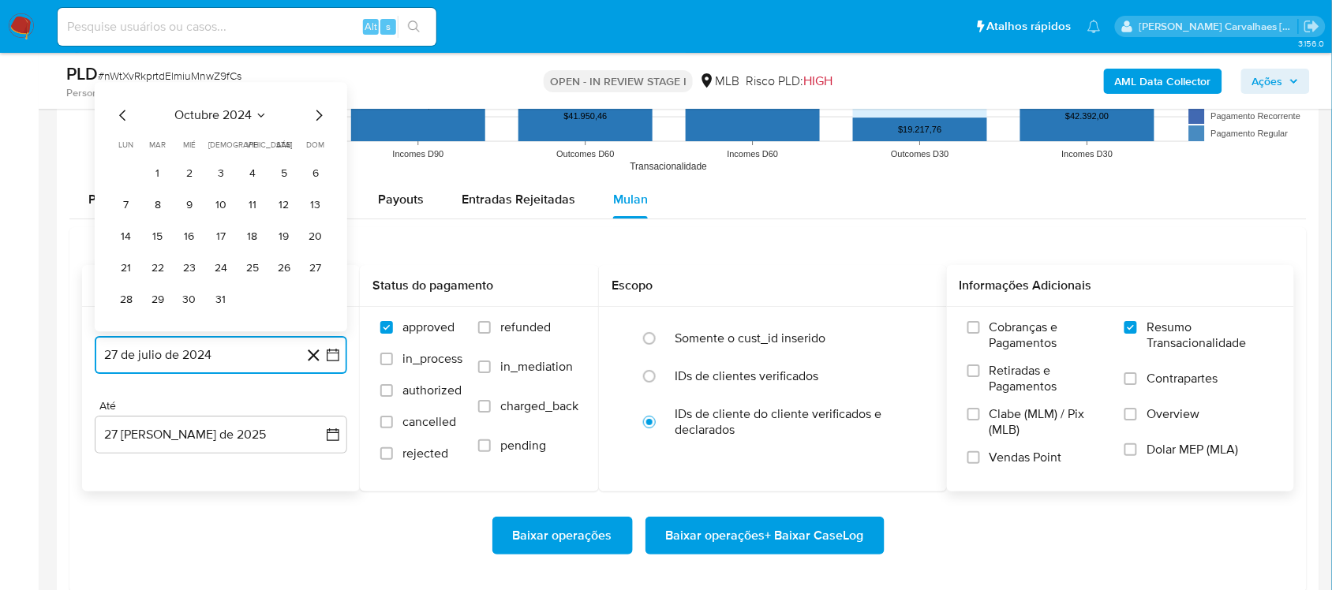
click at [317, 115] on icon "Mes siguiente" at bounding box center [318, 115] width 19 height 19
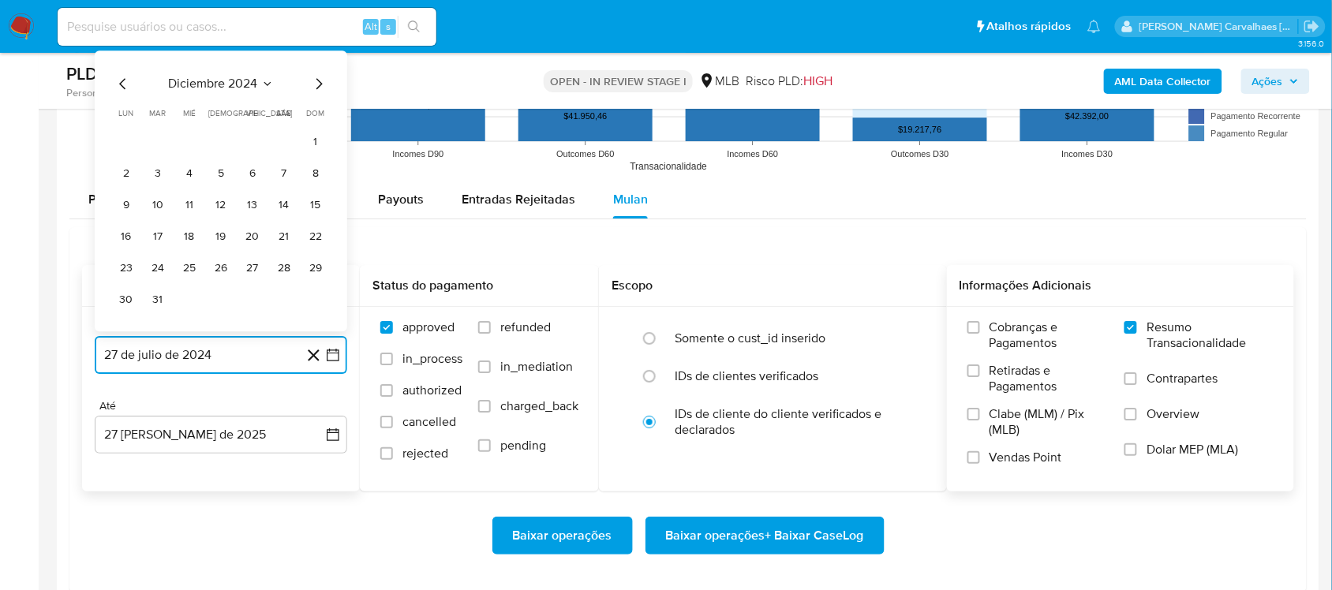
click at [312, 88] on icon "Mes siguiente" at bounding box center [318, 83] width 19 height 19
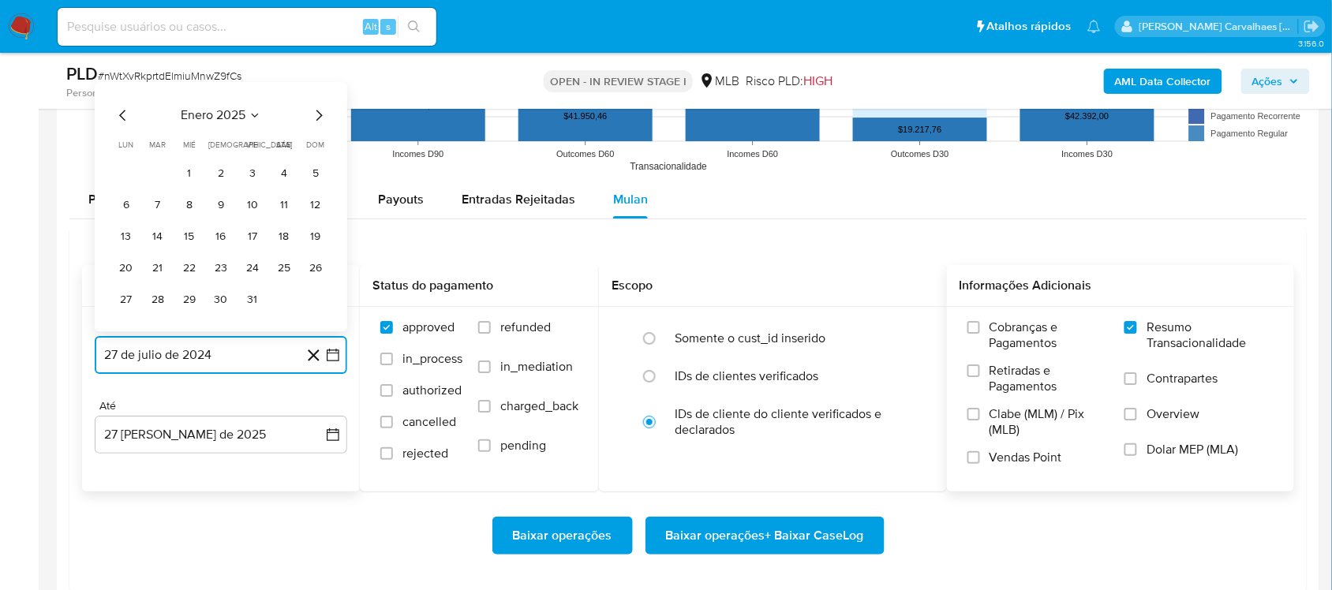
click at [310, 122] on icon "Mes siguiente" at bounding box center [318, 115] width 19 height 19
click at [312, 115] on icon "Mes siguiente" at bounding box center [318, 115] width 19 height 19
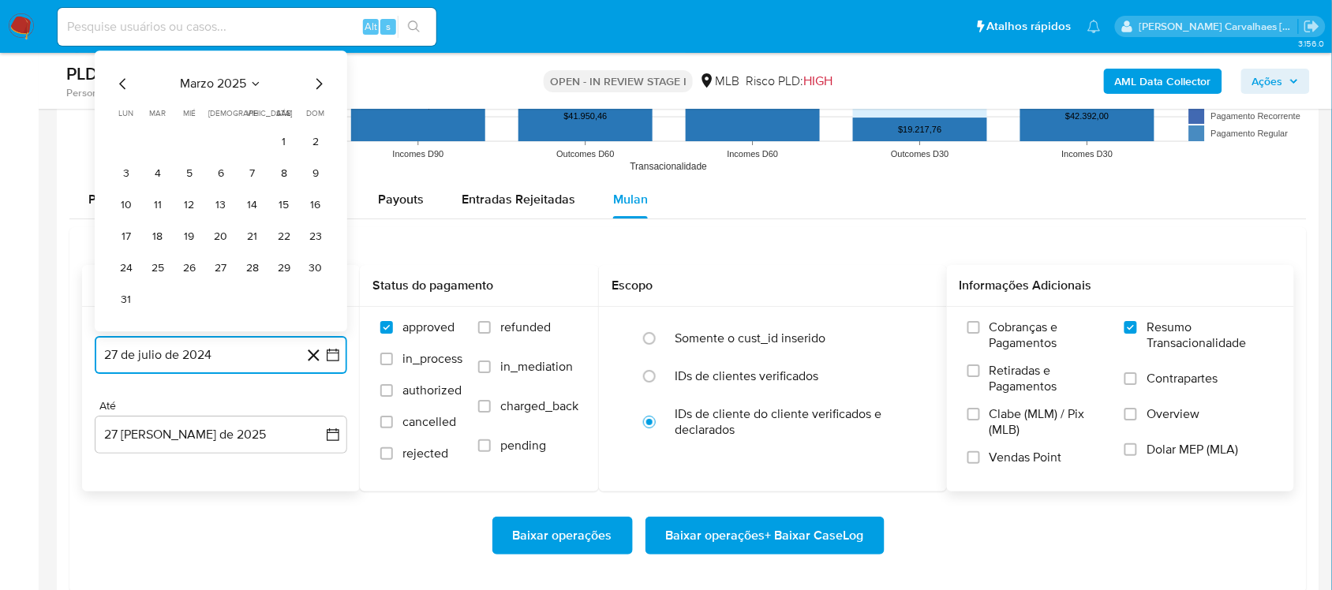
click at [312, 84] on icon "Mes siguiente" at bounding box center [318, 83] width 19 height 19
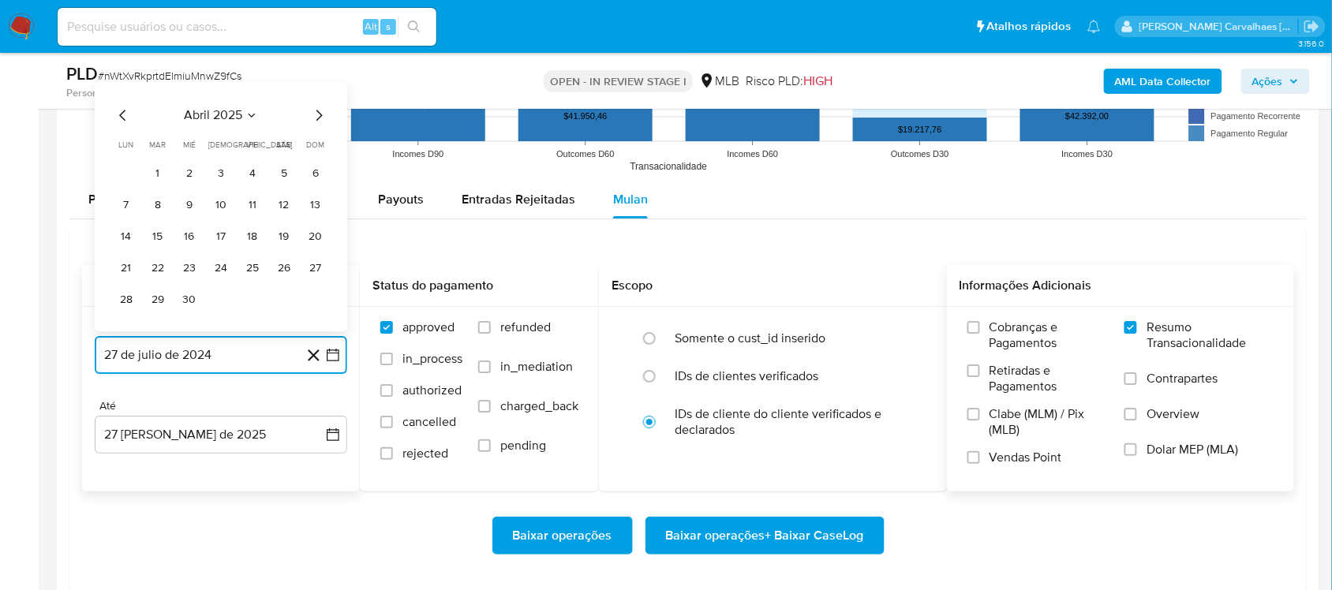
click at [314, 120] on icon "Mes siguiente" at bounding box center [318, 115] width 19 height 19
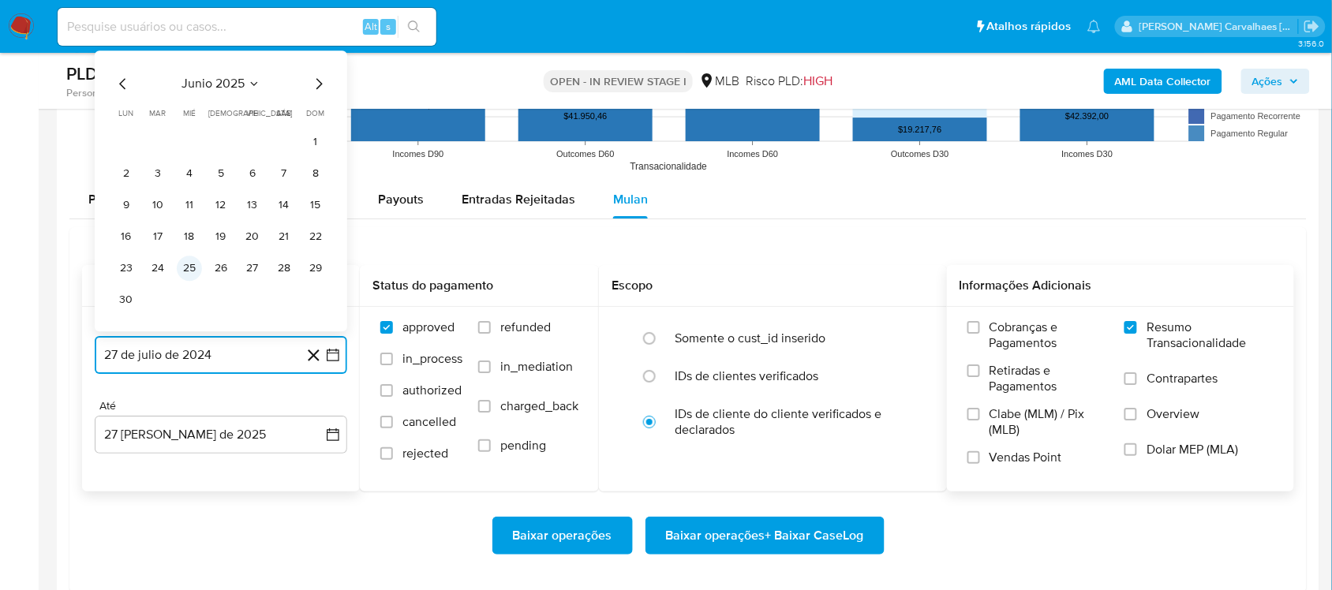
click at [195, 269] on button "25" at bounding box center [189, 268] width 25 height 25
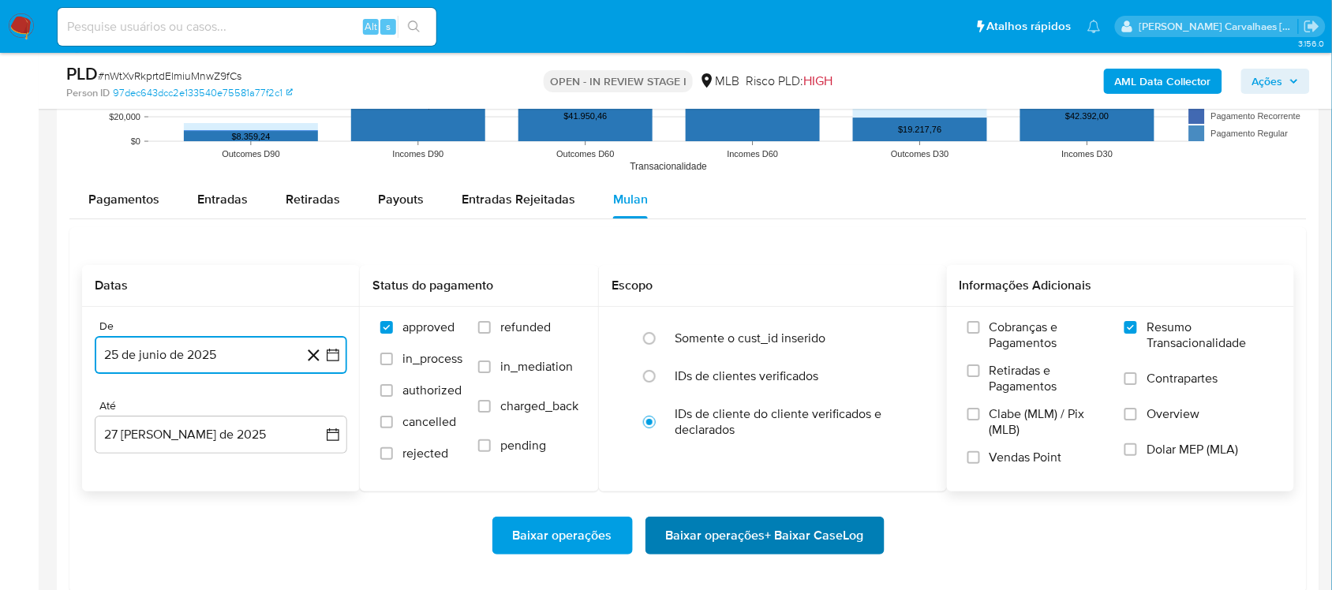
click at [716, 544] on span "Baixar operações + Baixar CaseLog" at bounding box center [765, 535] width 198 height 35
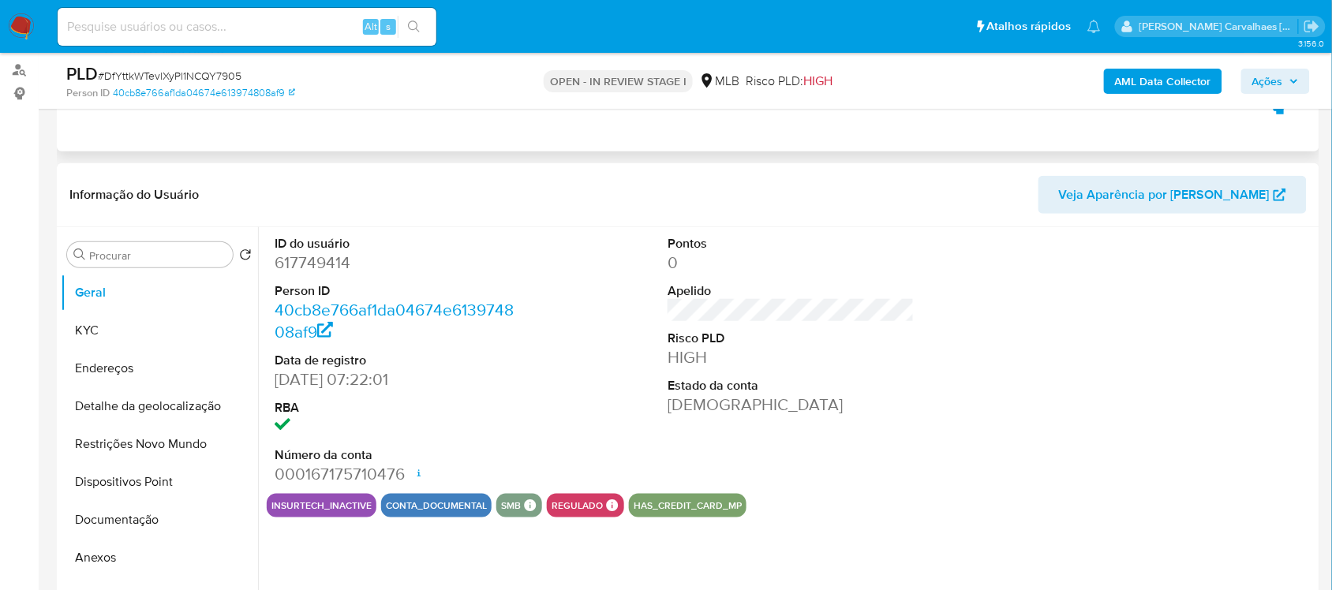
scroll to position [197, 0]
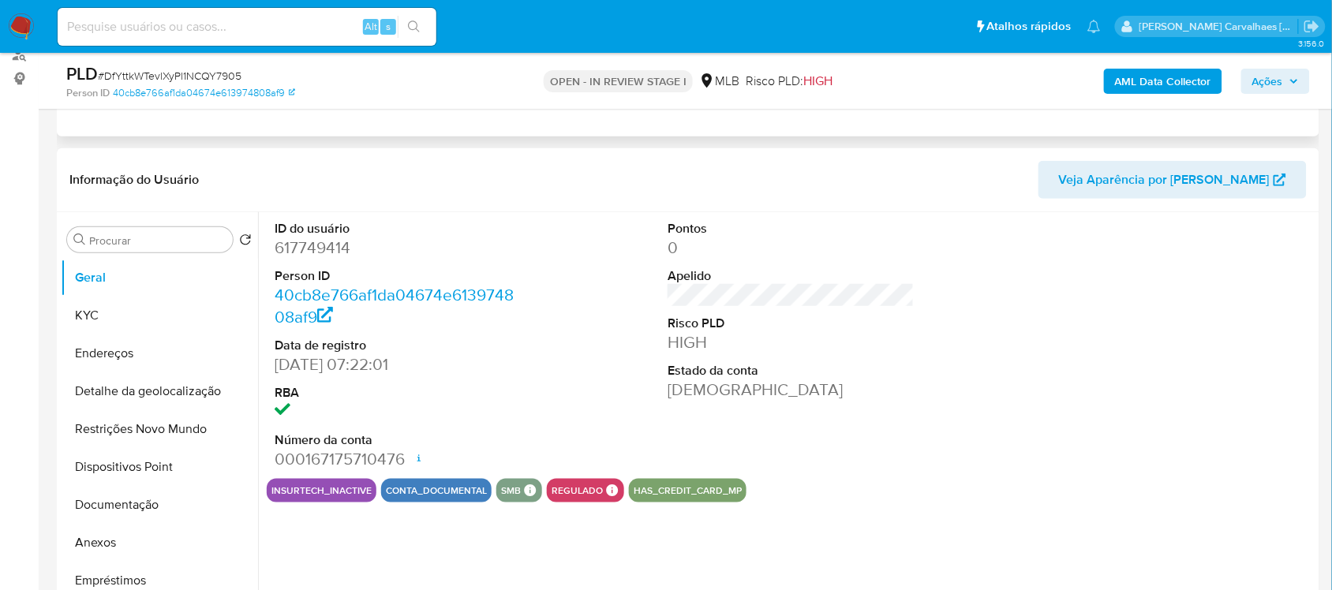
select select "10"
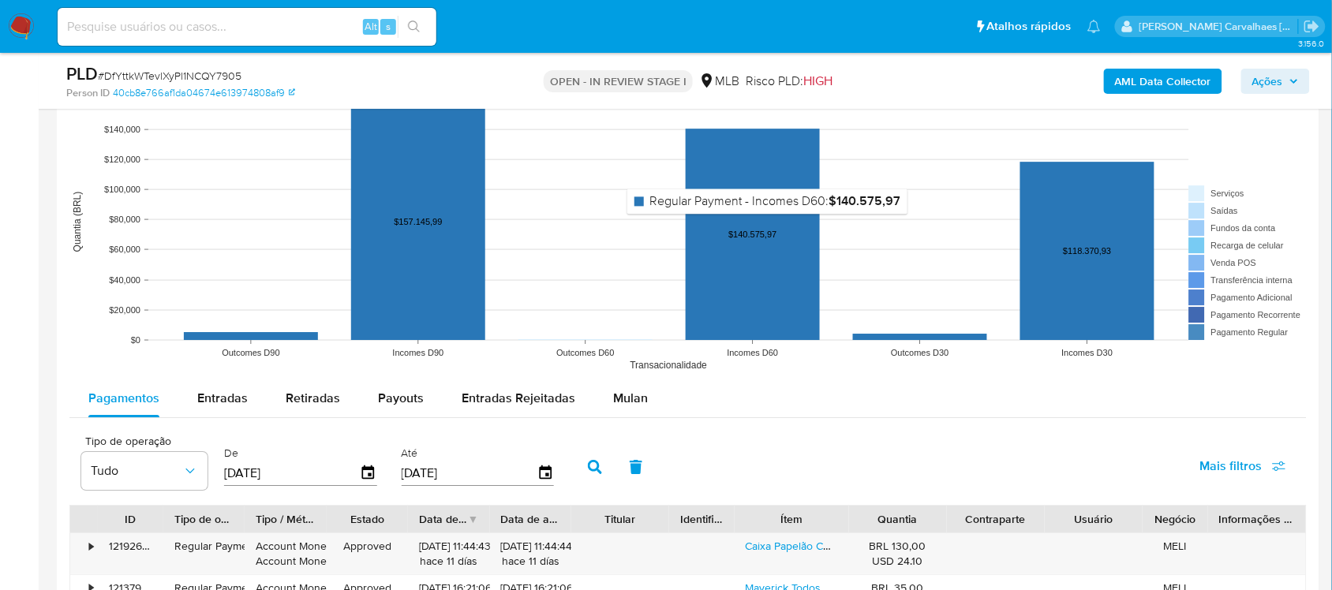
scroll to position [1381, 0]
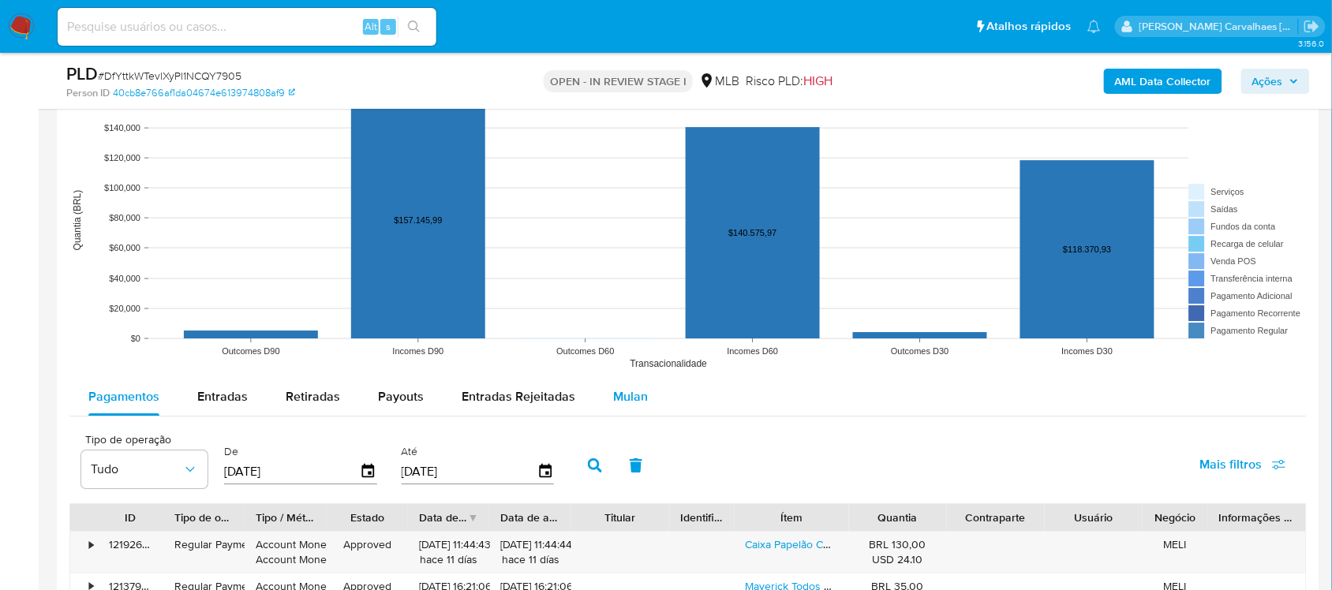
click at [627, 403] on span "Mulan" at bounding box center [630, 396] width 35 height 18
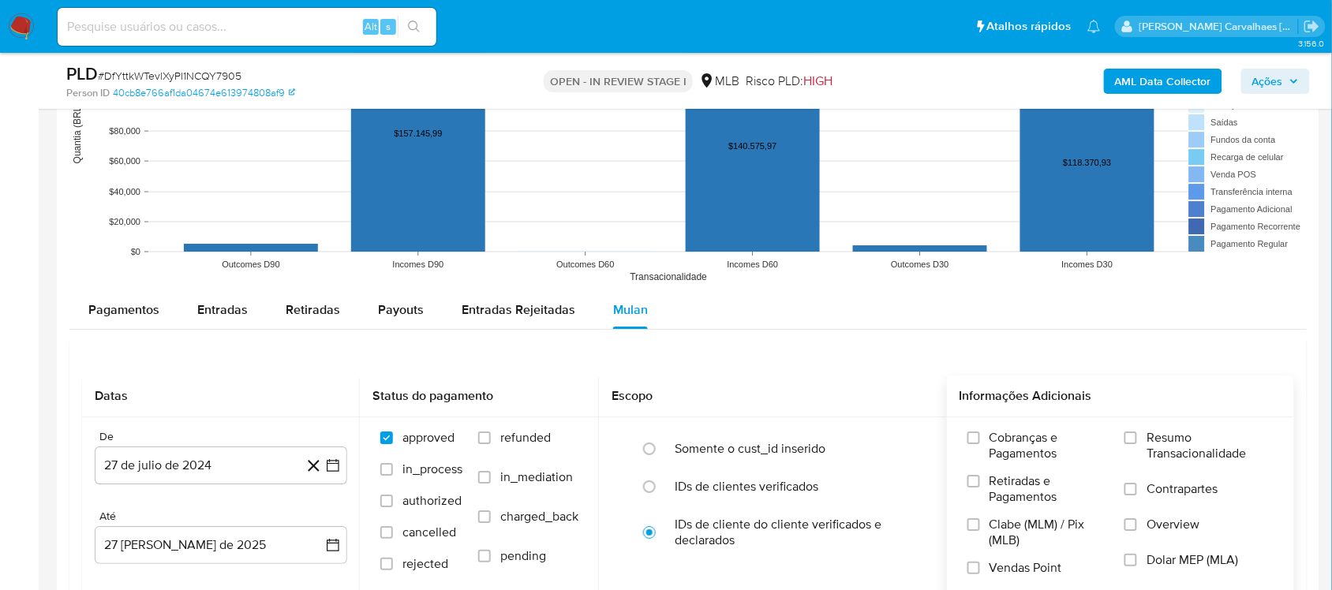
scroll to position [1578, 0]
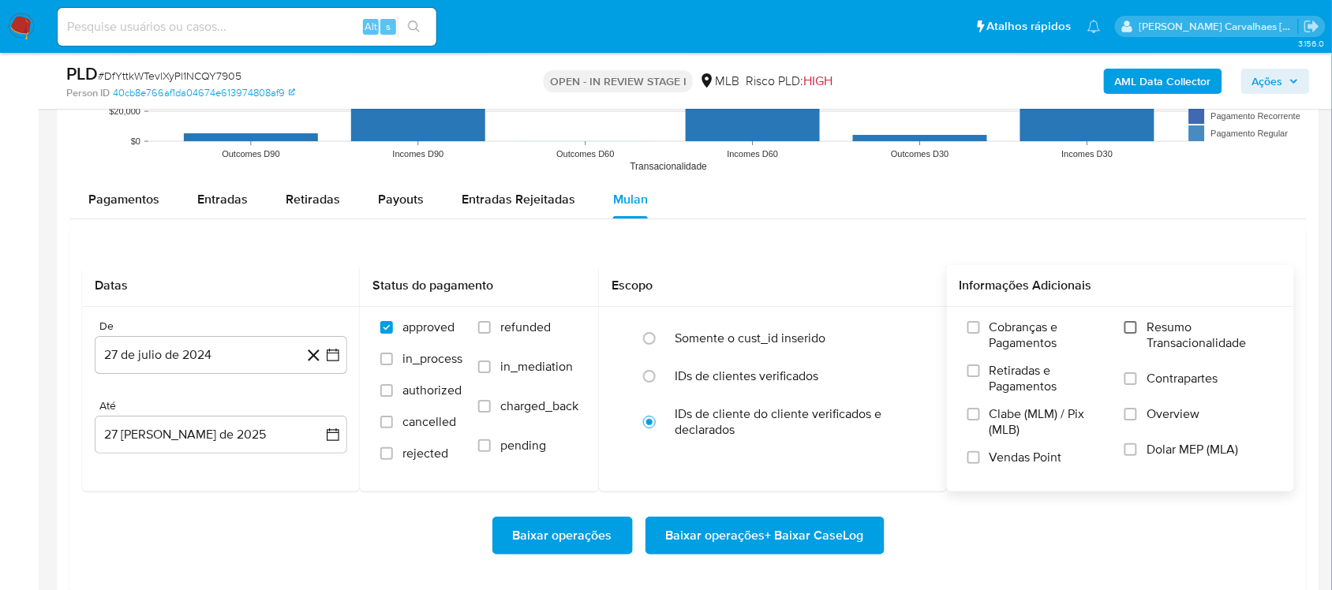
click at [1131, 330] on input "Resumo Transacionalidade" at bounding box center [1130, 327] width 13 height 13
click at [339, 351] on icon "button" at bounding box center [333, 355] width 16 height 16
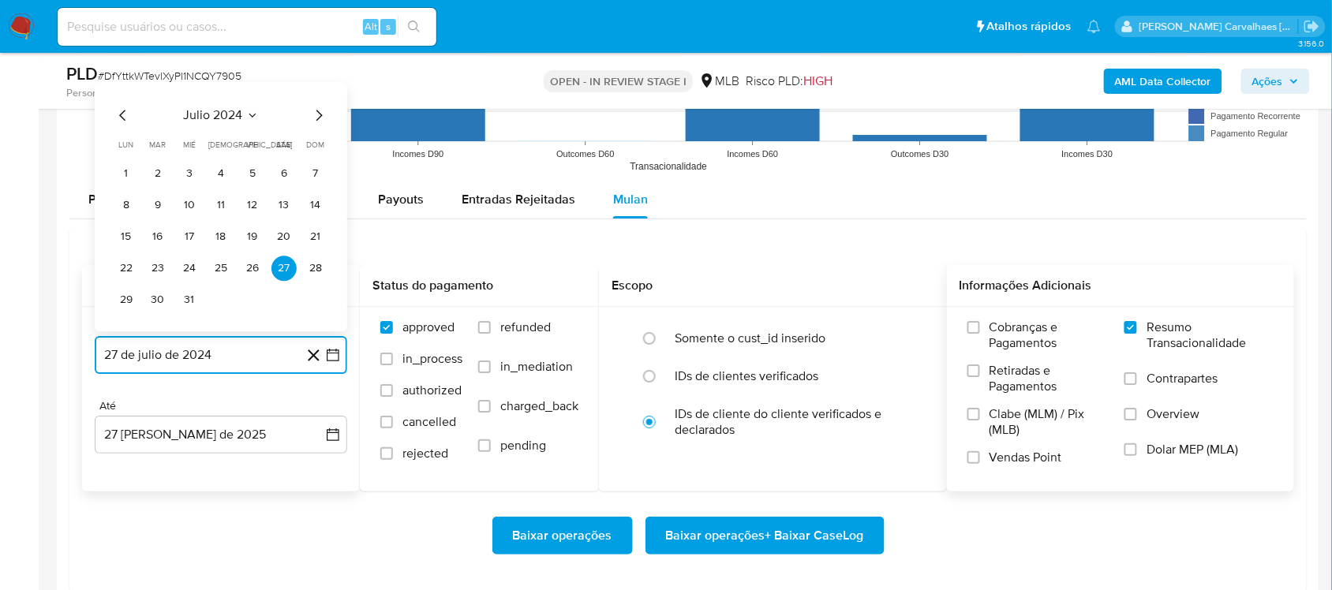
click at [321, 121] on icon "Mes siguiente" at bounding box center [318, 115] width 19 height 19
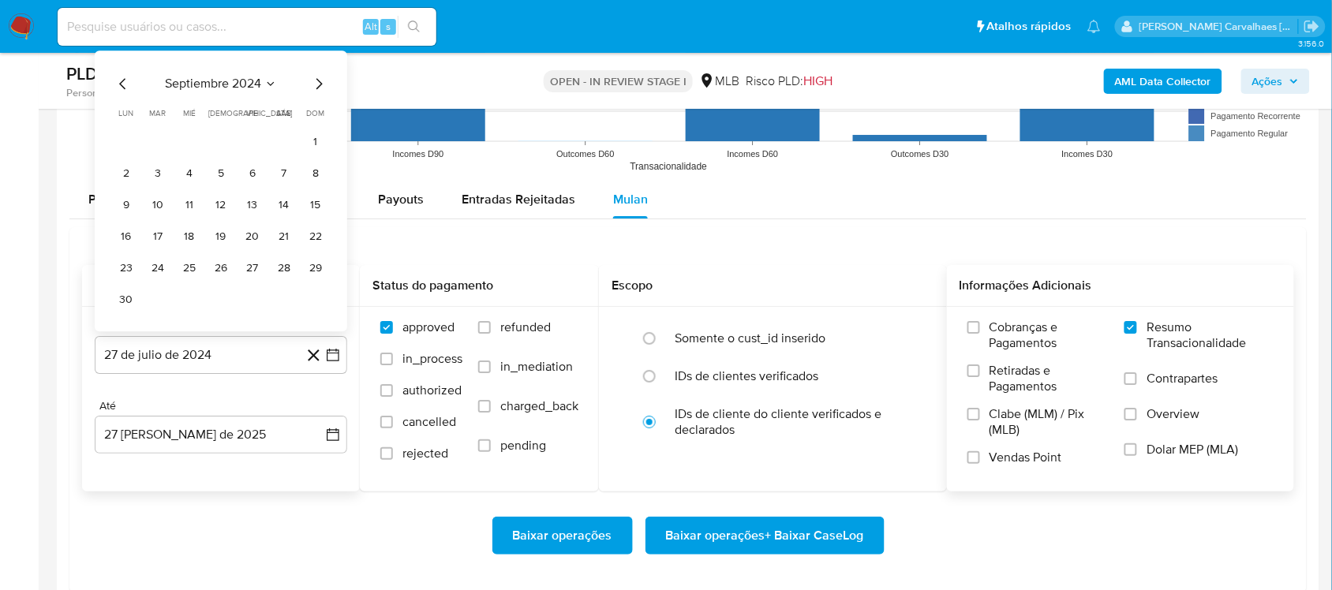
click at [308, 88] on div "septiembre 2024" at bounding box center [221, 83] width 215 height 19
click at [321, 80] on icon "Mes siguiente" at bounding box center [318, 83] width 19 height 19
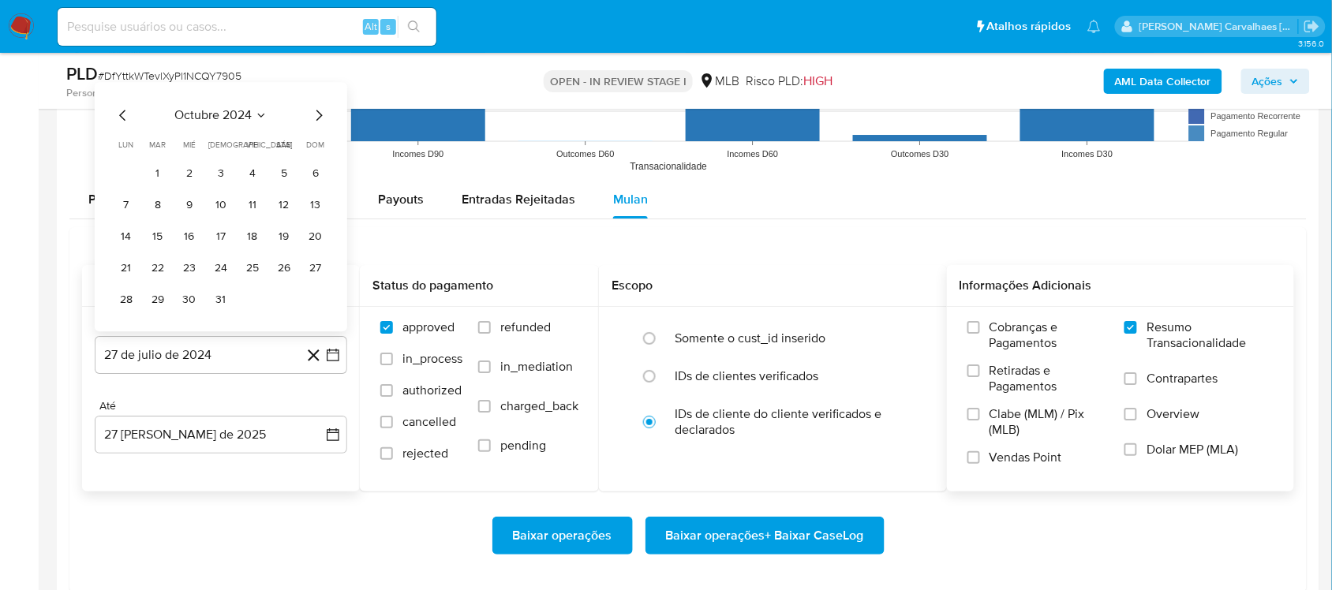
click at [320, 119] on icon "Mes siguiente" at bounding box center [318, 115] width 19 height 19
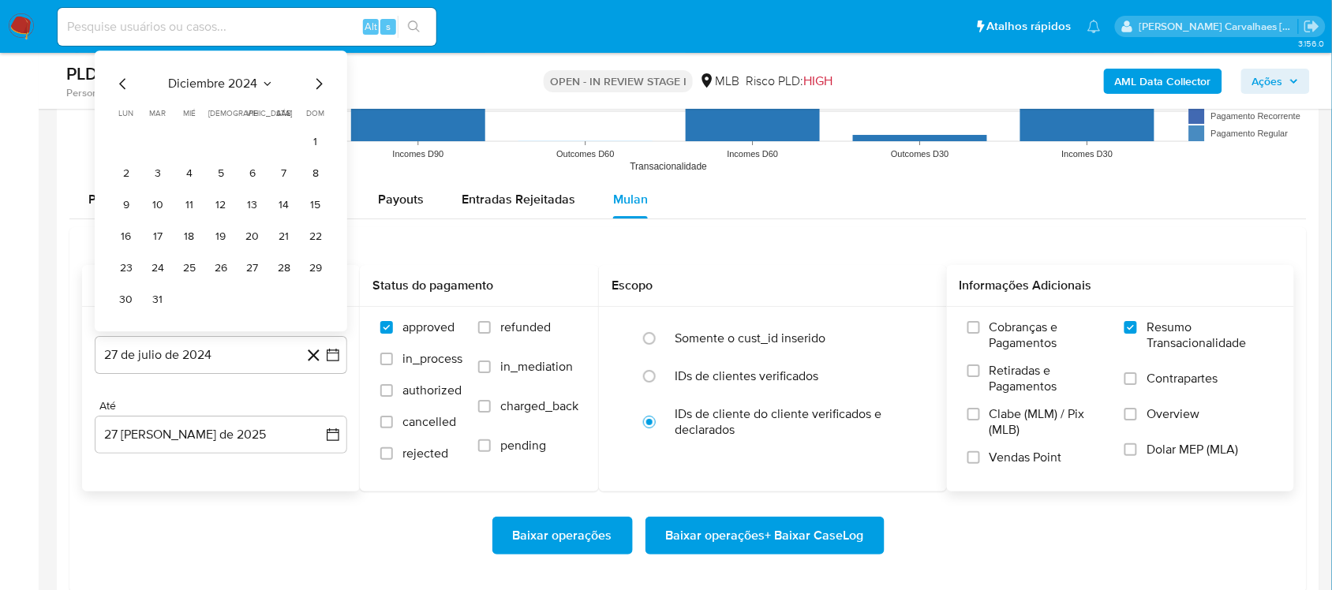
click at [314, 88] on icon "Mes siguiente" at bounding box center [318, 83] width 19 height 19
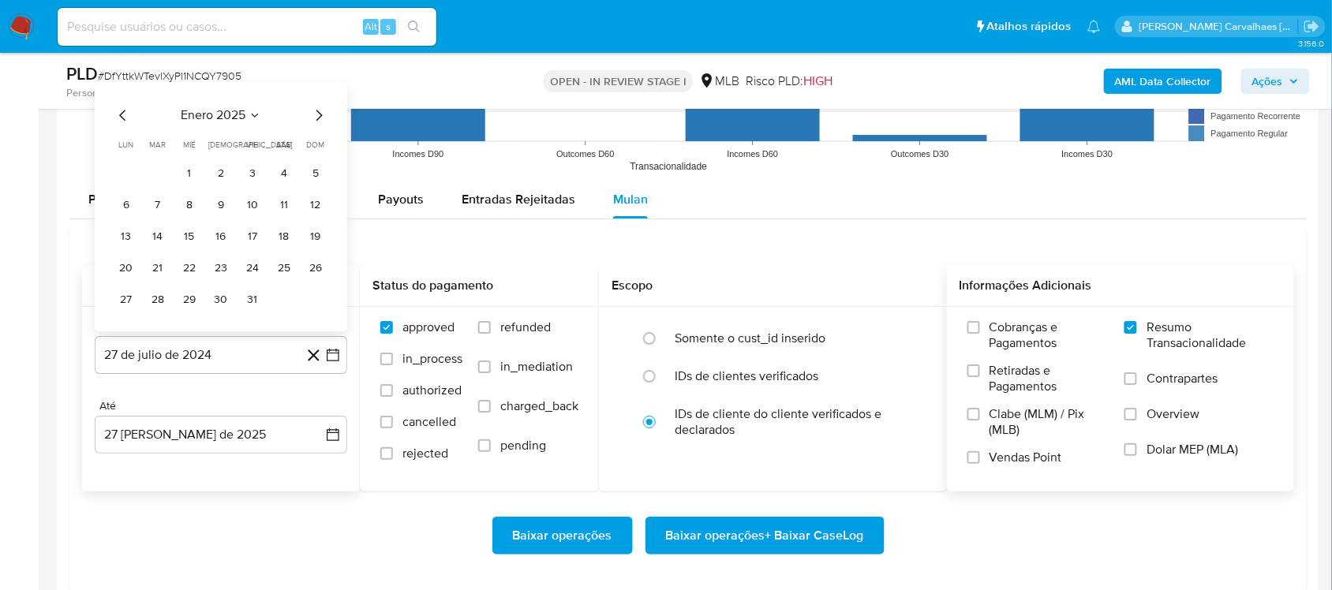
click at [320, 113] on icon "Mes siguiente" at bounding box center [318, 115] width 19 height 19
click at [318, 115] on icon "Mes siguiente" at bounding box center [318, 115] width 19 height 19
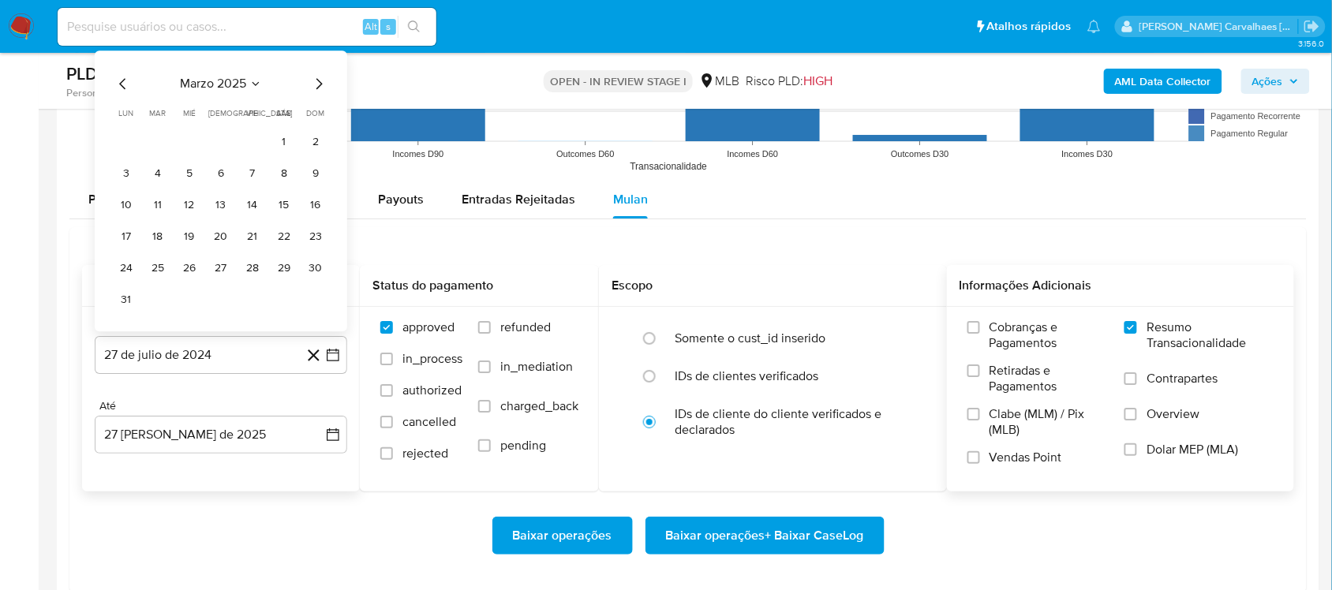
click at [314, 85] on icon "Mes siguiente" at bounding box center [318, 83] width 19 height 19
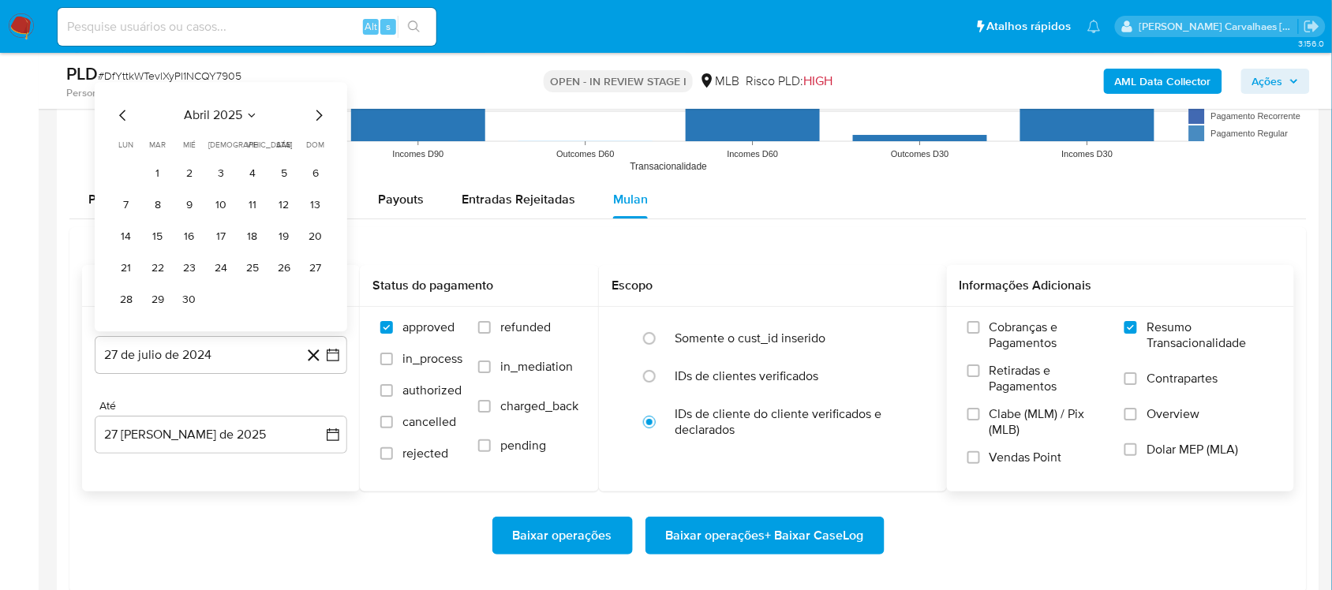
click at [318, 113] on icon "Mes siguiente" at bounding box center [319, 115] width 6 height 11
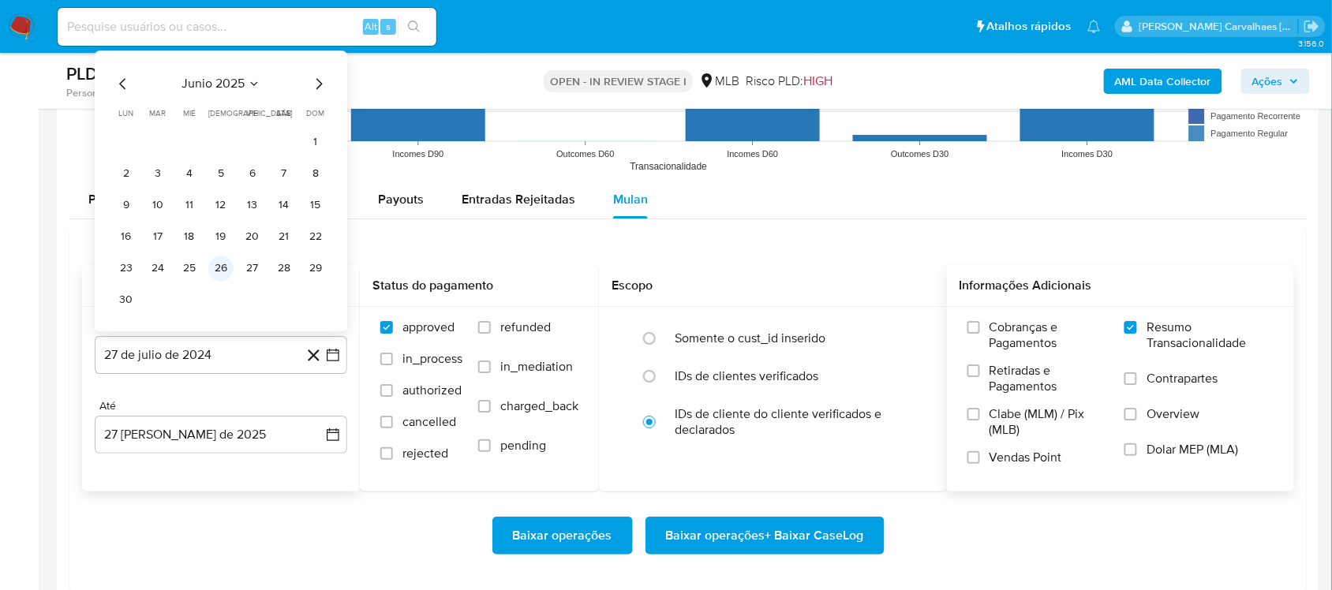
click at [223, 272] on button "26" at bounding box center [220, 268] width 25 height 25
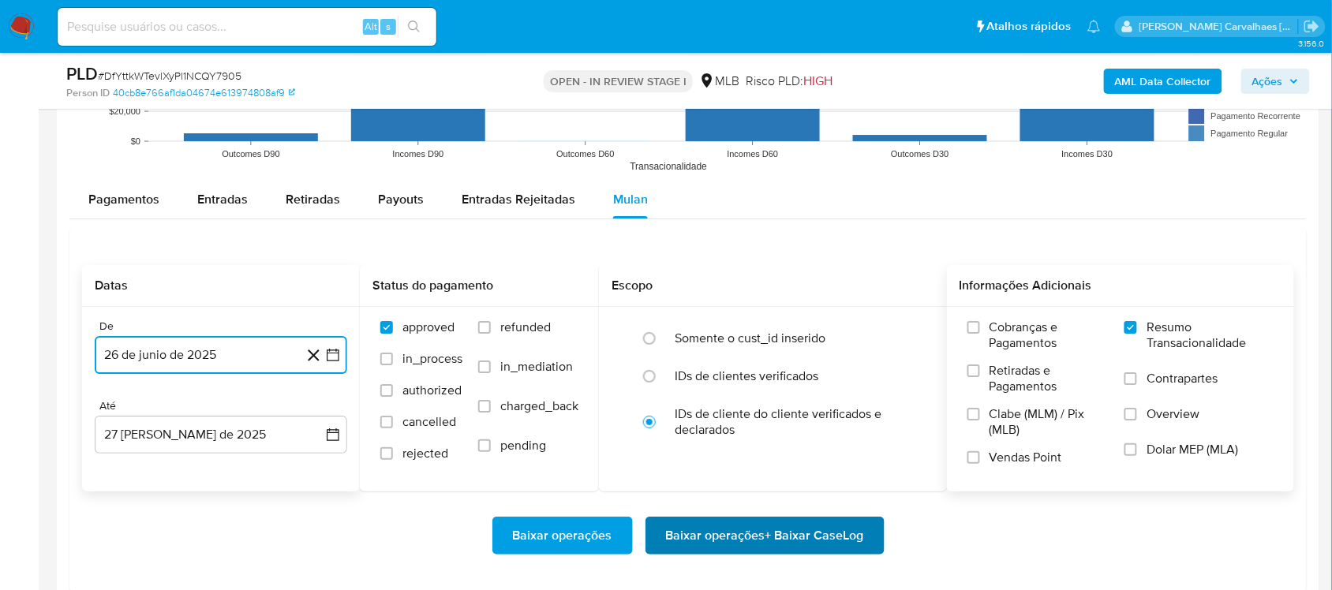
click at [738, 534] on span "Baixar operações + Baixar CaseLog" at bounding box center [765, 535] width 198 height 35
